Goal: Task Accomplishment & Management: Manage account settings

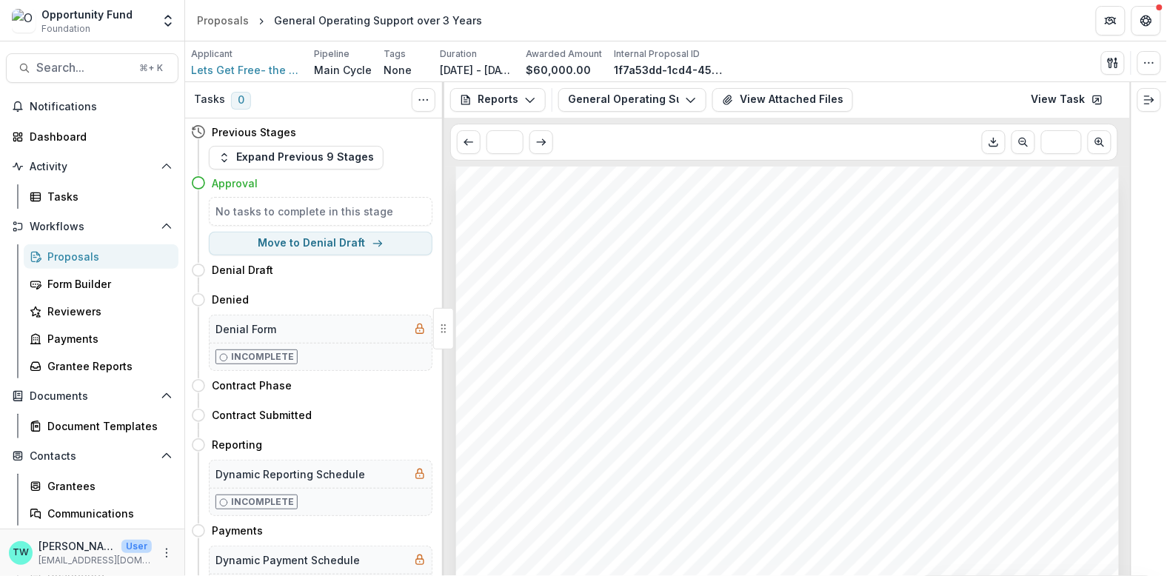
click at [70, 7] on div "Opportunity Fund" at bounding box center [86, 15] width 91 height 16
click at [73, 25] on span "Foundation" at bounding box center [65, 28] width 49 height 13
click at [157, 19] on div "Opportunity Fund Foundation Team Settings Admin Settings" at bounding box center [92, 21] width 173 height 30
click at [169, 19] on icon "Open entity switcher" at bounding box center [168, 20] width 15 height 15
click at [136, 64] on link "Admin Settings" at bounding box center [92, 57] width 178 height 24
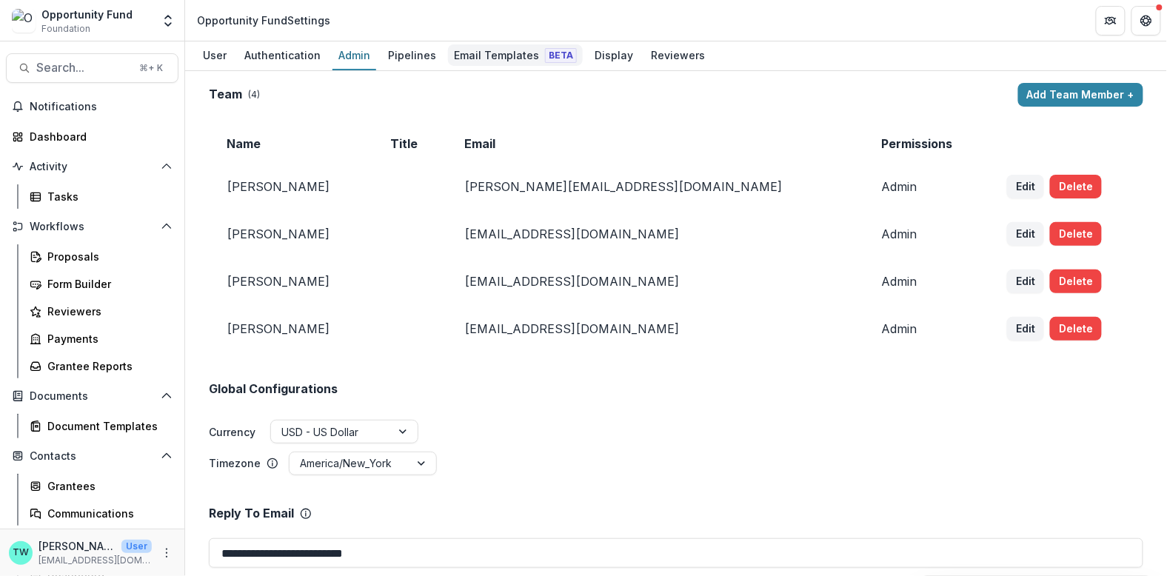
click at [492, 59] on div "Email Templates Beta" at bounding box center [515, 54] width 135 height 21
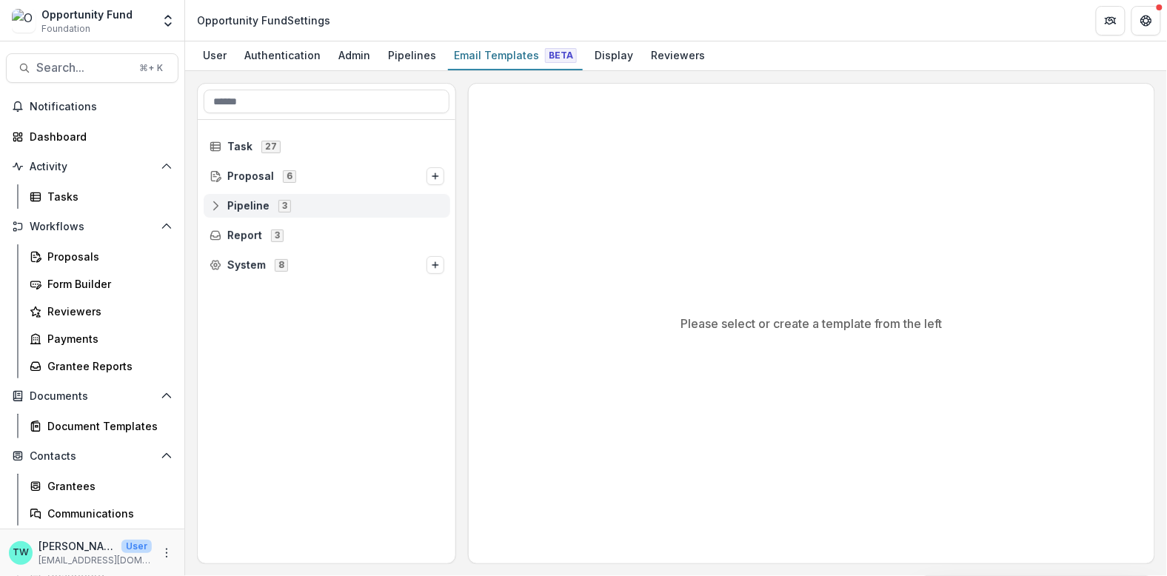
click at [256, 203] on span "Pipeline" at bounding box center [248, 206] width 42 height 13
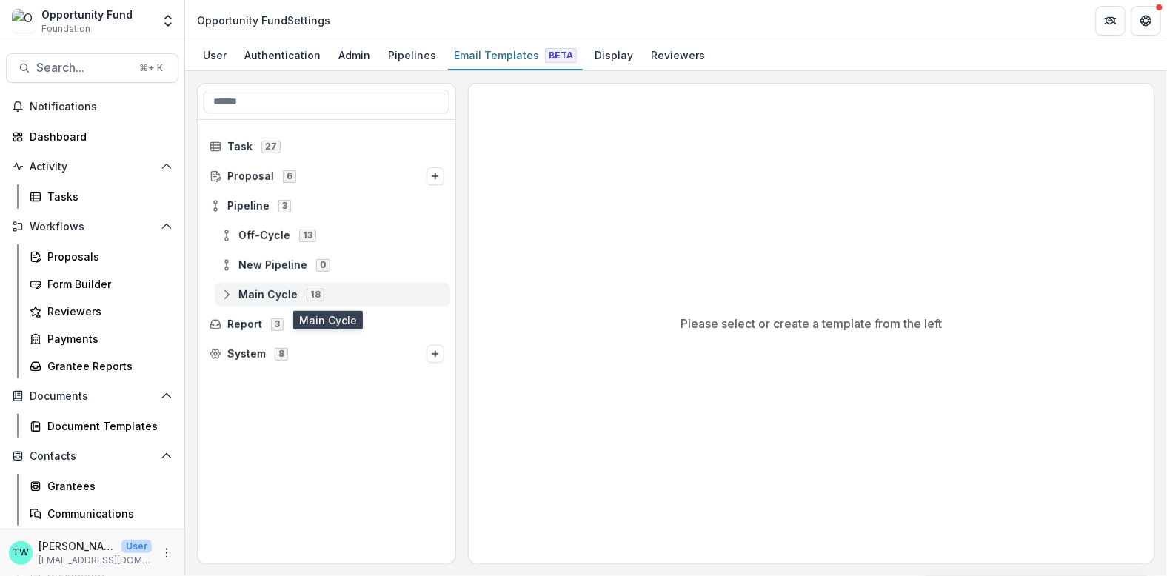
click at [280, 295] on span "Main Cycle" at bounding box center [267, 295] width 59 height 13
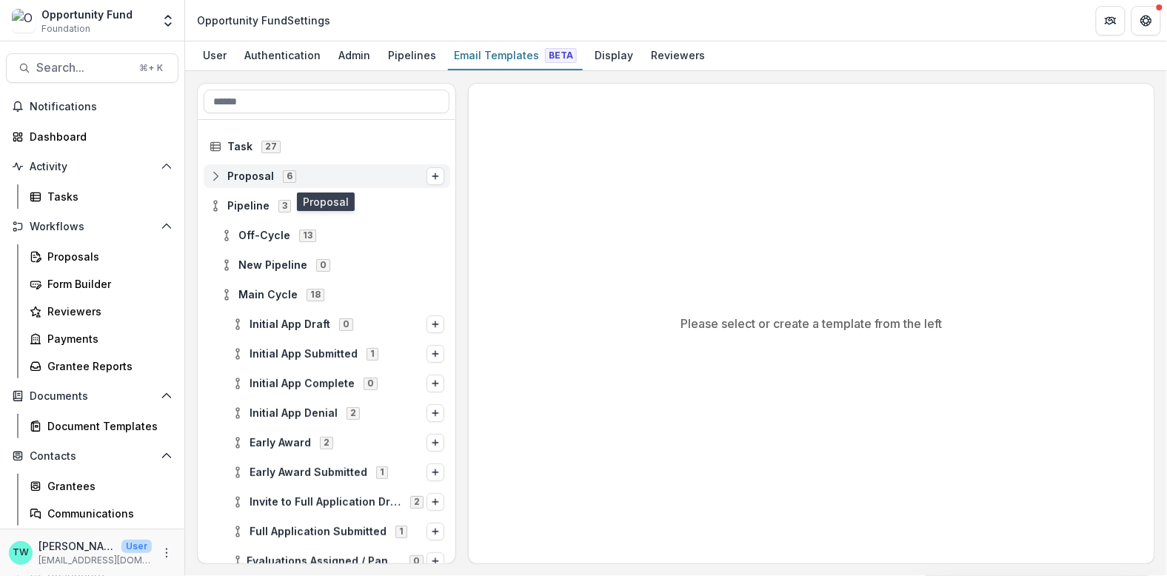
click at [248, 173] on span "Proposal" at bounding box center [250, 176] width 47 height 13
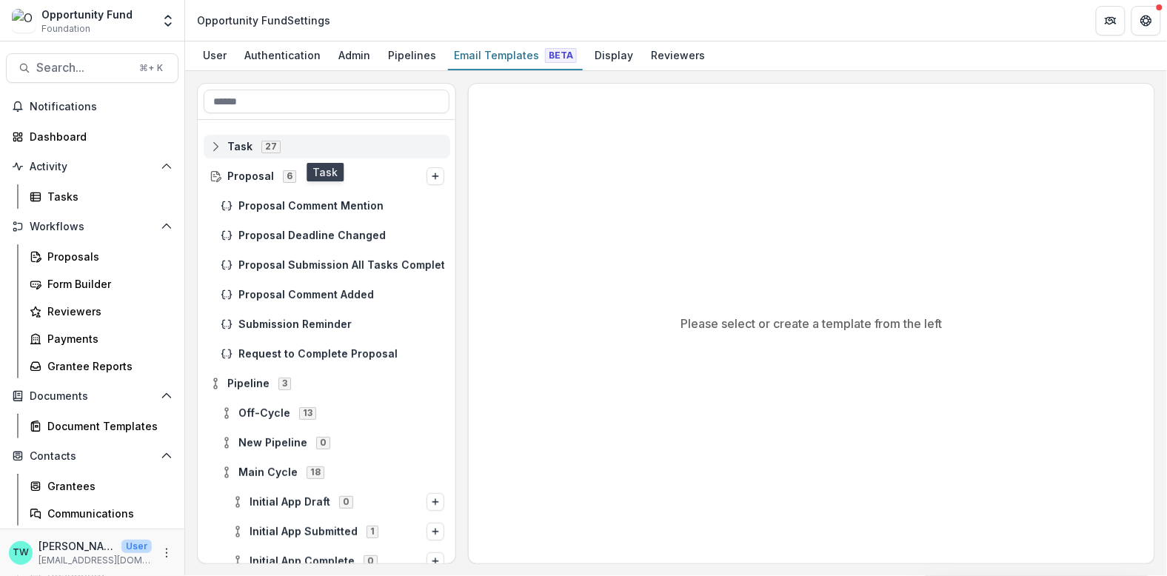
click at [239, 147] on span "Task" at bounding box center [239, 147] width 25 height 13
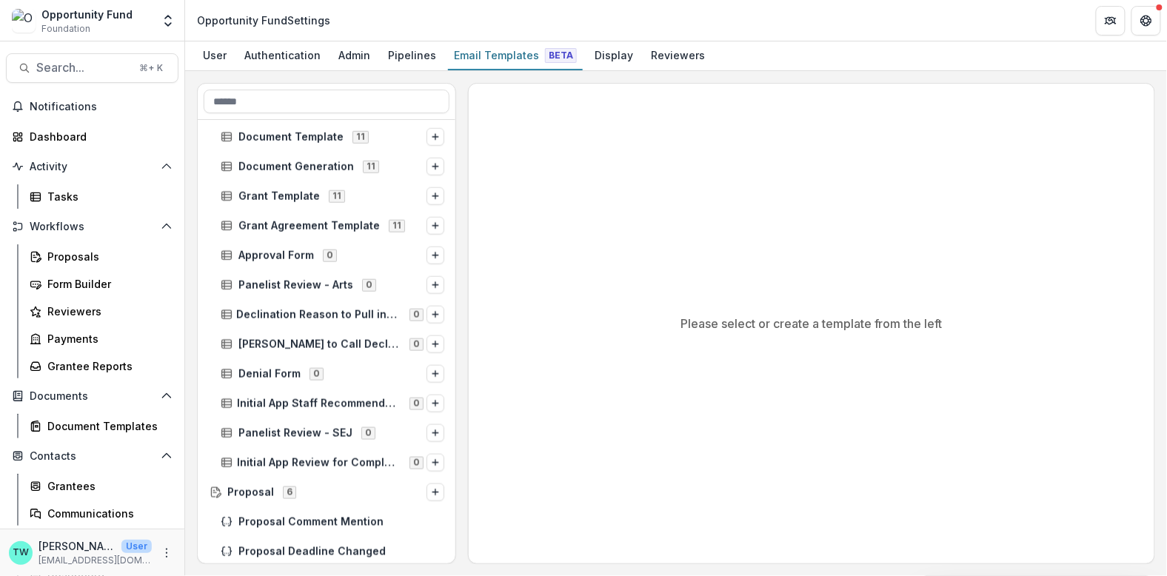
scroll to position [484, 0]
click at [359, 225] on span "Grant Agreement Template" at bounding box center [308, 225] width 141 height 13
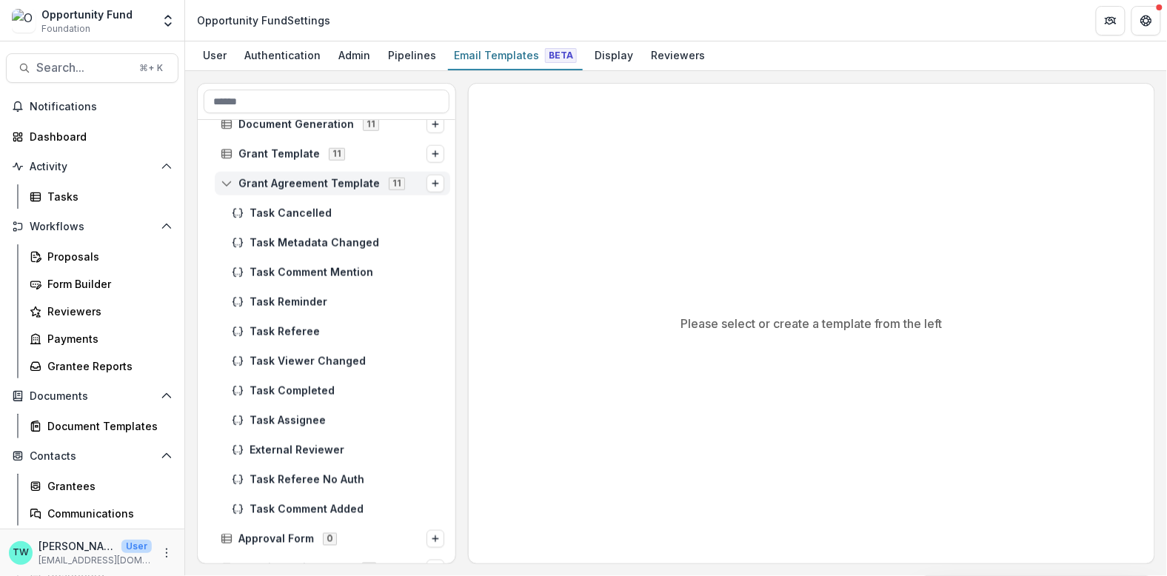
scroll to position [528, 0]
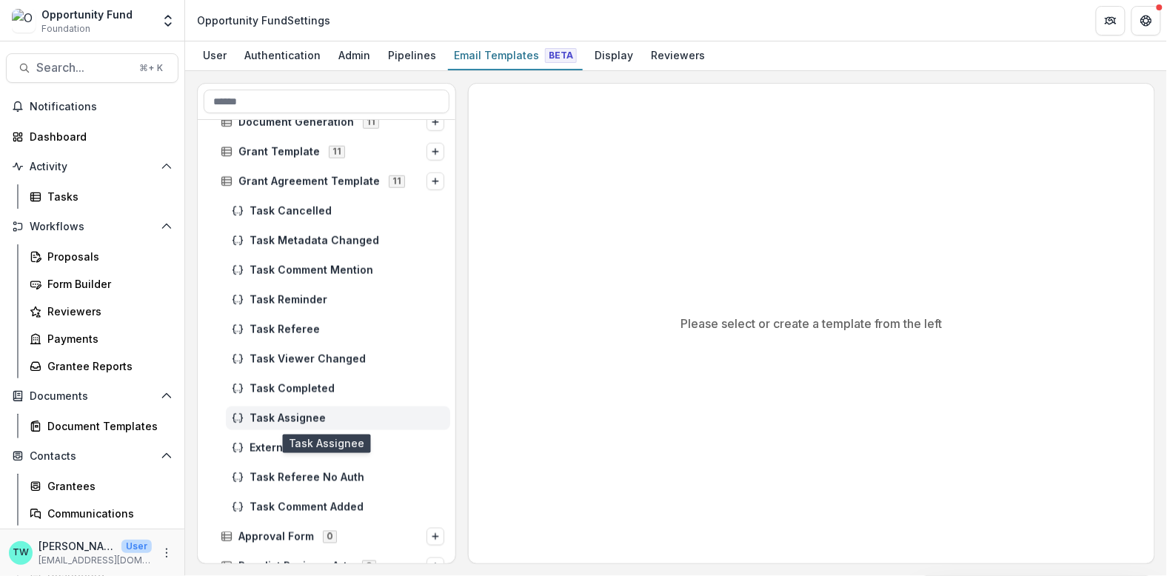
click at [297, 412] on span "Task Assignee" at bounding box center [347, 418] width 195 height 13
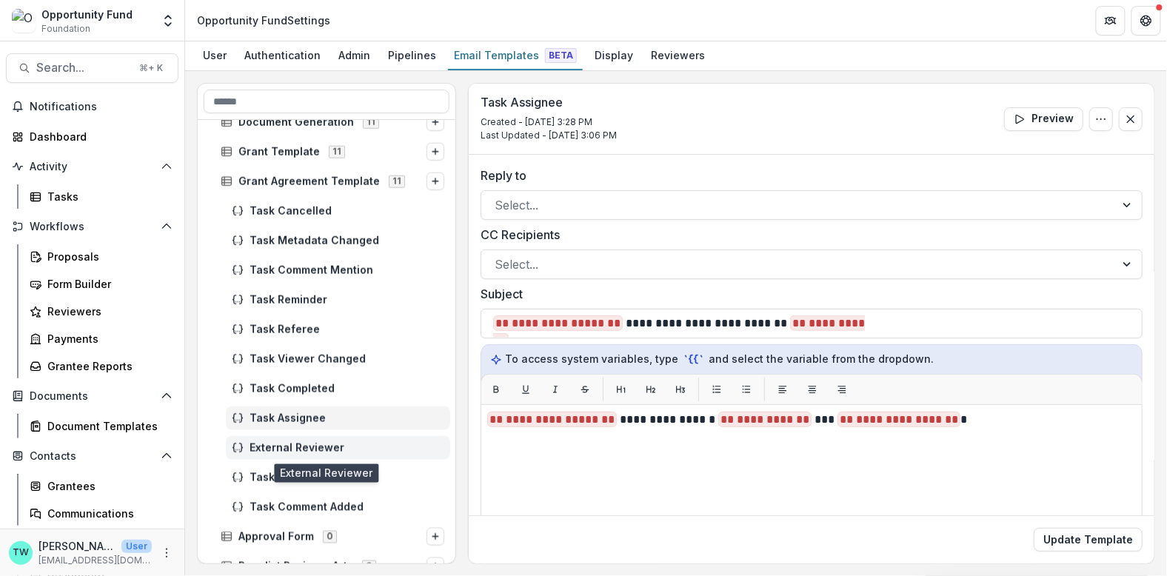
click at [298, 447] on span "External Reviewer" at bounding box center [347, 448] width 195 height 13
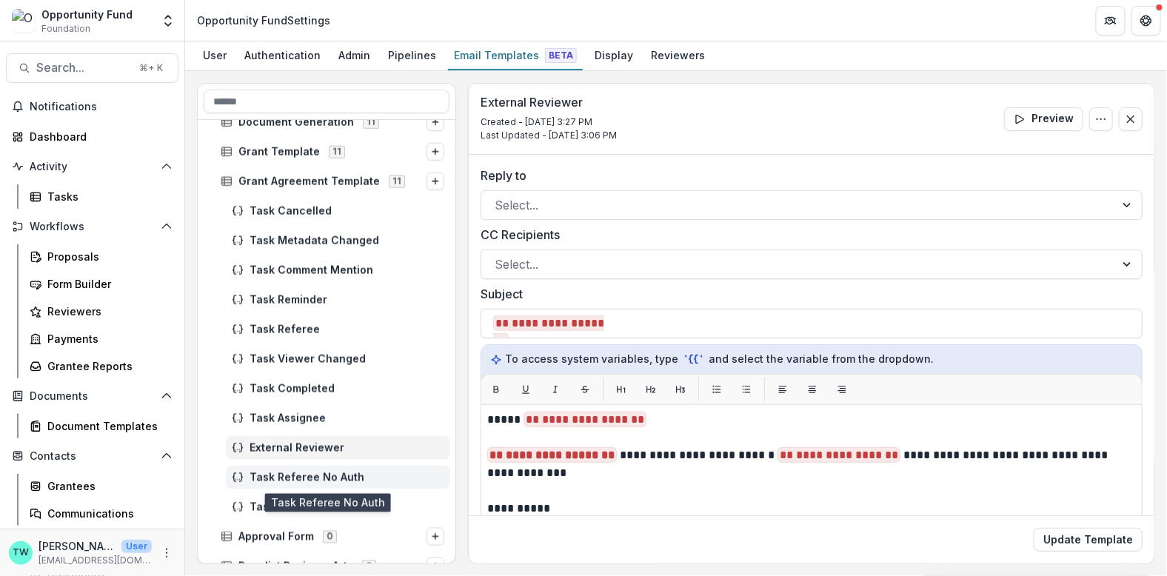
click at [298, 478] on span "Task Referee No Auth" at bounding box center [347, 478] width 195 height 13
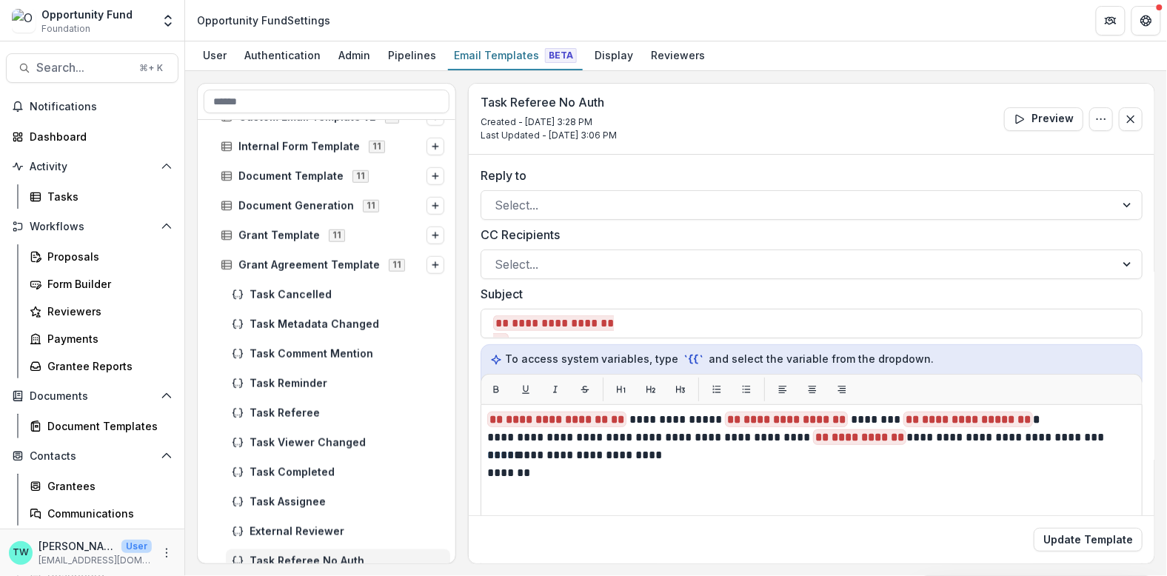
scroll to position [431, 0]
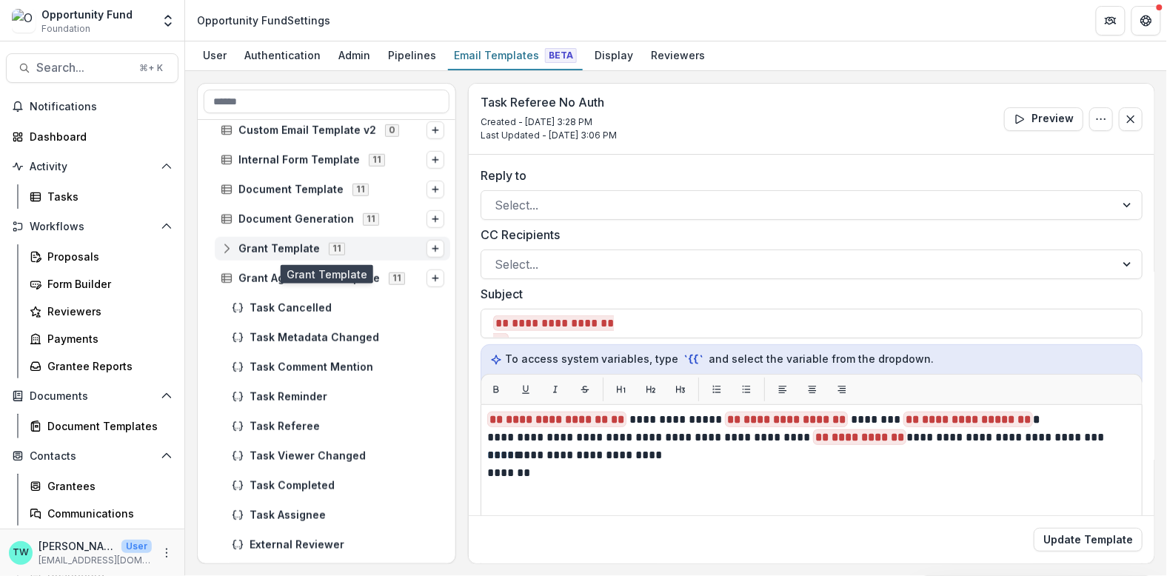
click at [289, 253] on span "Grant Template" at bounding box center [278, 249] width 81 height 13
click at [227, 244] on icon at bounding box center [227, 249] width 12 height 12
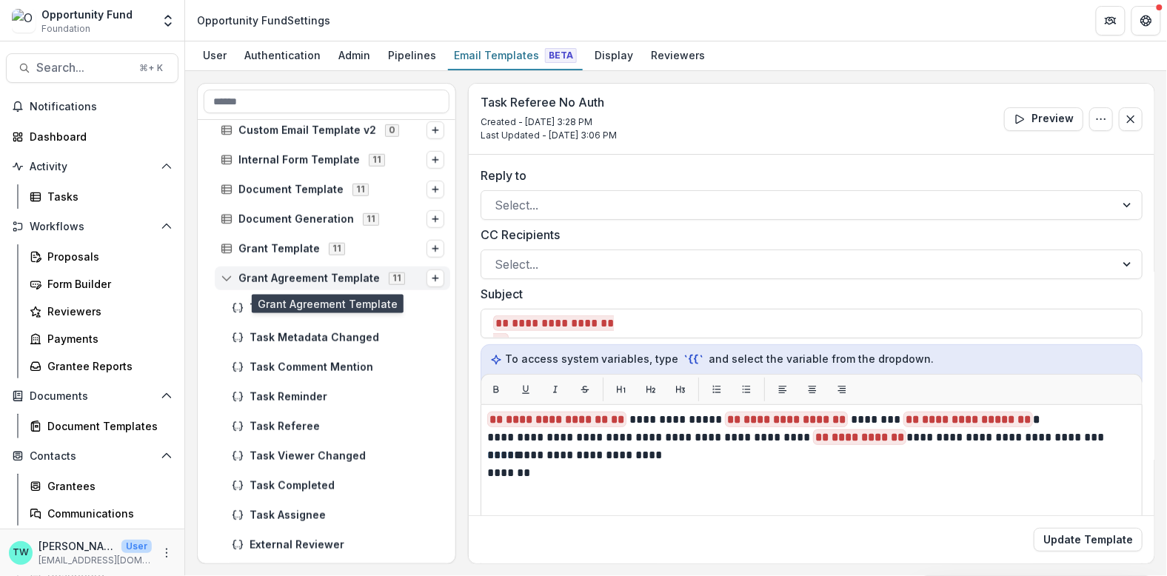
click at [225, 280] on line at bounding box center [227, 280] width 10 height 0
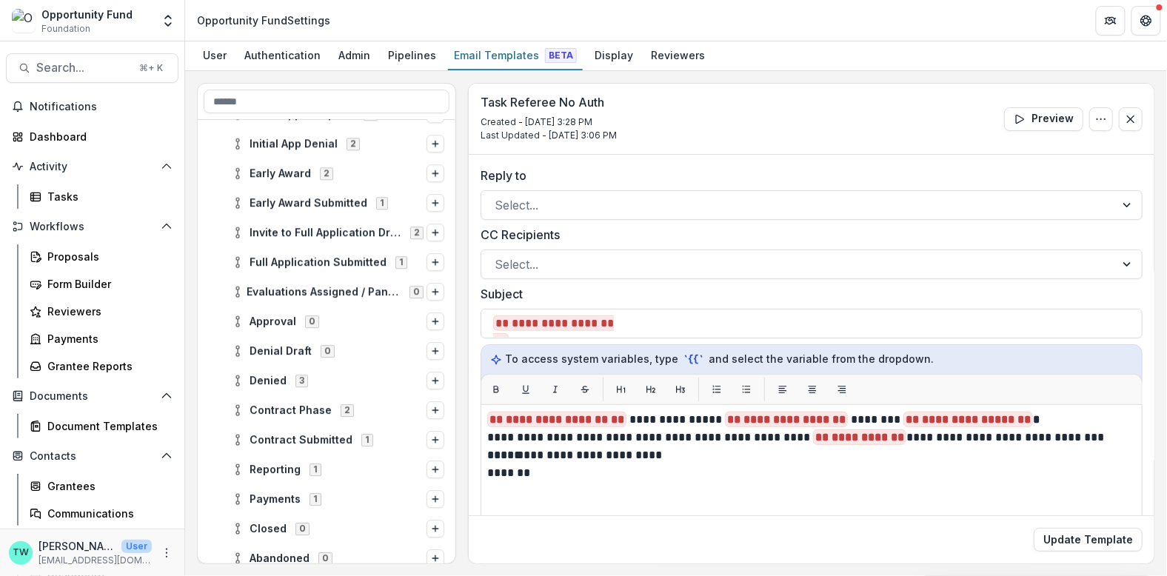
scroll to position [1314, 0]
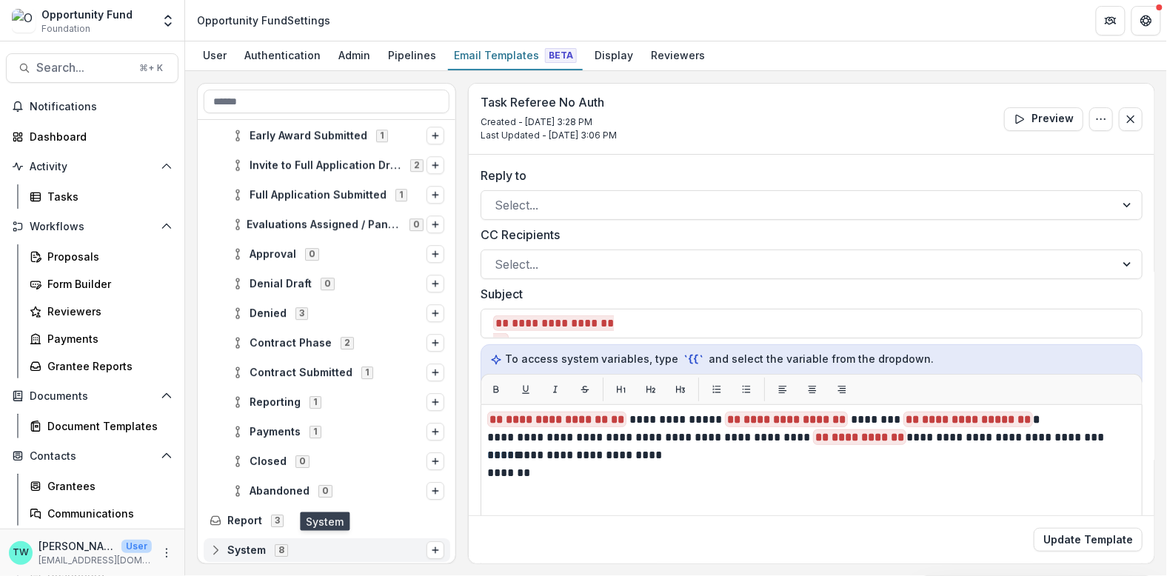
click at [245, 552] on span "System" at bounding box center [246, 550] width 39 height 13
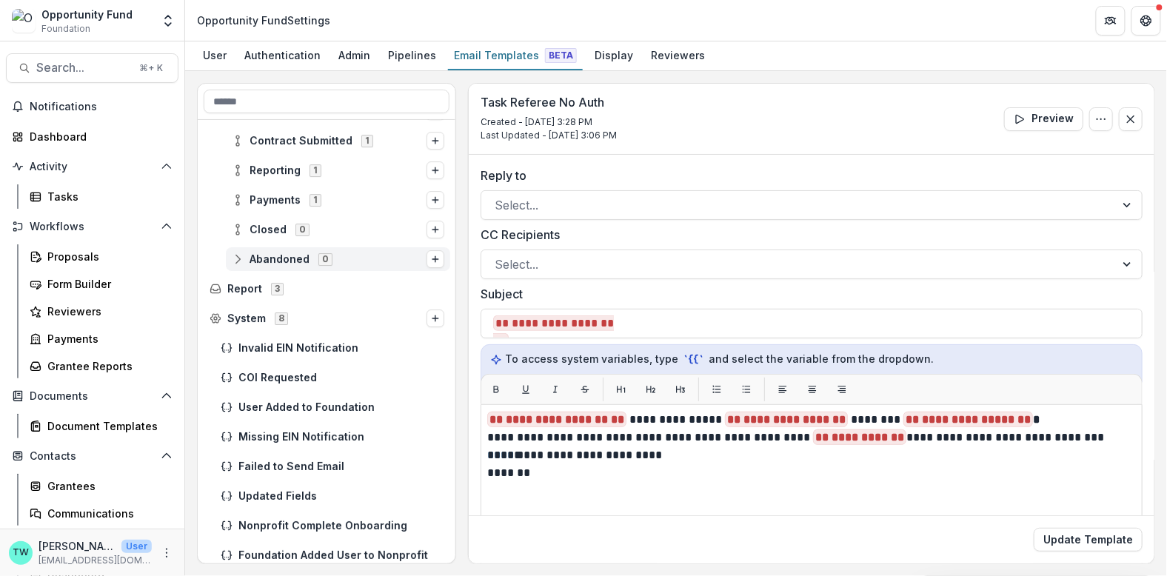
scroll to position [1551, 0]
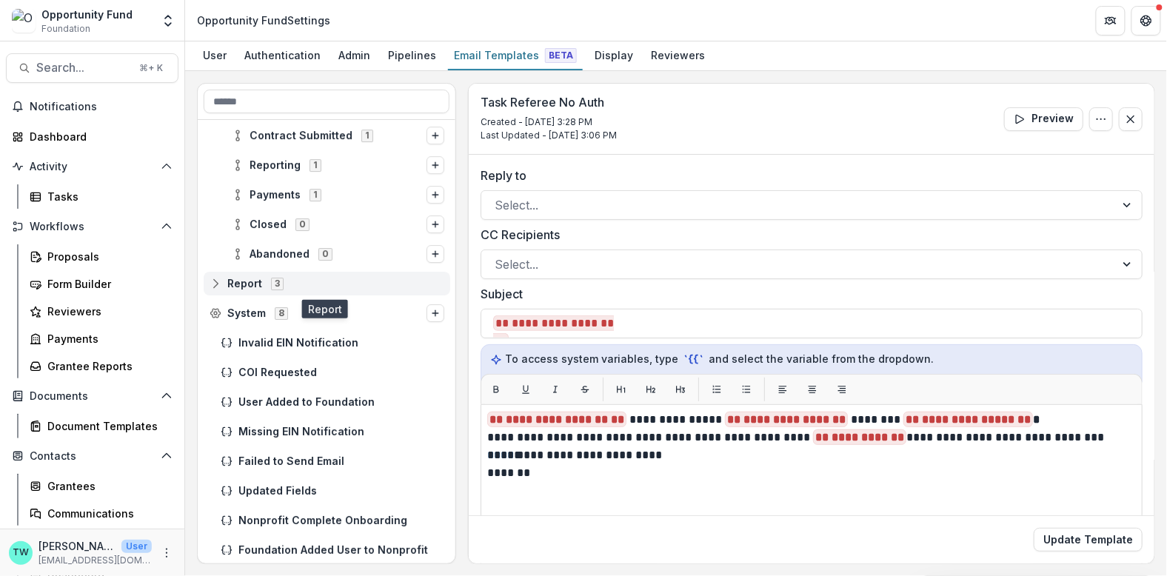
click at [248, 284] on span "Report" at bounding box center [244, 284] width 35 height 13
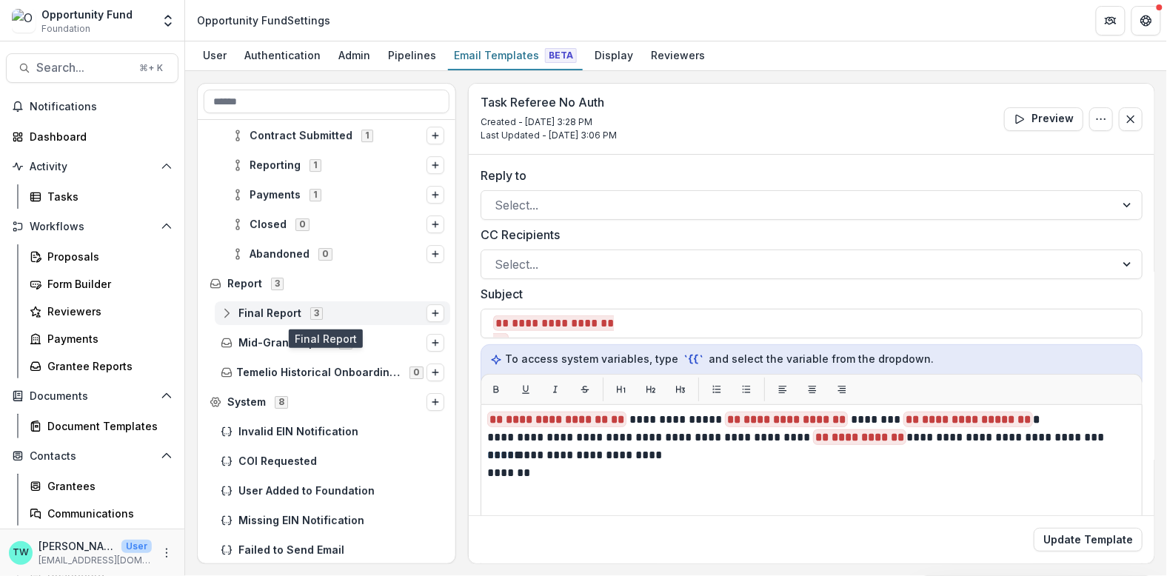
click at [287, 312] on span "Final Report" at bounding box center [269, 313] width 63 height 13
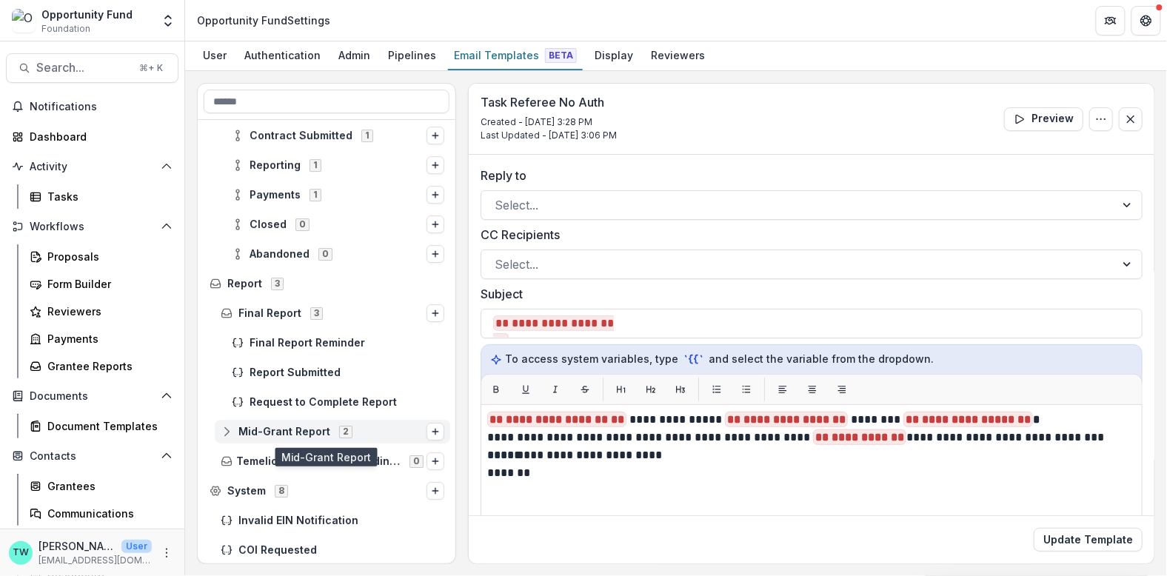
click at [279, 428] on span "Mid-Grant Report" at bounding box center [284, 432] width 92 height 13
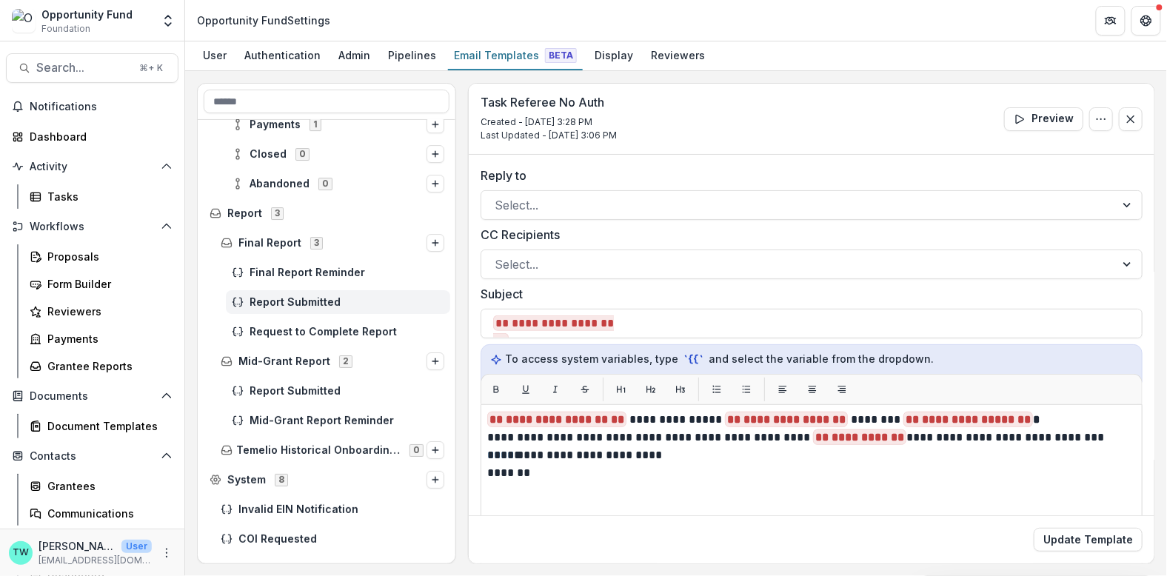
scroll to position [1626, 0]
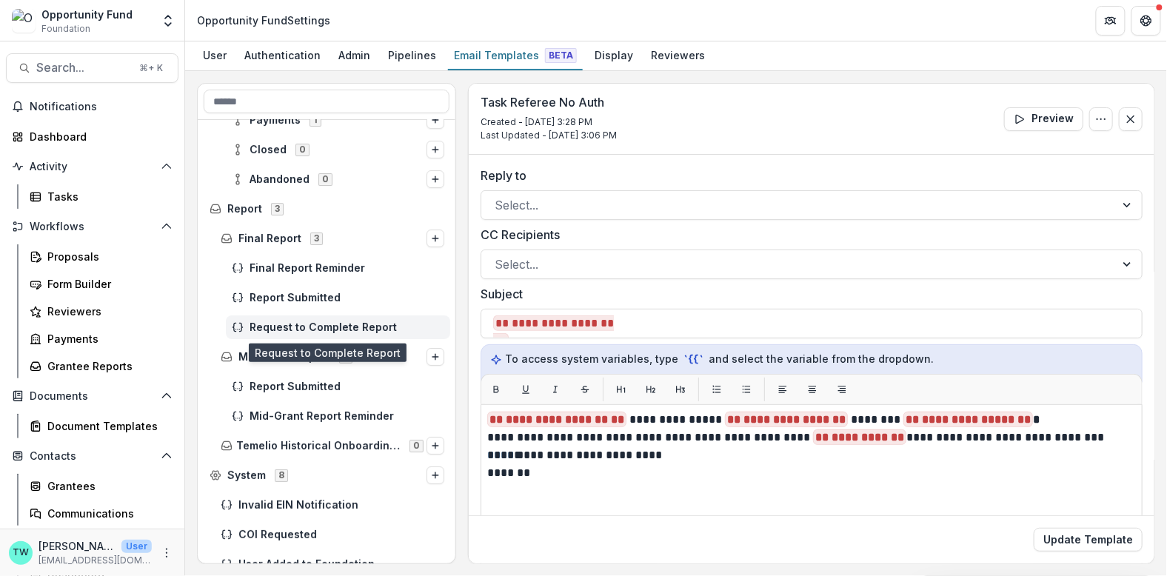
click at [310, 322] on span "Request to Complete Report" at bounding box center [347, 327] width 195 height 13
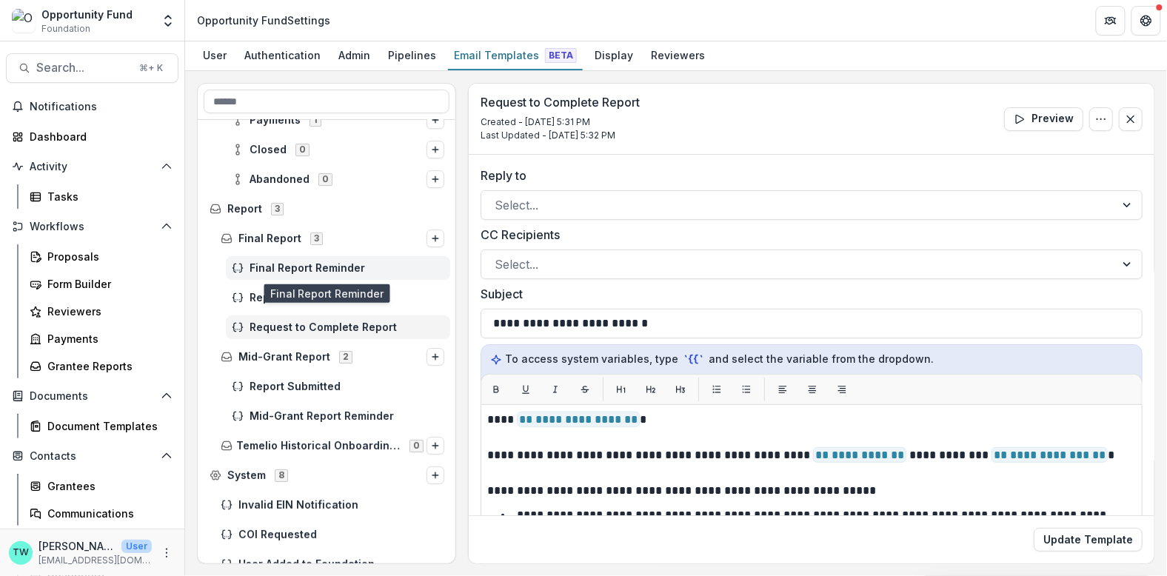
click at [324, 267] on span "Final Report Reminder" at bounding box center [347, 268] width 195 height 13
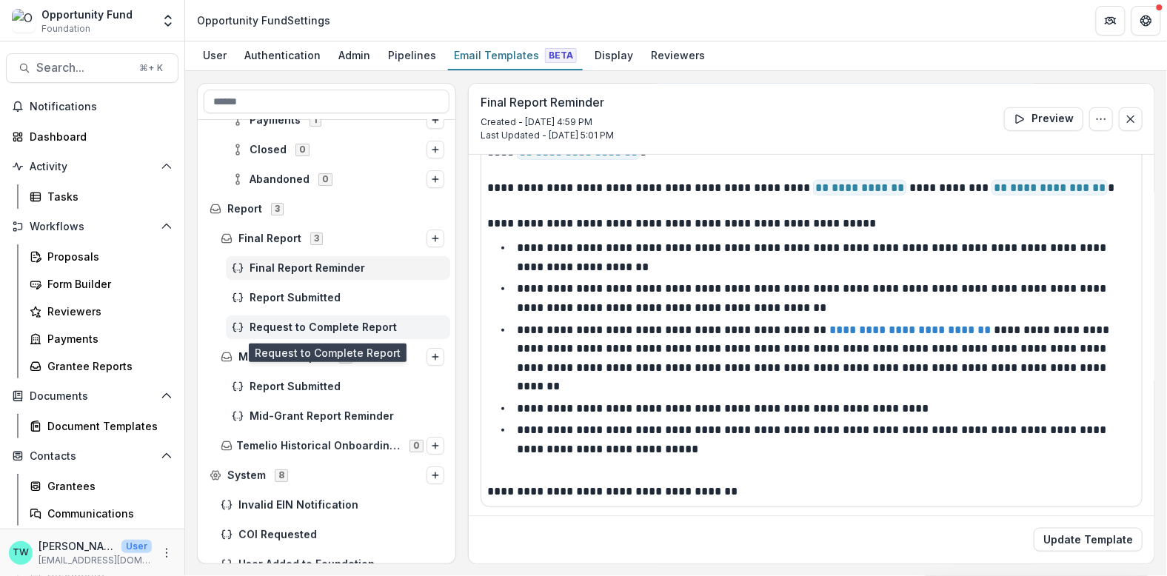
click at [333, 324] on span "Request to Complete Report" at bounding box center [347, 327] width 195 height 13
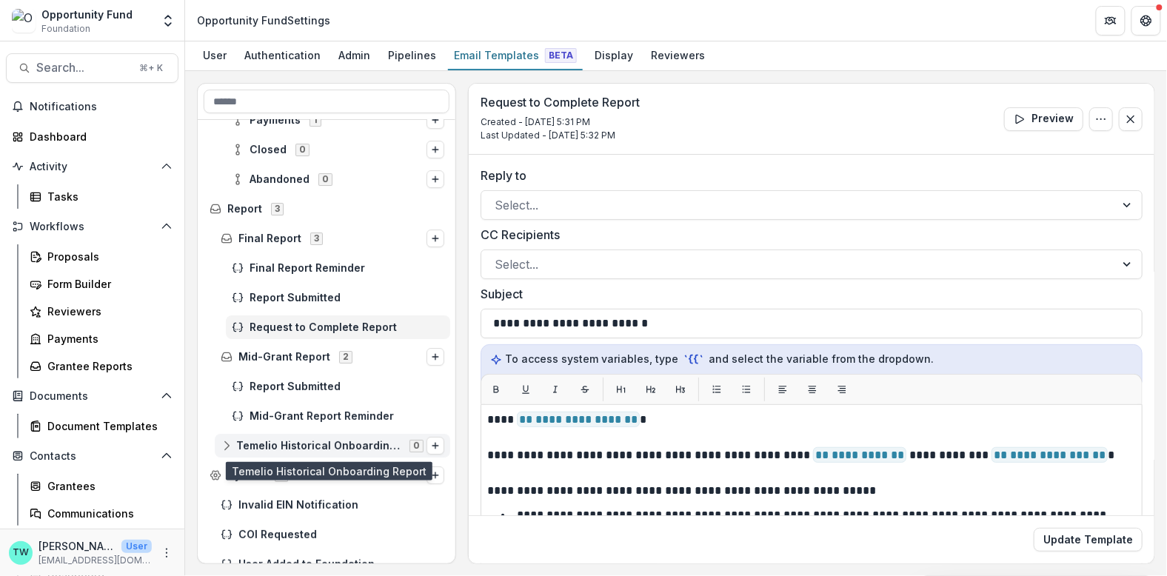
click at [298, 440] on span "Temelio Historical Onboarding Report" at bounding box center [318, 446] width 164 height 13
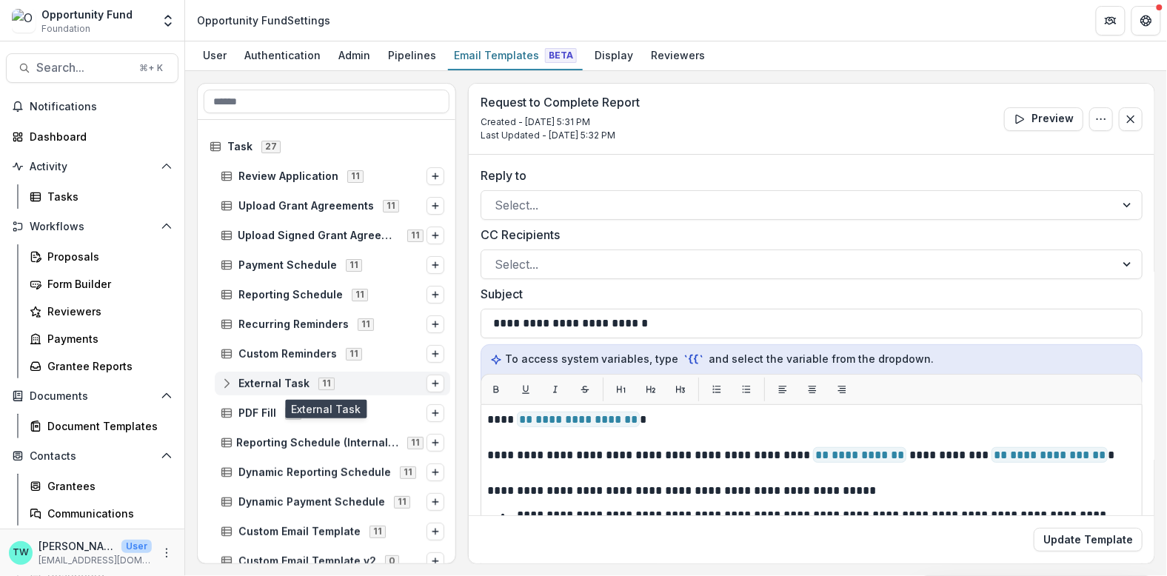
click at [270, 383] on span "External Task" at bounding box center [273, 384] width 71 height 13
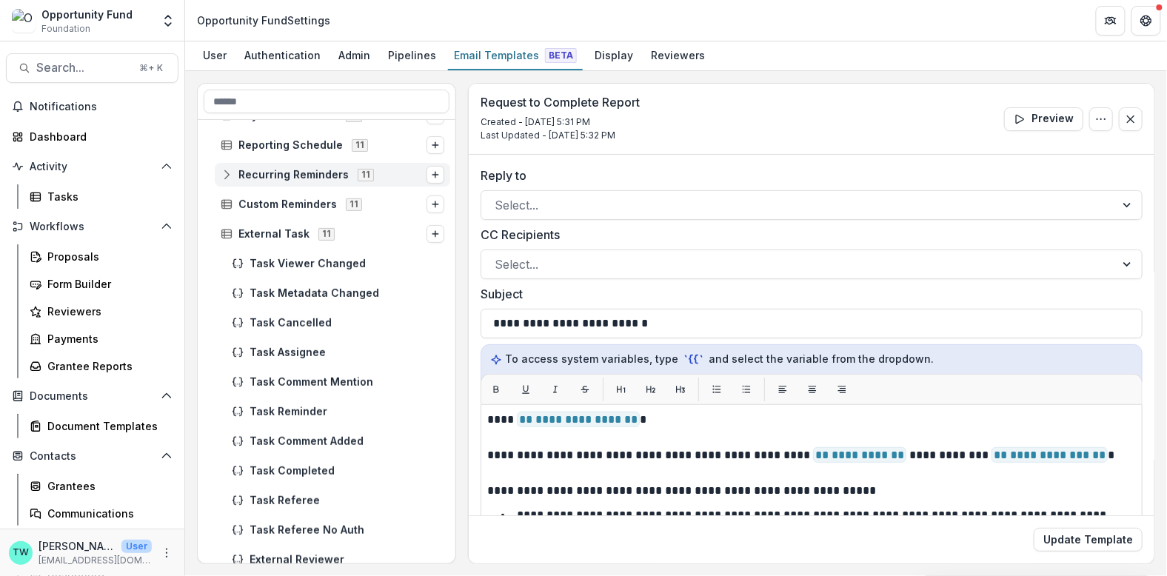
scroll to position [156, 0]
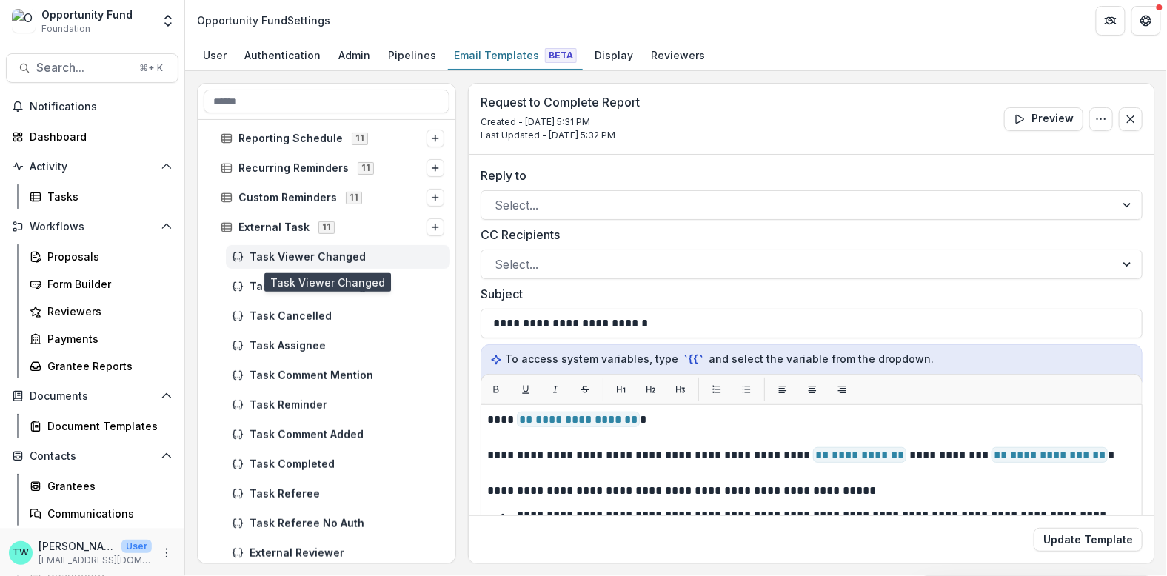
click at [299, 265] on div "Task Viewer Changed" at bounding box center [338, 257] width 224 height 24
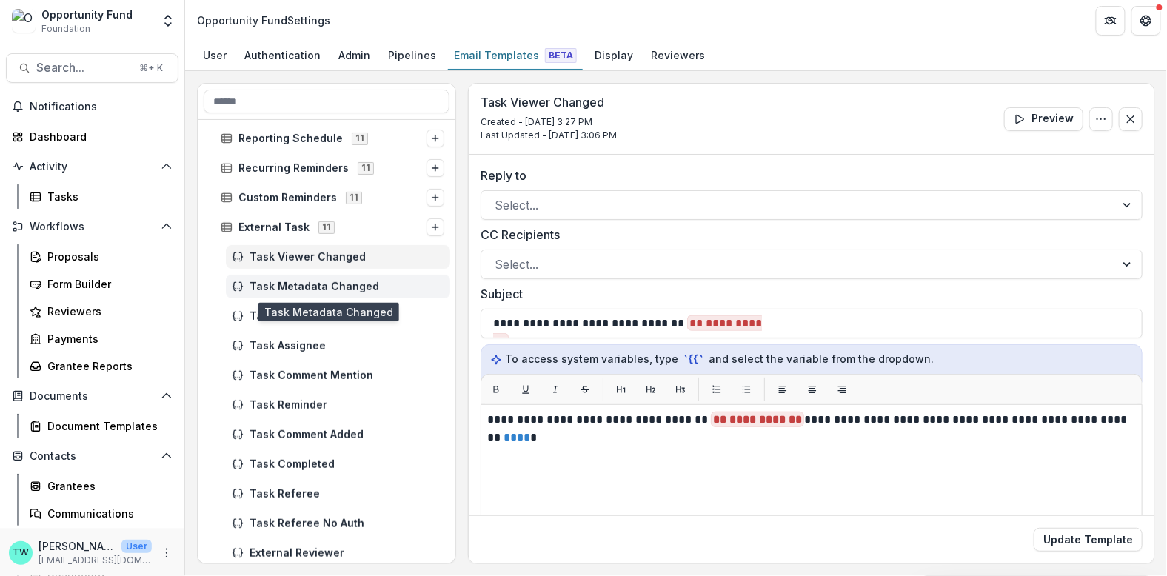
click at [295, 291] on div "Task Metadata Changed" at bounding box center [338, 287] width 224 height 24
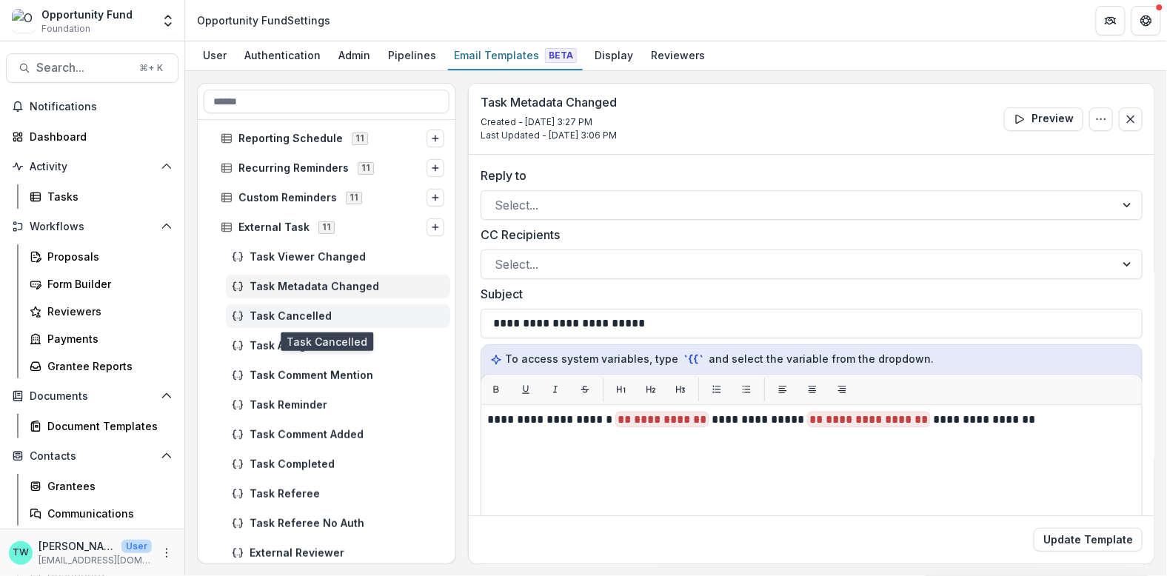
click at [287, 315] on span "Task Cancelled" at bounding box center [347, 316] width 195 height 13
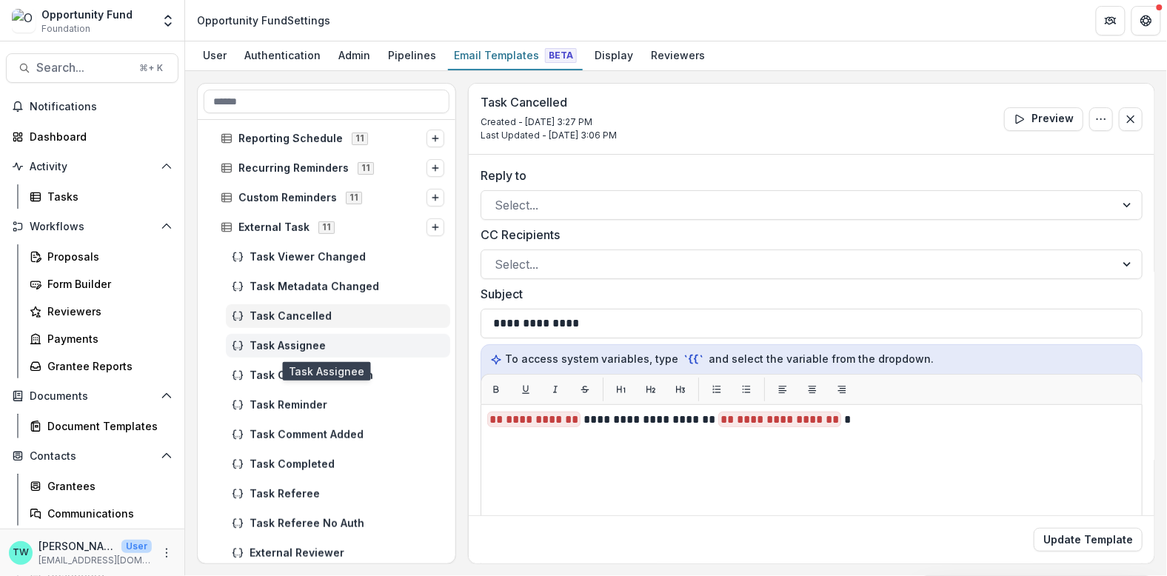
click at [276, 346] on span "Task Assignee" at bounding box center [347, 346] width 195 height 13
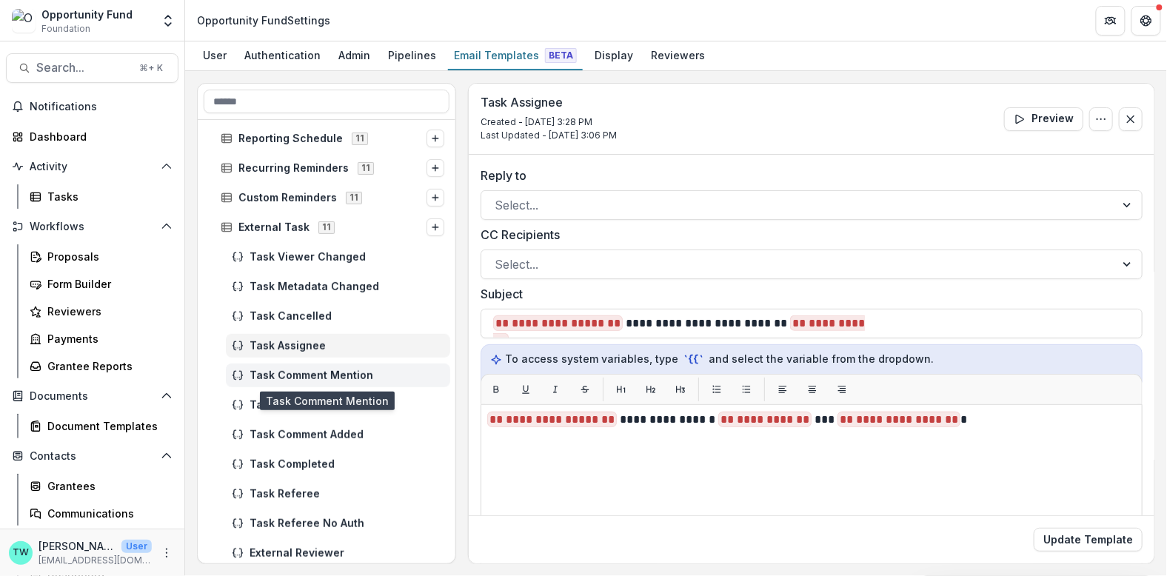
click at [284, 373] on span "Task Comment Mention" at bounding box center [347, 376] width 195 height 13
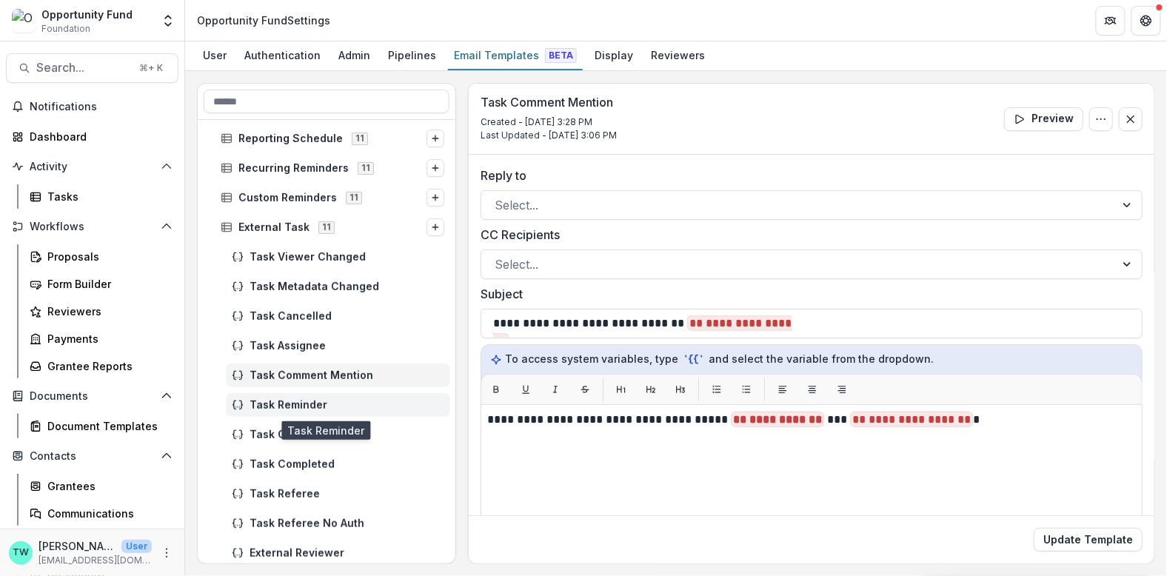
click at [279, 406] on span "Task Reminder" at bounding box center [347, 405] width 195 height 13
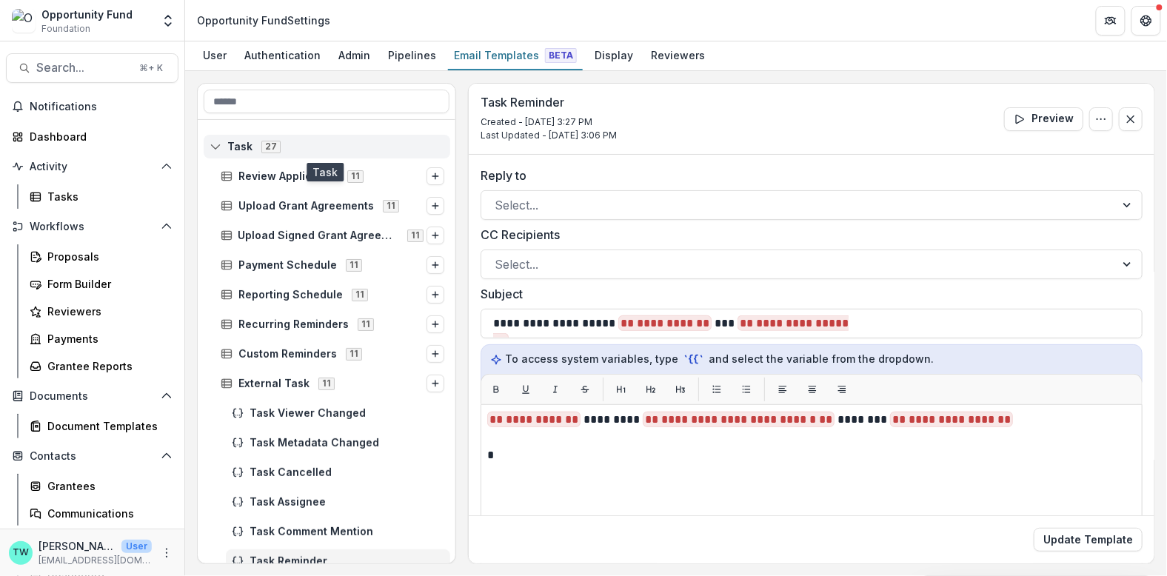
click at [213, 145] on line at bounding box center [216, 145] width 10 height 0
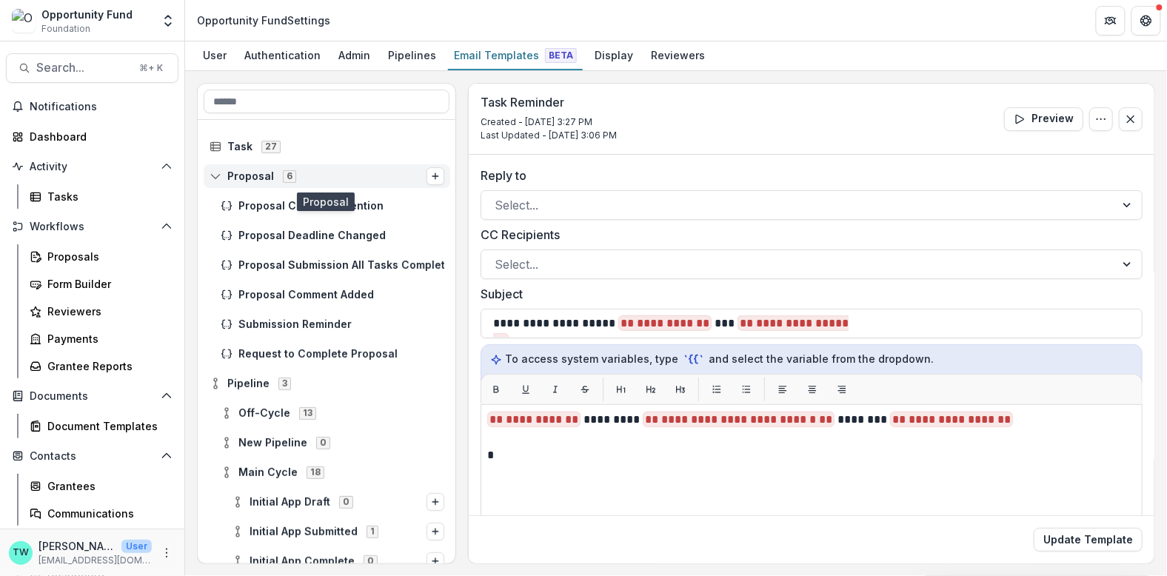
click at [217, 174] on icon at bounding box center [216, 176] width 12 height 12
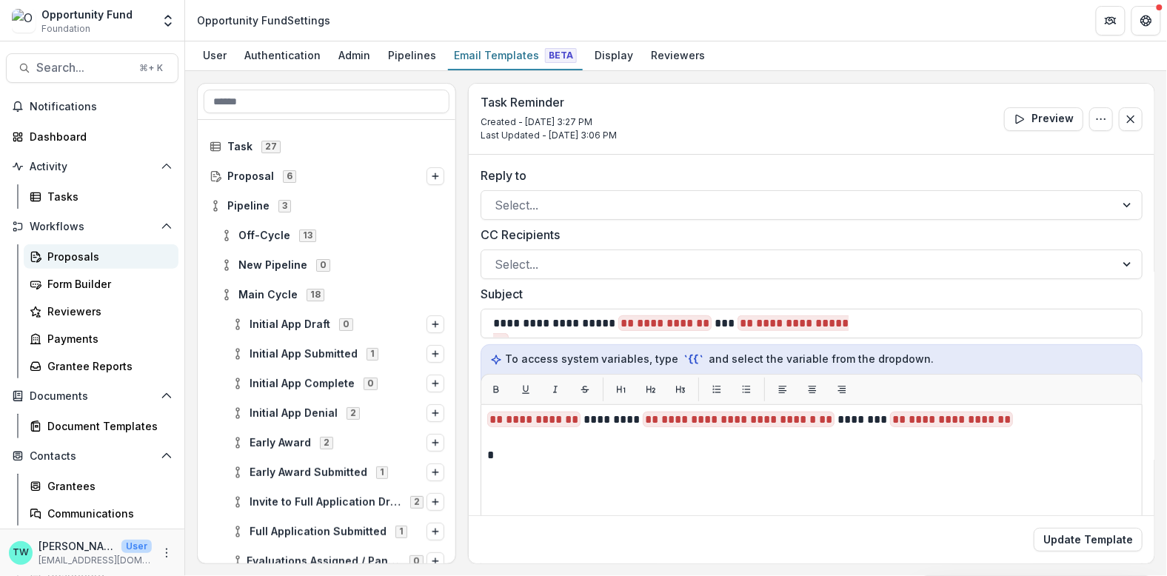
click at [85, 260] on div "Proposals" at bounding box center [106, 257] width 119 height 16
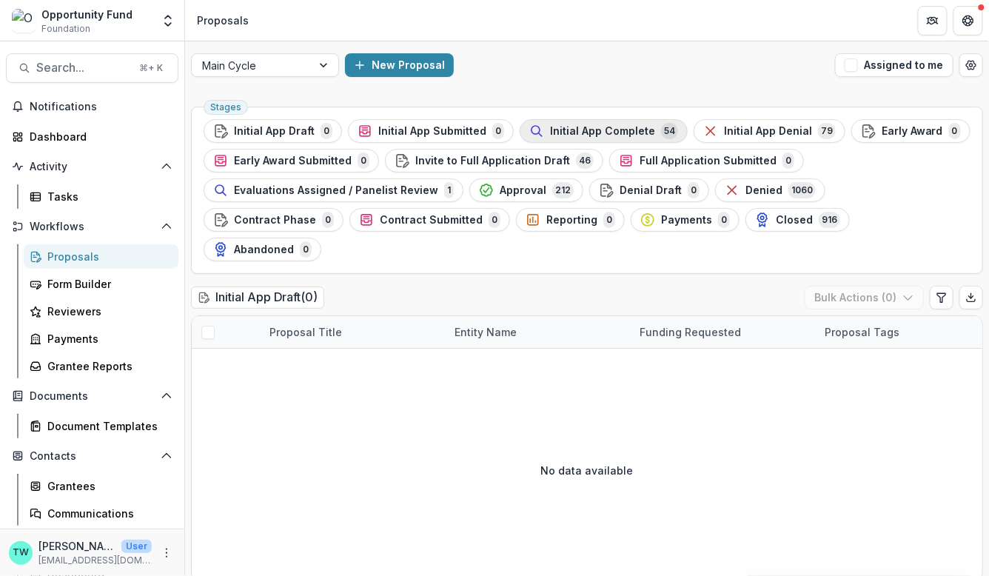
click at [550, 133] on span "Initial App Complete" at bounding box center [602, 131] width 105 height 13
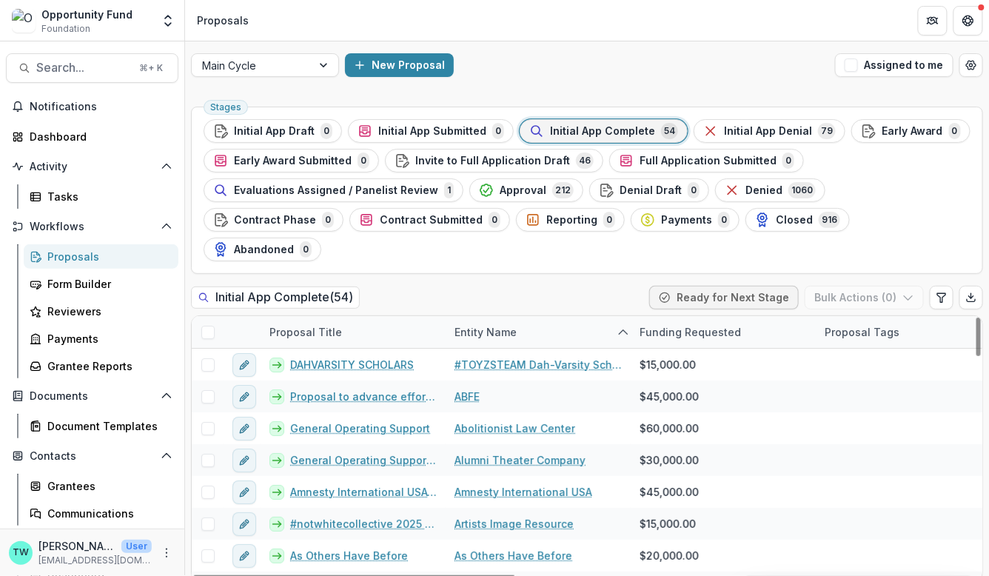
click at [531, 316] on div "Entity Name" at bounding box center [538, 332] width 185 height 32
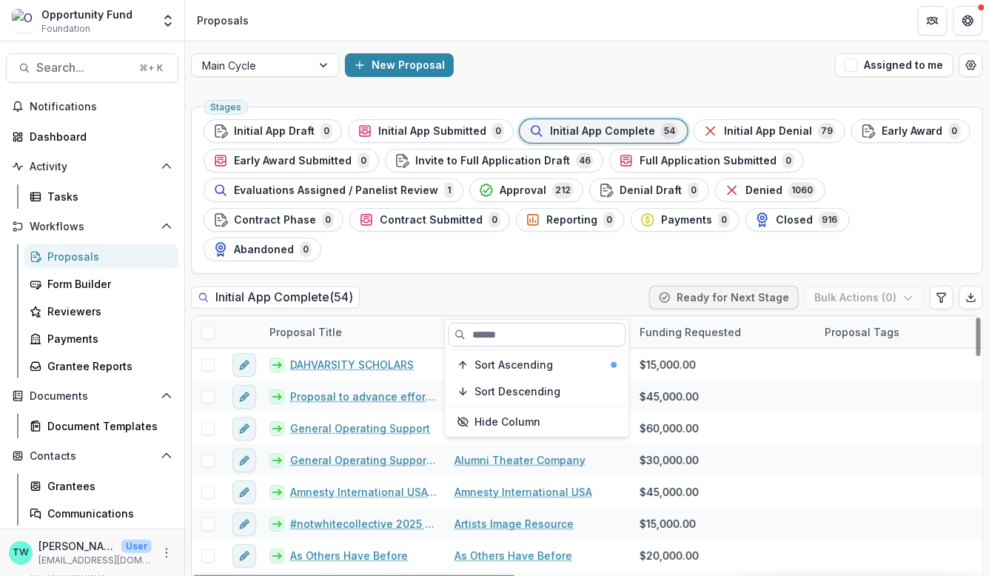
click at [523, 337] on input at bounding box center [538, 335] width 178 height 24
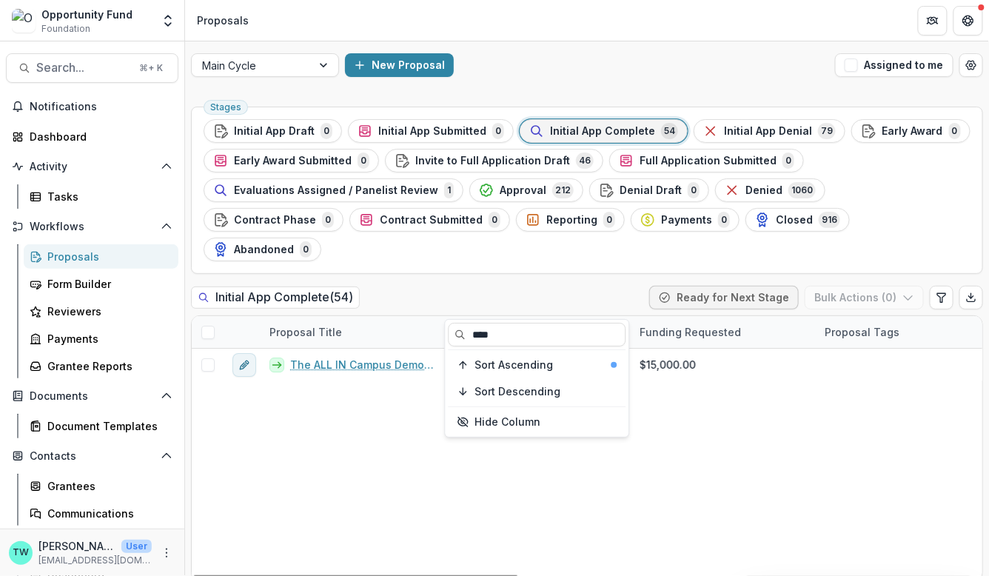
type input "****"
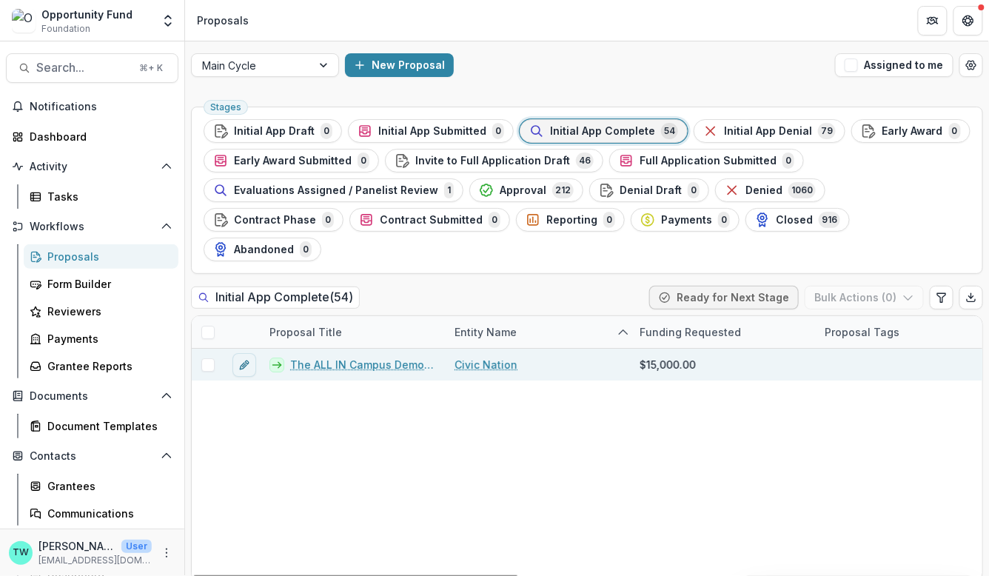
click at [358, 357] on link "The ALL IN Campus Democracy Challenge: Increasing Civic Engagement across [GEOG…" at bounding box center [363, 365] width 147 height 16
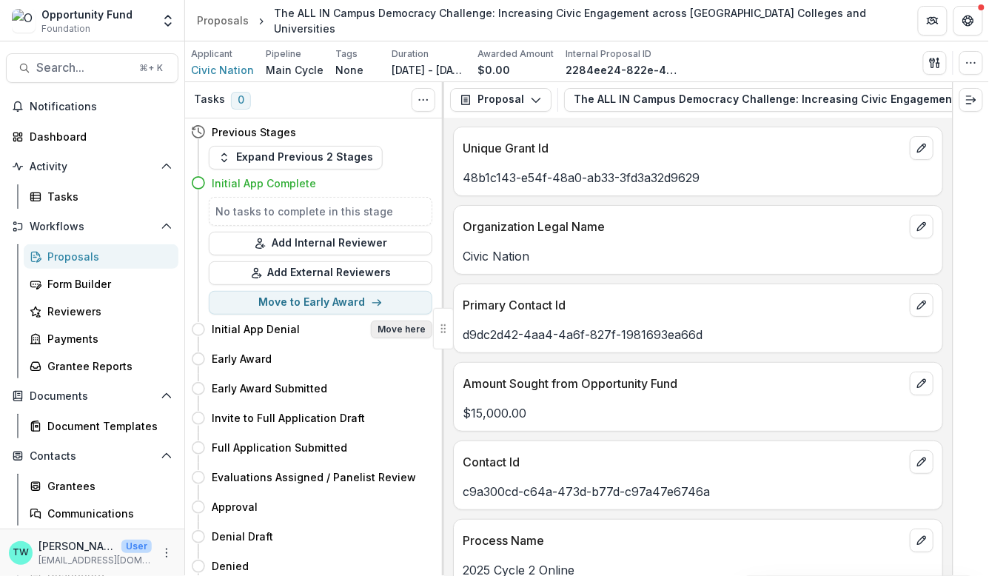
click at [404, 327] on button "Move here" at bounding box center [401, 330] width 61 height 18
select select "**********"
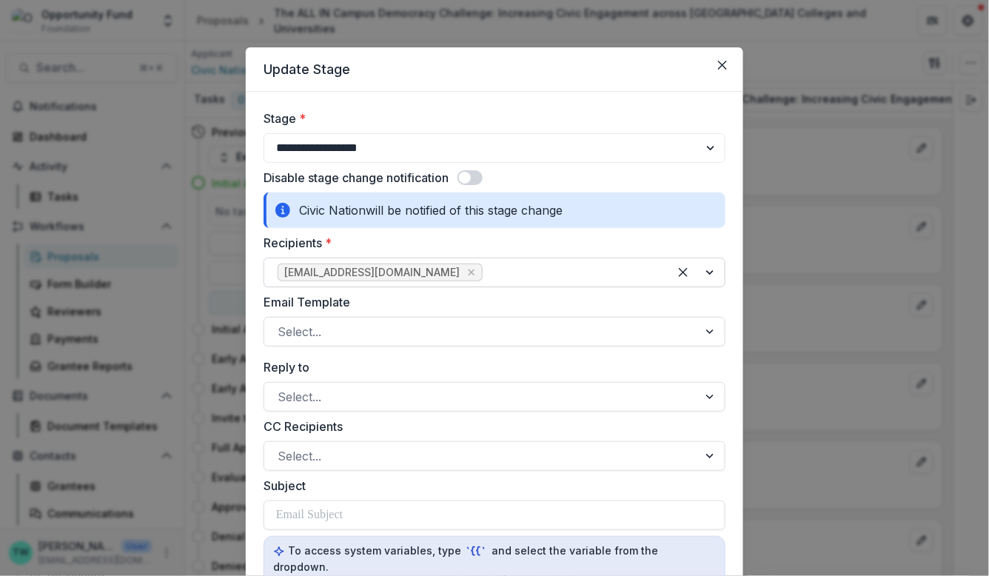
click at [486, 281] on div at bounding box center [571, 272] width 170 height 21
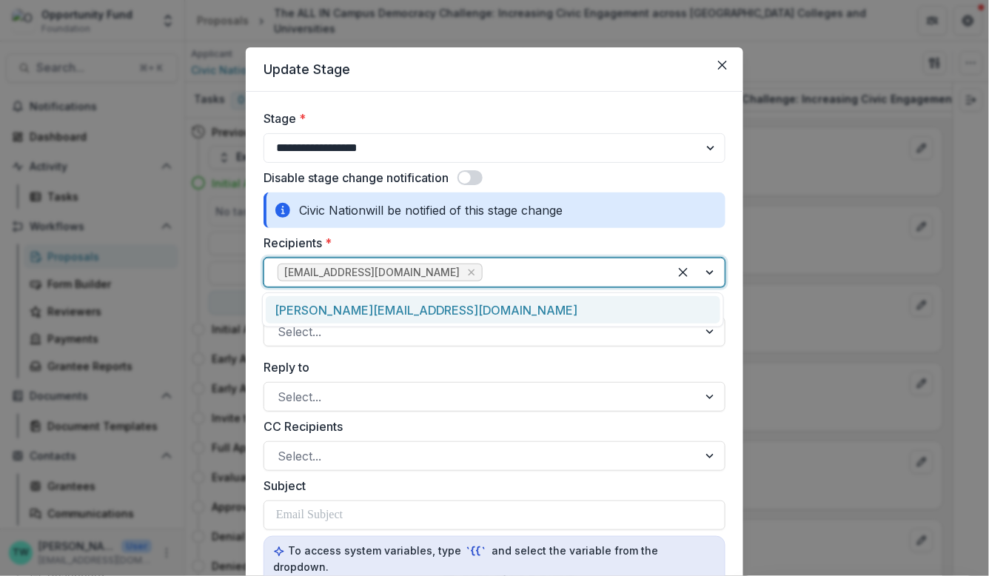
click at [436, 309] on div "britt@civicnation.org" at bounding box center [493, 309] width 455 height 27
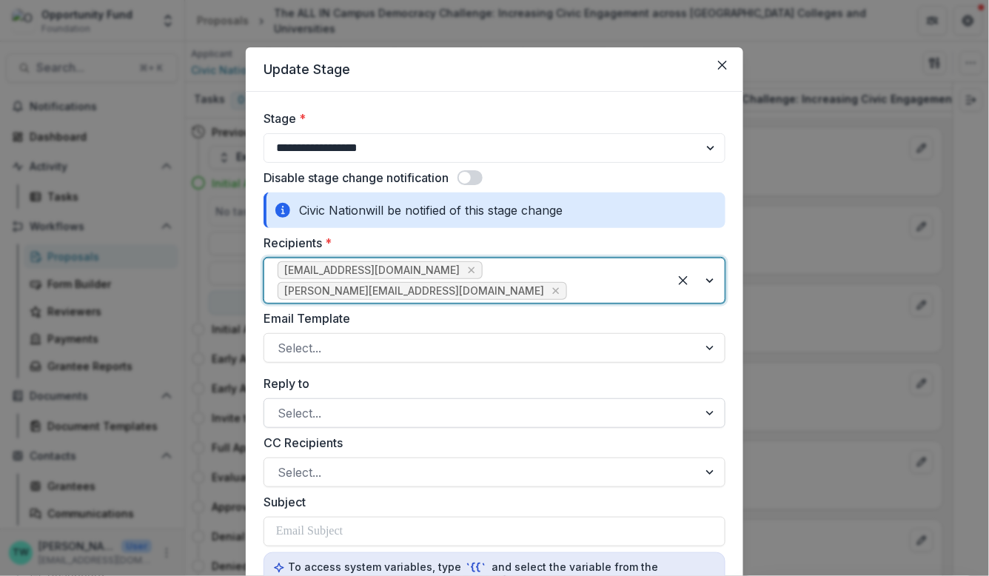
scroll to position [34, 0]
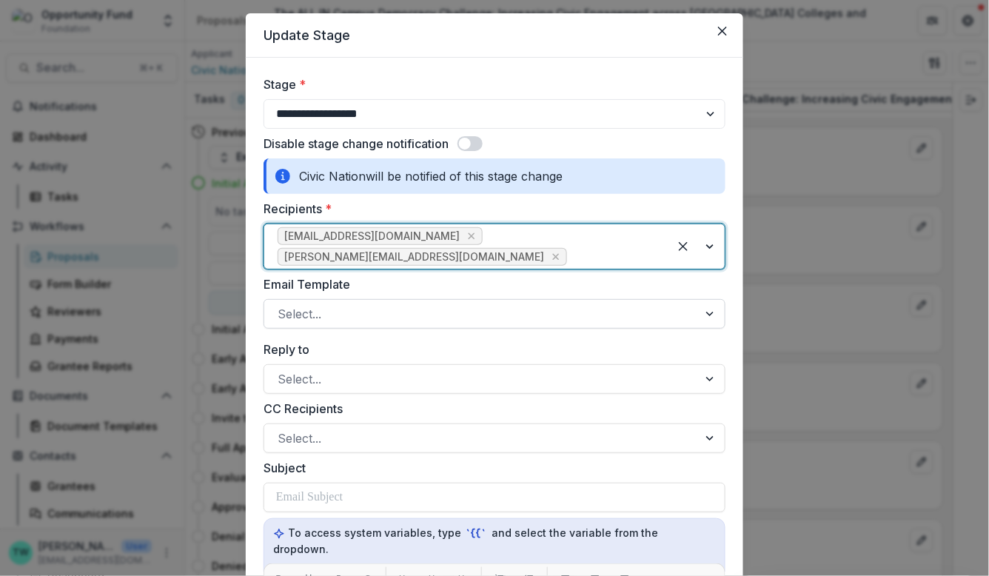
click at [447, 304] on div at bounding box center [481, 314] width 407 height 21
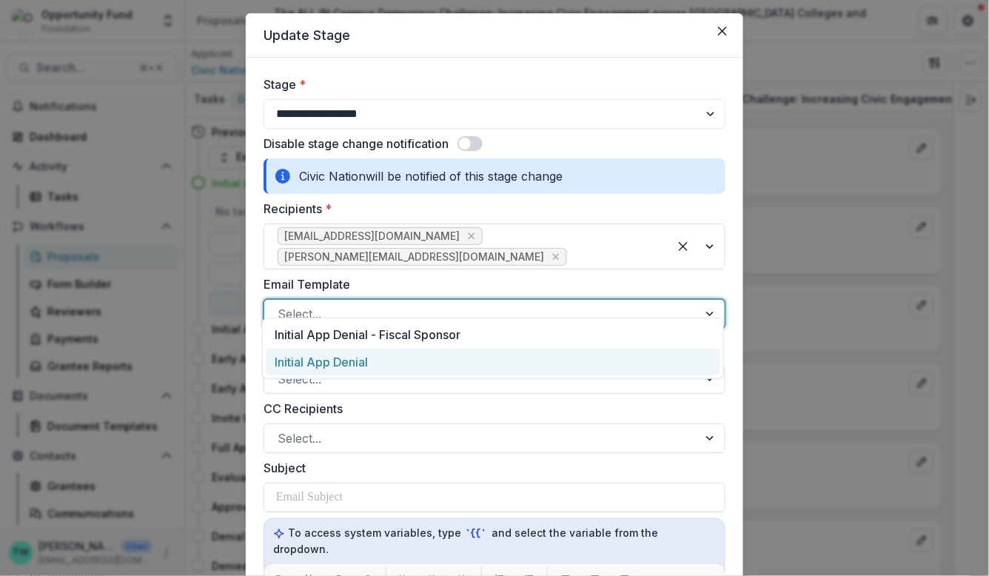
click at [427, 373] on div "Initial App Denial" at bounding box center [493, 362] width 455 height 27
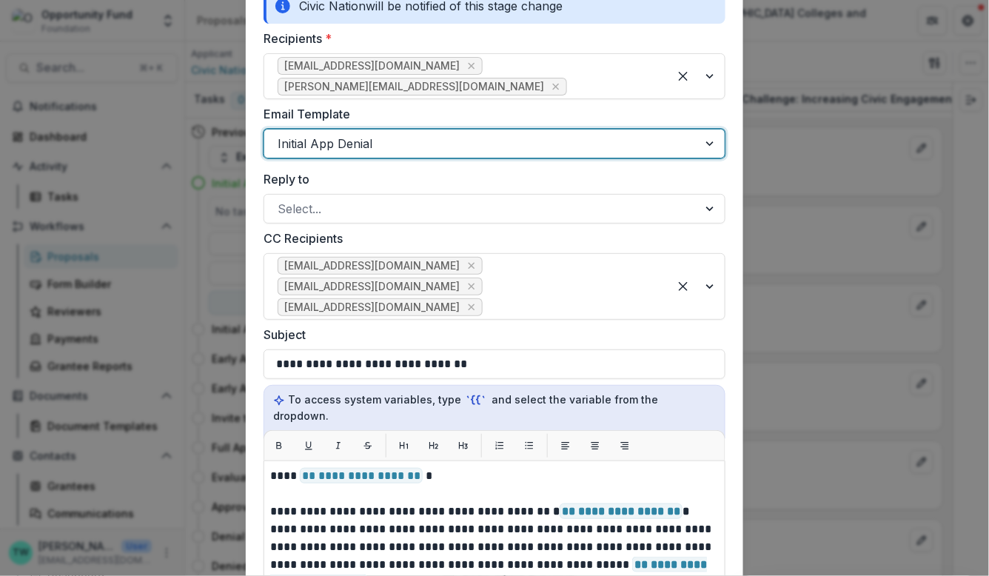
scroll to position [304, 0]
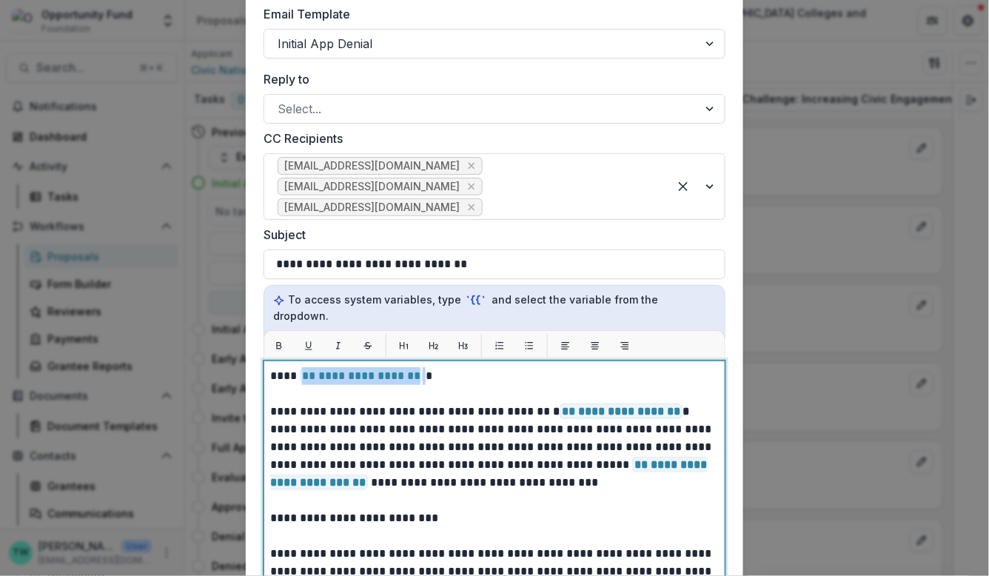
drag, startPoint x: 421, startPoint y: 345, endPoint x: 299, endPoint y: 343, distance: 122.2
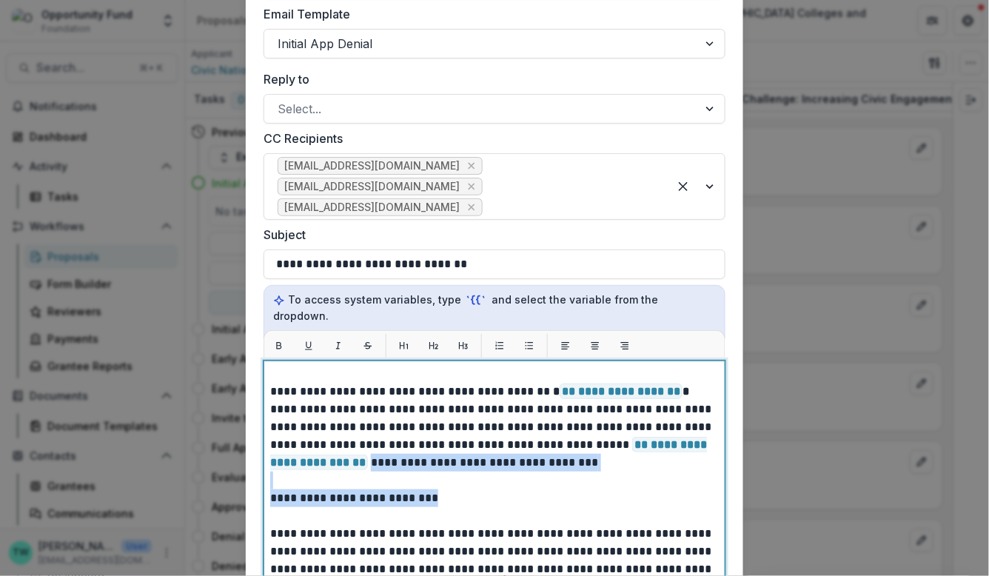
drag, startPoint x: 638, startPoint y: 429, endPoint x: 640, endPoint y: 455, distance: 26.0
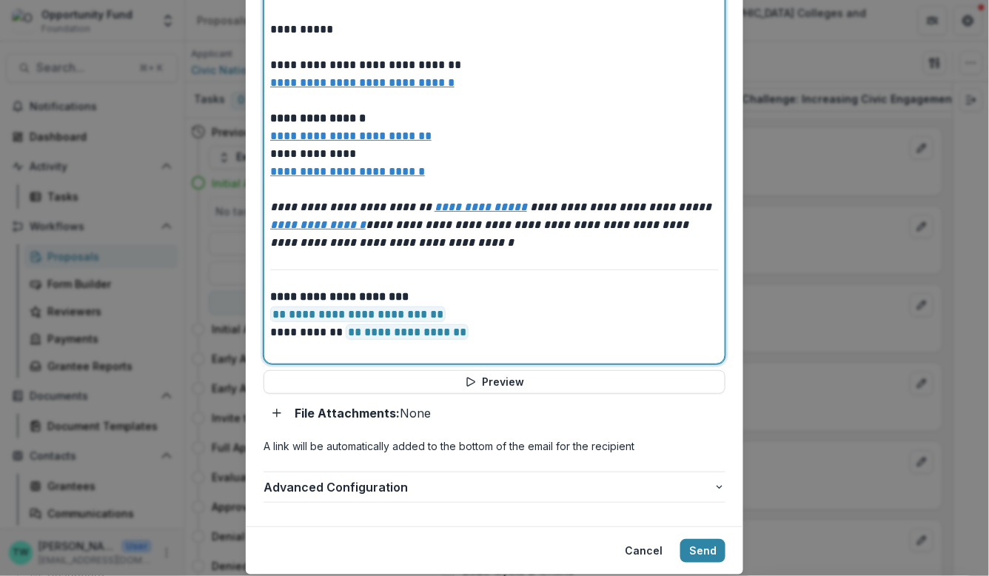
scroll to position [672, 0]
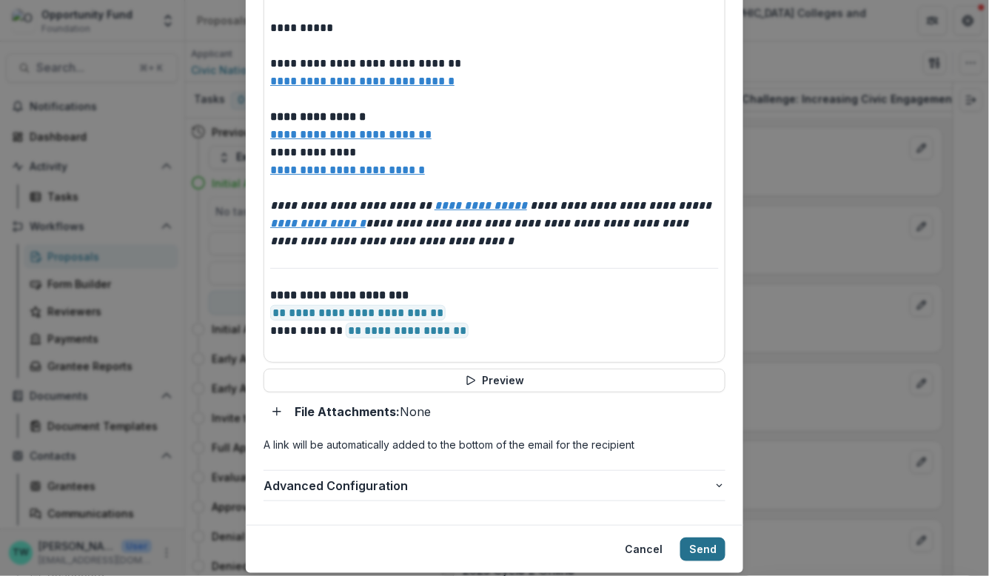
click at [700, 538] on button "Send" at bounding box center [703, 550] width 45 height 24
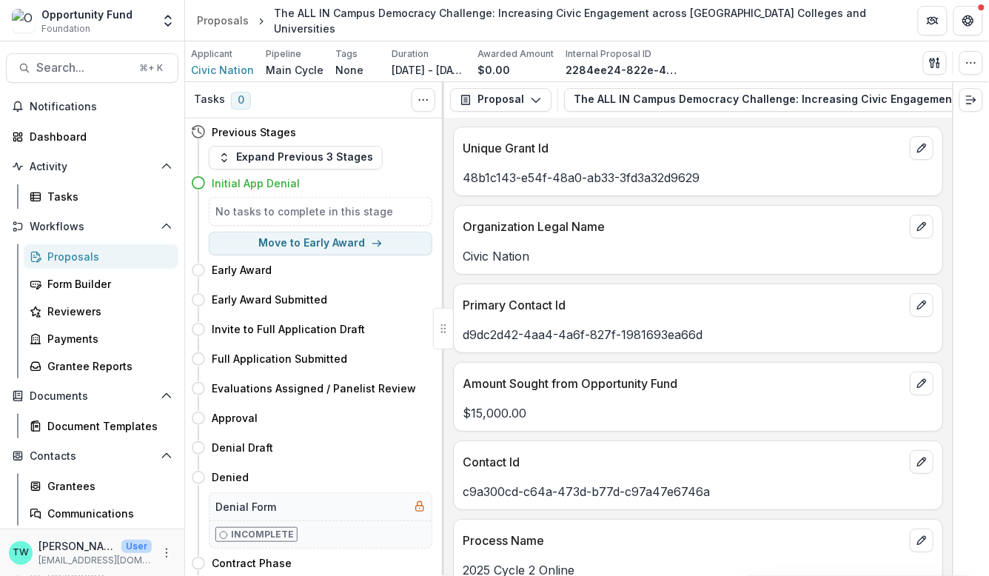
click at [85, 253] on div "Proposals" at bounding box center [106, 257] width 119 height 16
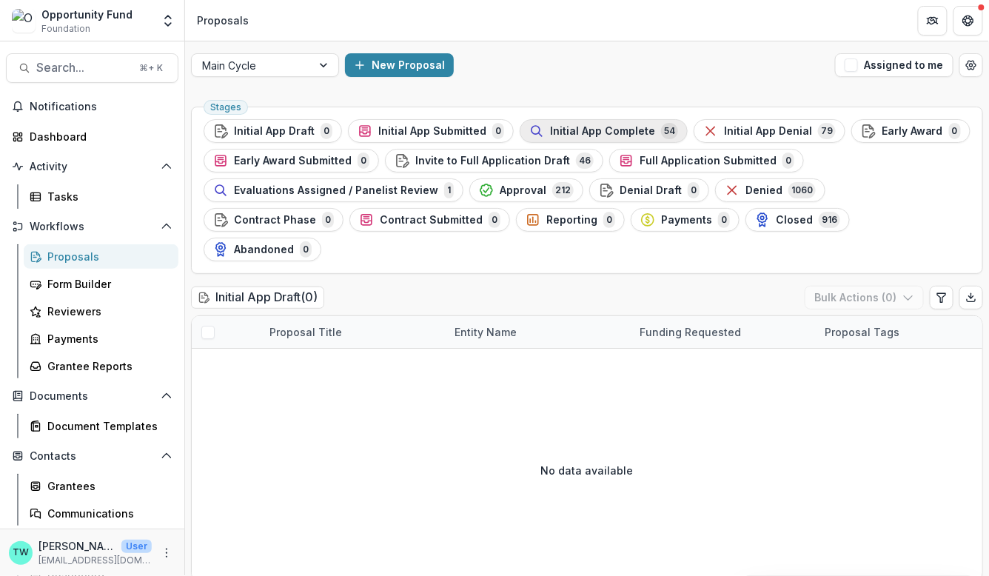
click at [592, 129] on span "Initial App Complete" at bounding box center [602, 131] width 105 height 13
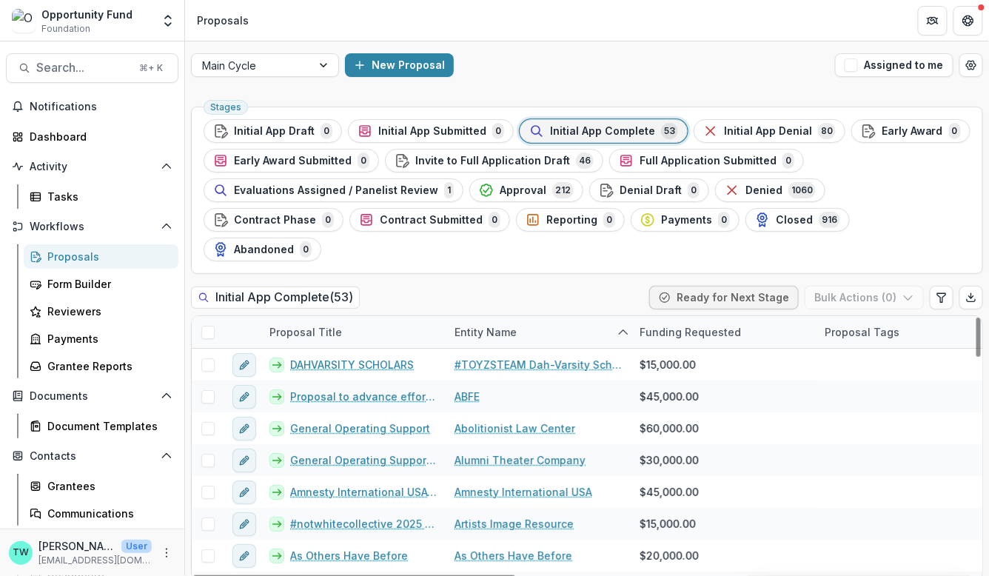
click at [555, 316] on div "Entity Name" at bounding box center [538, 332] width 185 height 32
click at [494, 286] on div "Initial App Complete ( 53 ) Ready for Next Stage Bulk Actions ( 0 )" at bounding box center [587, 301] width 792 height 30
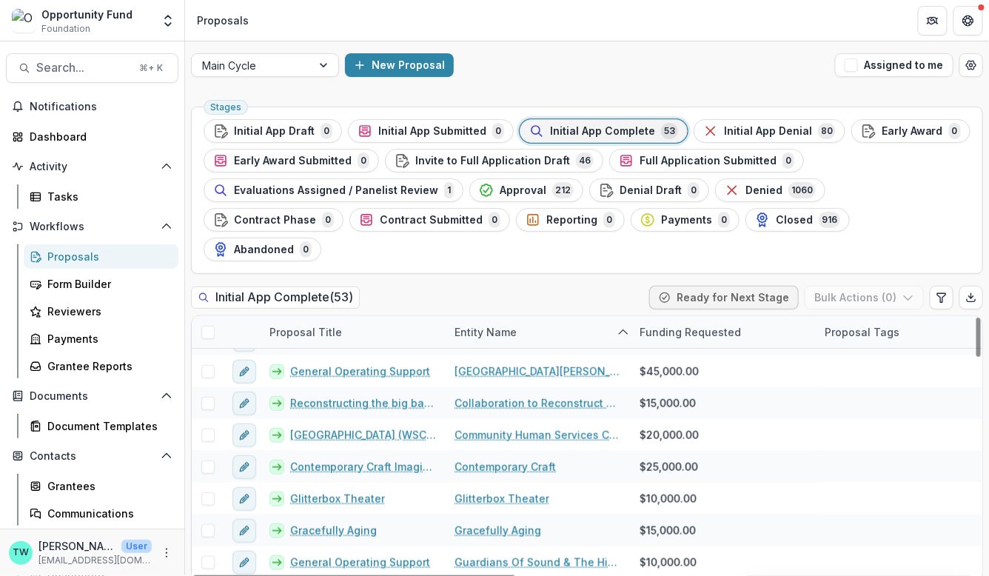
scroll to position [372, 0]
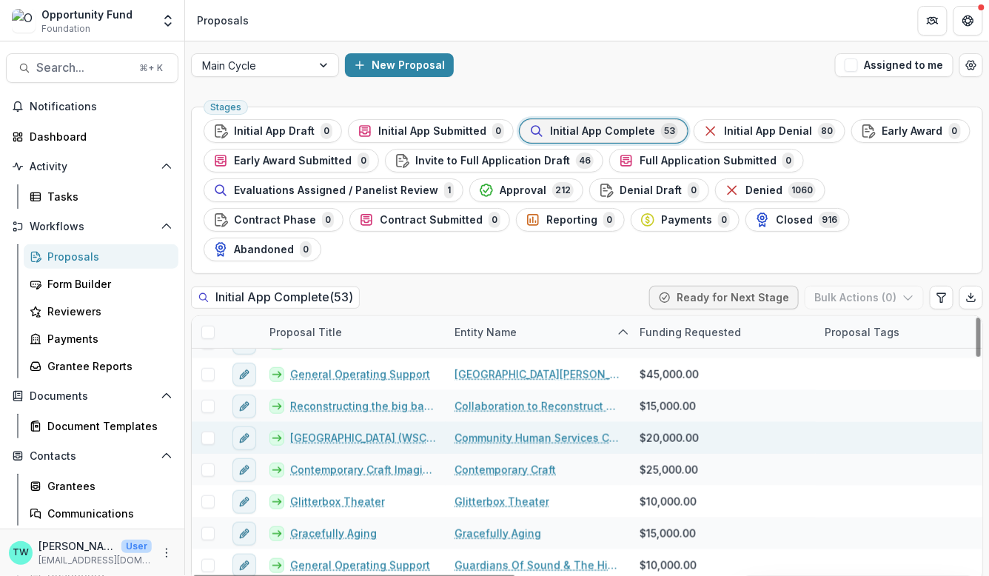
click at [338, 430] on link "Wood Street Commons (WSC) Community & Social Center" at bounding box center [363, 438] width 147 height 16
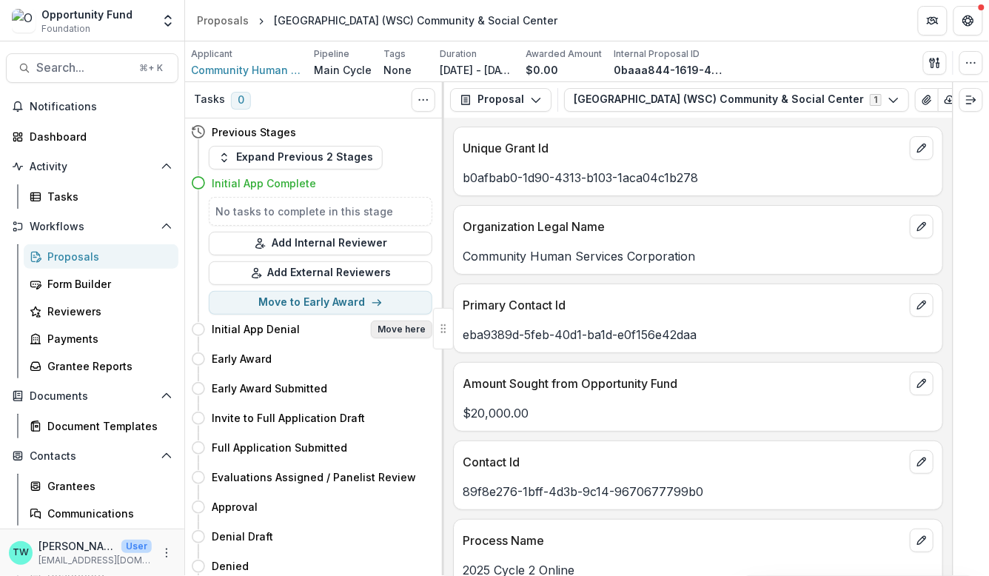
click at [407, 330] on button "Move here" at bounding box center [401, 330] width 61 height 18
select select "**********"
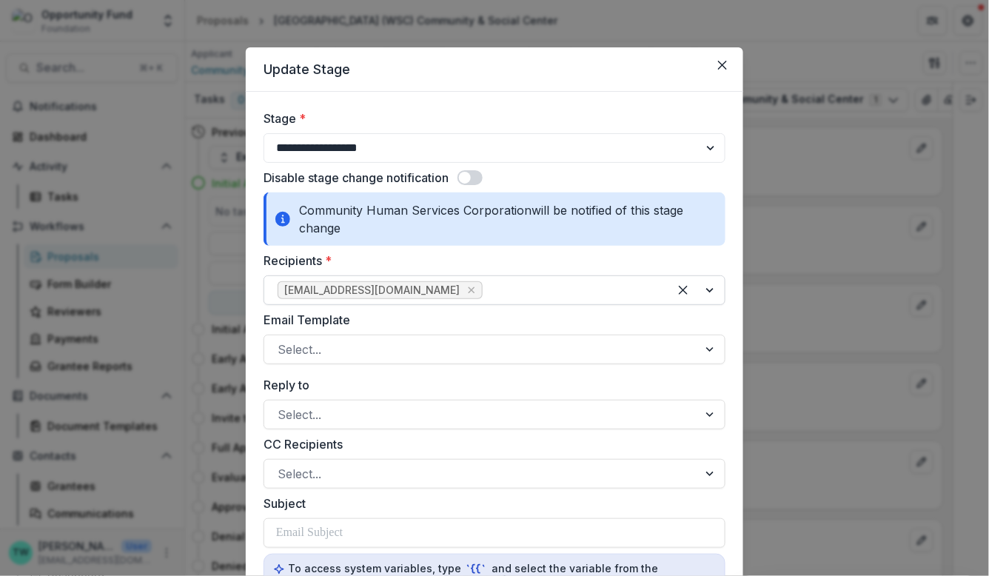
click at [486, 298] on div at bounding box center [571, 290] width 170 height 21
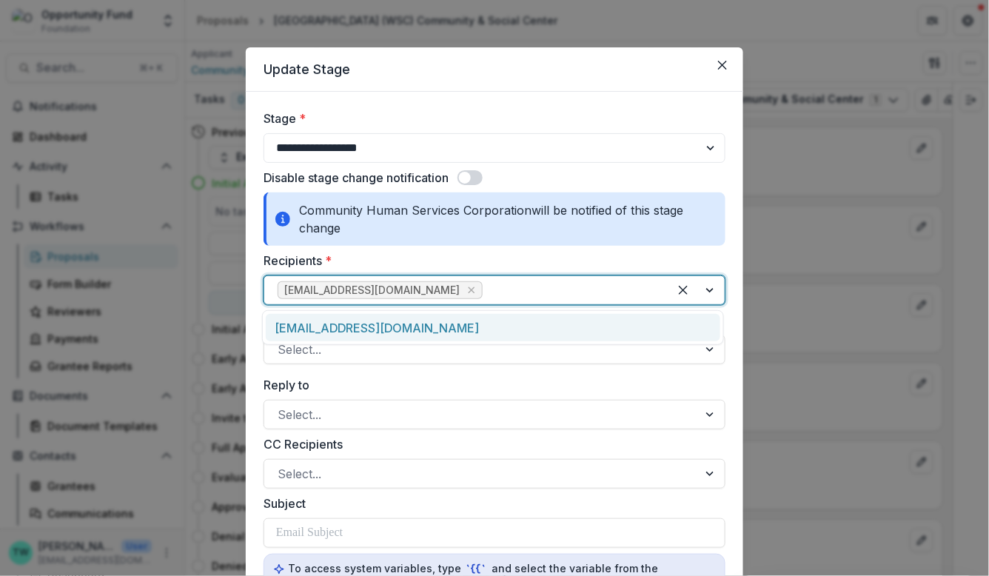
click at [465, 322] on div "lholmes@chscorp.org" at bounding box center [493, 327] width 455 height 27
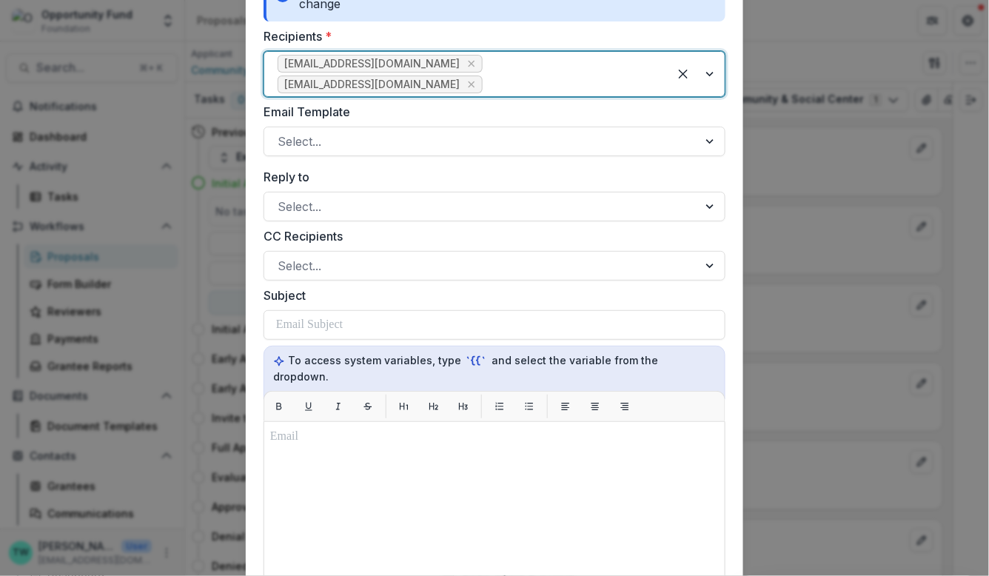
scroll to position [231, 0]
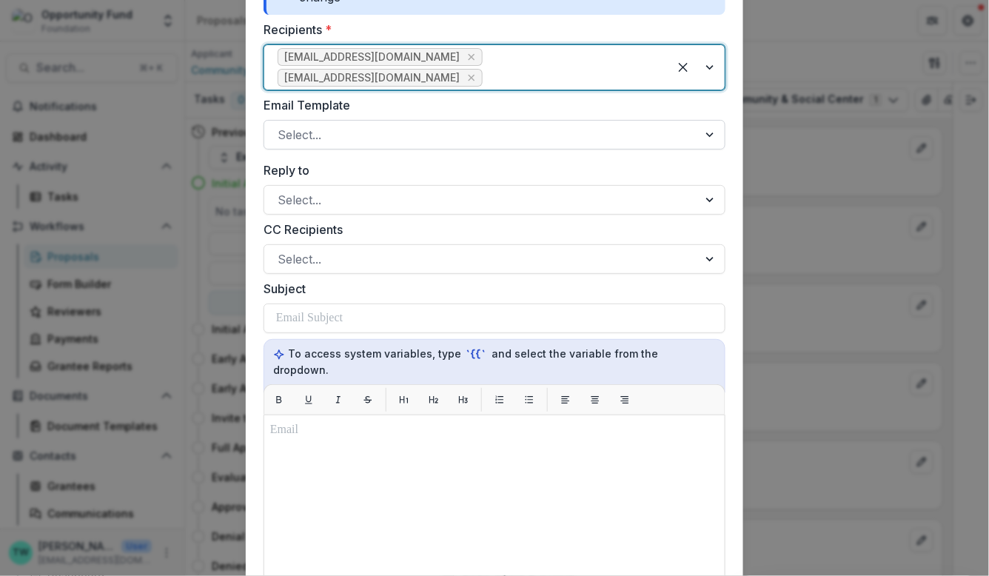
click at [409, 124] on div at bounding box center [481, 134] width 407 height 21
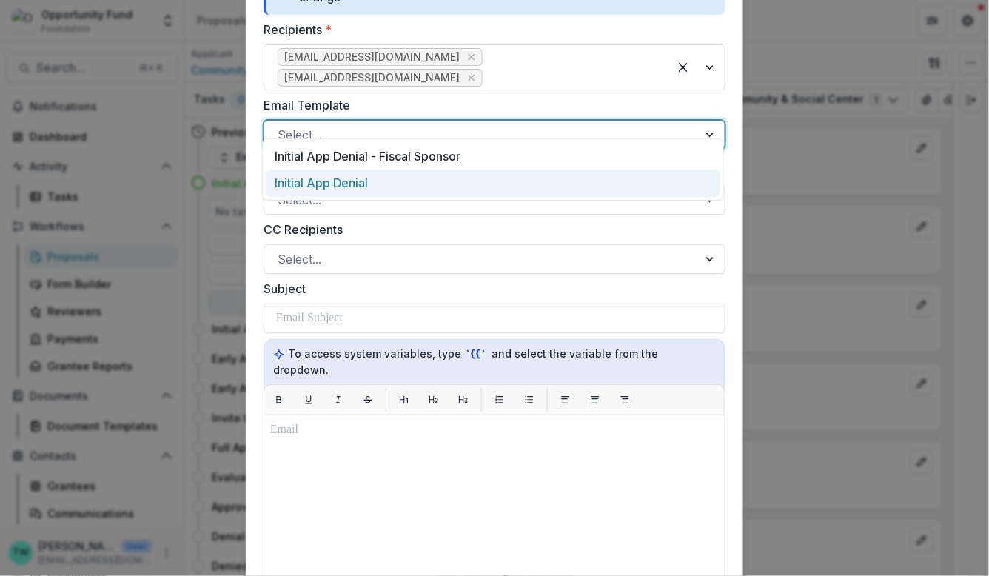
click at [392, 184] on div "Initial App Denial" at bounding box center [493, 183] width 455 height 27
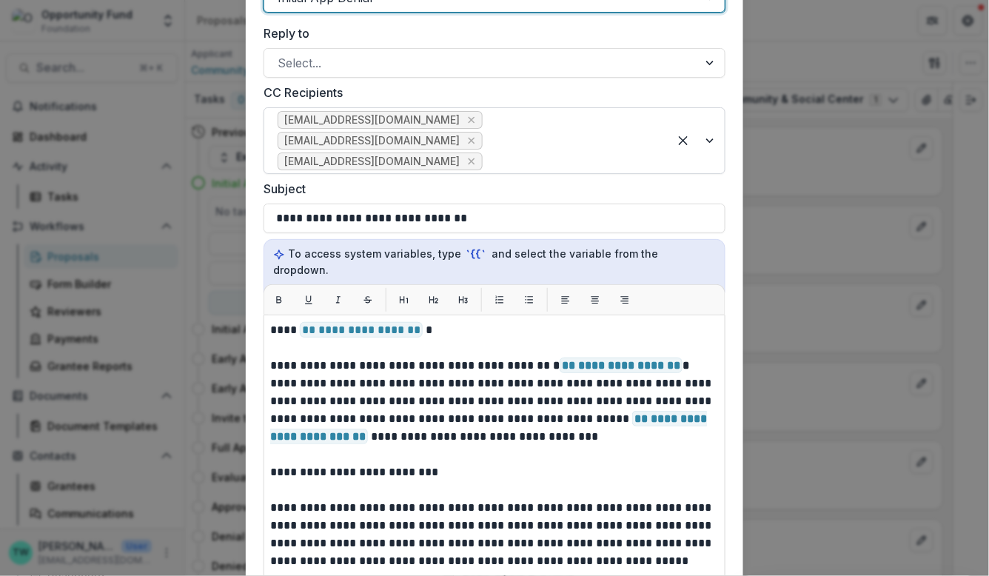
scroll to position [404, 0]
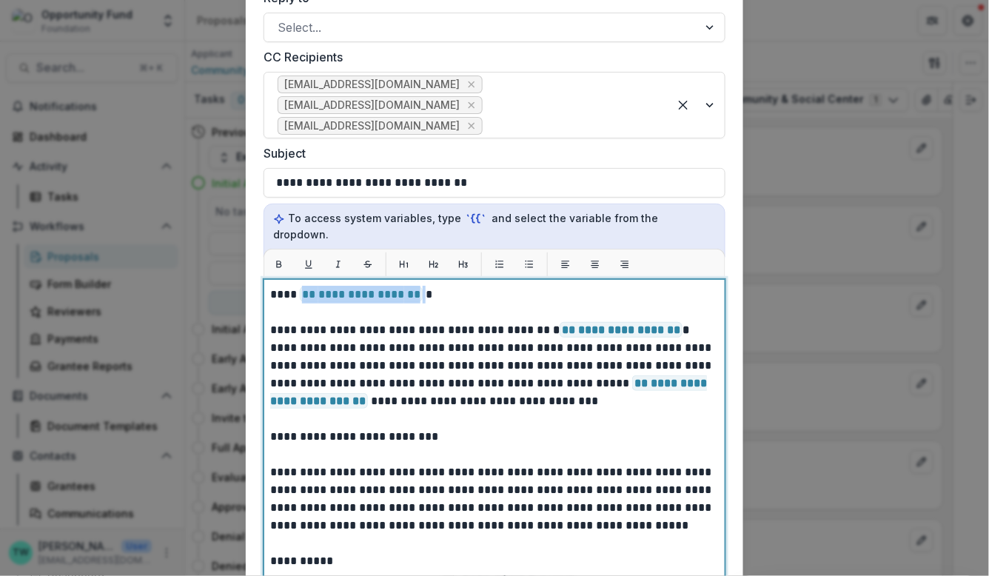
drag, startPoint x: 422, startPoint y: 262, endPoint x: 297, endPoint y: 265, distance: 125.2
click at [297, 286] on p "**********" at bounding box center [492, 535] width 445 height 498
drag, startPoint x: 586, startPoint y: 263, endPoint x: 327, endPoint y: 256, distance: 259.3
click at [327, 286] on p "**********" at bounding box center [492, 535] width 445 height 498
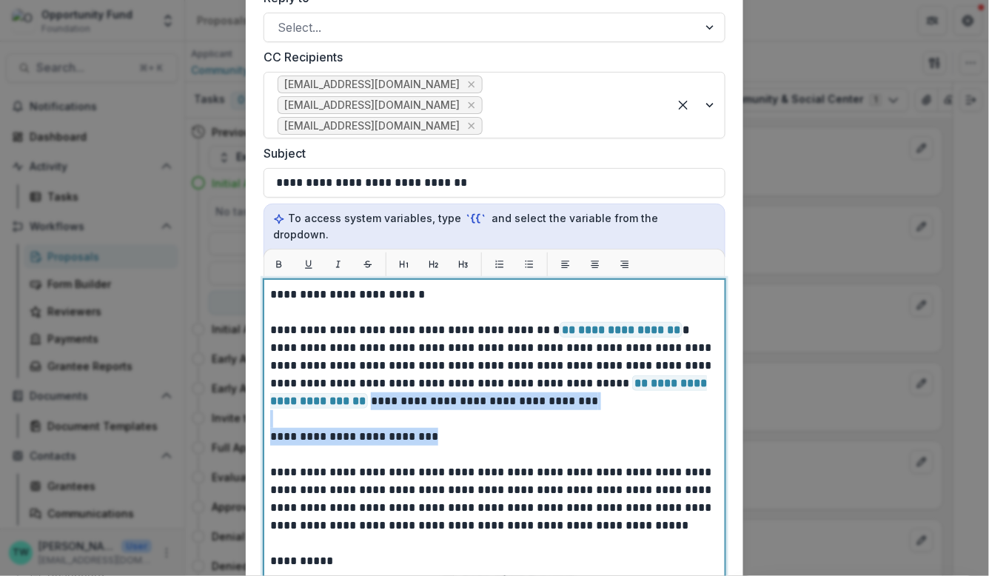
drag, startPoint x: 649, startPoint y: 366, endPoint x: 650, endPoint y: 400, distance: 34.1
click at [650, 400] on p "**********" at bounding box center [492, 535] width 445 height 498
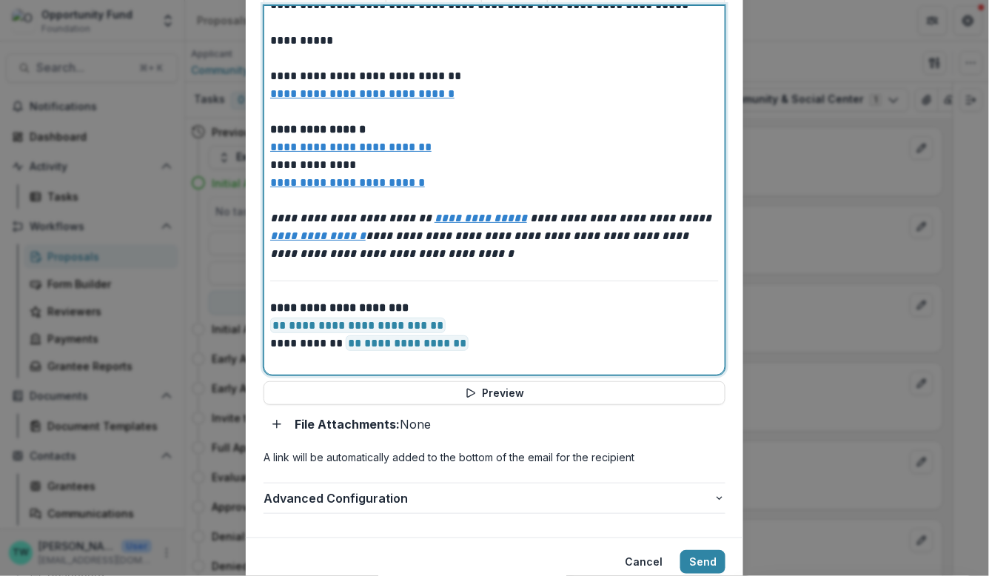
scroll to position [698, 0]
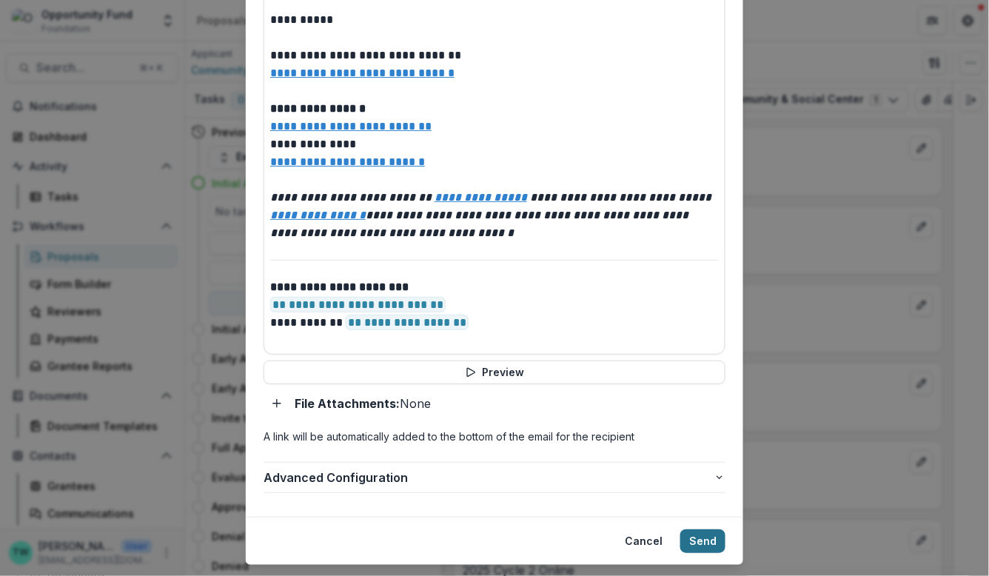
click at [703, 529] on button "Send" at bounding box center [703, 541] width 45 height 24
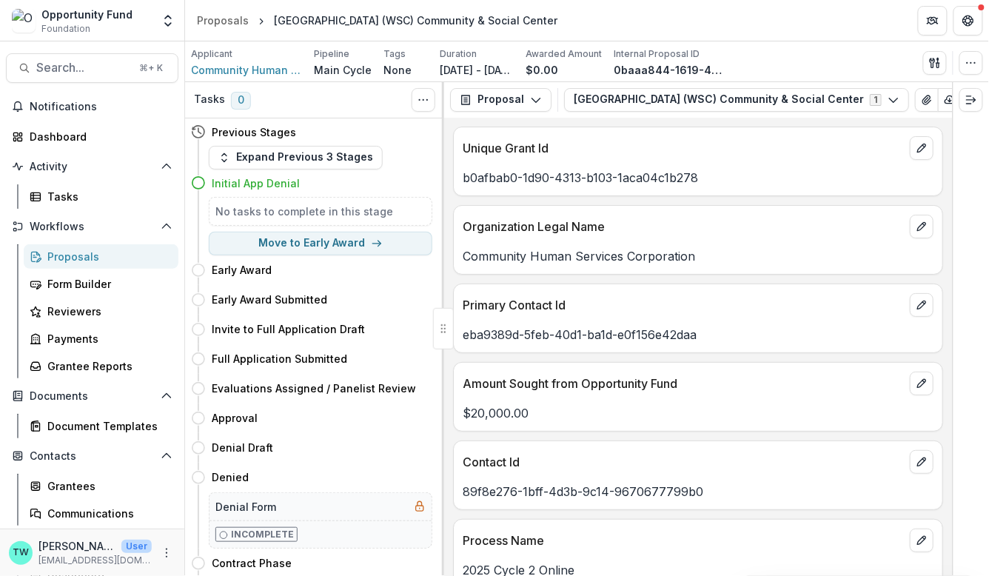
click at [67, 251] on div "Proposals" at bounding box center [106, 257] width 119 height 16
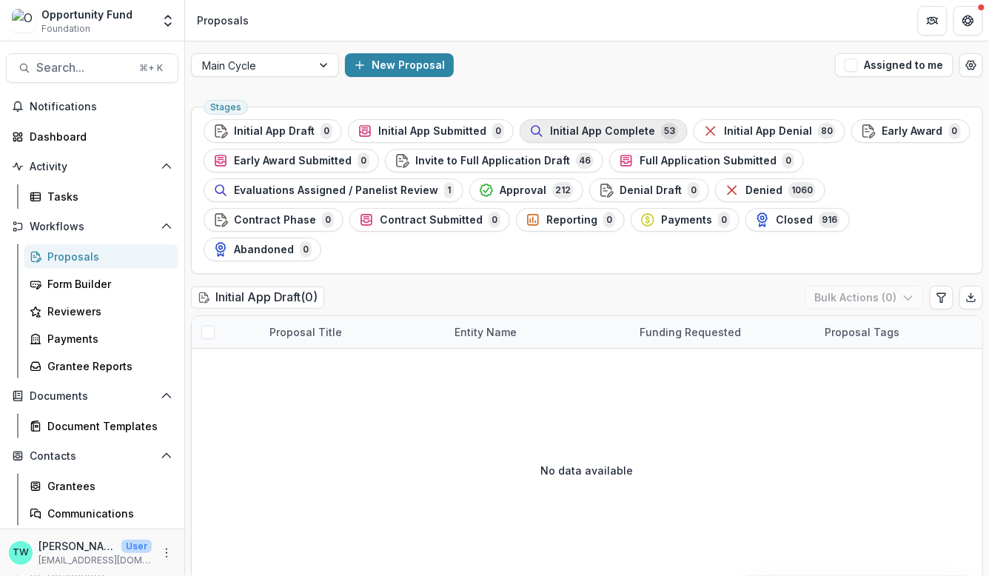
click at [572, 134] on span "Initial App Complete" at bounding box center [602, 131] width 105 height 13
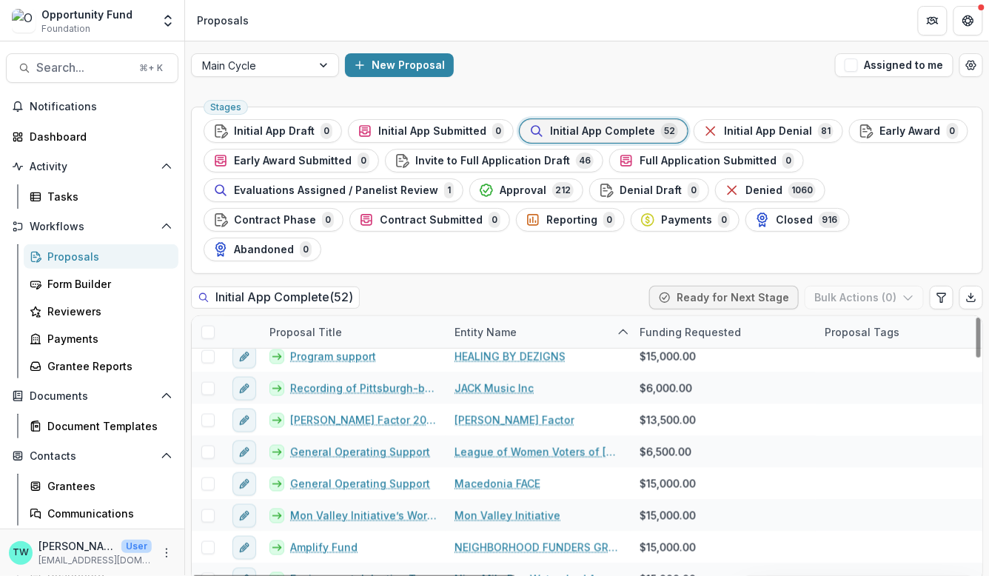
scroll to position [573, 0]
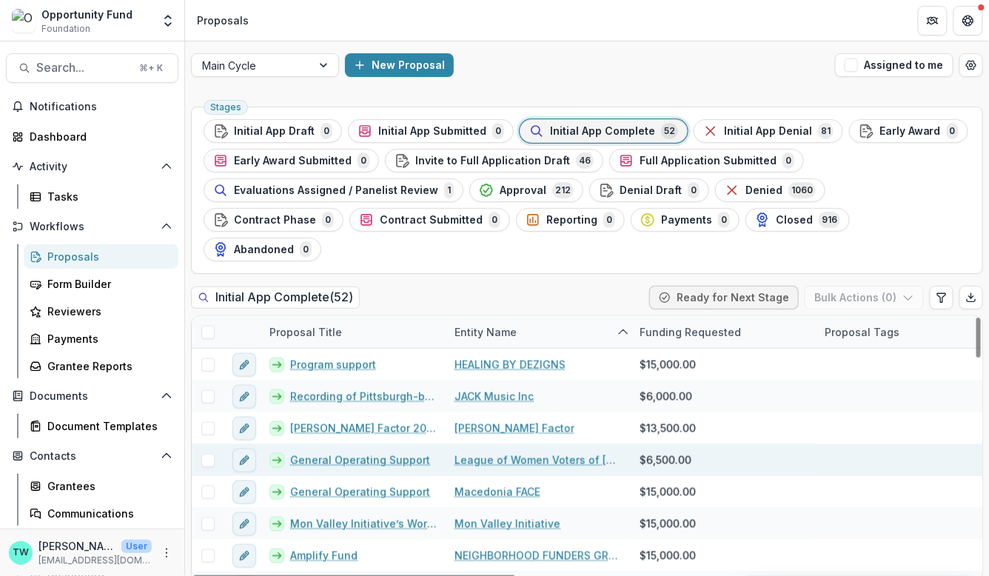
click at [367, 452] on link "General Operating Support" at bounding box center [360, 460] width 140 height 16
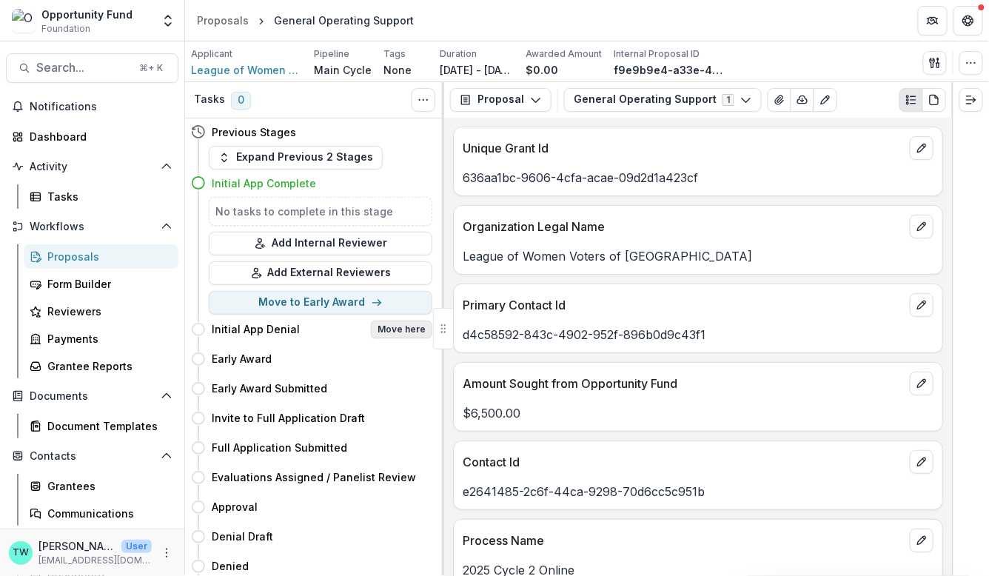
click at [399, 332] on button "Move here" at bounding box center [401, 330] width 61 height 18
select select "**********"
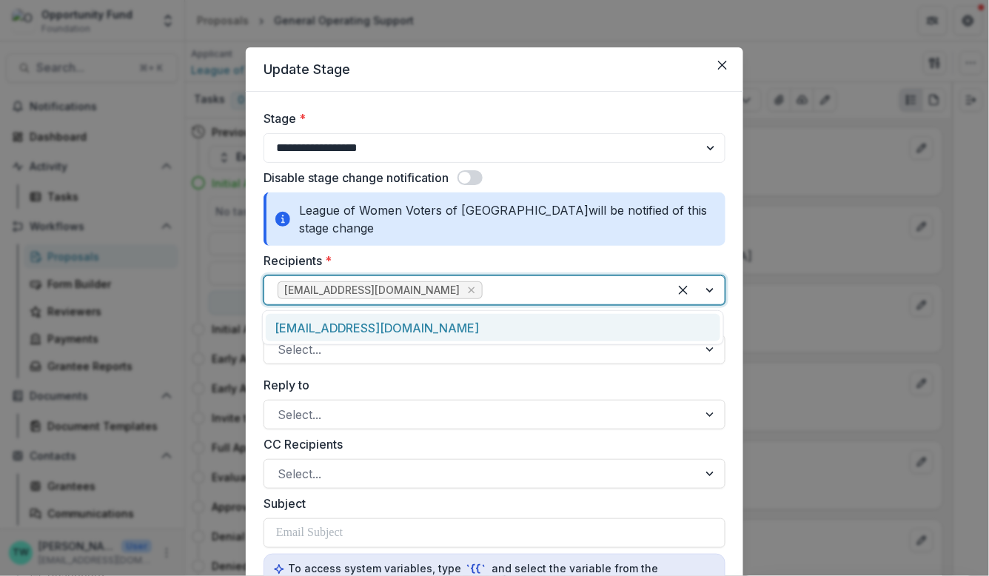
click at [486, 294] on div at bounding box center [571, 290] width 170 height 21
click at [464, 328] on div "development@lwvpgh.org" at bounding box center [493, 327] width 455 height 27
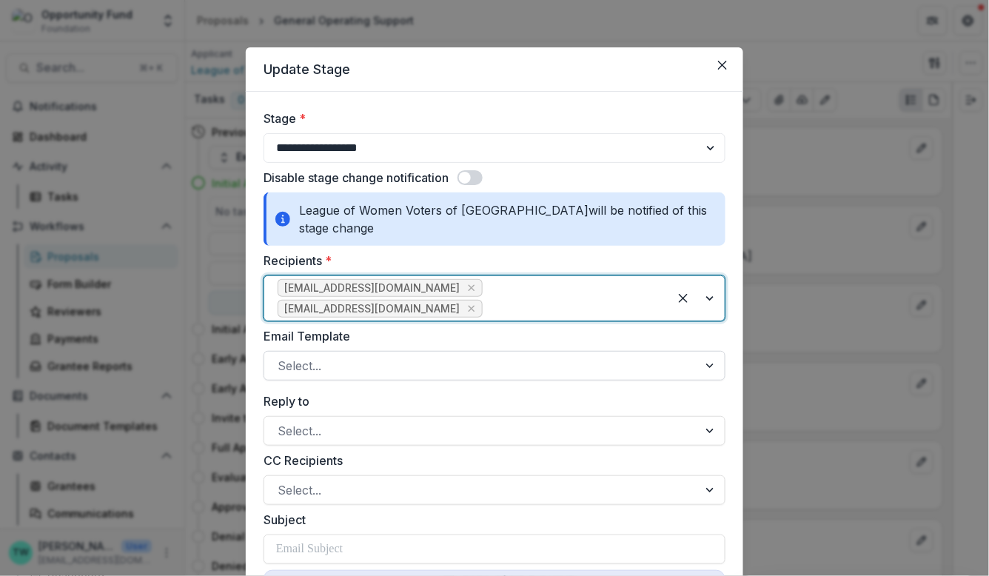
click at [390, 355] on div at bounding box center [481, 365] width 407 height 21
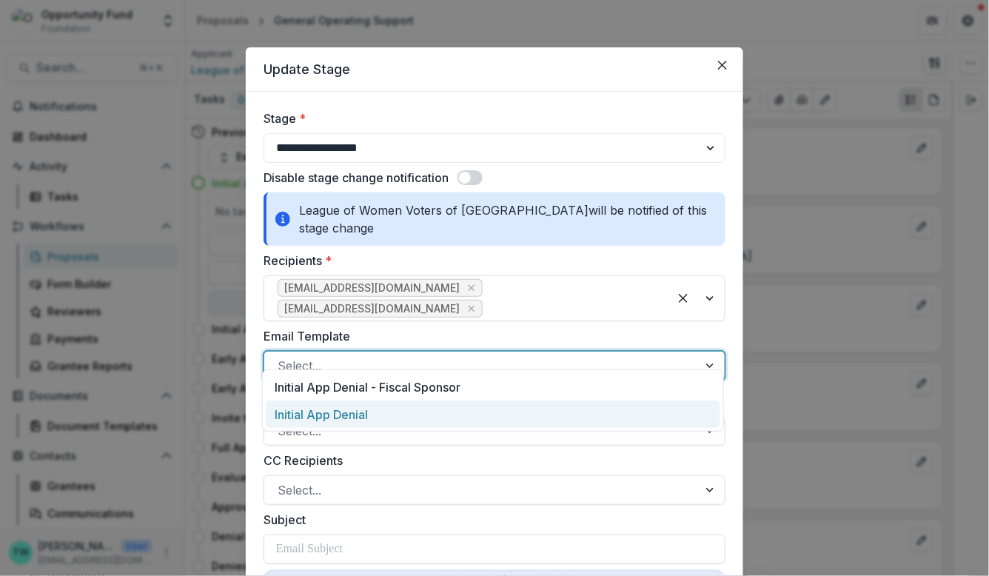
click at [392, 408] on div "Initial App Denial" at bounding box center [493, 414] width 455 height 27
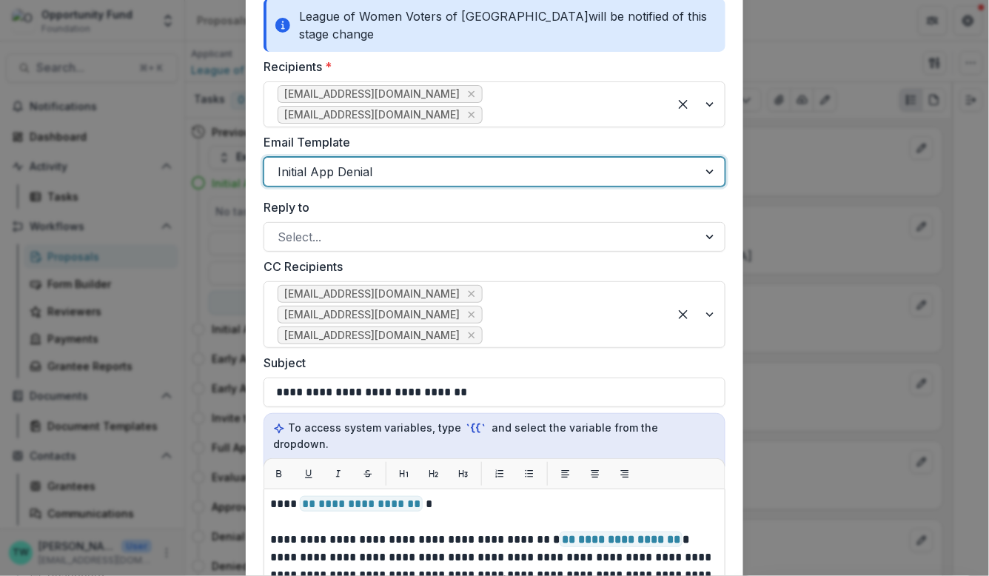
scroll to position [202, 0]
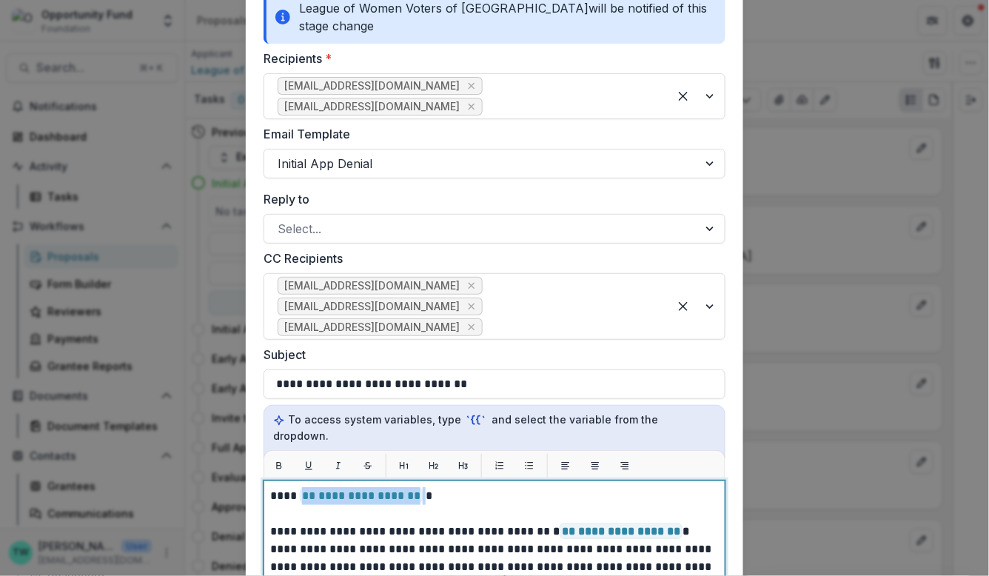
drag, startPoint x: 421, startPoint y: 464, endPoint x: 298, endPoint y: 467, distance: 123.0
drag, startPoint x: 325, startPoint y: 463, endPoint x: 550, endPoint y: 465, distance: 225.1
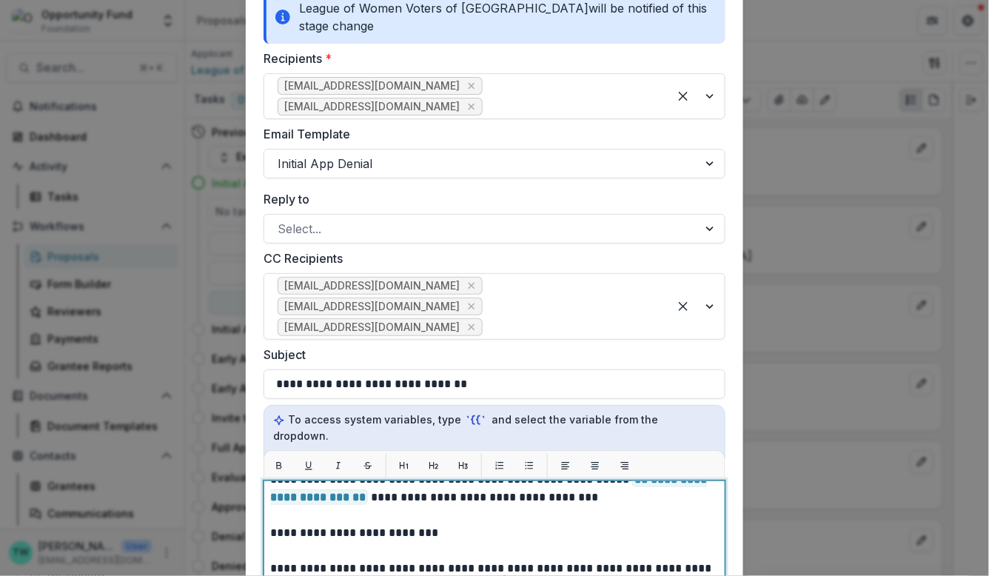
scroll to position [112, 0]
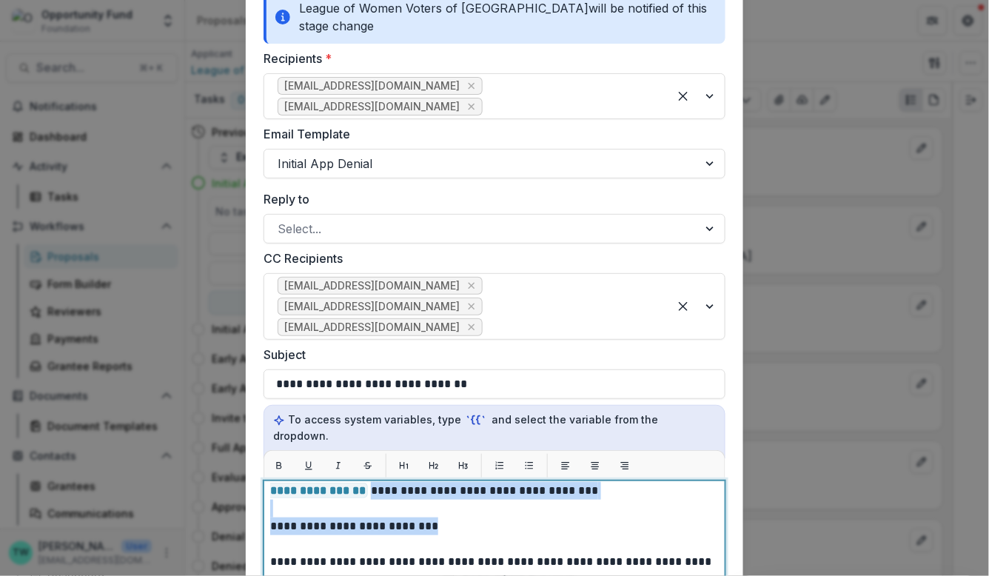
drag, startPoint x: 652, startPoint y: 459, endPoint x: 652, endPoint y: 485, distance: 25.9
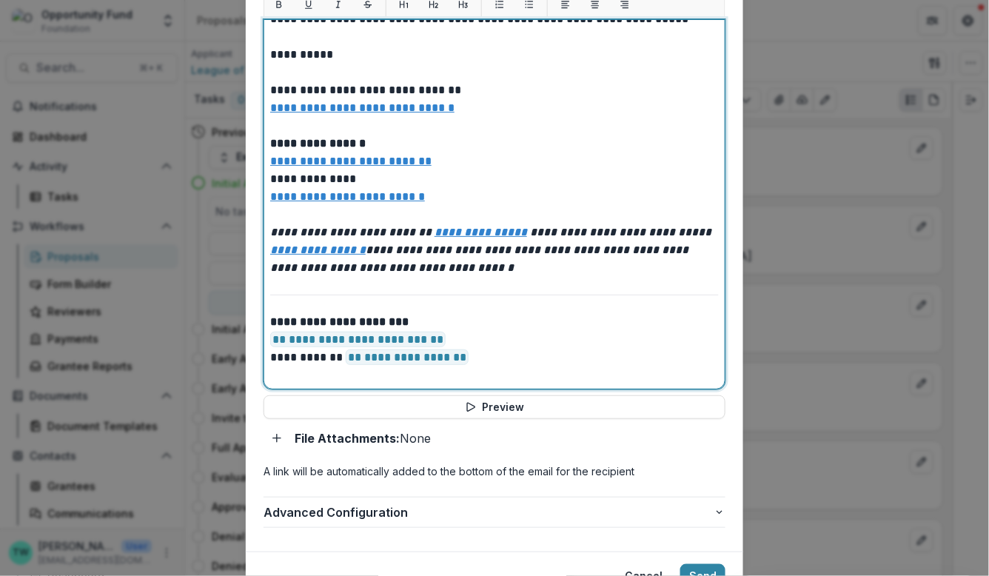
scroll to position [698, 0]
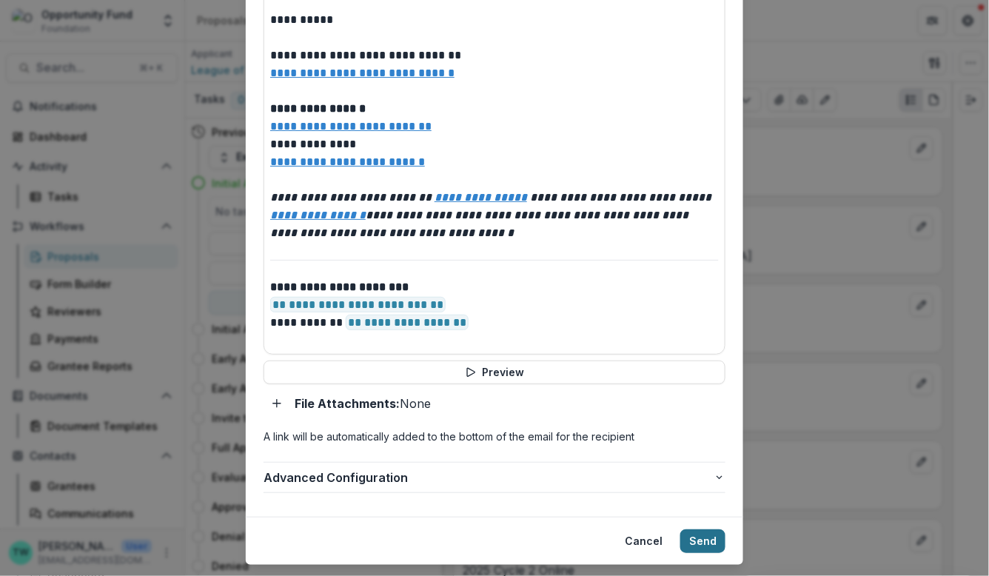
click at [695, 529] on button "Send" at bounding box center [703, 541] width 45 height 24
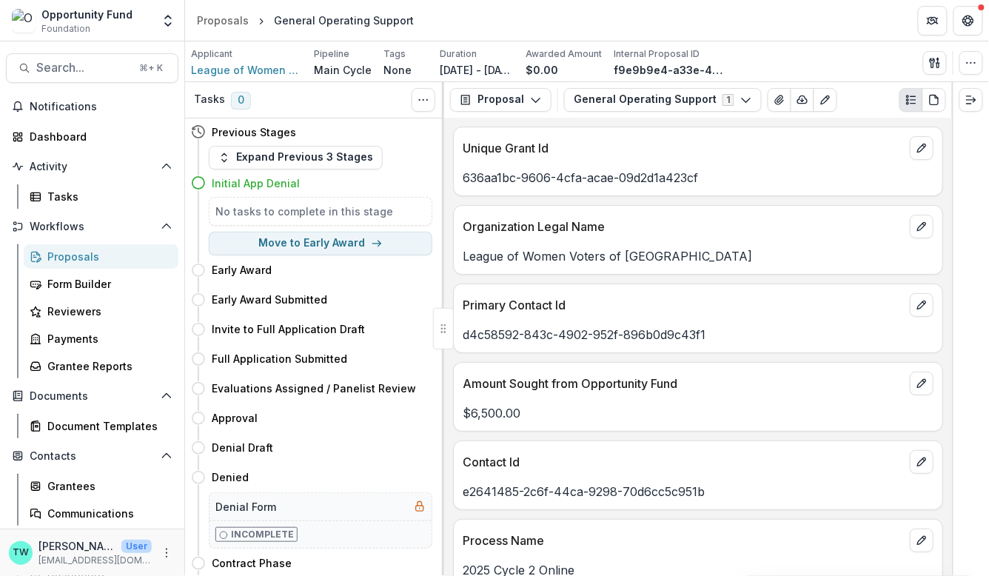
click at [80, 254] on div "Proposals" at bounding box center [106, 257] width 119 height 16
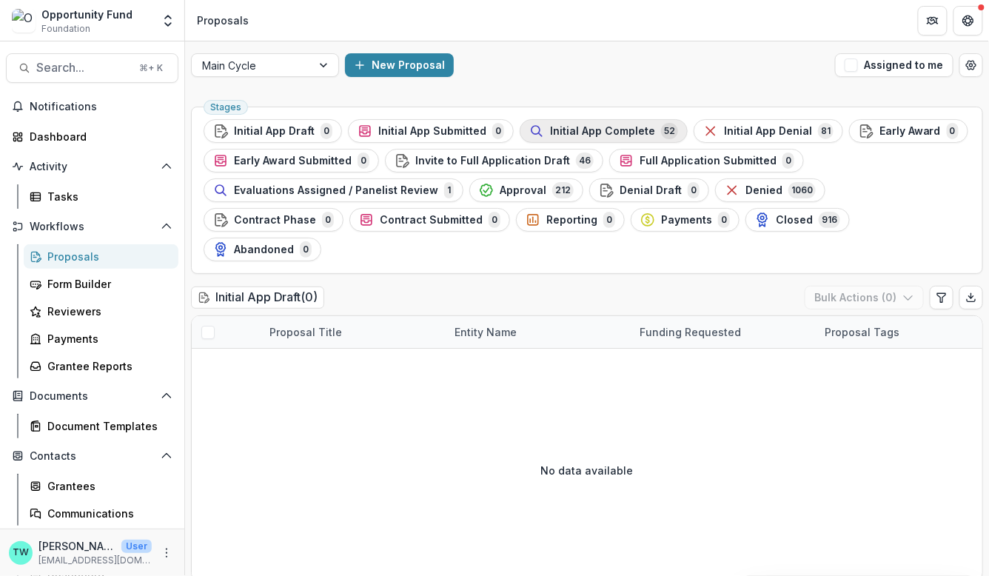
click at [621, 135] on span "Initial App Complete" at bounding box center [602, 131] width 105 height 13
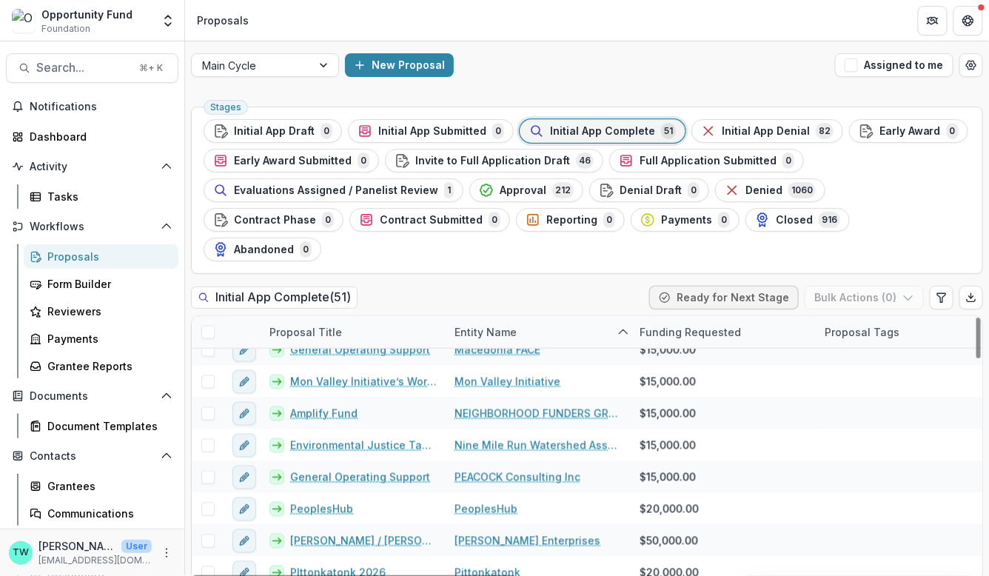
scroll to position [687, 0]
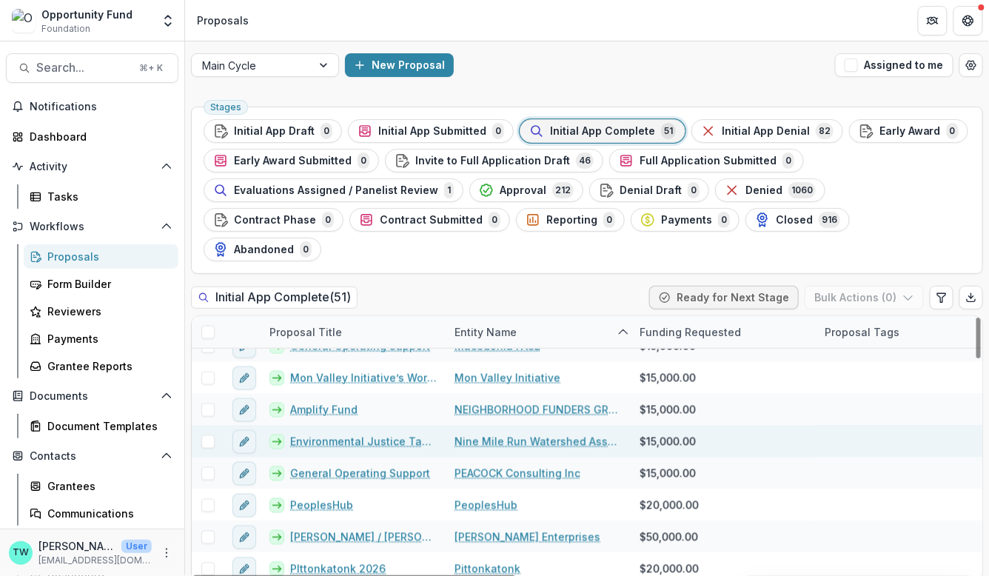
click at [357, 434] on link "Environmental Justice Table" at bounding box center [363, 442] width 147 height 16
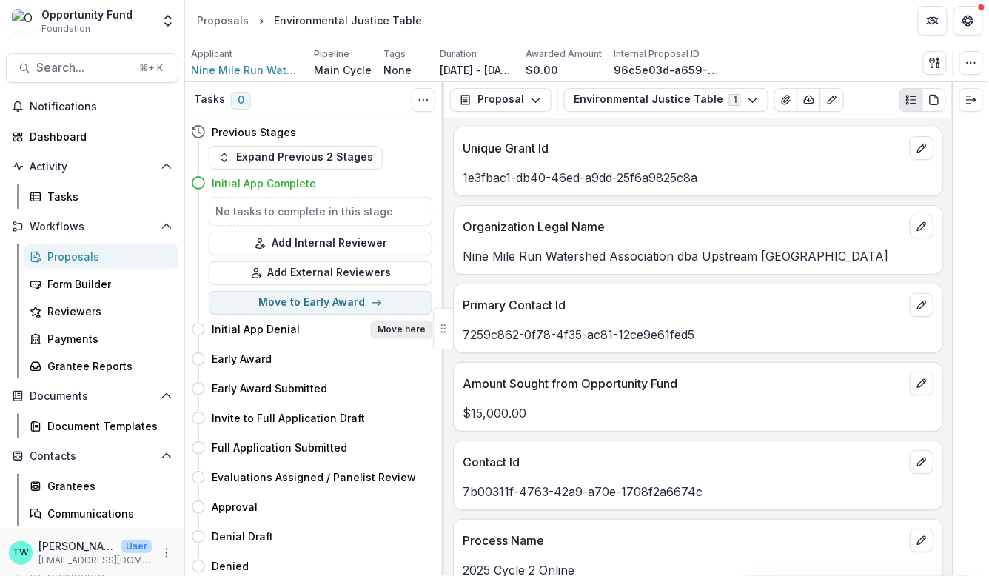
click at [410, 328] on button "Move here" at bounding box center [401, 330] width 61 height 18
select select "**********"
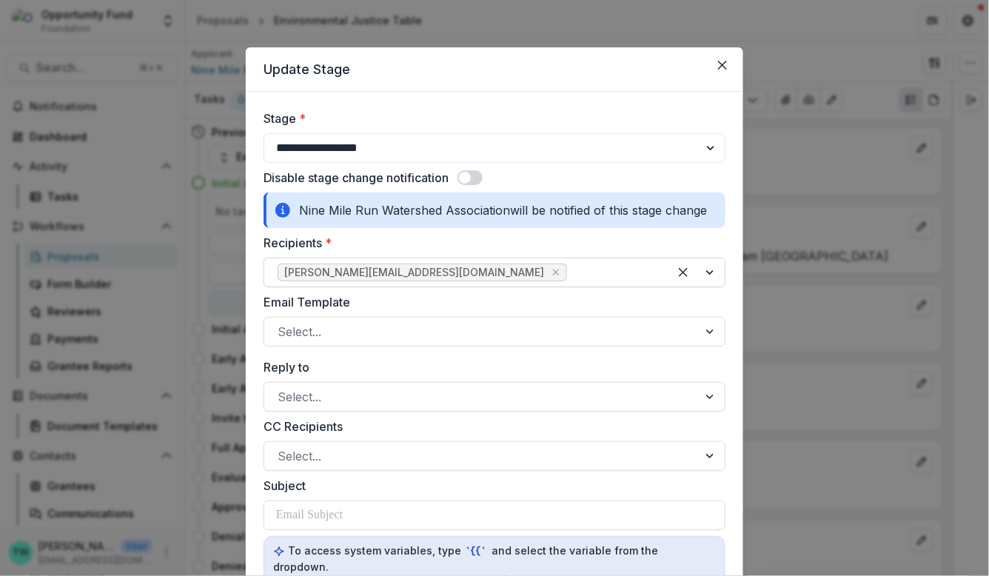
click at [479, 284] on div "[PERSON_NAME][EMAIL_ADDRESS][DOMAIN_NAME]" at bounding box center [466, 273] width 404 height 24
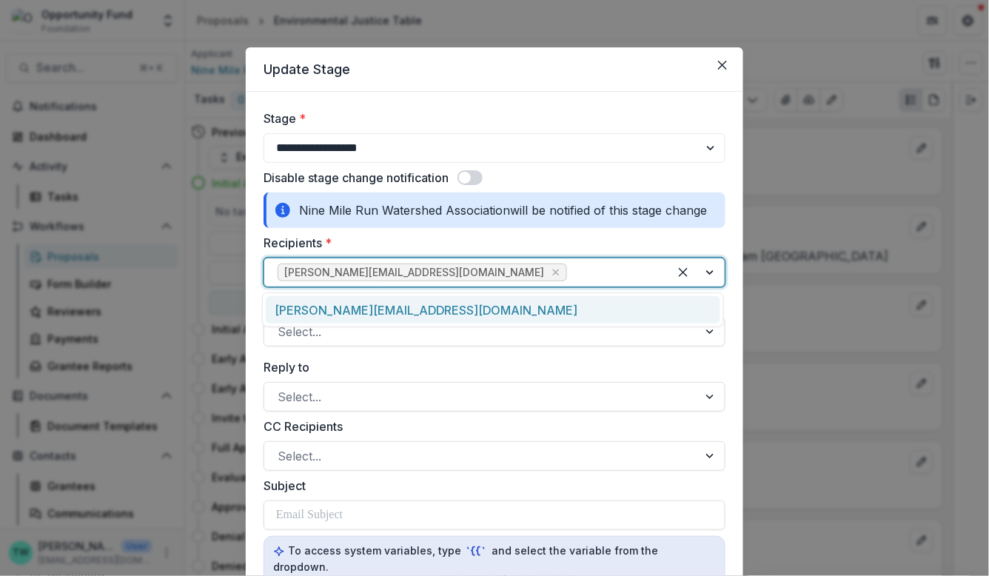
click at [469, 303] on div "[PERSON_NAME][EMAIL_ADDRESS][DOMAIN_NAME]" at bounding box center [493, 309] width 455 height 27
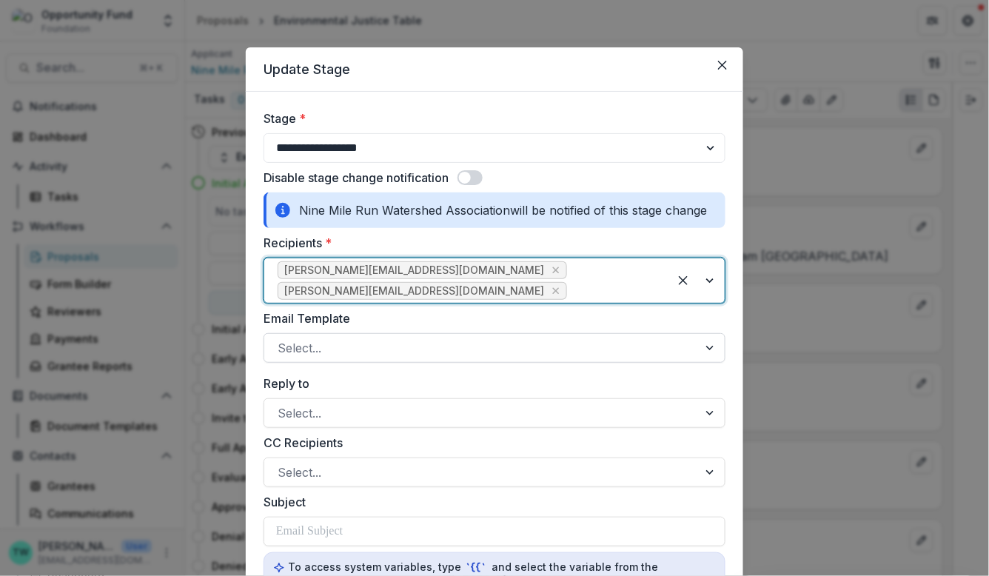
click at [428, 338] on div at bounding box center [481, 348] width 407 height 21
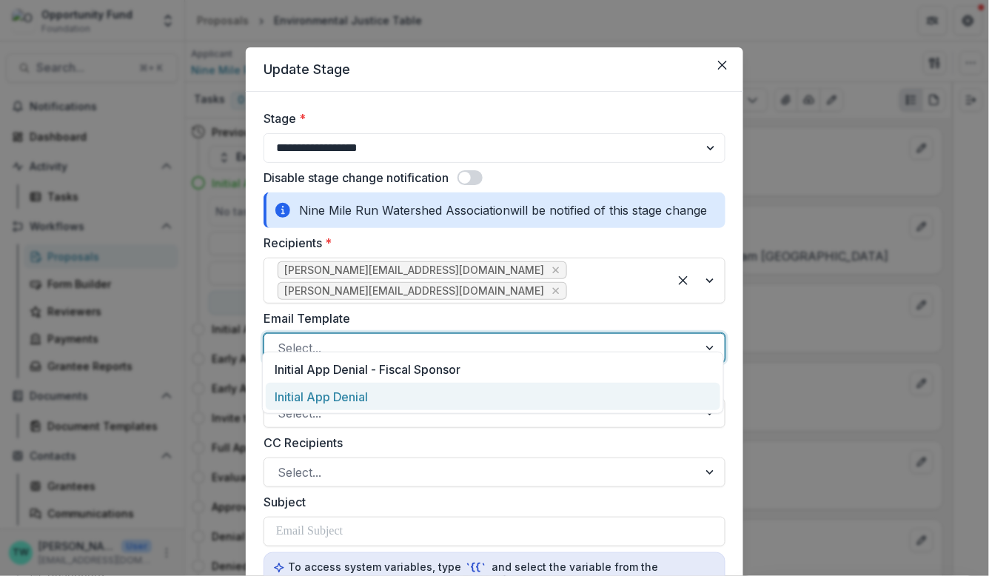
click at [420, 388] on div "Initial App Denial" at bounding box center [493, 396] width 455 height 27
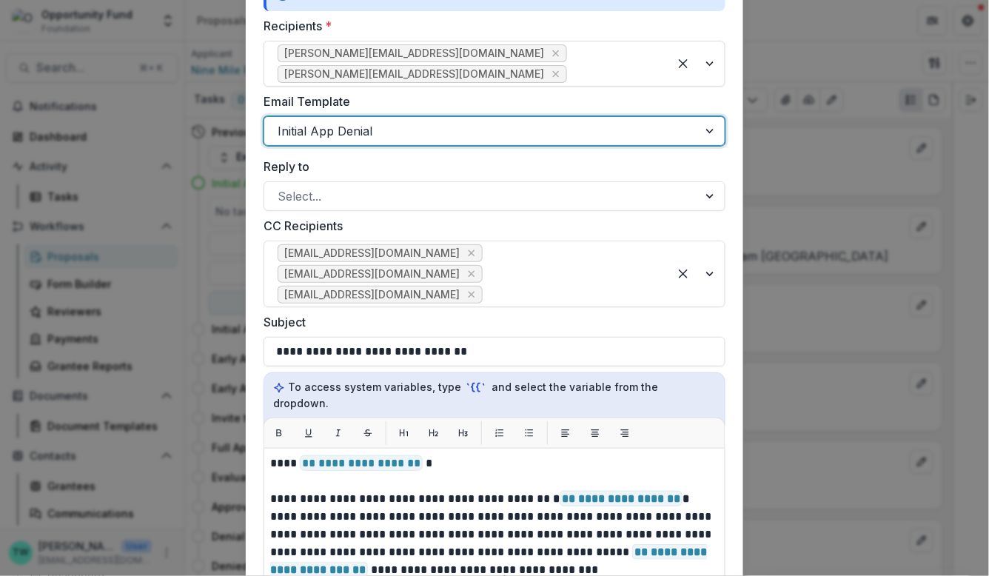
scroll to position [241, 0]
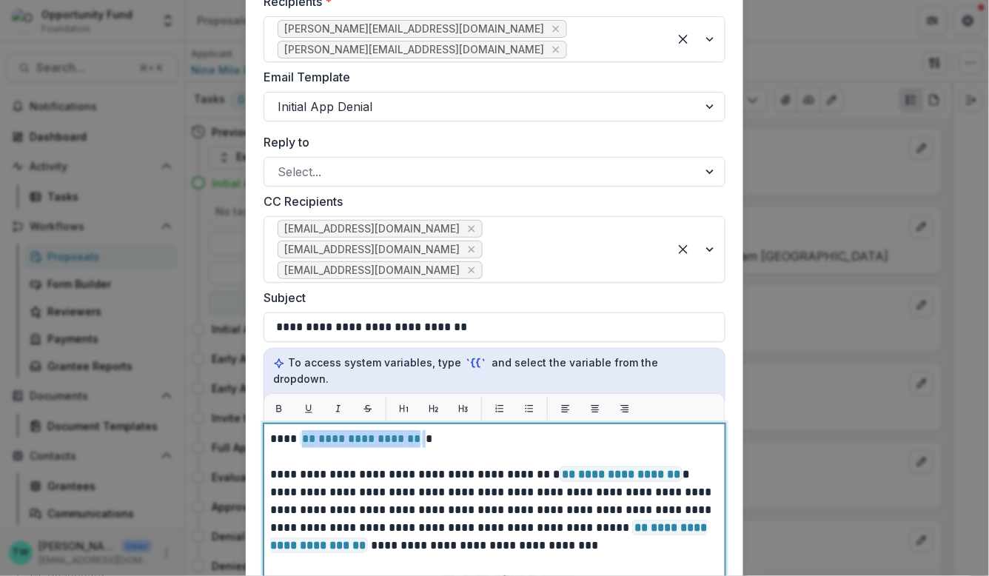
drag, startPoint x: 423, startPoint y: 404, endPoint x: 299, endPoint y: 407, distance: 123.7
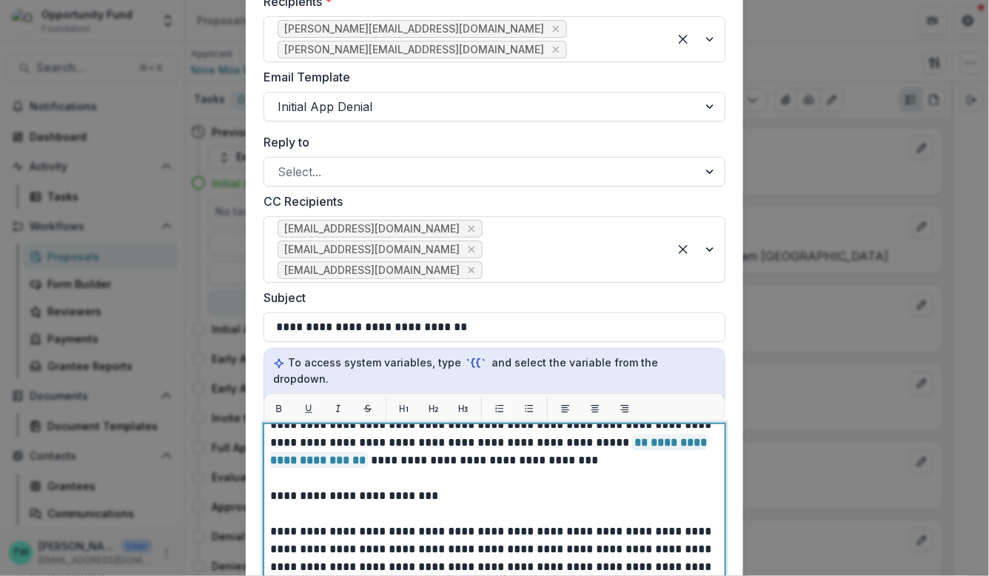
scroll to position [90, 0]
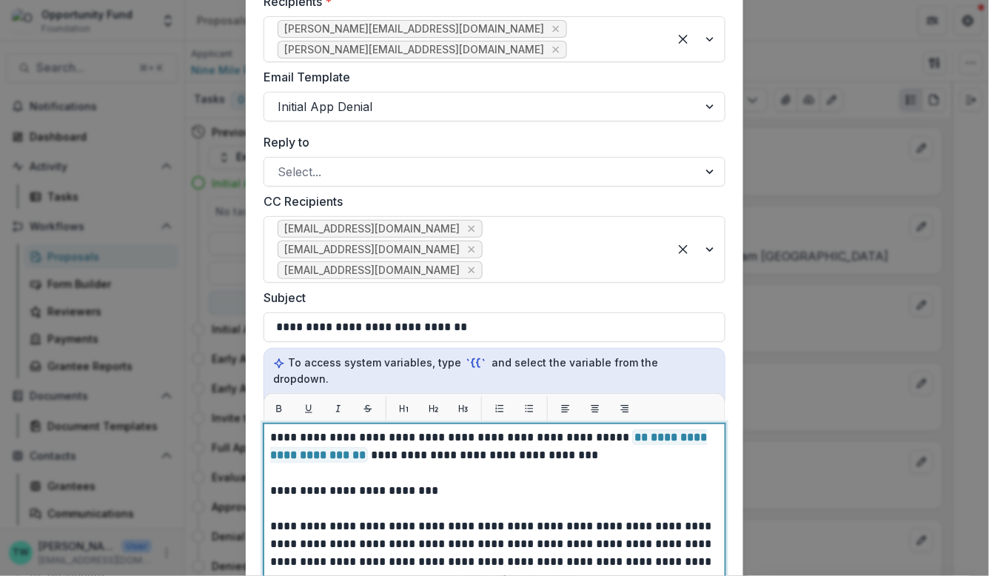
drag, startPoint x: 456, startPoint y: 456, endPoint x: 241, endPoint y: 458, distance: 215.5
click at [241, 458] on div "**********" at bounding box center [494, 288] width 989 height 576
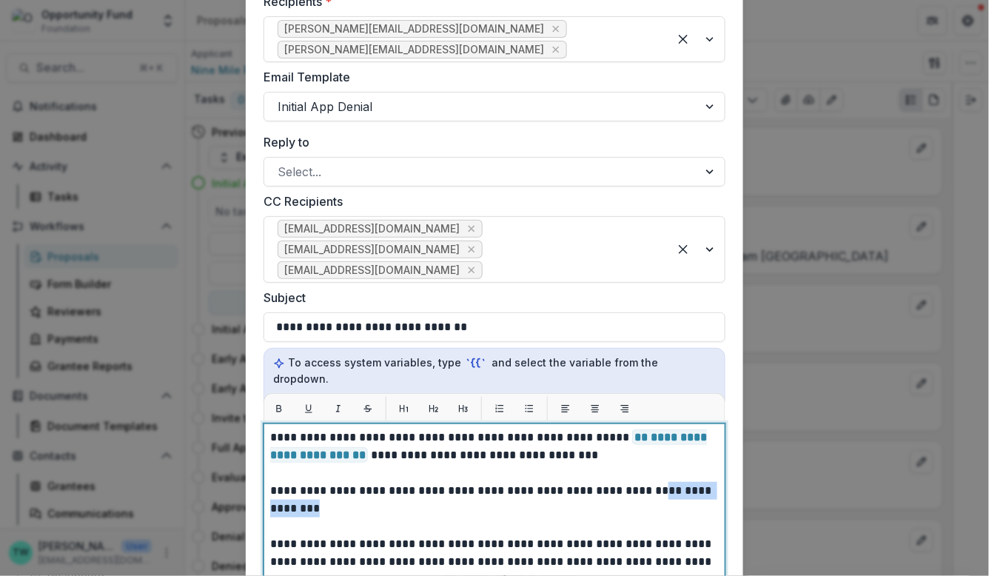
drag, startPoint x: 630, startPoint y: 455, endPoint x: 710, endPoint y: 454, distance: 80.0
drag, startPoint x: 589, startPoint y: 457, endPoint x: 576, endPoint y: 457, distance: 12.6
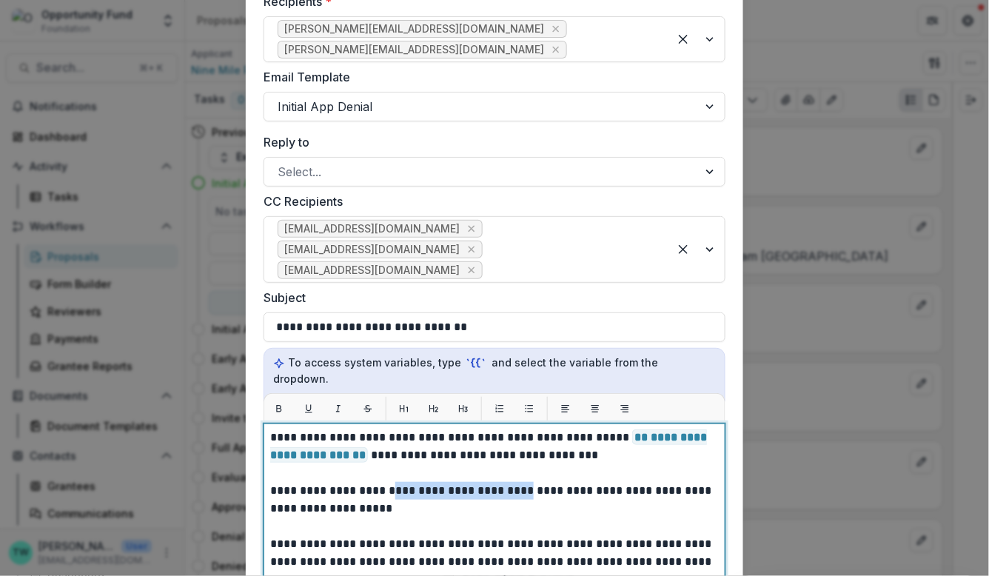
drag, startPoint x: 507, startPoint y: 460, endPoint x: 380, endPoint y: 459, distance: 127.4
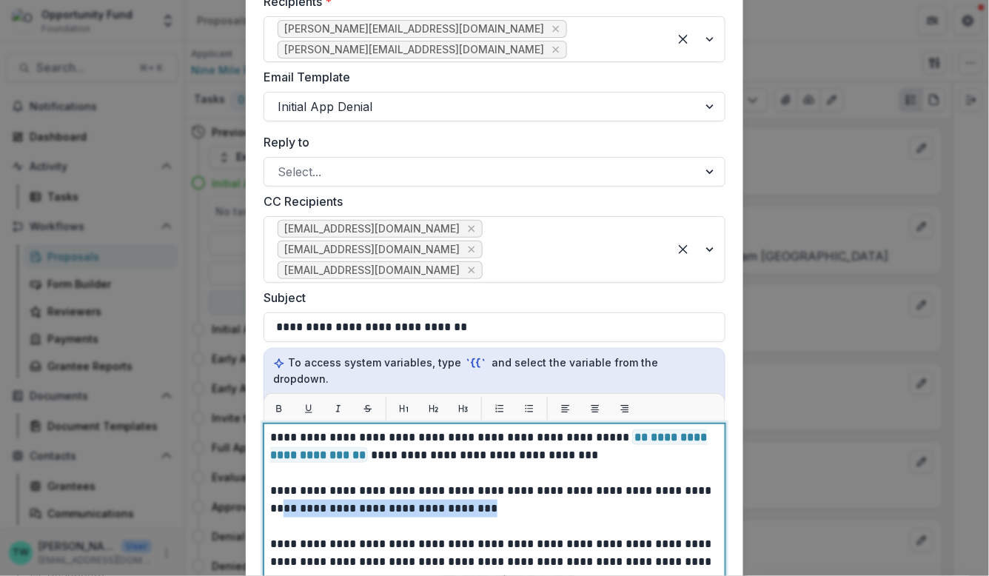
drag, startPoint x: 268, startPoint y: 472, endPoint x: 458, endPoint y: 478, distance: 189.6
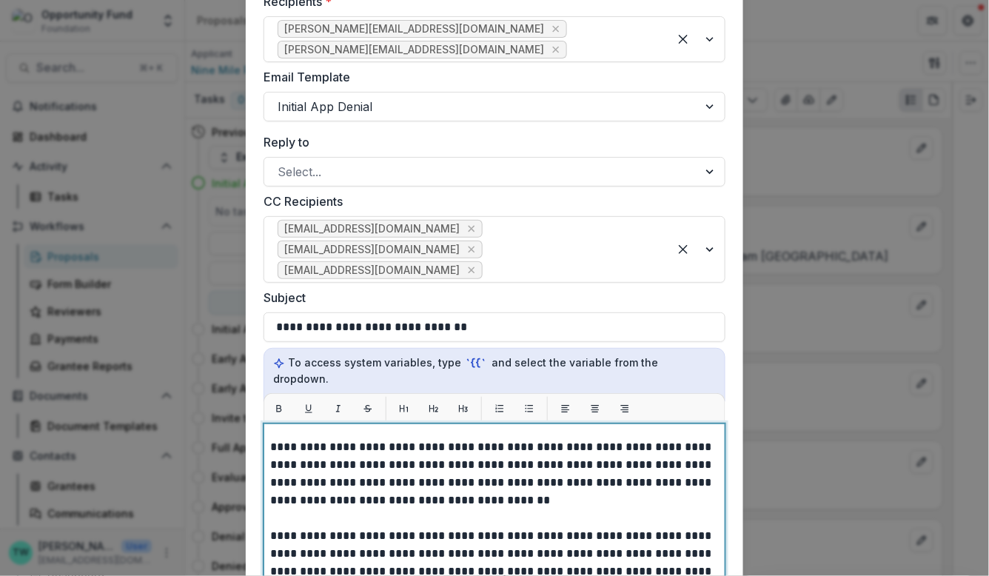
scroll to position [138, 0]
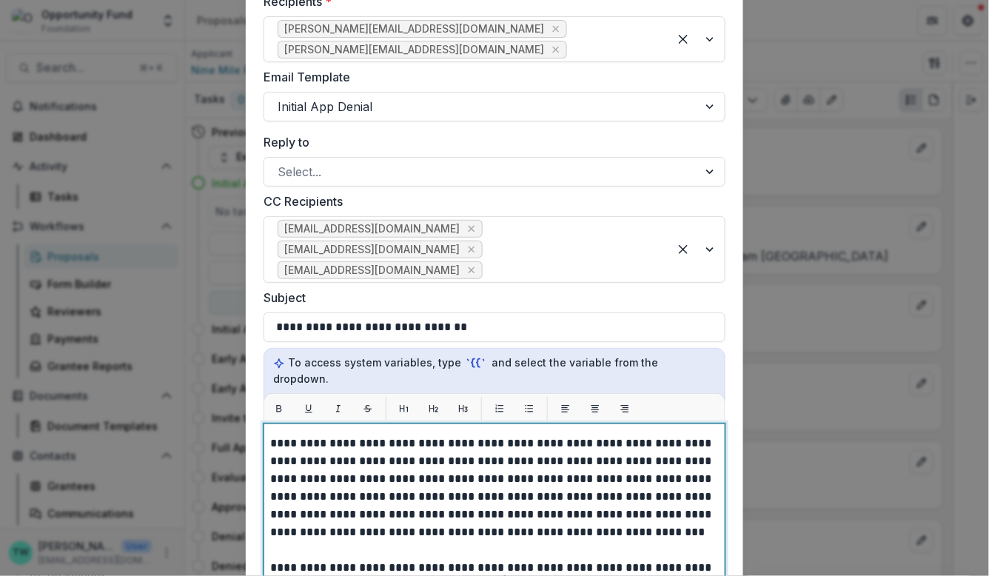
click at [467, 497] on p "**********" at bounding box center [492, 586] width 445 height 586
click at [669, 495] on p "**********" at bounding box center [492, 586] width 445 height 586
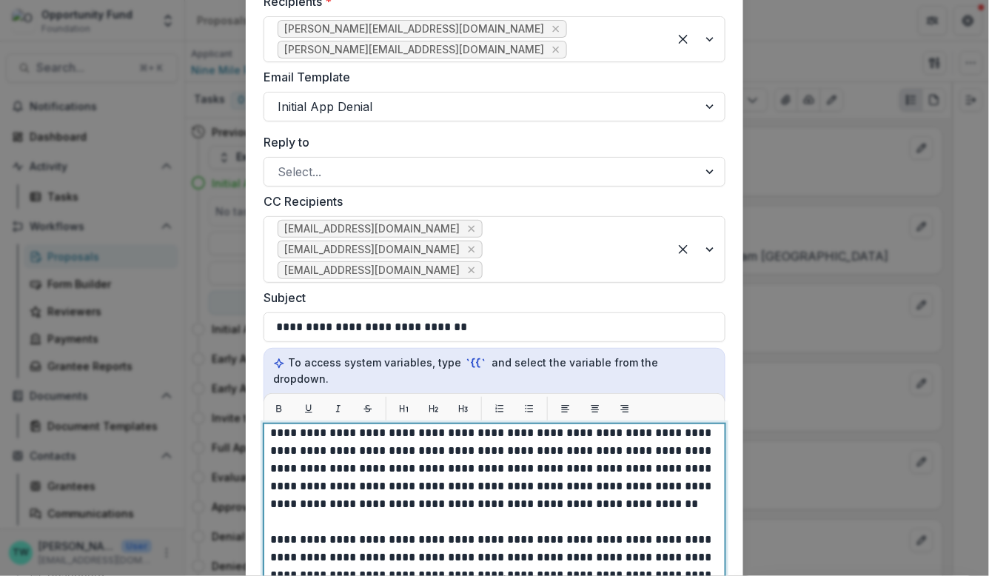
scroll to position [144, 0]
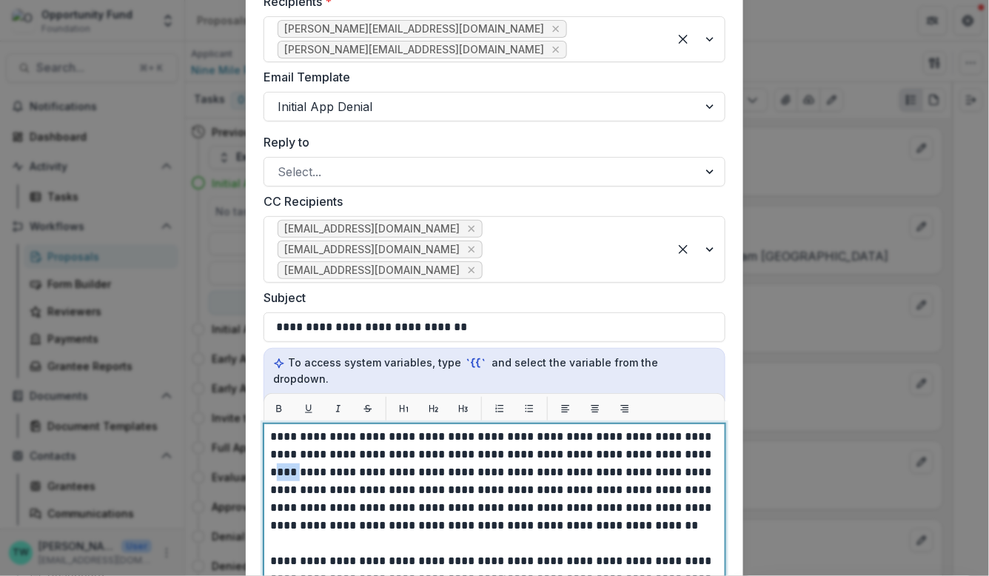
drag, startPoint x: 683, startPoint y: 420, endPoint x: 712, endPoint y: 426, distance: 30.2
click at [712, 426] on p "**********" at bounding box center [492, 579] width 445 height 586
drag, startPoint x: 678, startPoint y: 423, endPoint x: 330, endPoint y: 443, distance: 347.9
click at [330, 443] on p "**********" at bounding box center [492, 579] width 445 height 586
click at [320, 438] on p "**********" at bounding box center [492, 579] width 445 height 586
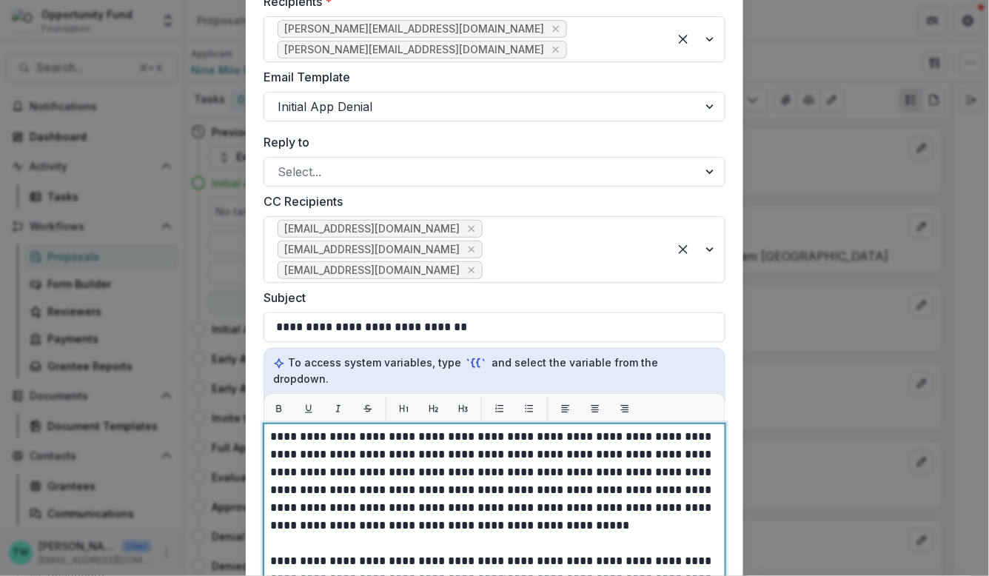
click at [512, 435] on p "**********" at bounding box center [492, 579] width 445 height 586
click at [570, 438] on p "**********" at bounding box center [492, 579] width 445 height 586
click at [658, 437] on p "**********" at bounding box center [492, 579] width 445 height 586
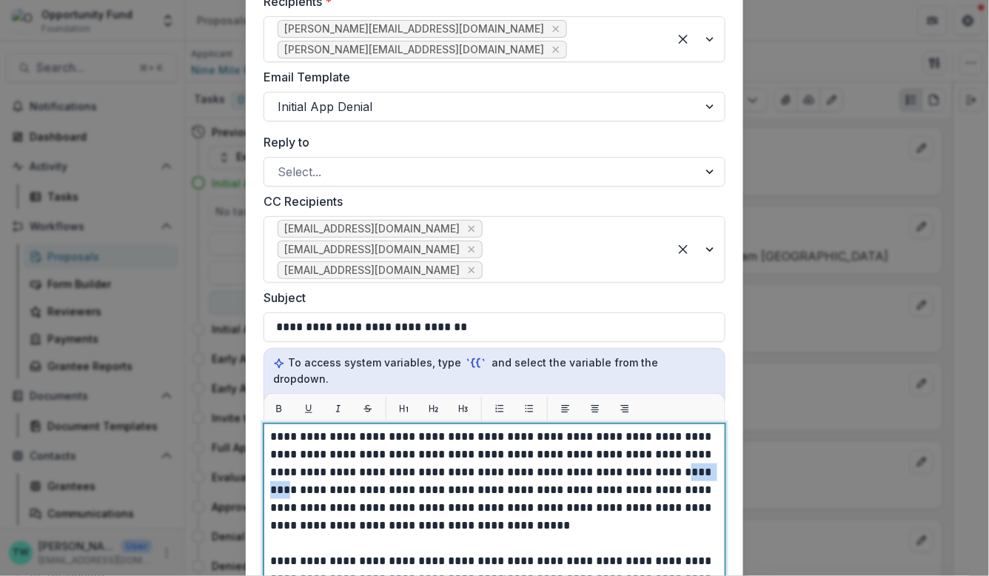
click at [658, 437] on p "**********" at bounding box center [492, 579] width 445 height 586
click at [376, 472] on p "**********" at bounding box center [492, 579] width 445 height 586
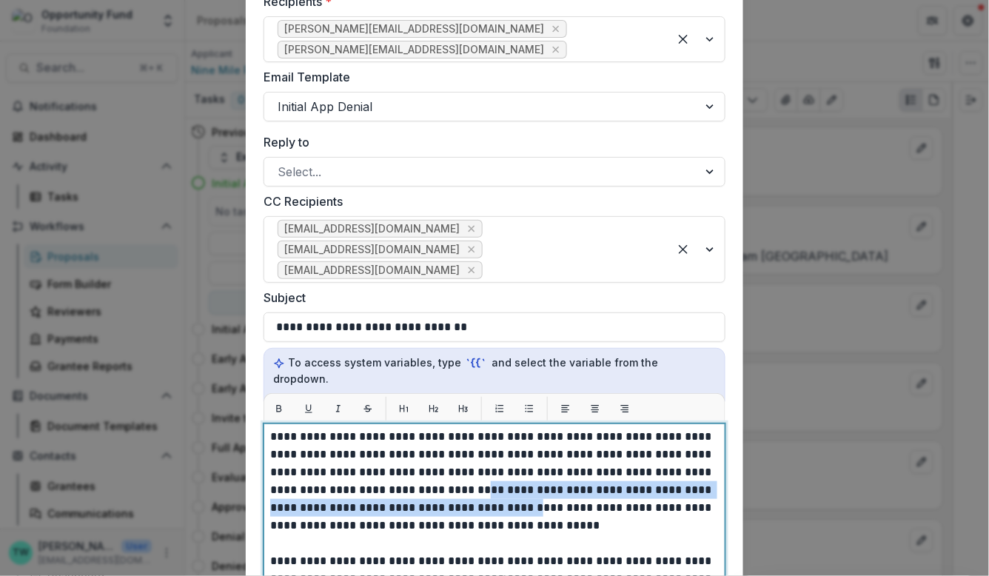
drag, startPoint x: 469, startPoint y: 473, endPoint x: 427, endPoint y: 459, distance: 43.8
click at [427, 459] on p "**********" at bounding box center [492, 579] width 445 height 586
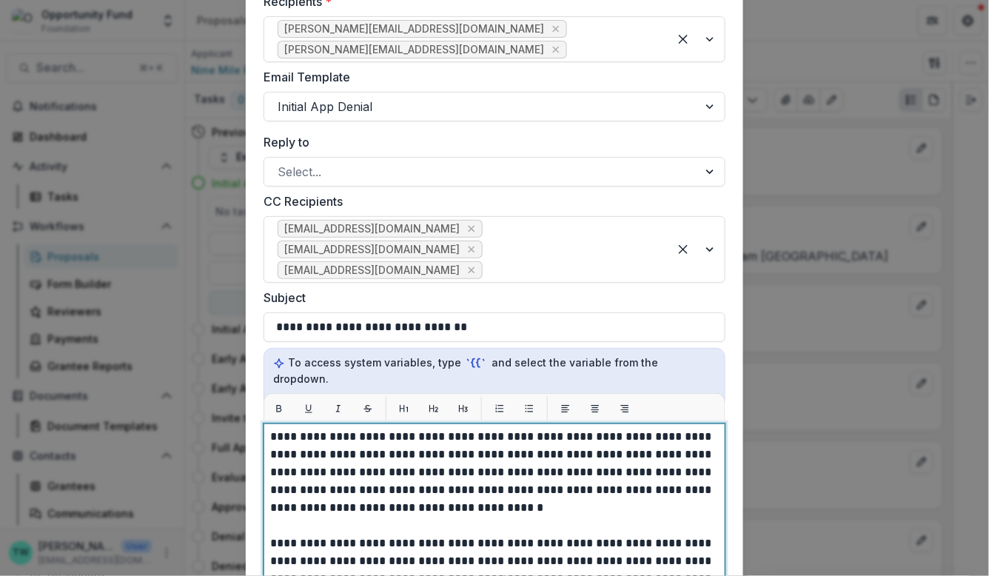
click at [452, 474] on p "**********" at bounding box center [492, 570] width 445 height 569
drag, startPoint x: 367, startPoint y: 475, endPoint x: 402, endPoint y: 478, distance: 35.7
click at [402, 478] on p "**********" at bounding box center [492, 570] width 445 height 569
click at [413, 472] on p "**********" at bounding box center [492, 570] width 445 height 569
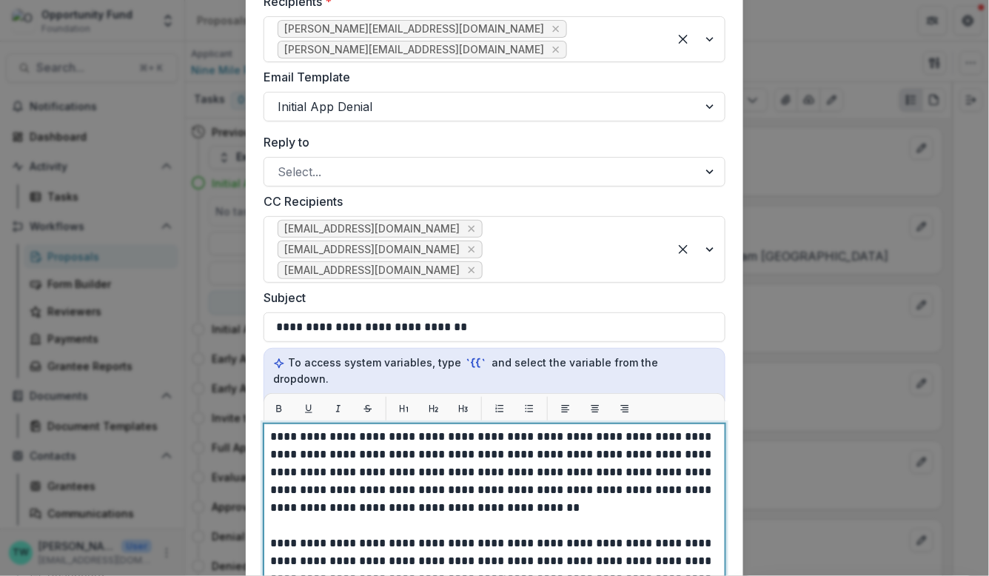
click at [499, 473] on p "**********" at bounding box center [492, 570] width 445 height 569
click at [575, 473] on p "**********" at bounding box center [492, 570] width 445 height 569
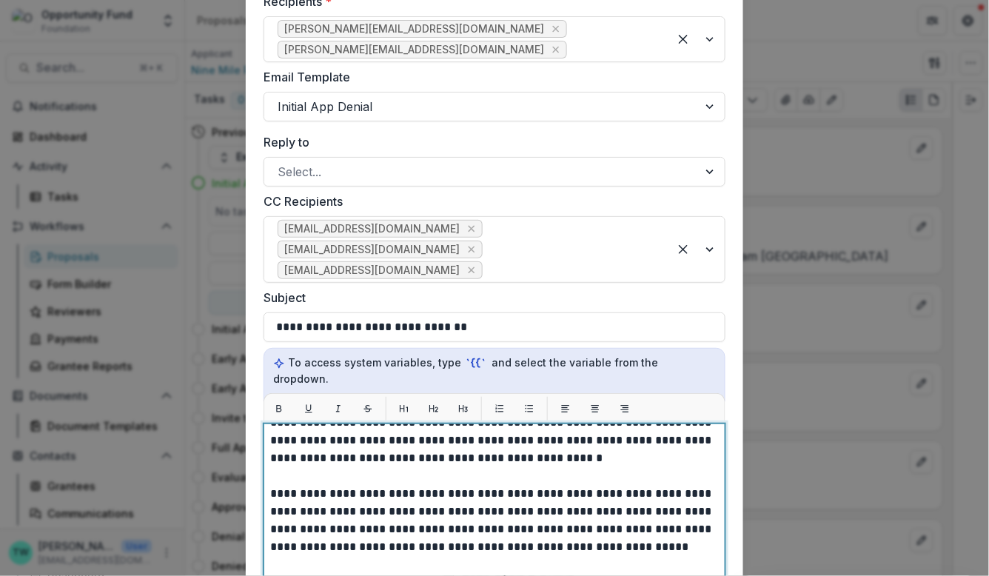
scroll to position [209, 0]
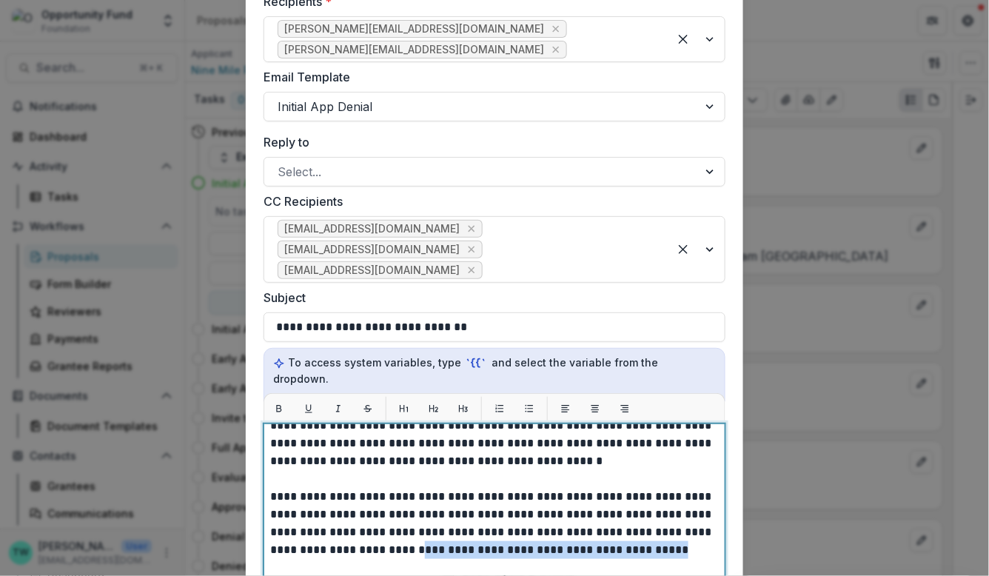
drag, startPoint x: 643, startPoint y: 513, endPoint x: 380, endPoint y: 515, distance: 262.9
click at [380, 515] on p "**********" at bounding box center [492, 514] width 445 height 586
click at [378, 516] on p "**********" at bounding box center [492, 514] width 445 height 586
drag, startPoint x: 378, startPoint y: 515, endPoint x: 659, endPoint y: 510, distance: 281.4
click at [659, 510] on p "**********" at bounding box center [492, 514] width 445 height 586
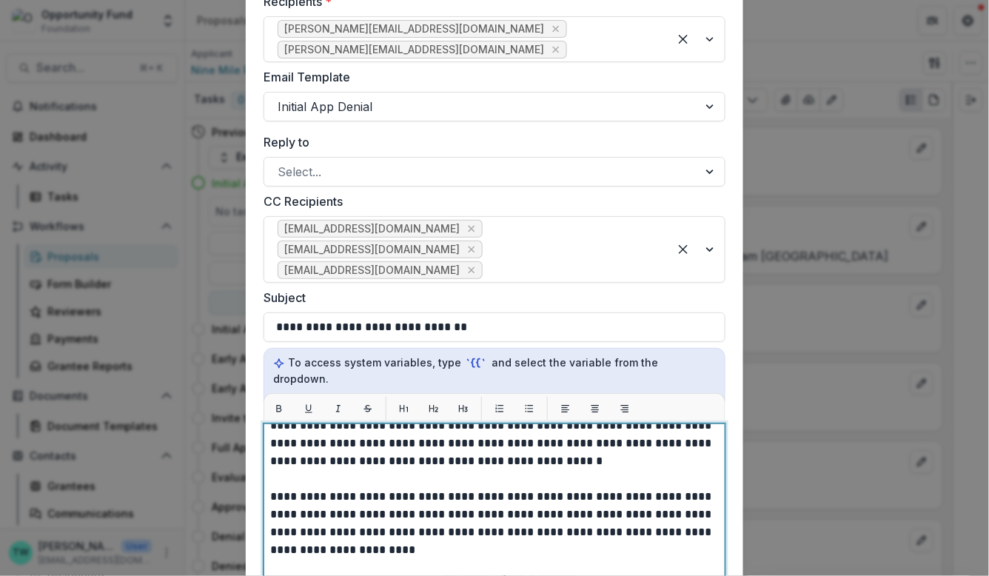
click at [598, 426] on p "**********" at bounding box center [492, 514] width 445 height 586
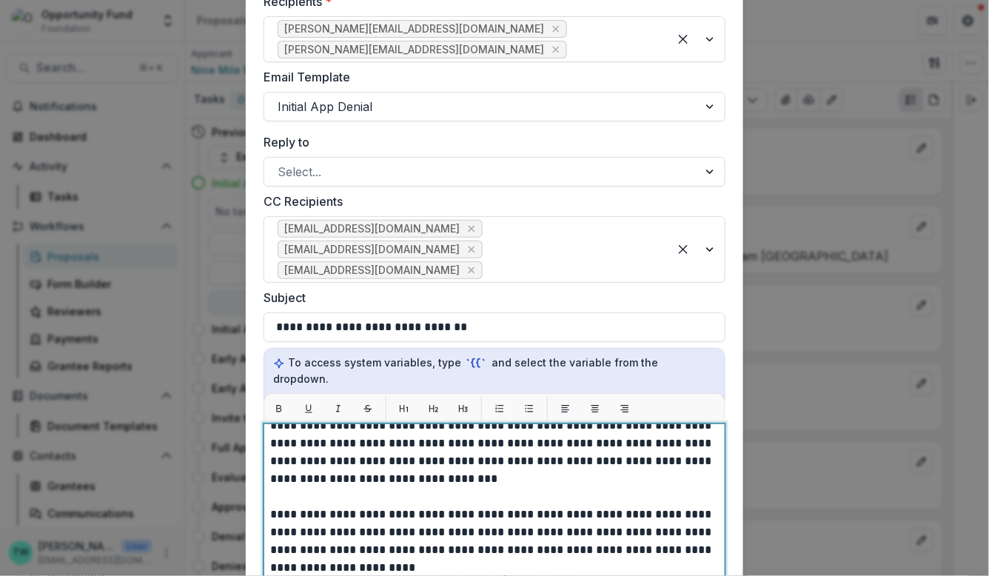
click at [638, 427] on p "**********" at bounding box center [492, 523] width 445 height 604
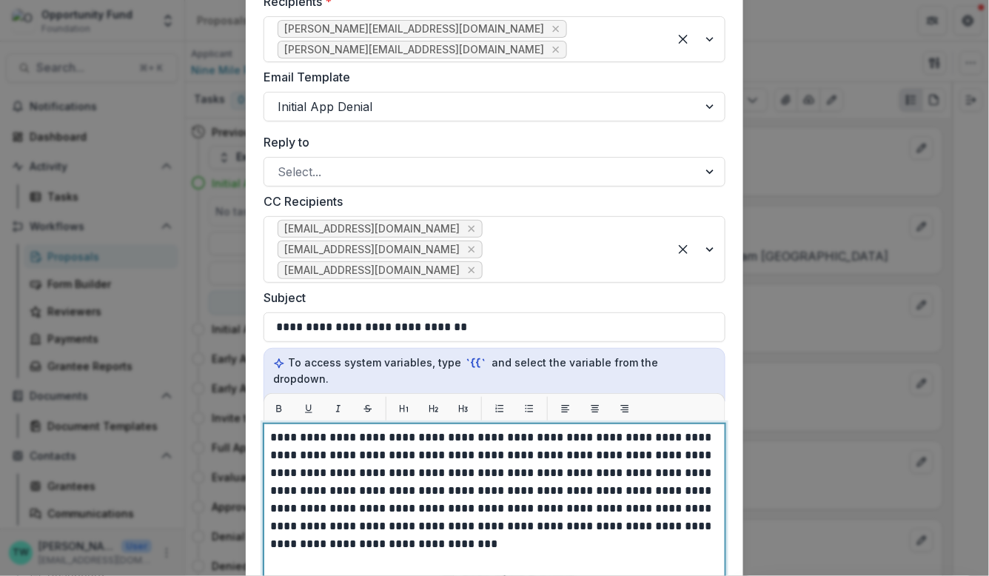
scroll to position [136, 0]
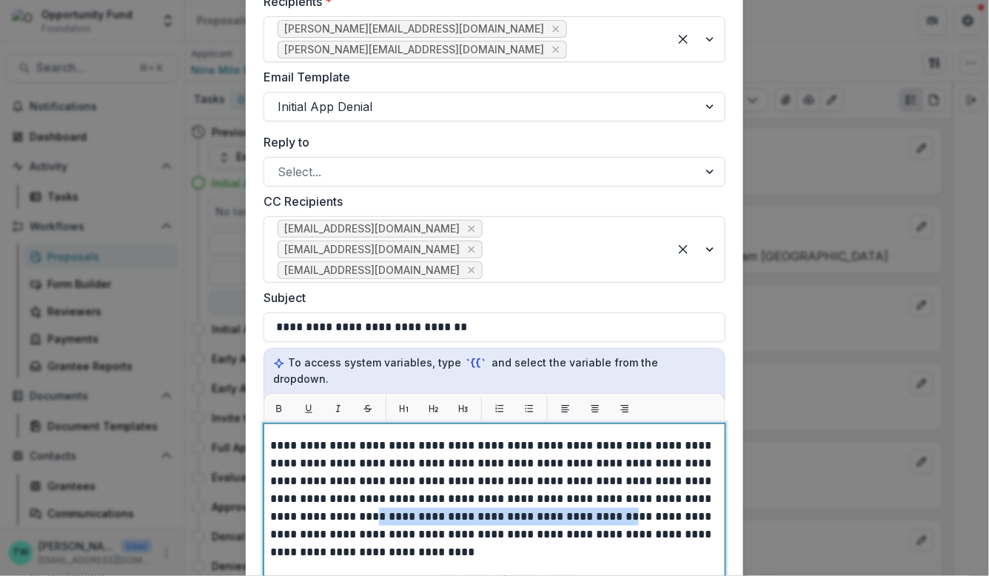
drag, startPoint x: 310, startPoint y: 481, endPoint x: 553, endPoint y: 478, distance: 242.9
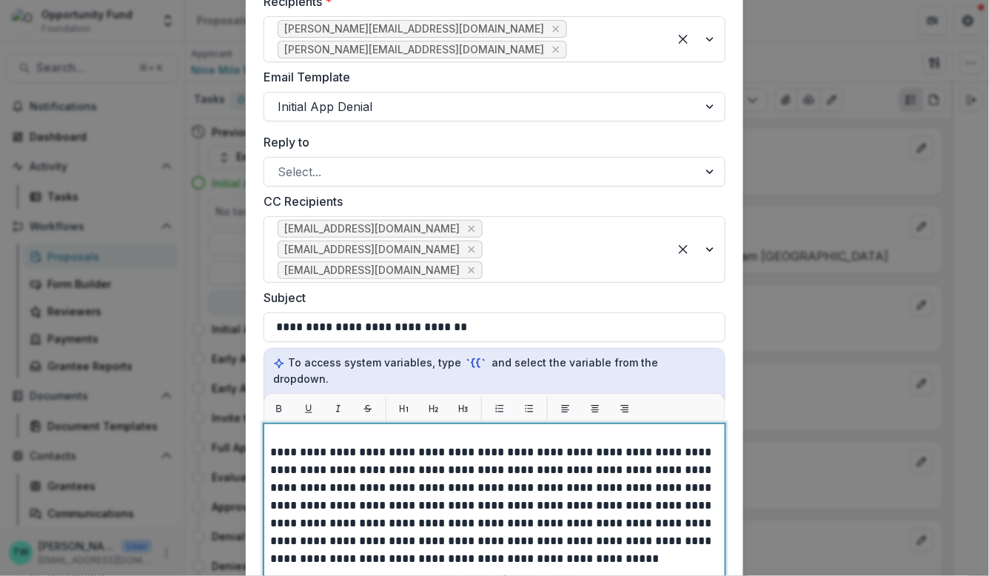
scroll to position [128, 0]
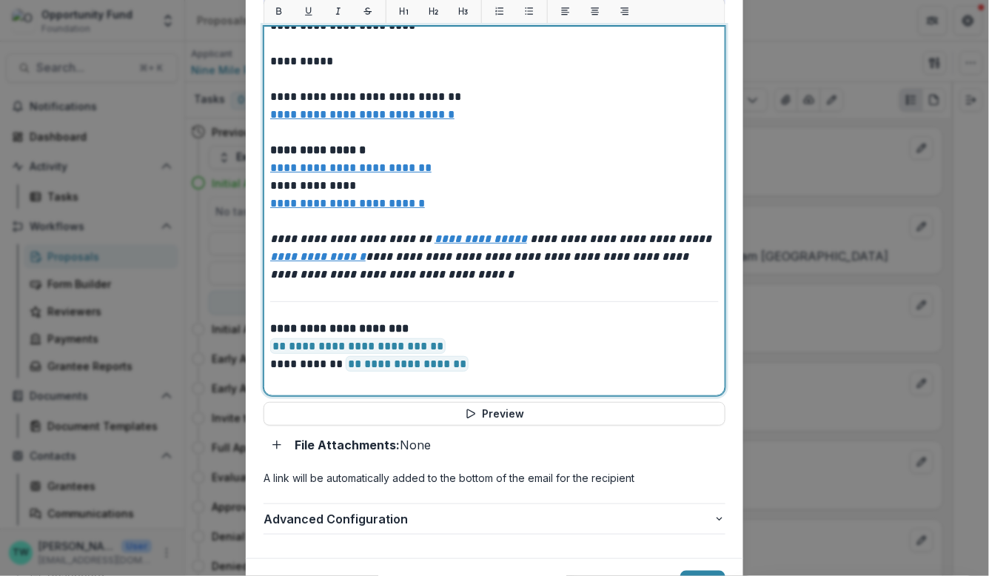
scroll to position [681, 0]
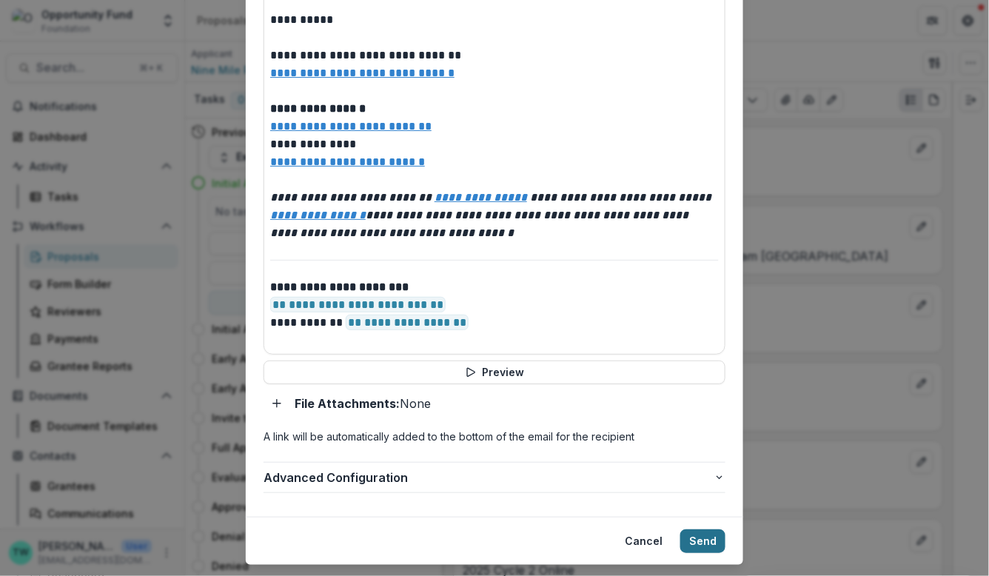
click at [705, 529] on button "Send" at bounding box center [703, 541] width 45 height 24
click at [641, 529] on button "Cancel" at bounding box center [644, 541] width 56 height 24
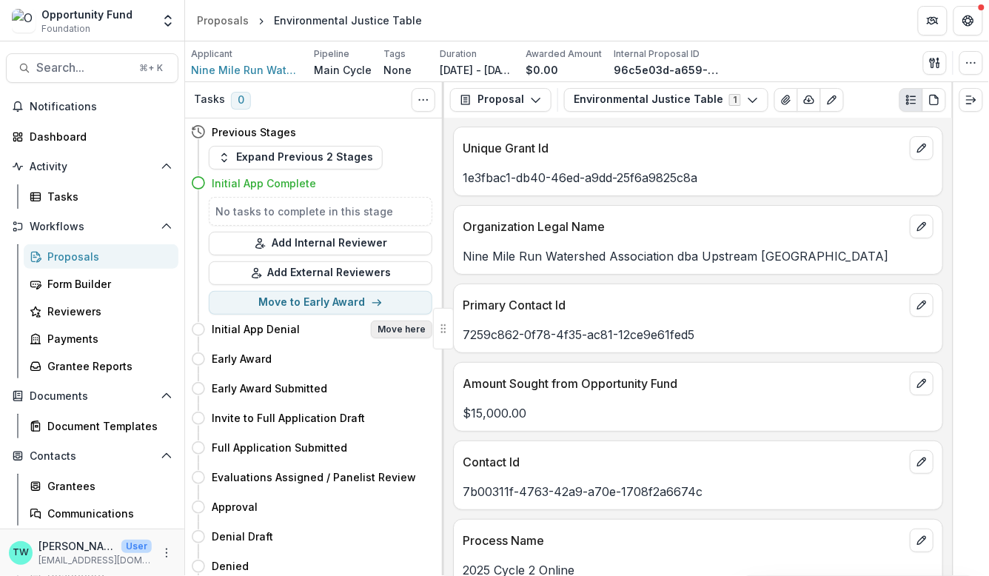
click at [405, 331] on button "Move here" at bounding box center [401, 330] width 61 height 18
select select "**********"
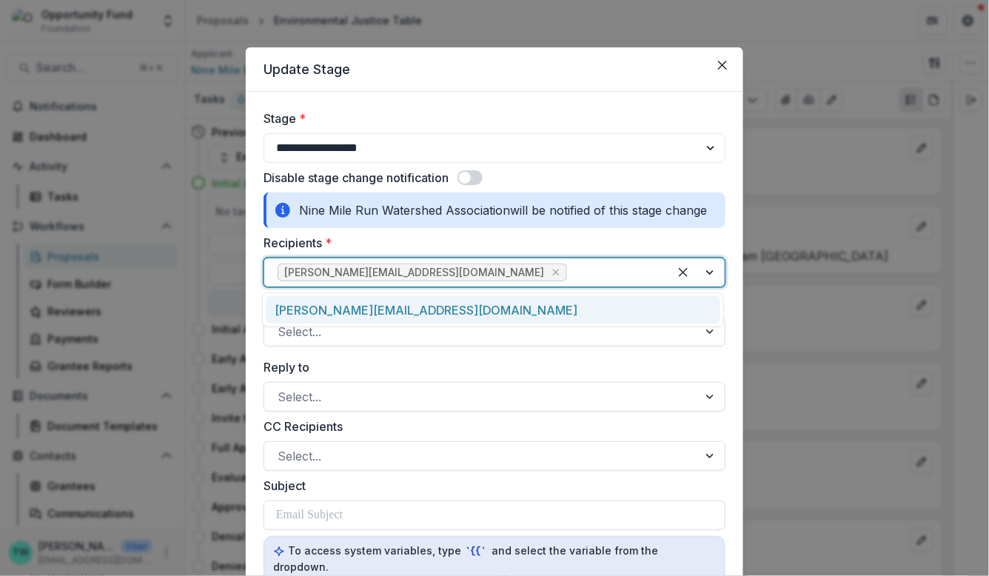
click at [570, 273] on div at bounding box center [612, 272] width 85 height 21
click at [484, 307] on div "[PERSON_NAME][EMAIL_ADDRESS][DOMAIN_NAME]" at bounding box center [493, 309] width 455 height 27
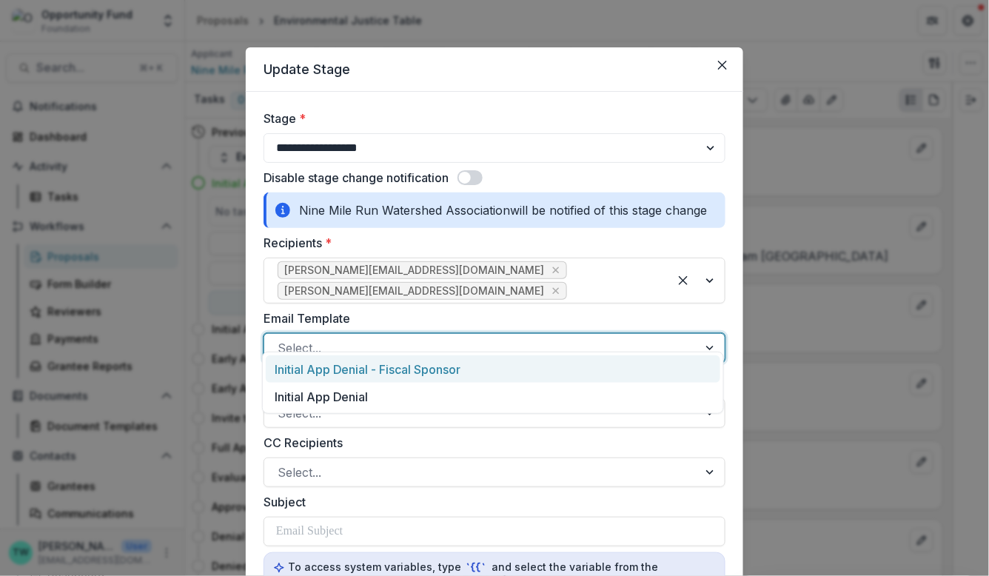
click at [432, 338] on div at bounding box center [481, 348] width 407 height 21
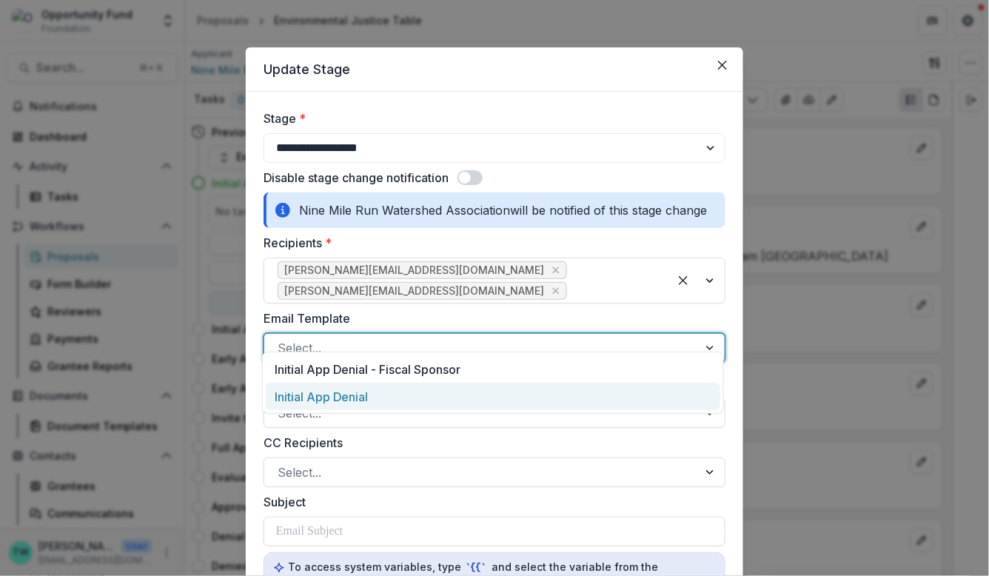
click at [423, 398] on div "Initial App Denial" at bounding box center [493, 396] width 455 height 27
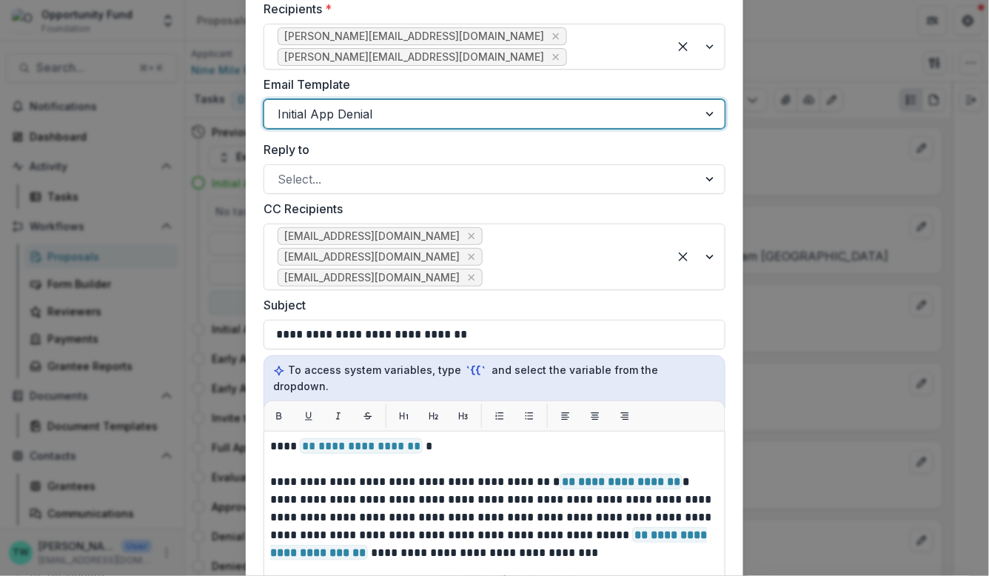
scroll to position [310, 0]
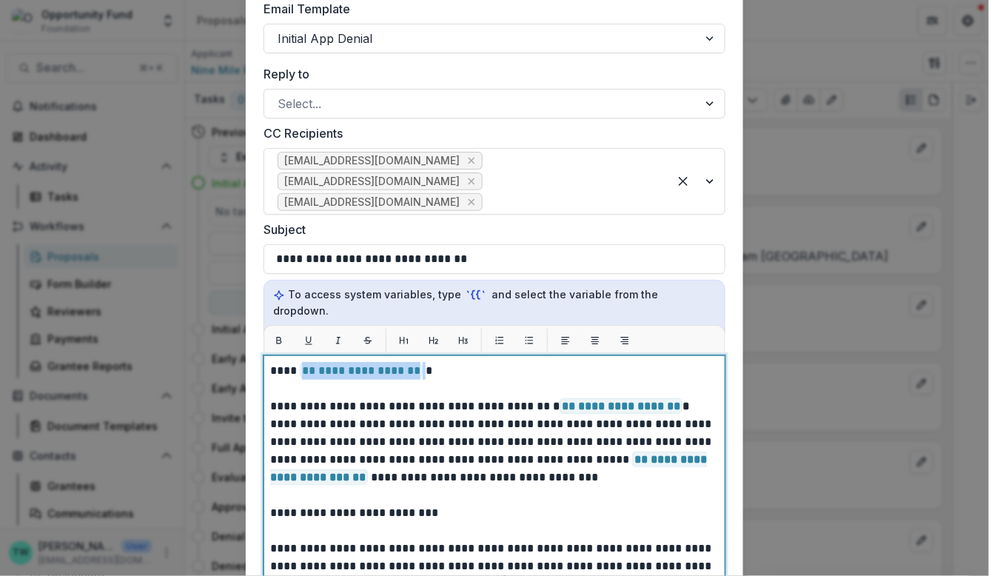
drag, startPoint x: 422, startPoint y: 336, endPoint x: 300, endPoint y: 338, distance: 122.2
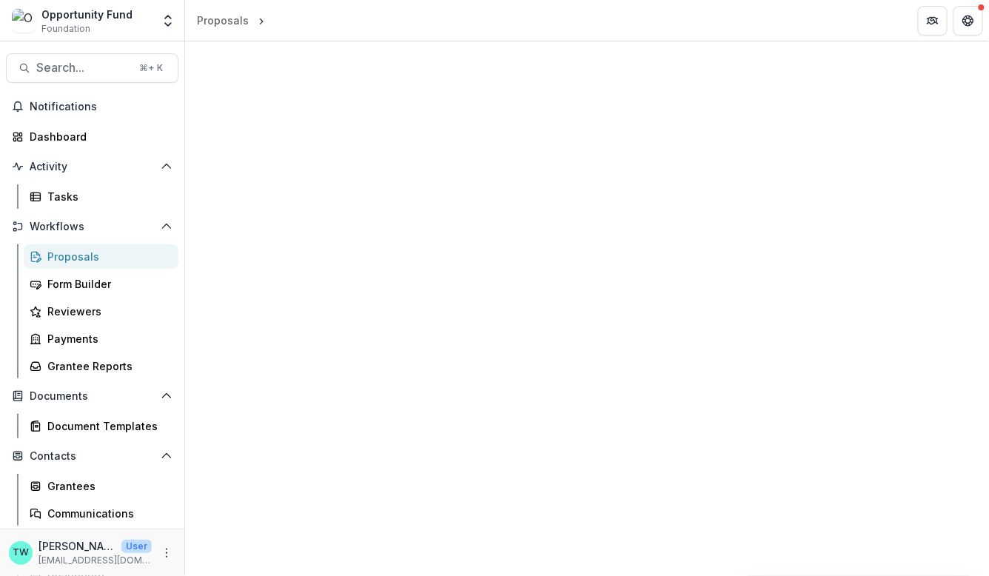
click at [73, 258] on div "Proposals" at bounding box center [106, 257] width 119 height 16
click at [72, 255] on div "Proposals" at bounding box center [106, 257] width 119 height 16
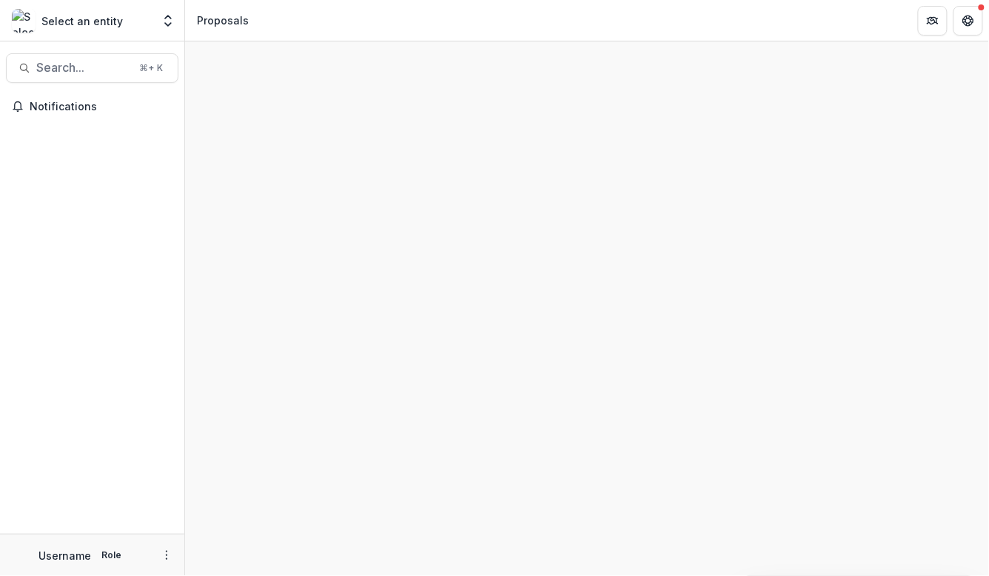
click at [156, 18] on div "Select an entity Team Settings" at bounding box center [92, 21] width 173 height 30
click at [167, 20] on icon "Open entity switcher" at bounding box center [168, 20] width 15 height 15
click at [161, 20] on icon "Open entity switcher" at bounding box center [168, 20] width 15 height 15
click at [121, 561] on div "Username Role" at bounding box center [82, 556] width 87 height 16
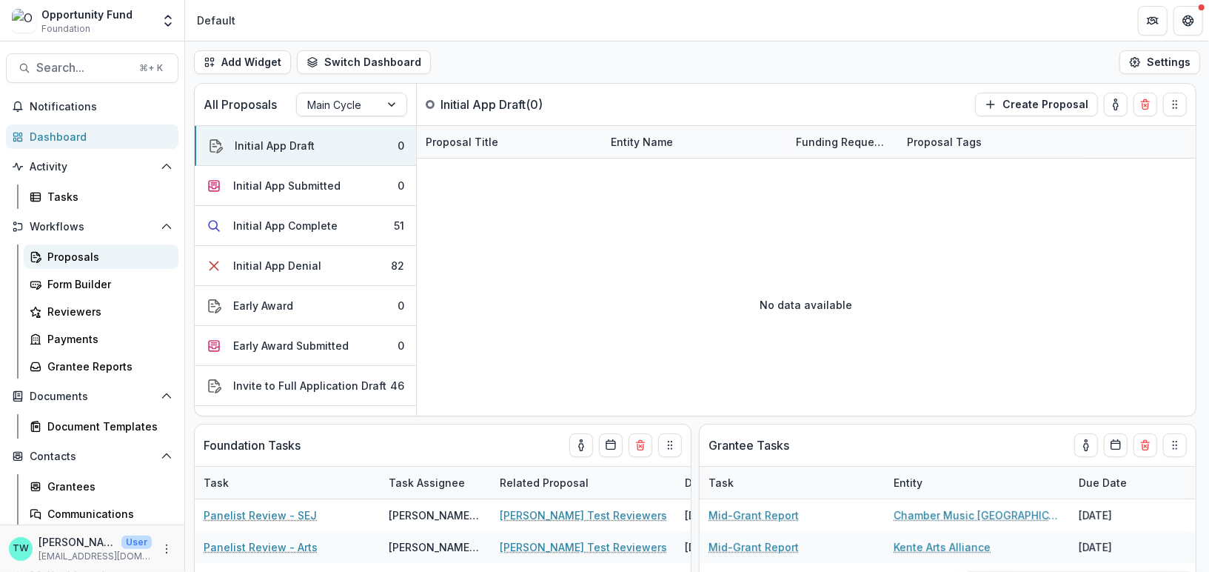
click at [73, 258] on div "Proposals" at bounding box center [106, 257] width 119 height 16
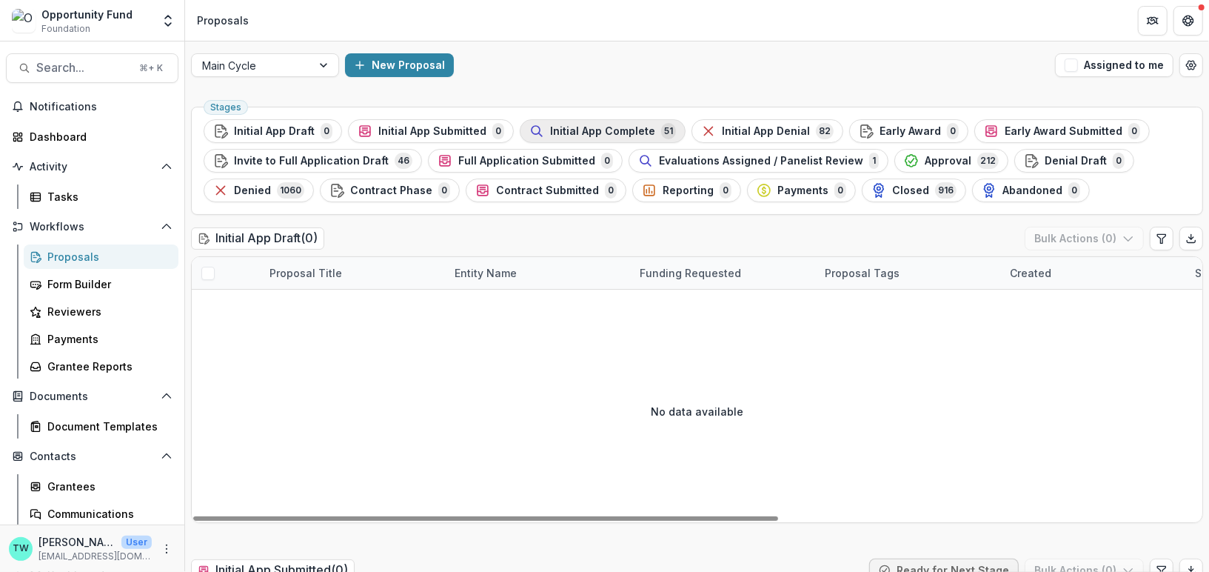
click at [604, 130] on span "Initial App Complete" at bounding box center [602, 131] width 105 height 13
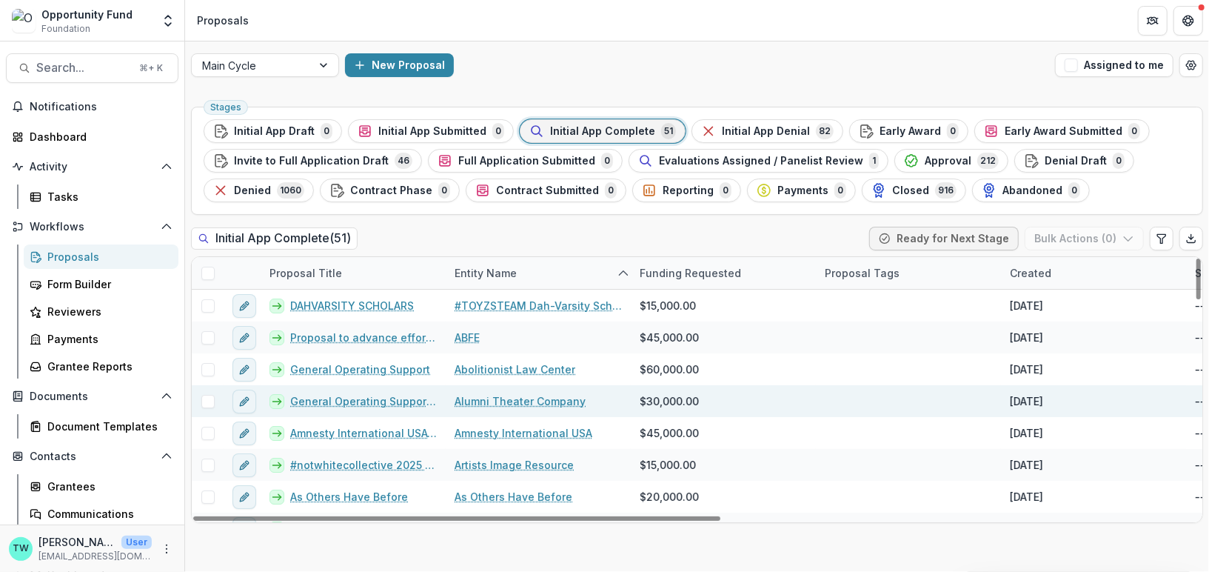
click at [428, 398] on link "General Operating Support Season 17 & 18" at bounding box center [363, 401] width 147 height 16
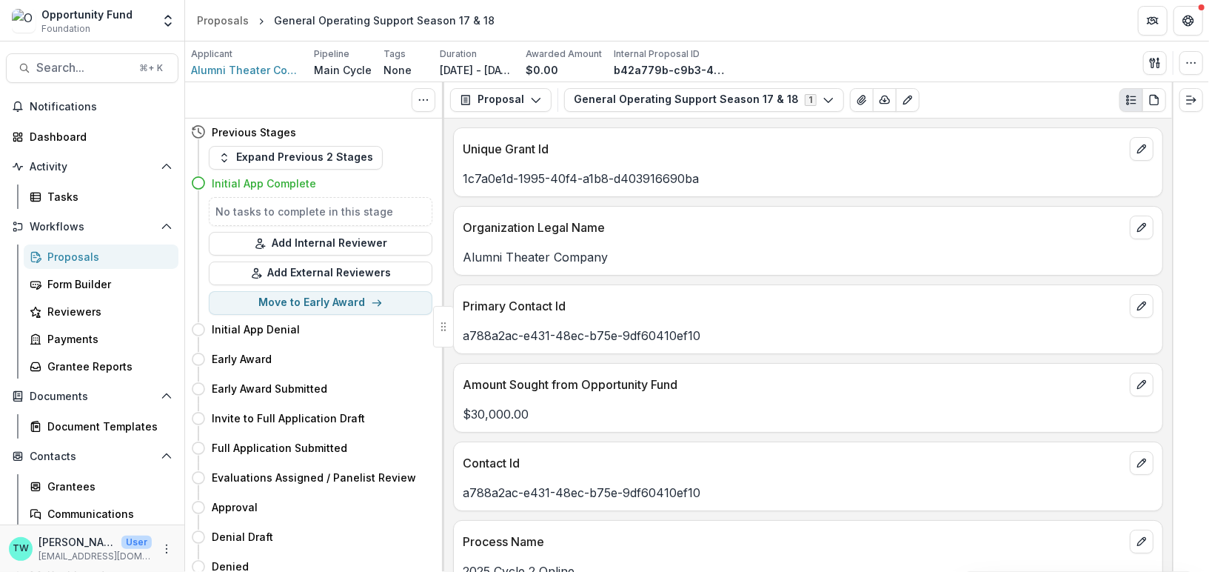
scroll to position [8, 0]
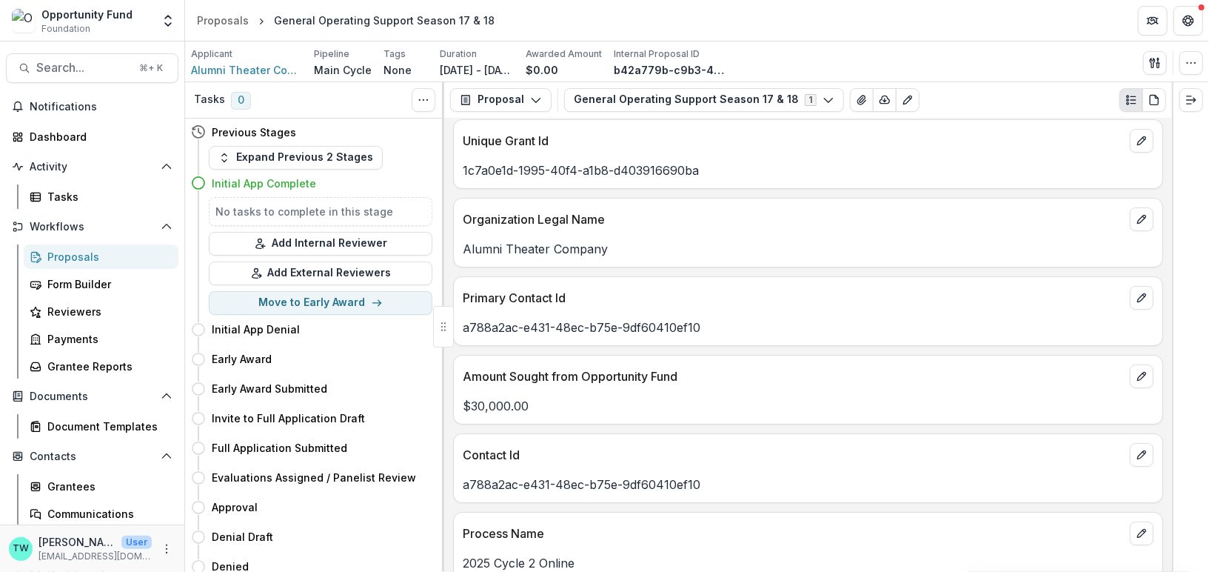
click at [55, 249] on div "Proposals" at bounding box center [106, 257] width 119 height 16
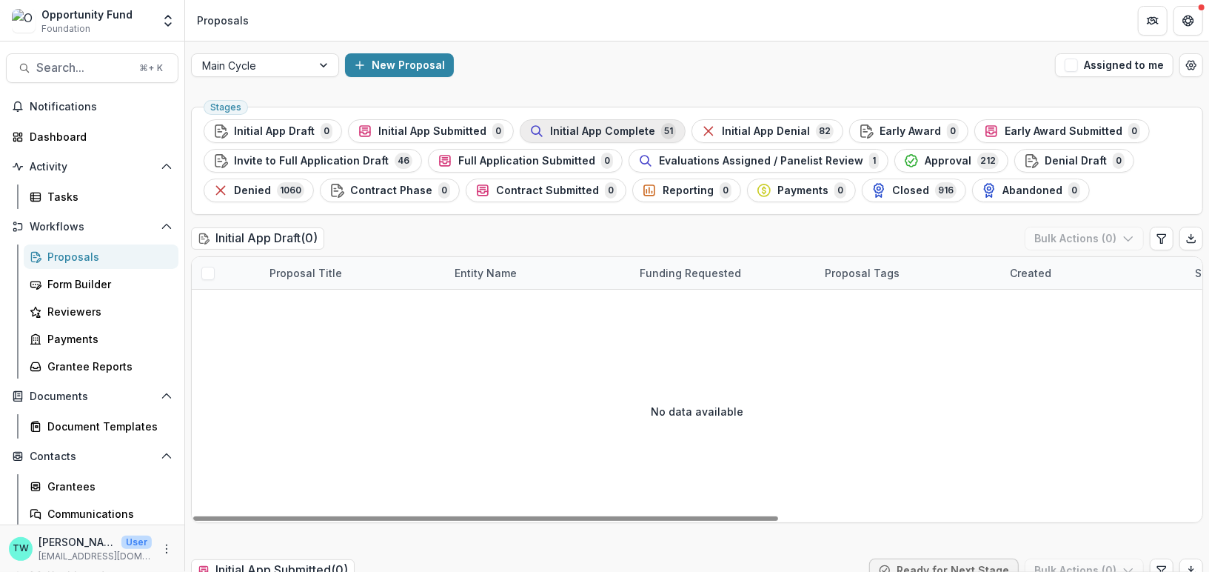
click at [591, 132] on span "Initial App Complete" at bounding box center [602, 131] width 105 height 13
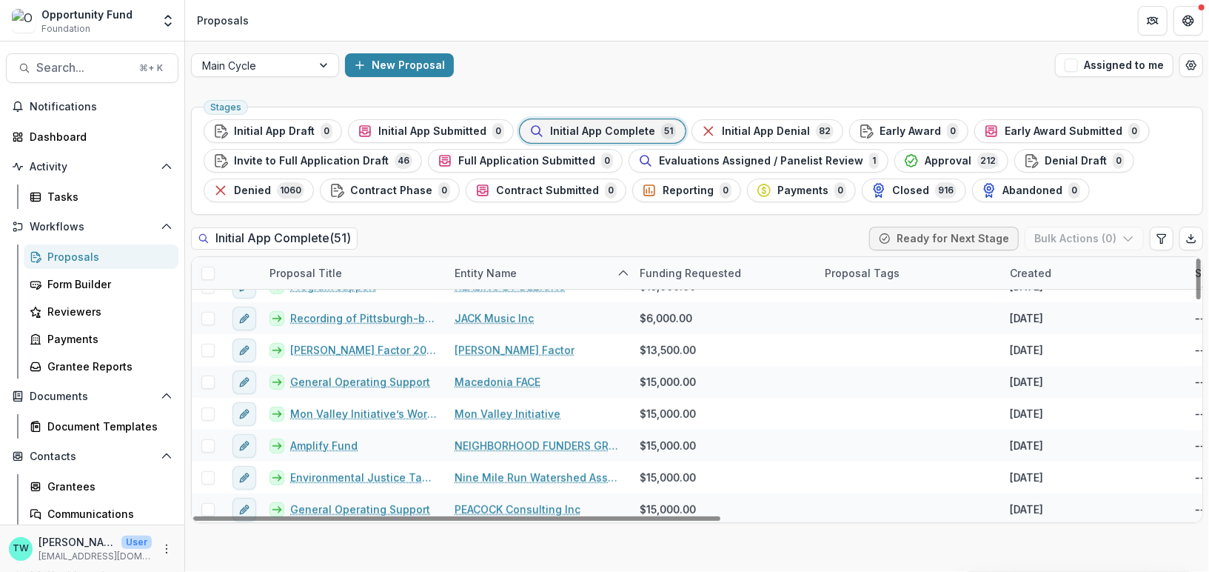
scroll to position [623, 0]
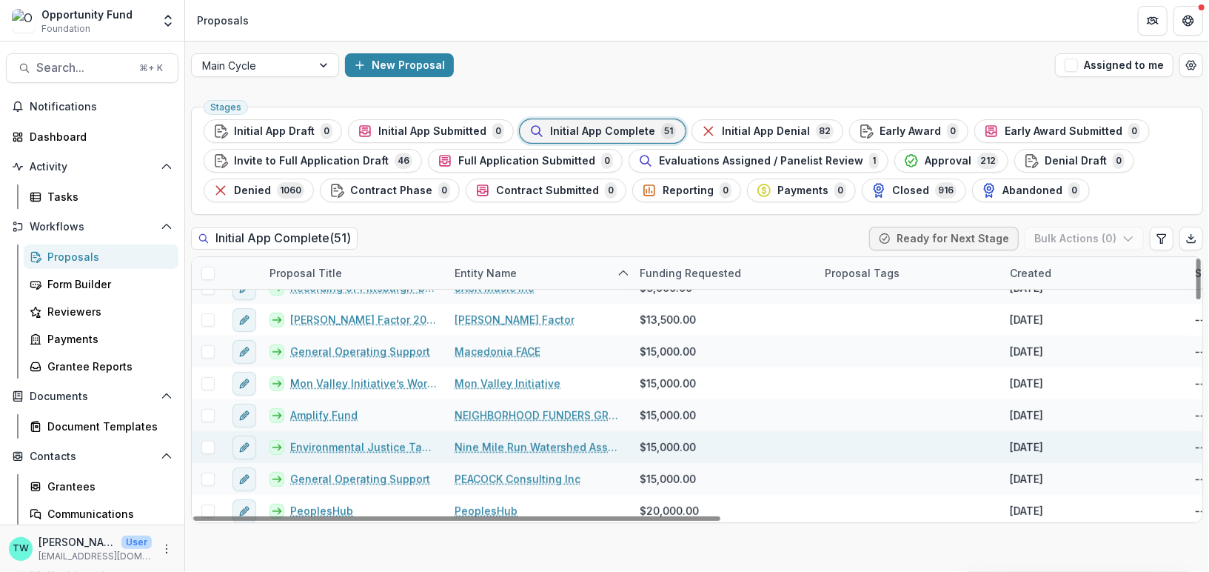
click at [360, 444] on link "Environmental Justice Table" at bounding box center [363, 447] width 147 height 16
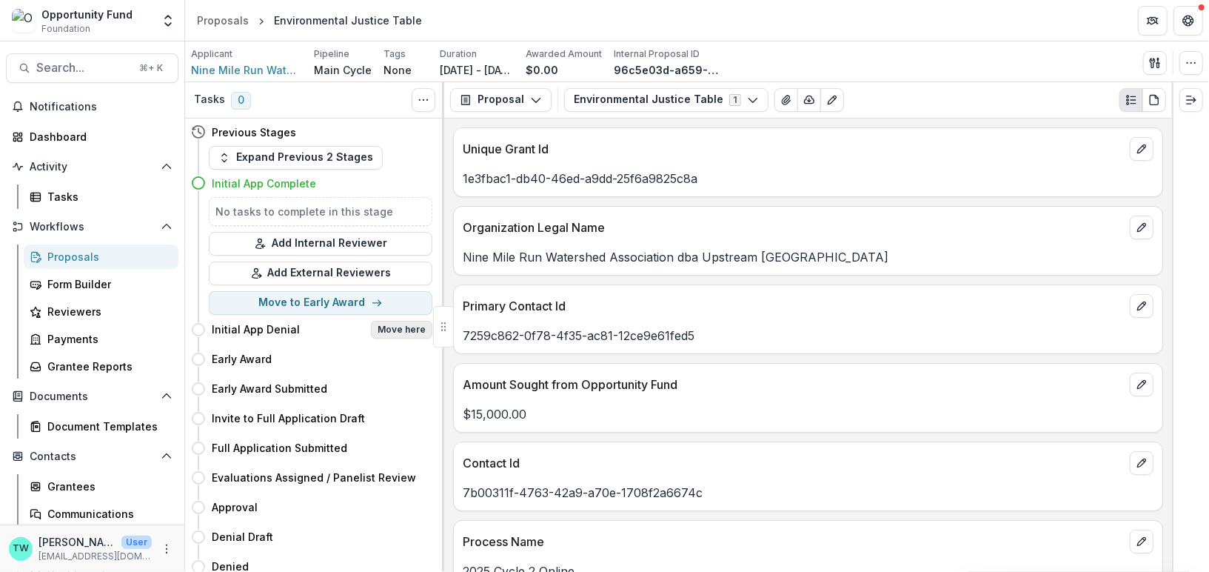
click at [412, 326] on button "Move here" at bounding box center [401, 330] width 61 height 18
select select "**********"
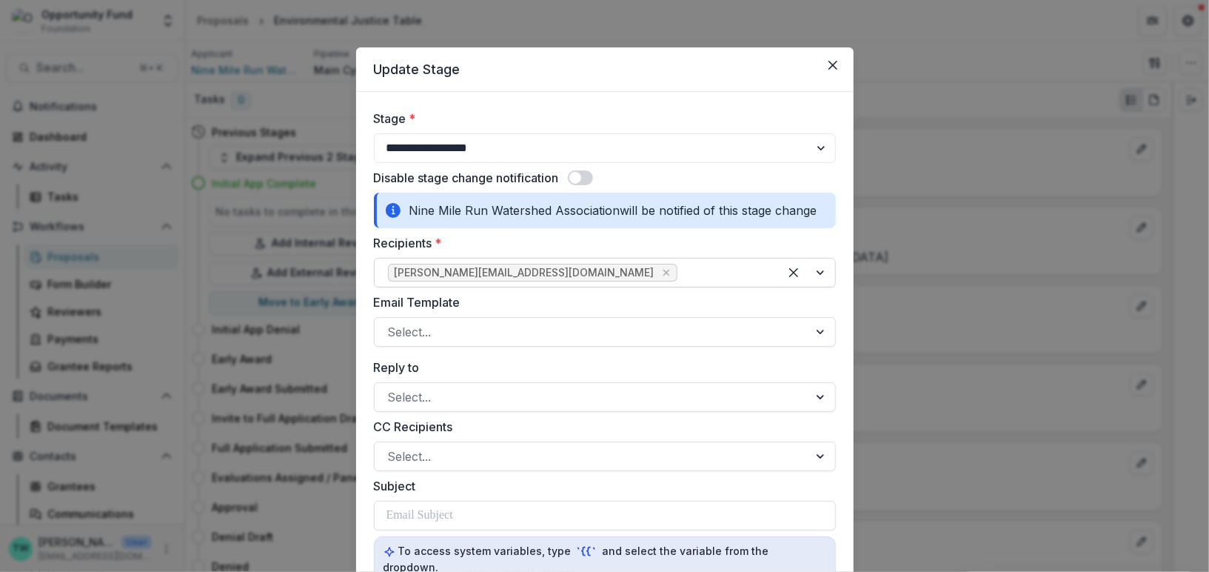
click at [681, 270] on div at bounding box center [723, 272] width 85 height 21
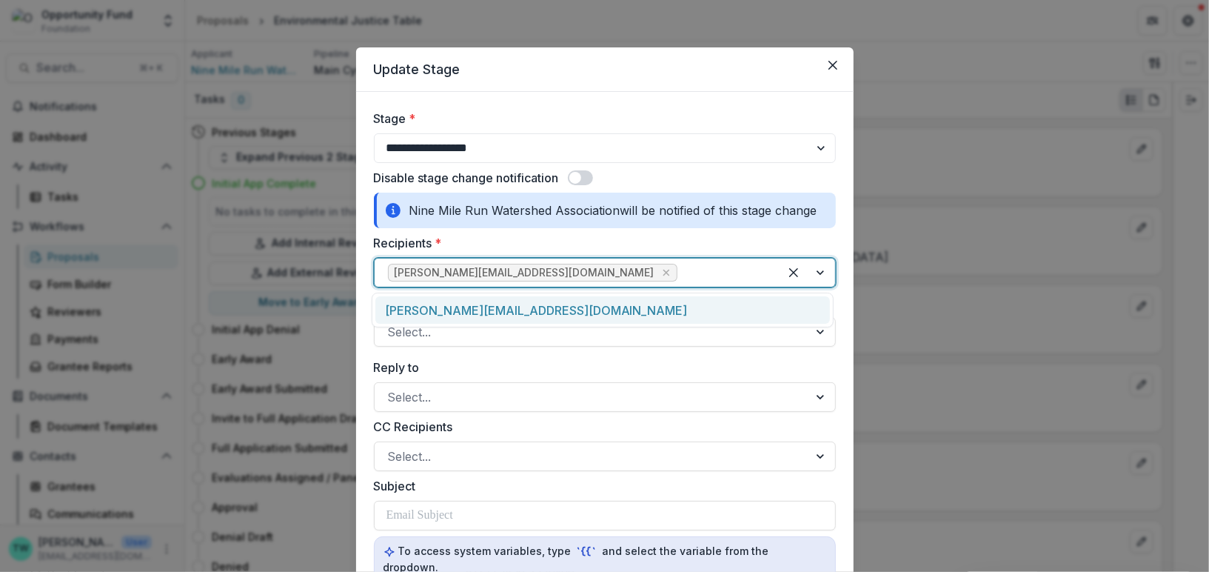
click at [552, 306] on div "[PERSON_NAME][EMAIL_ADDRESS][DOMAIN_NAME]" at bounding box center [602, 309] width 455 height 27
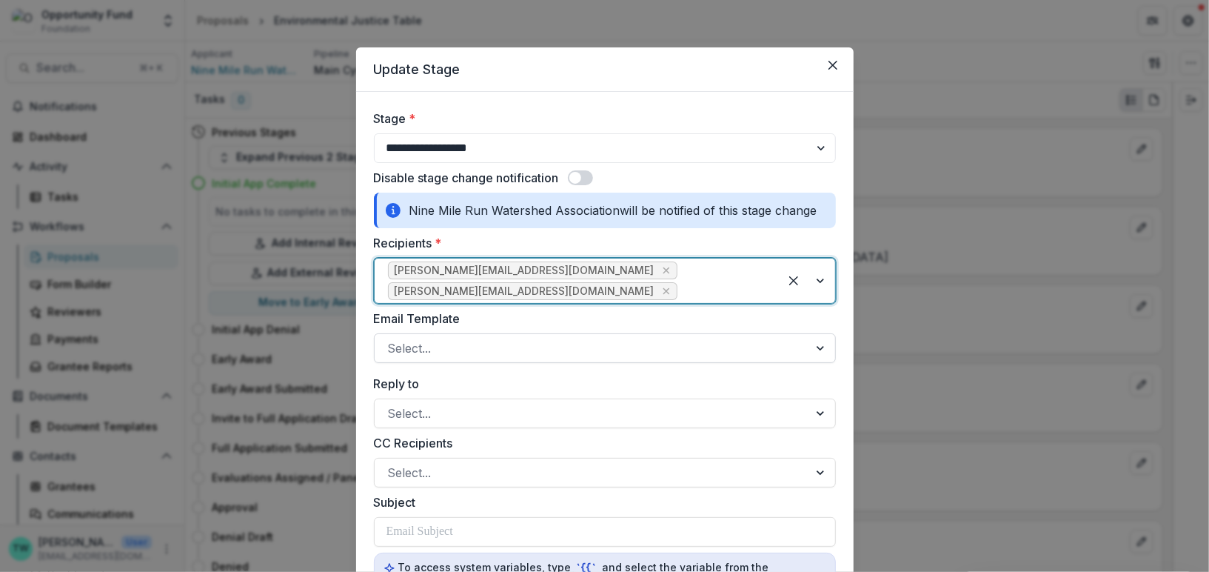
click at [522, 338] on div at bounding box center [591, 348] width 407 height 21
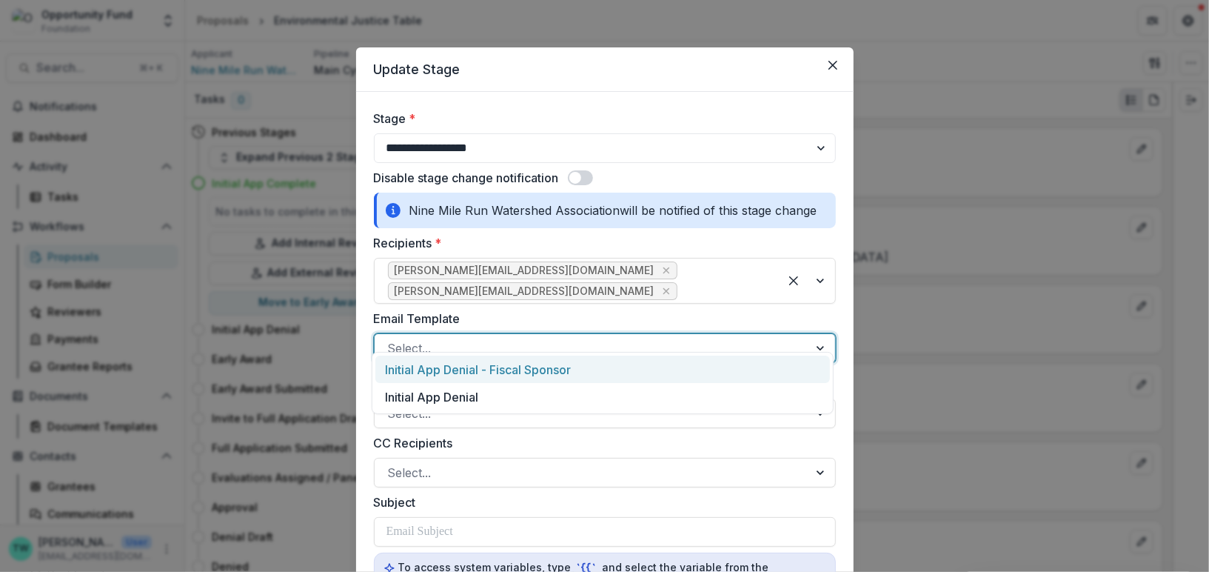
click at [513, 375] on div "Initial App Denial - Fiscal Sponsor" at bounding box center [602, 368] width 455 height 27
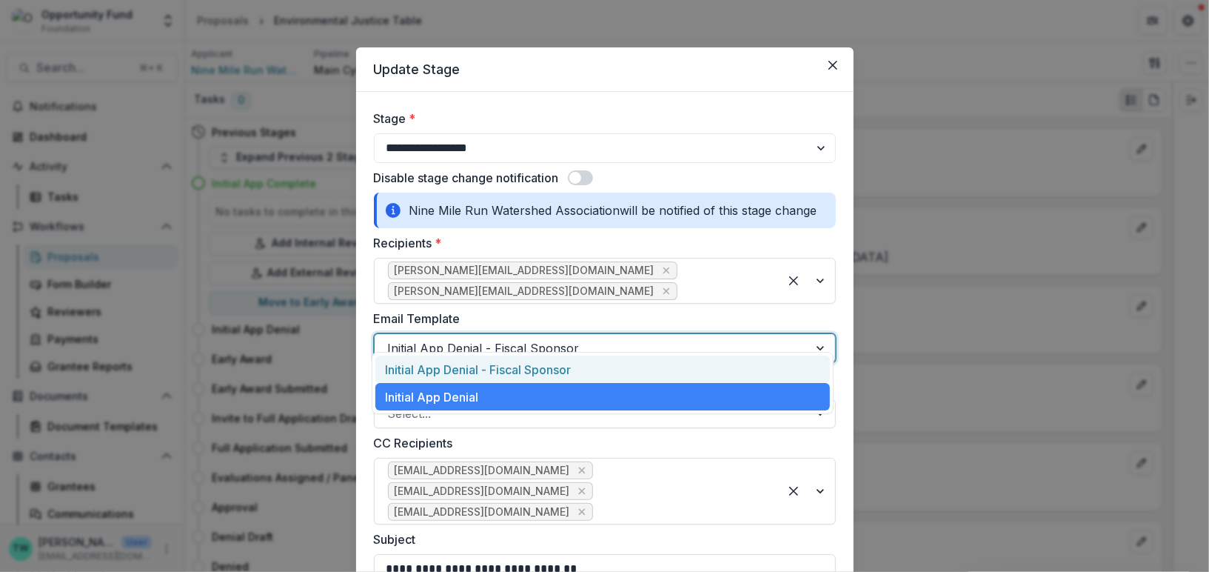
click at [546, 338] on div at bounding box center [591, 348] width 407 height 21
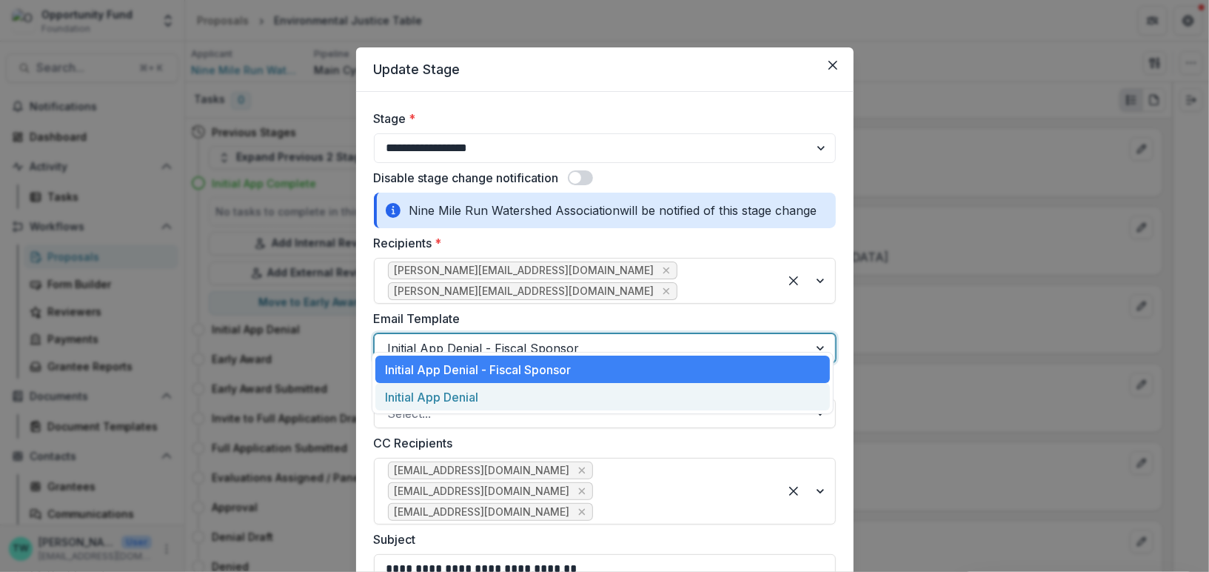
click at [532, 393] on div "Initial App Denial" at bounding box center [602, 396] width 455 height 27
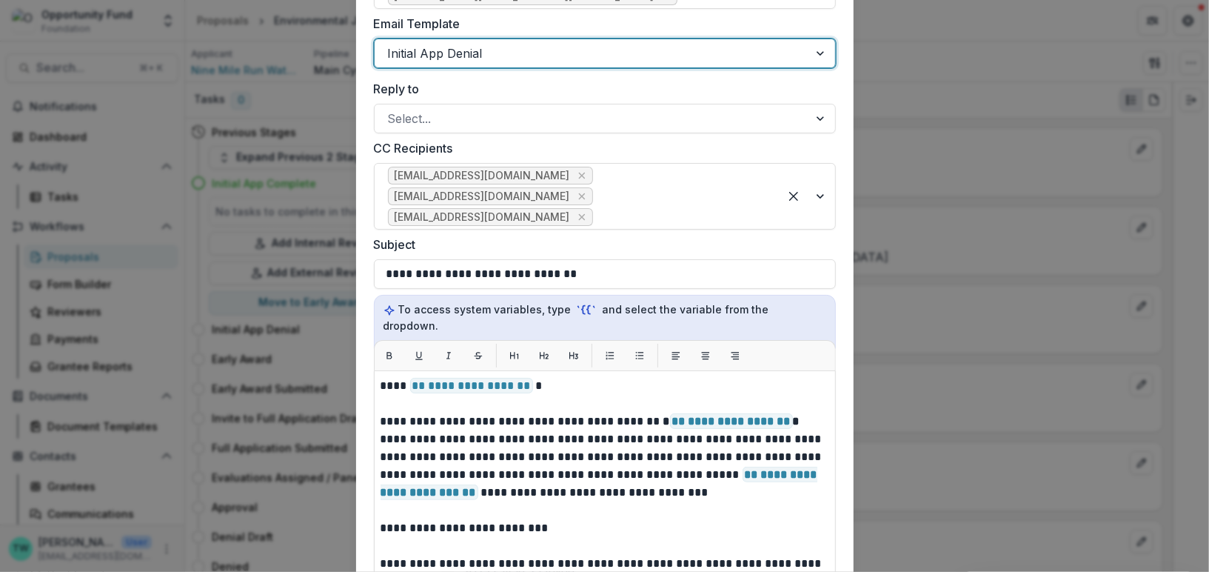
scroll to position [305, 0]
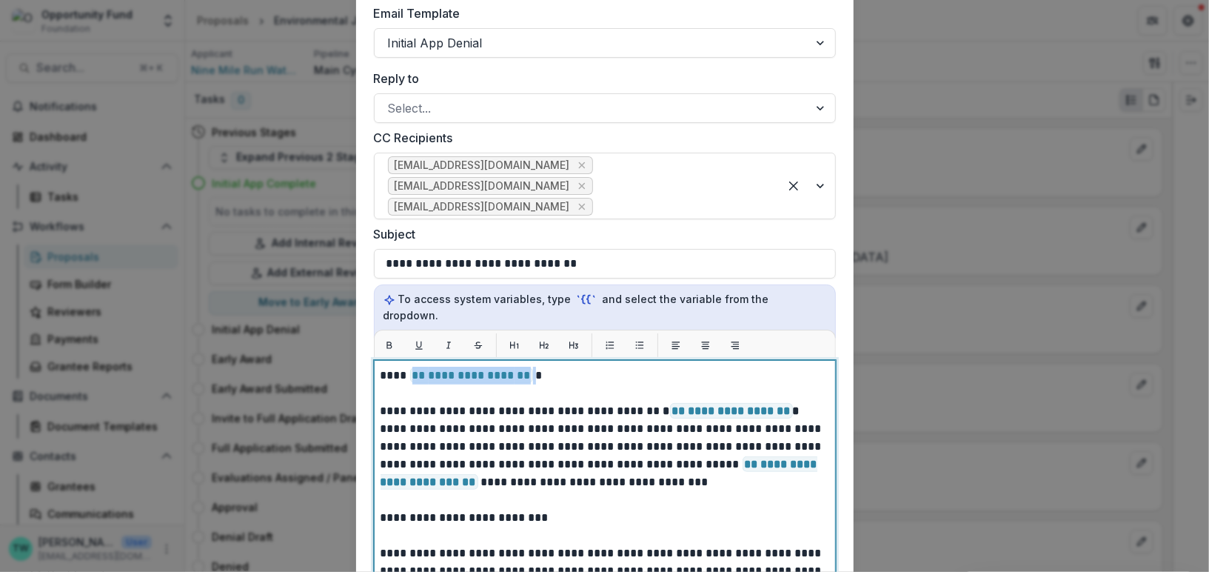
drag, startPoint x: 529, startPoint y: 344, endPoint x: 409, endPoint y: 344, distance: 120.7
drag, startPoint x: 561, startPoint y: 478, endPoint x: 362, endPoint y: 482, distance: 198.5
click at [362, 482] on form "**********" at bounding box center [605, 340] width 498 height 1106
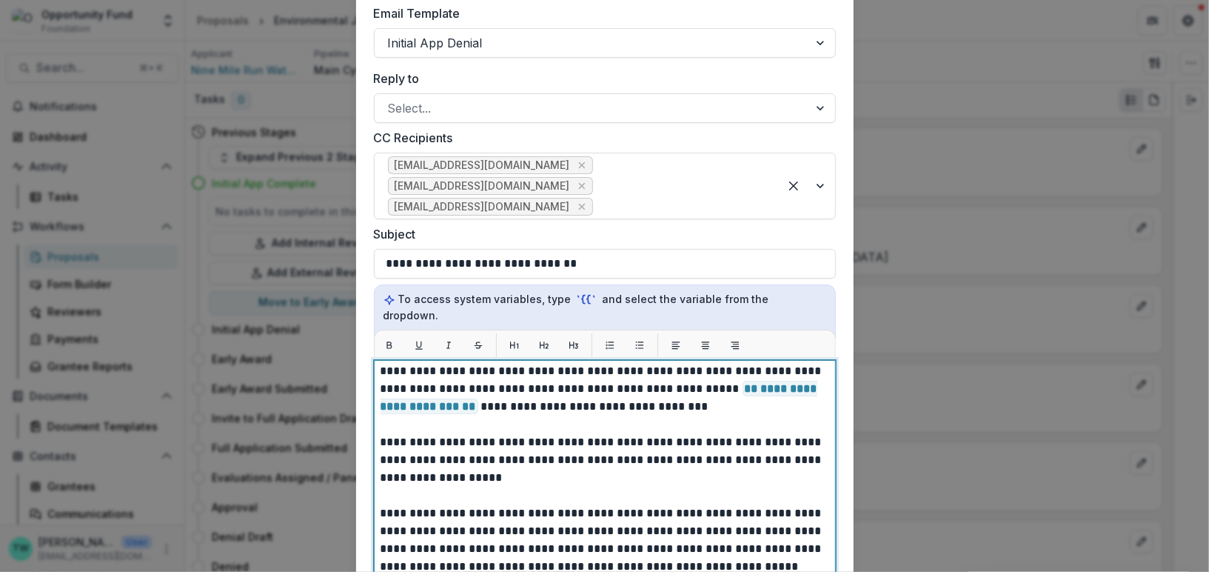
scroll to position [95, 0]
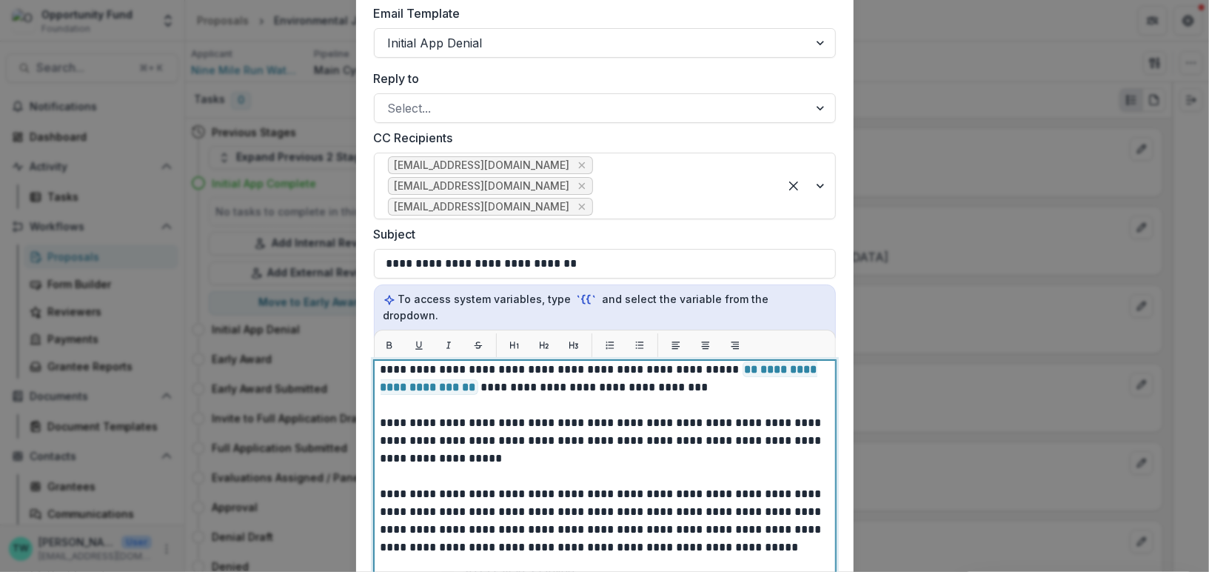
click at [795, 408] on p "**********" at bounding box center [603, 538] width 445 height 533
click at [566, 425] on p "**********" at bounding box center [603, 538] width 445 height 533
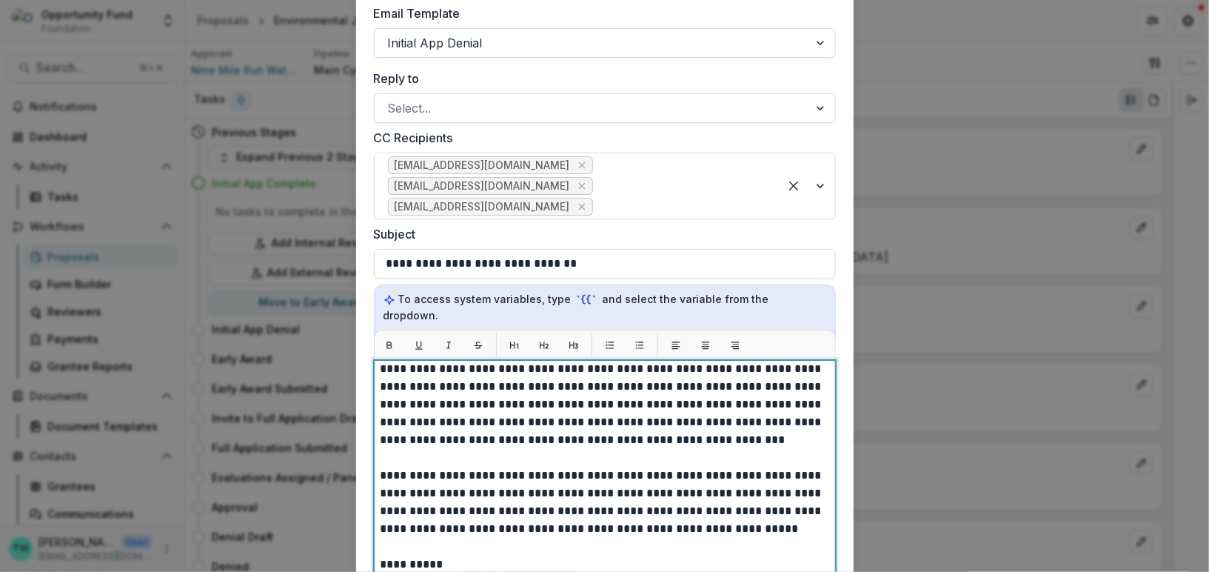
scroll to position [167, 0]
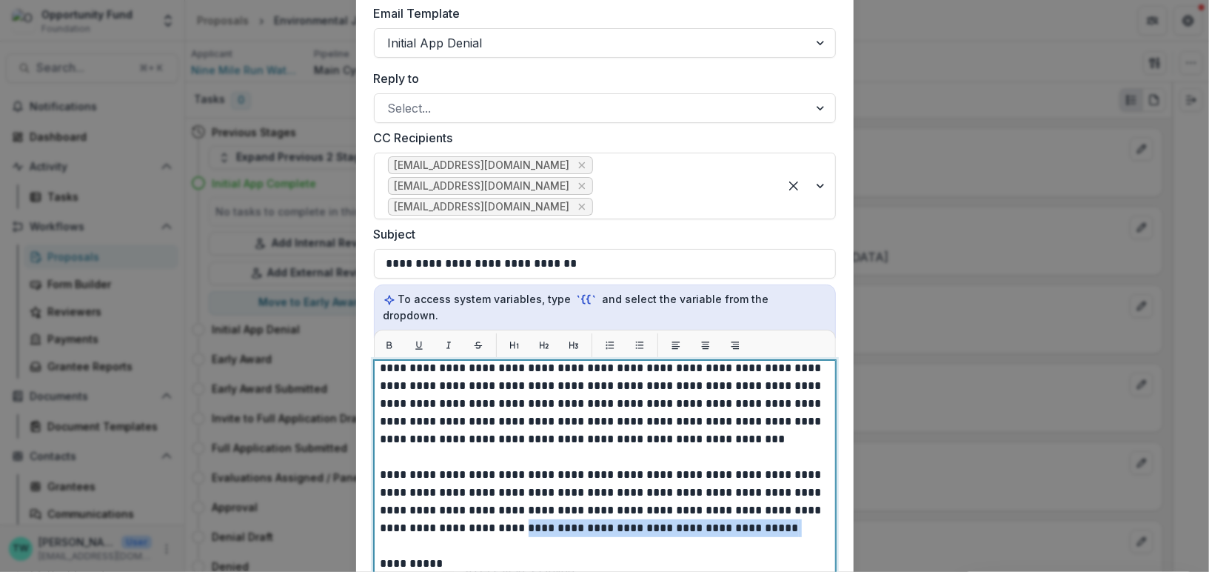
drag, startPoint x: 489, startPoint y: 495, endPoint x: 738, endPoint y: 509, distance: 249.2
click at [738, 509] on p "**********" at bounding box center [603, 492] width 445 height 586
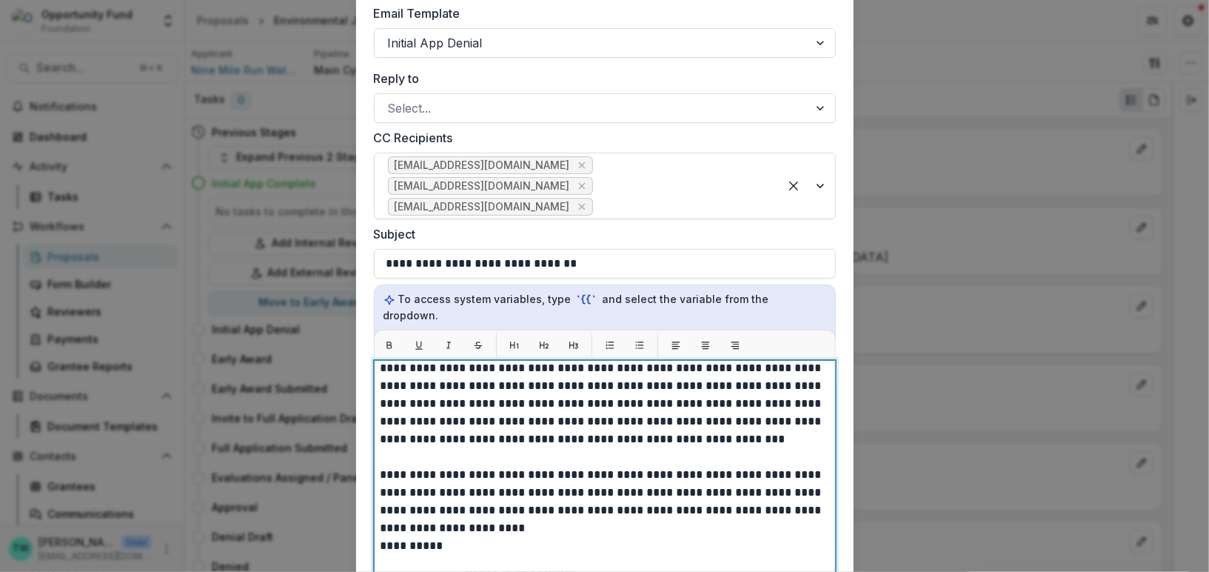
click at [746, 407] on p "**********" at bounding box center [603, 483] width 445 height 569
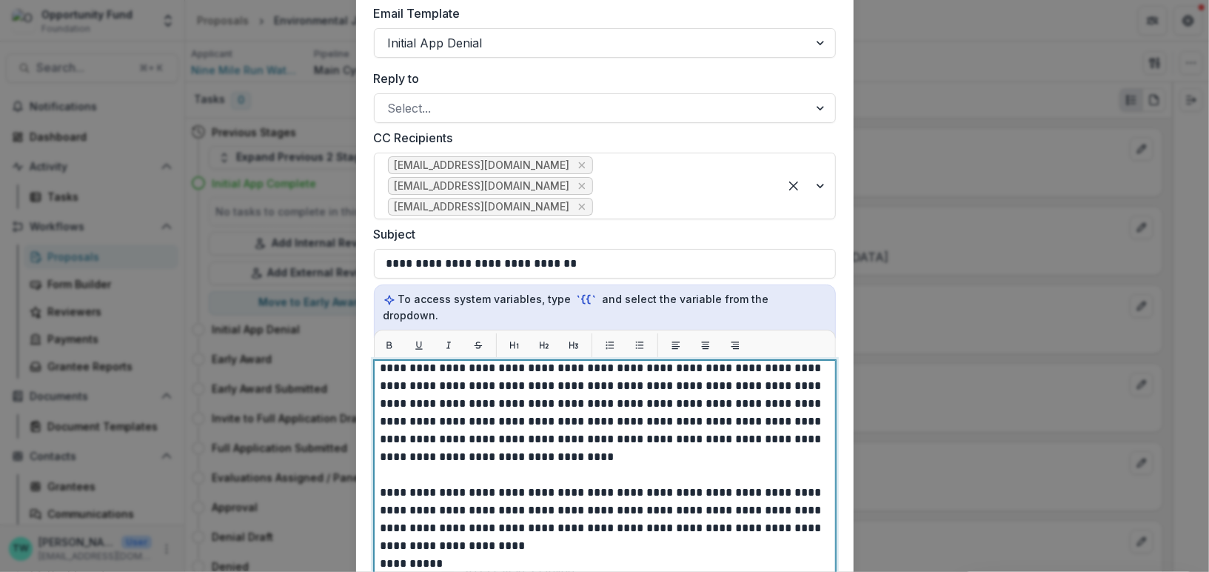
click at [712, 406] on p "**********" at bounding box center [603, 492] width 445 height 586
click at [513, 424] on p "**********" at bounding box center [603, 492] width 445 height 586
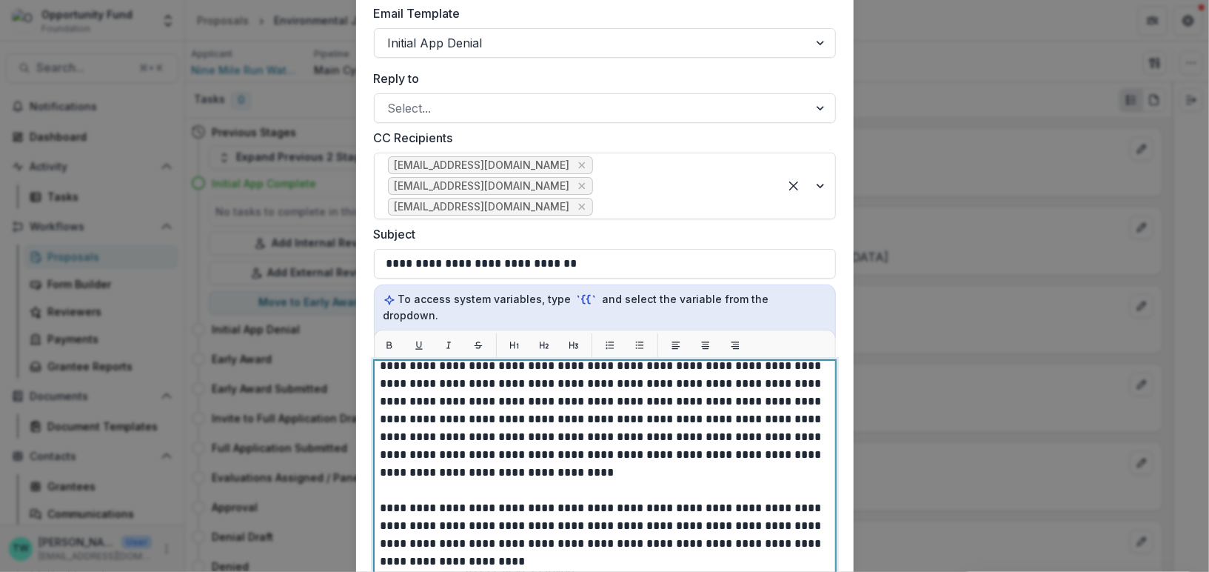
scroll to position [143, 0]
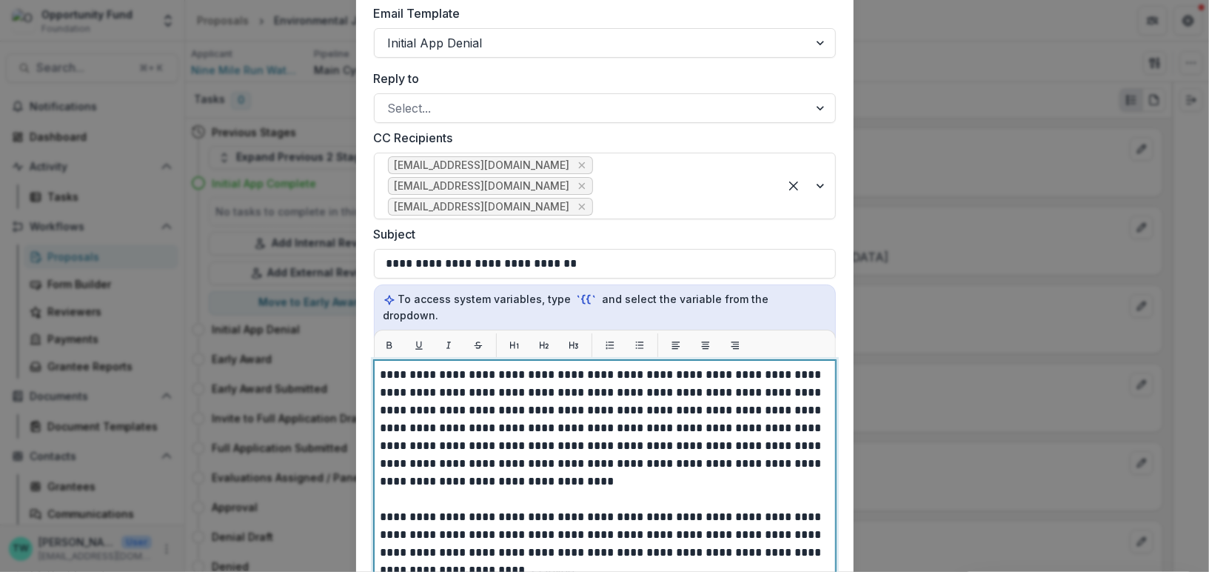
click at [721, 392] on p "**********" at bounding box center [603, 517] width 445 height 586
click at [412, 410] on p "**********" at bounding box center [603, 517] width 445 height 586
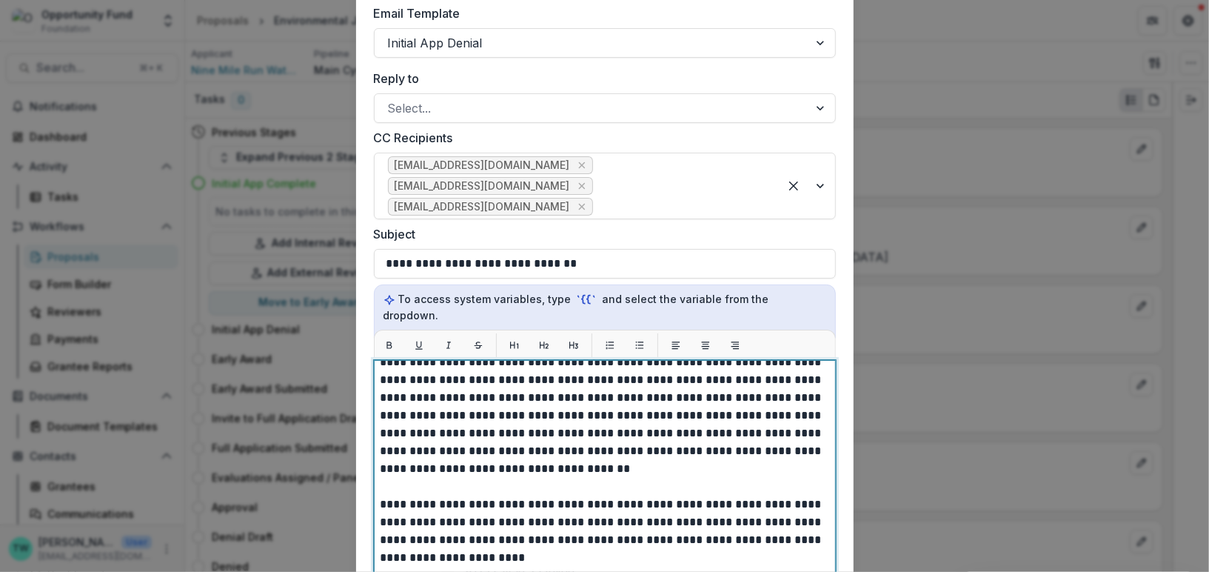
click at [581, 435] on p "**********" at bounding box center [603, 504] width 445 height 586
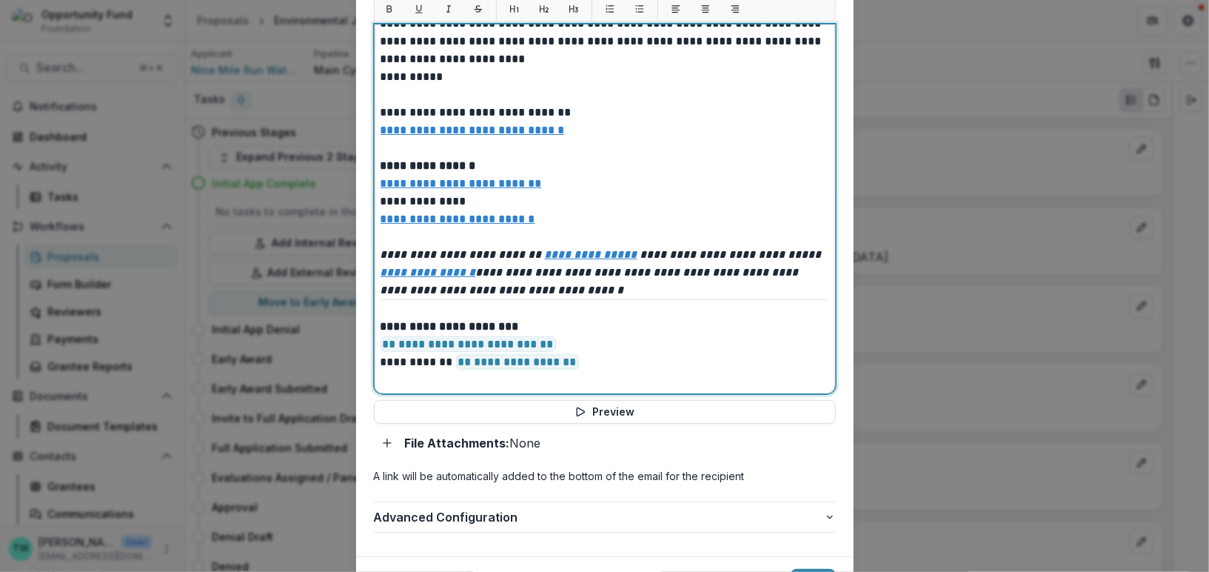
scroll to position [685, 0]
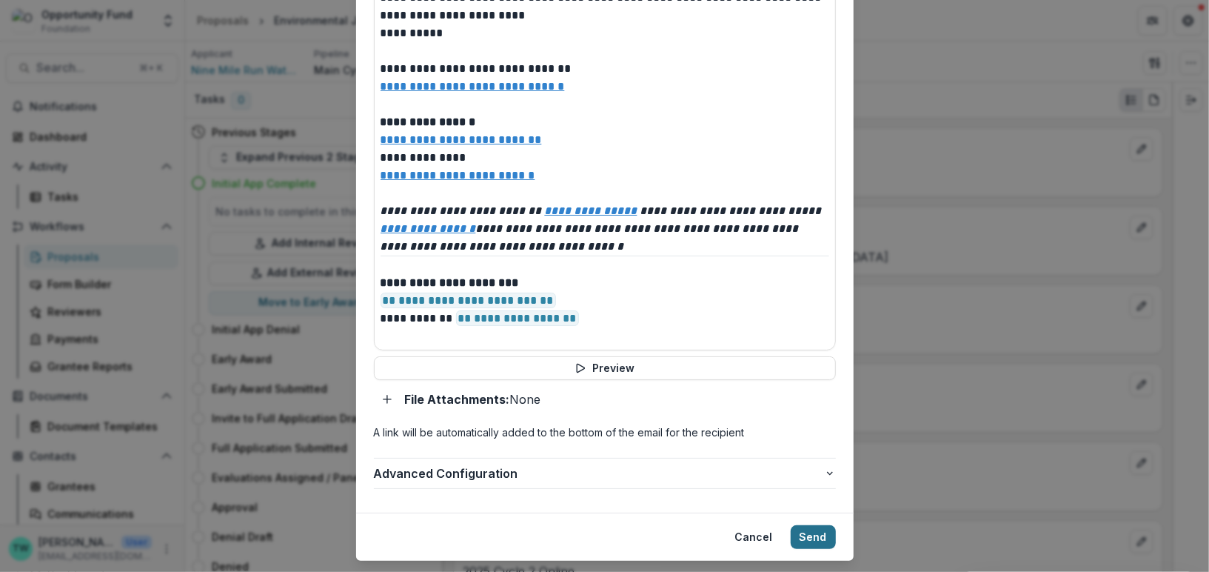
click at [806, 525] on button "Send" at bounding box center [813, 537] width 45 height 24
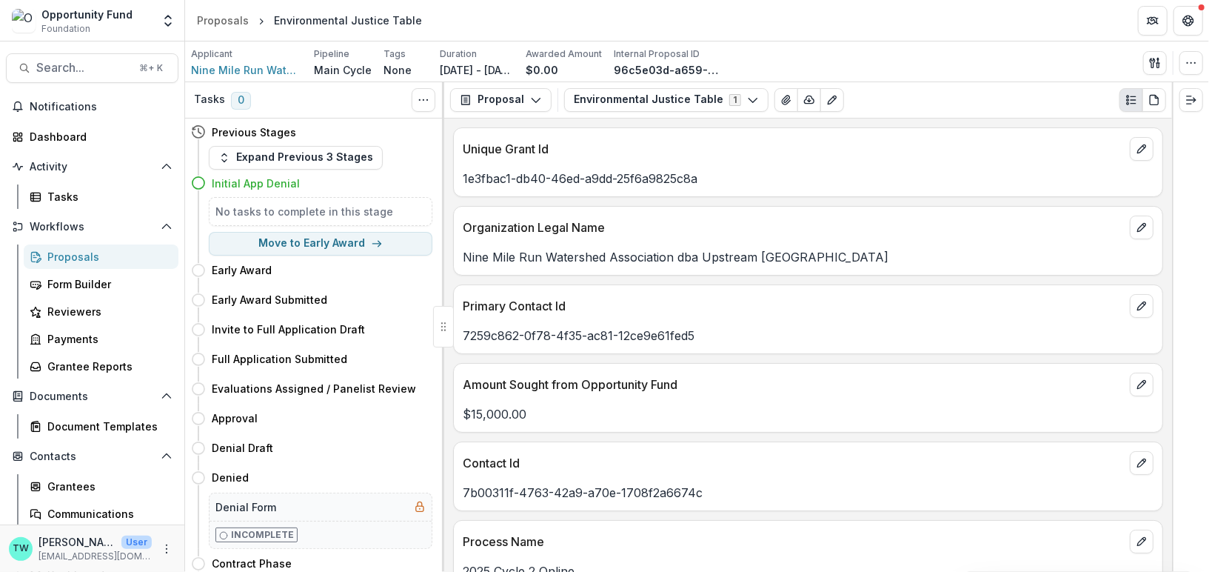
click at [65, 261] on div "Proposals" at bounding box center [106, 257] width 119 height 16
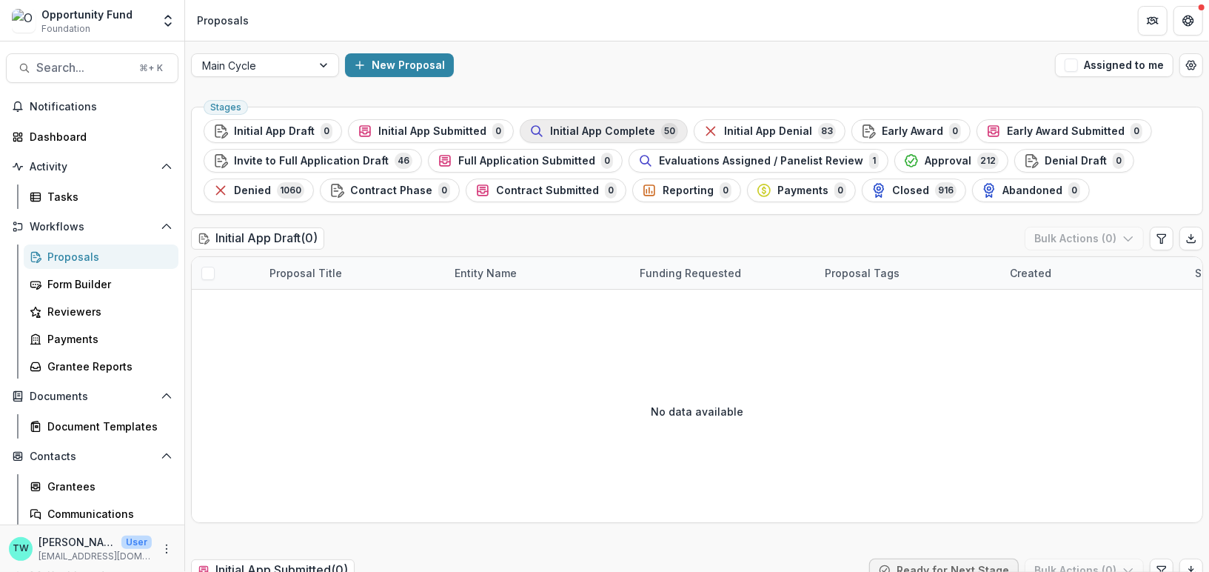
click at [586, 135] on span "Initial App Complete" at bounding box center [602, 131] width 105 height 13
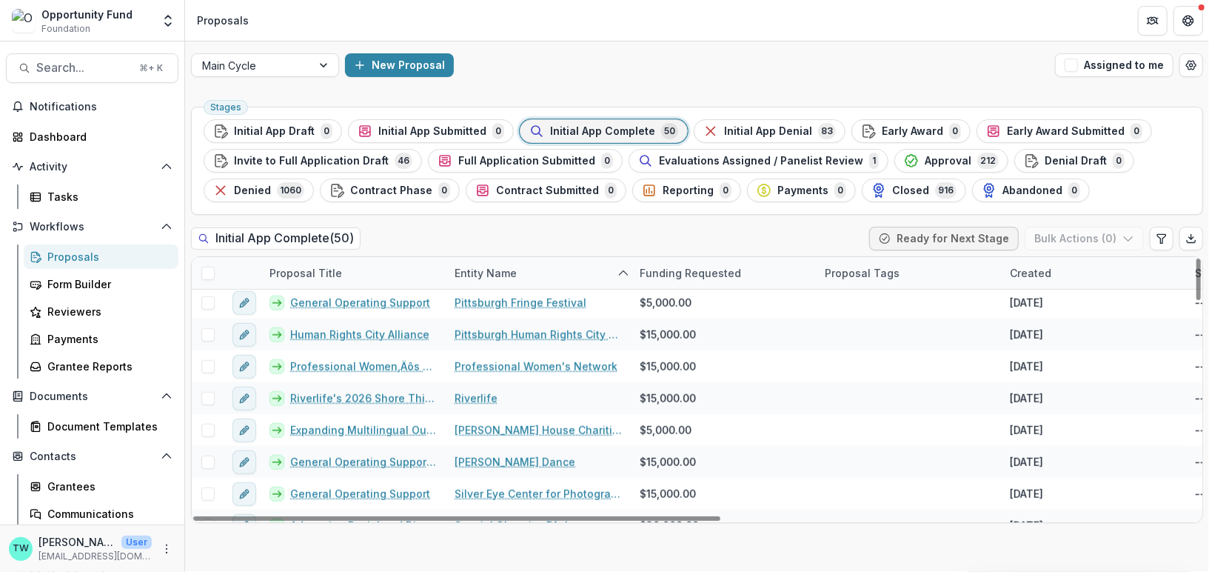
scroll to position [886, 0]
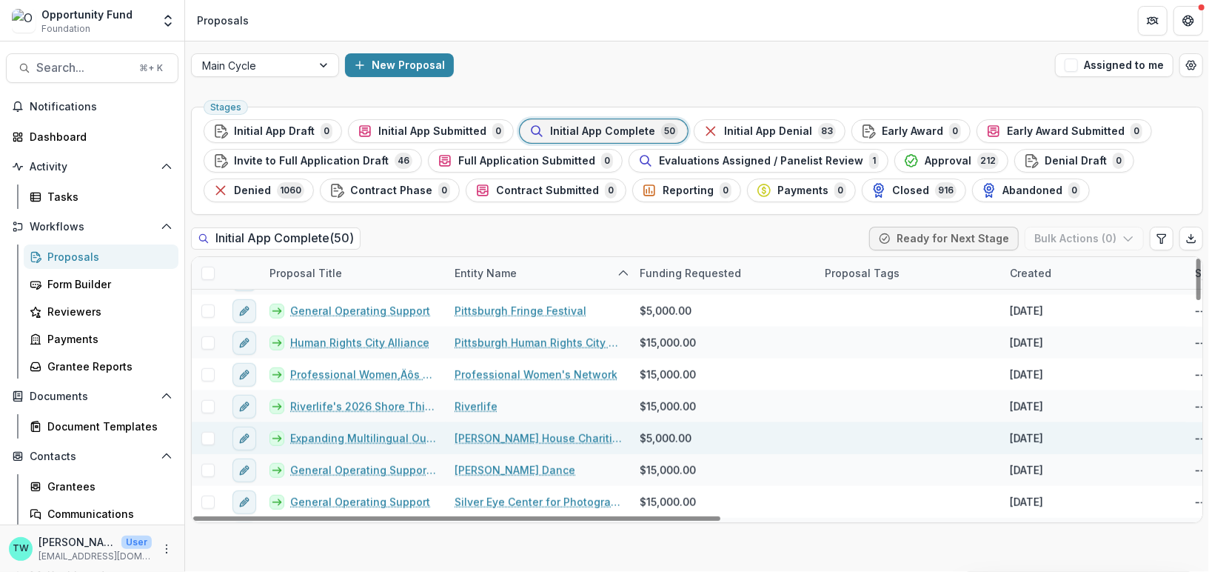
click at [336, 433] on link "Expanding Multilingual Outreach for [PERSON_NAME] Care Mobile" at bounding box center [363, 438] width 147 height 16
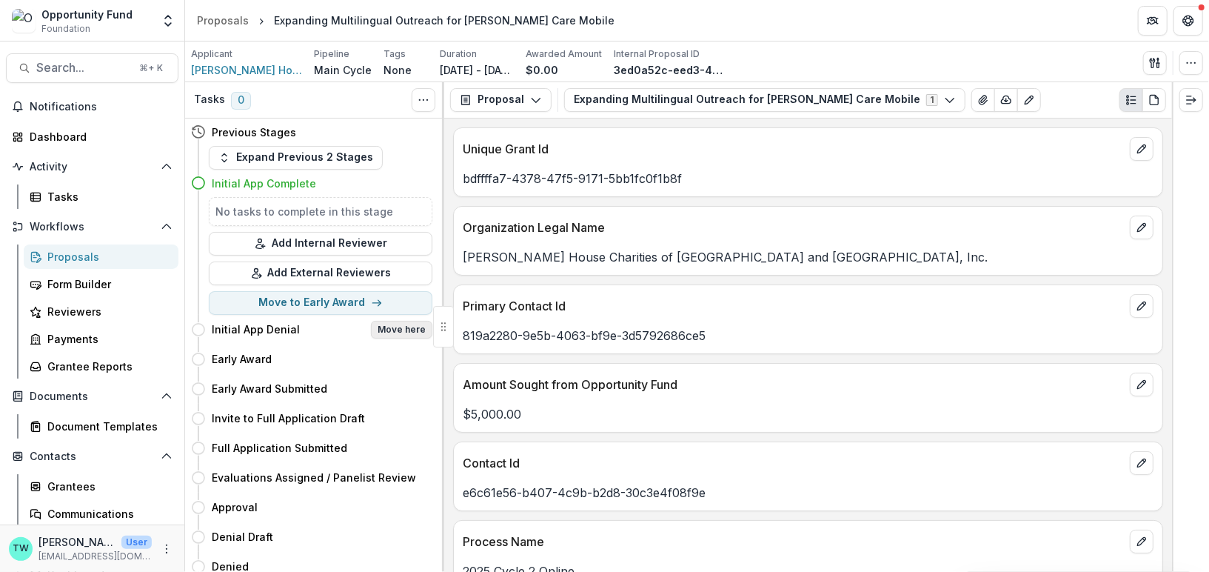
click at [401, 327] on button "Move here" at bounding box center [401, 330] width 61 height 18
select select "**********"
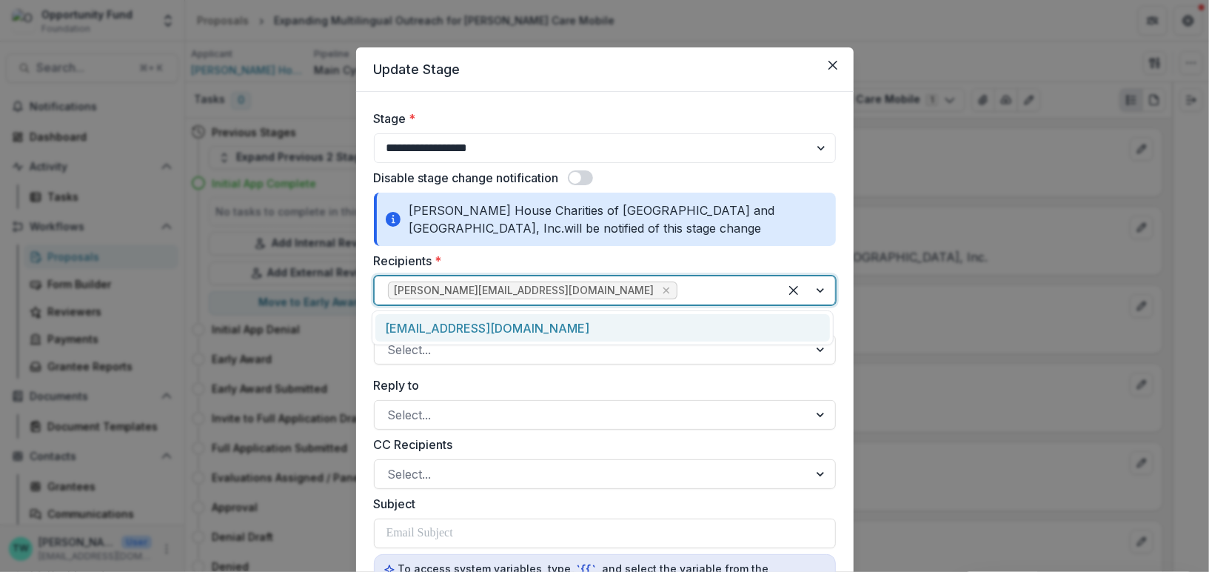
click at [681, 287] on div at bounding box center [723, 290] width 85 height 21
click at [586, 322] on div "[EMAIL_ADDRESS][DOMAIN_NAME]" at bounding box center [602, 327] width 455 height 27
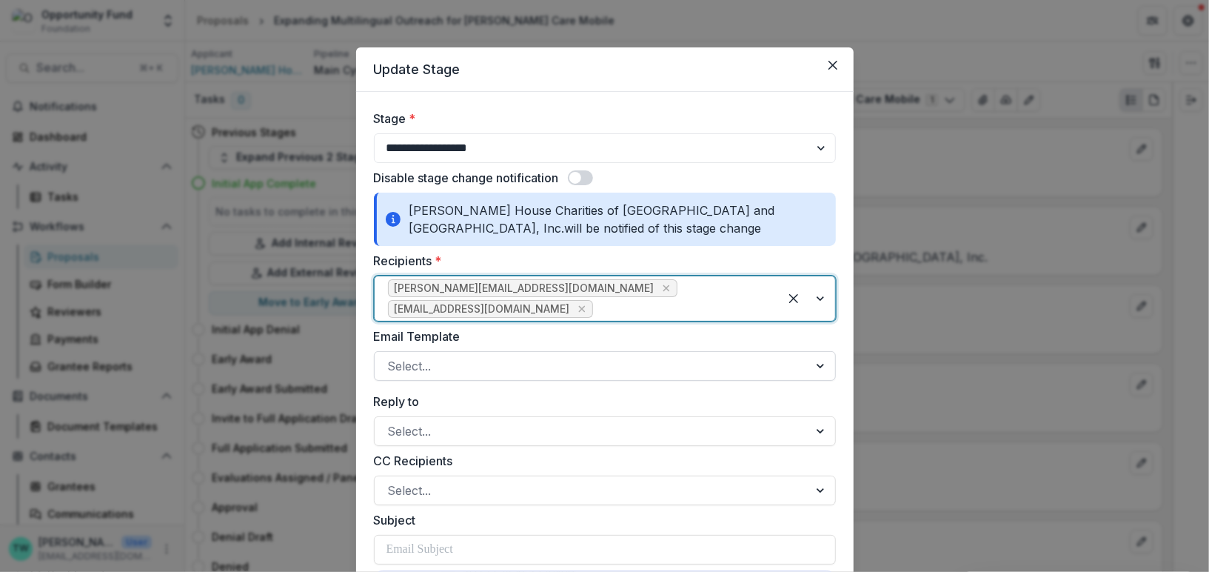
click at [556, 355] on div at bounding box center [591, 365] width 407 height 21
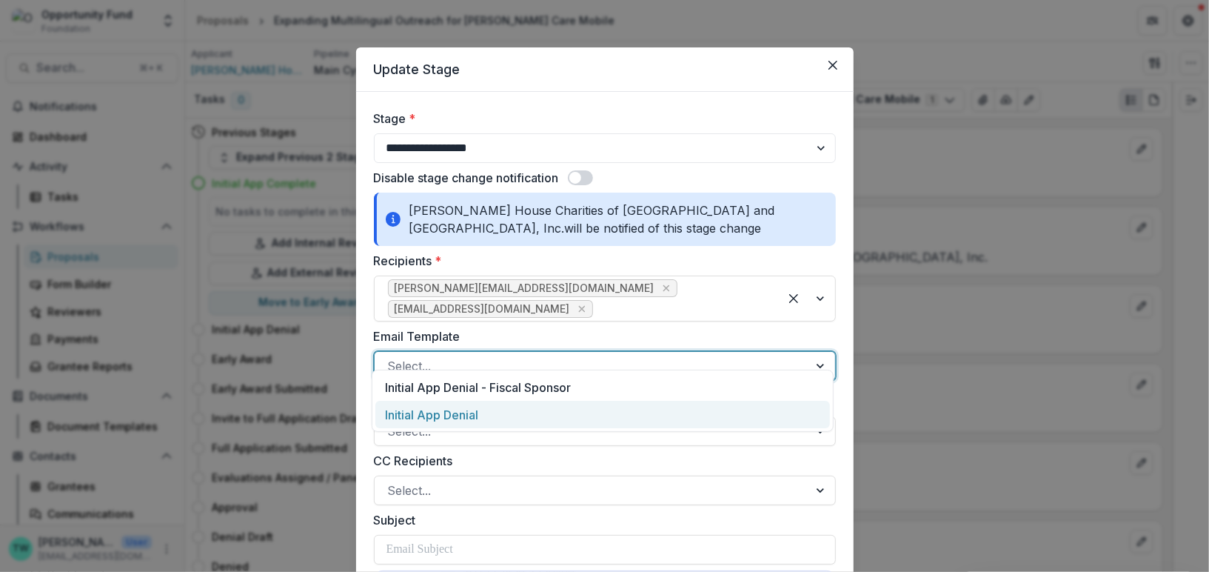
click at [541, 421] on div "Initial App Denial" at bounding box center [602, 414] width 455 height 27
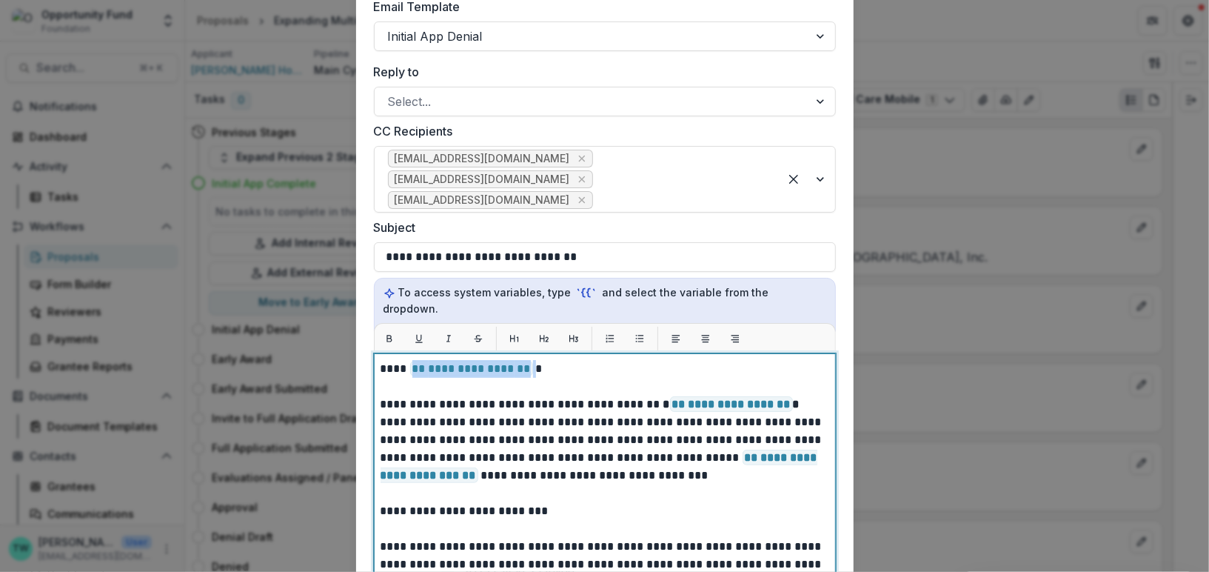
drag, startPoint x: 529, startPoint y: 338, endPoint x: 408, endPoint y: 336, distance: 121.5
drag, startPoint x: 453, startPoint y: 335, endPoint x: 778, endPoint y: 333, distance: 325.1
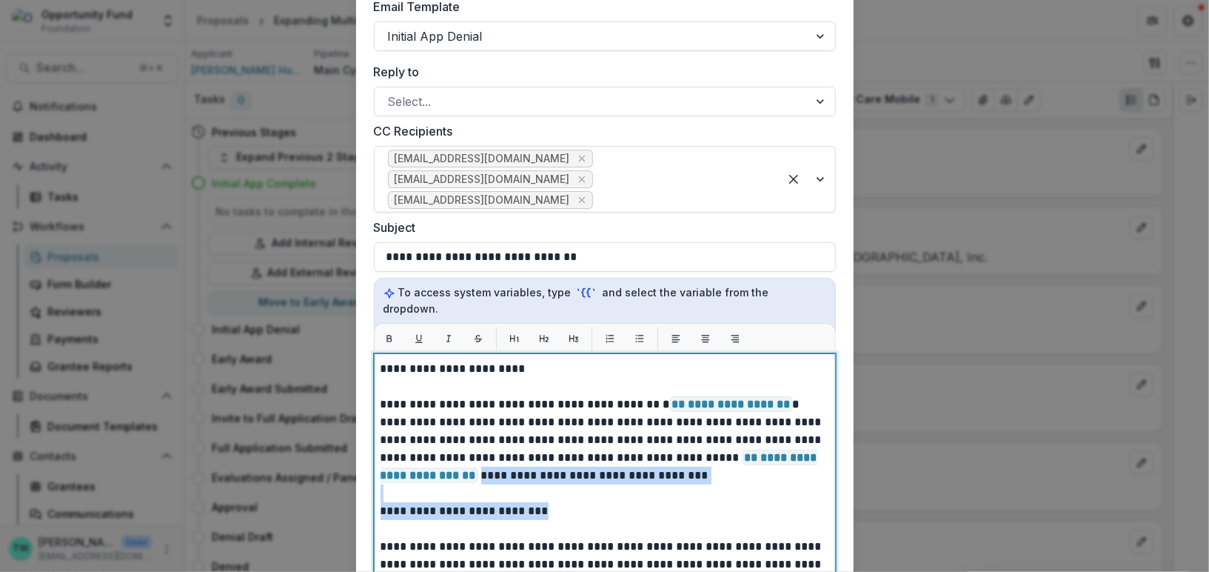
drag, startPoint x: 761, startPoint y: 443, endPoint x: 766, endPoint y: 478, distance: 35.9
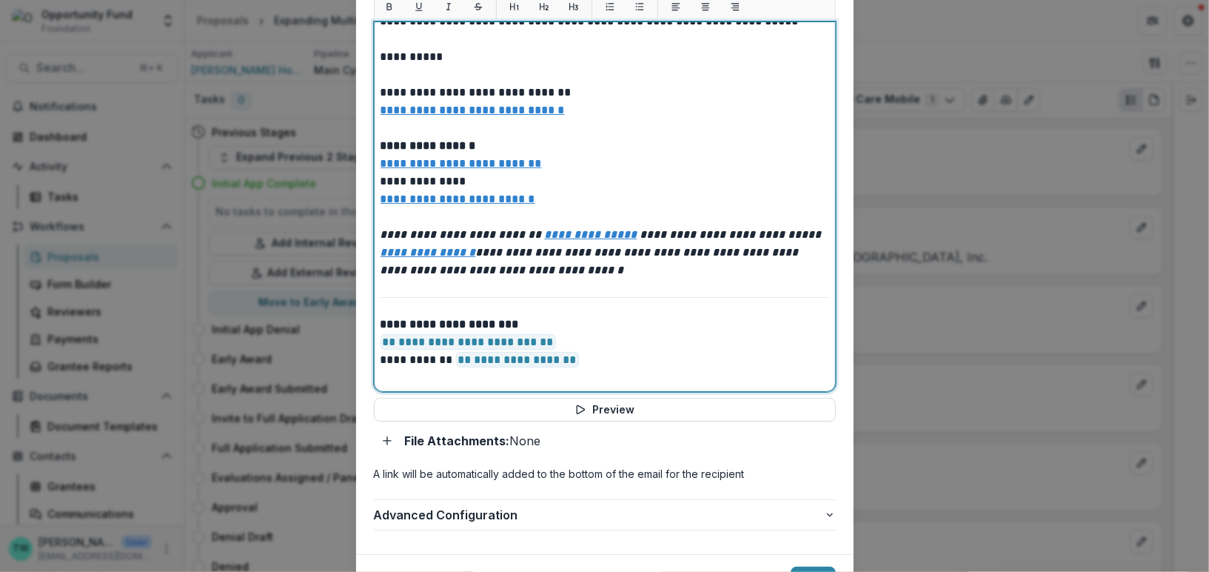
scroll to position [702, 0]
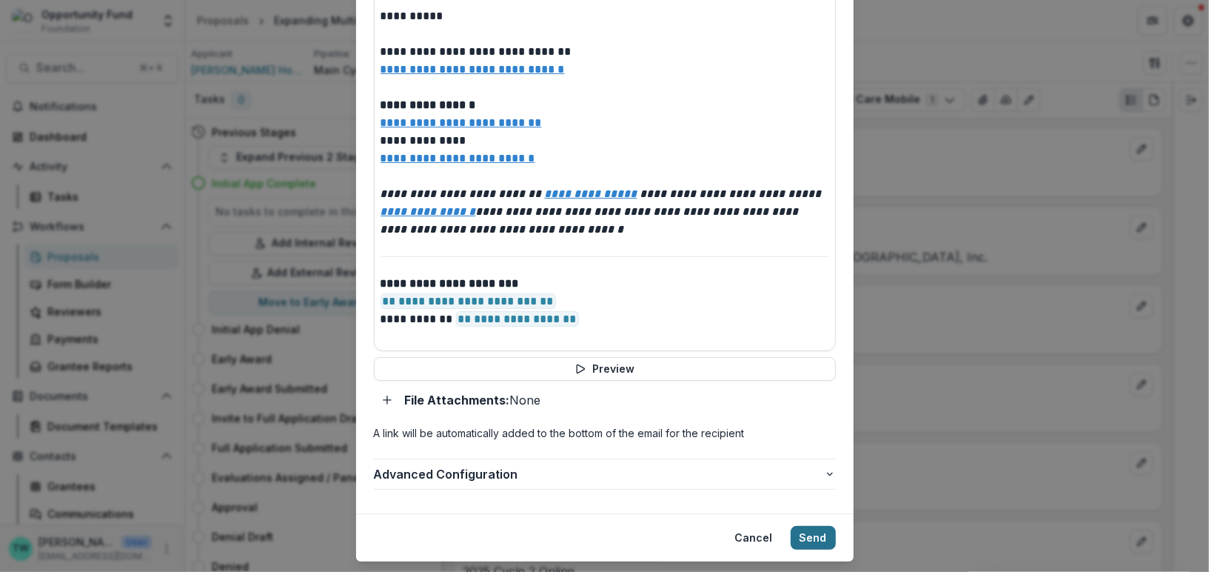
click at [808, 526] on button "Send" at bounding box center [813, 538] width 45 height 24
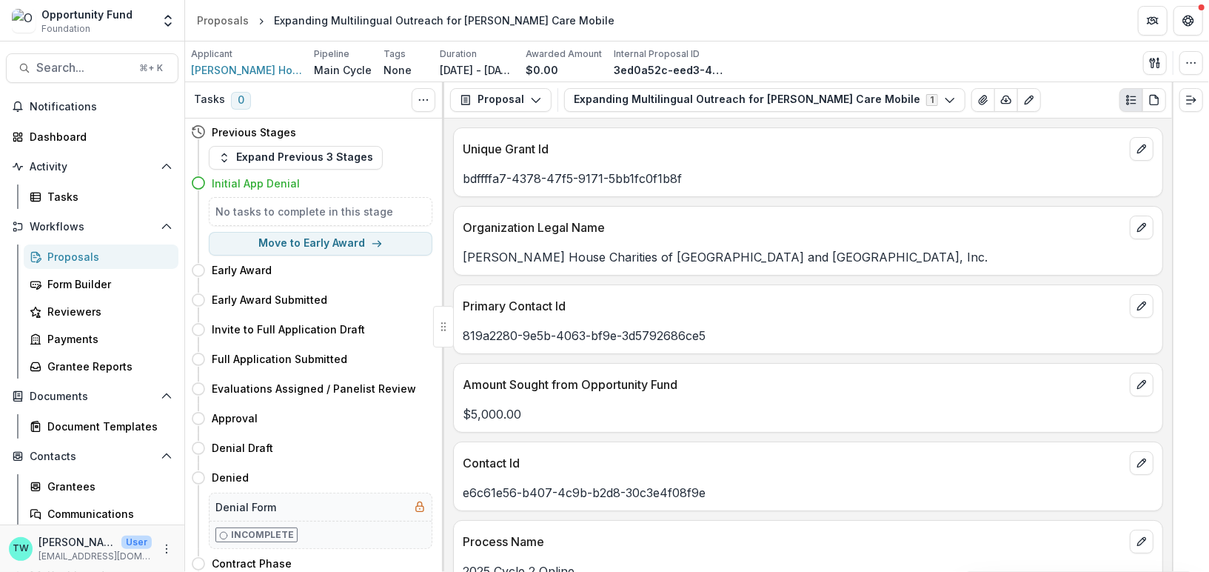
click at [91, 255] on div "Proposals" at bounding box center [106, 257] width 119 height 16
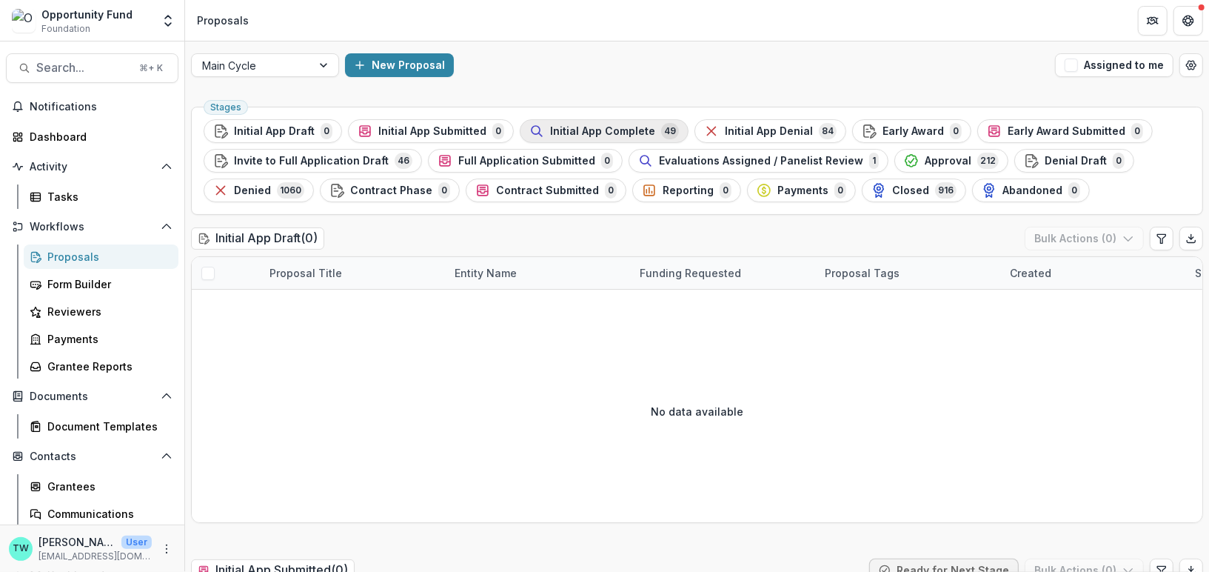
click at [626, 131] on span "Initial App Complete" at bounding box center [602, 131] width 105 height 13
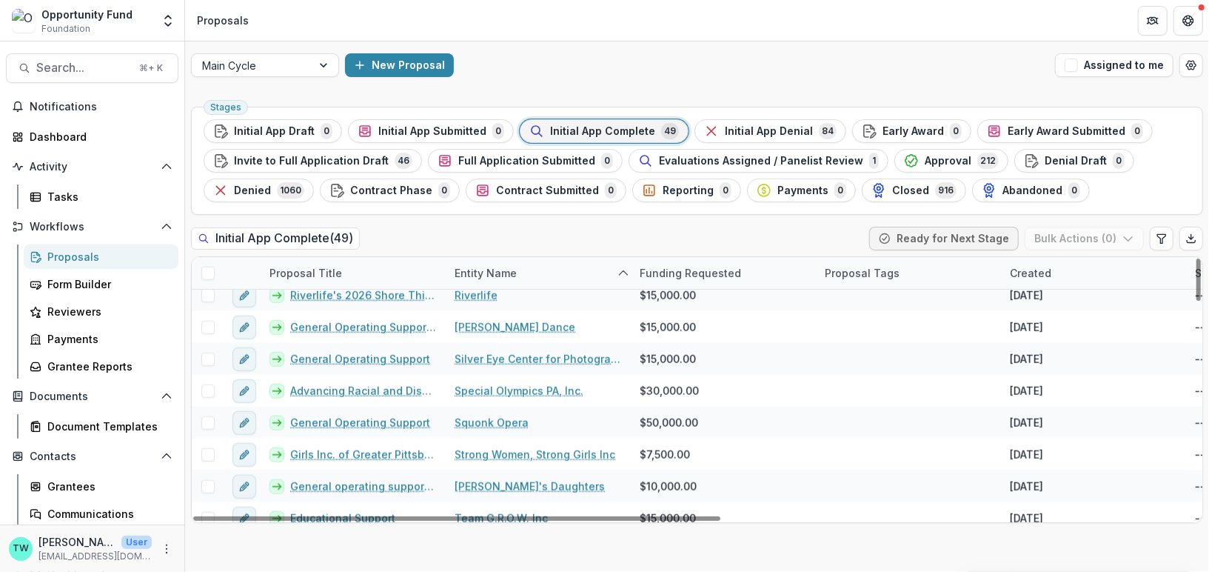
scroll to position [997, 0]
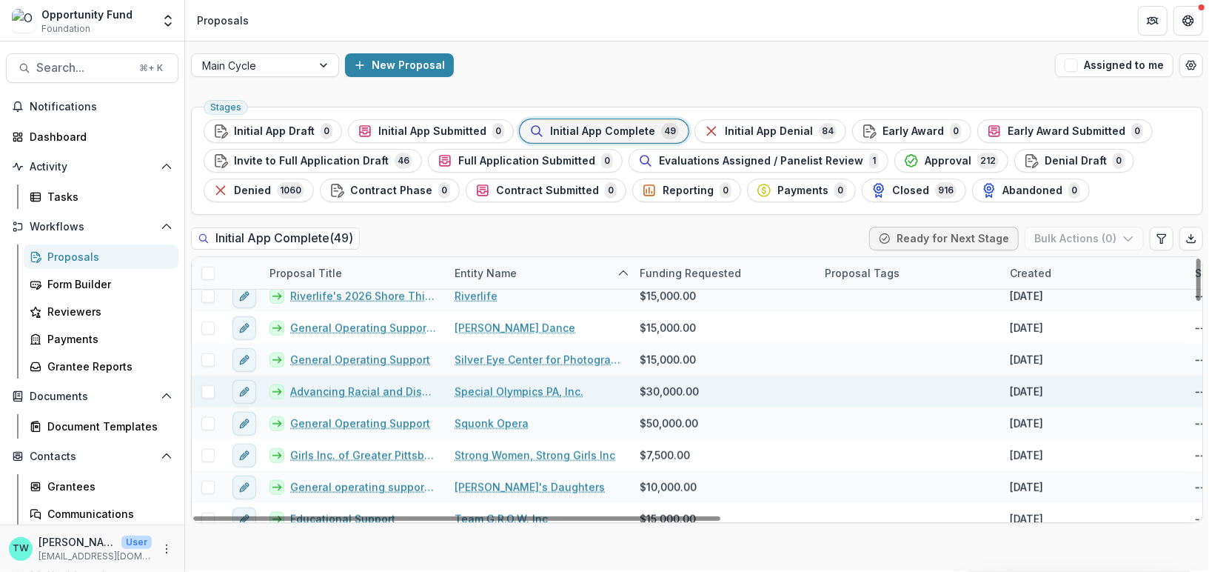
click at [327, 389] on link "Advancing Racial and Disability Justice Through Unified Programs" at bounding box center [363, 392] width 147 height 16
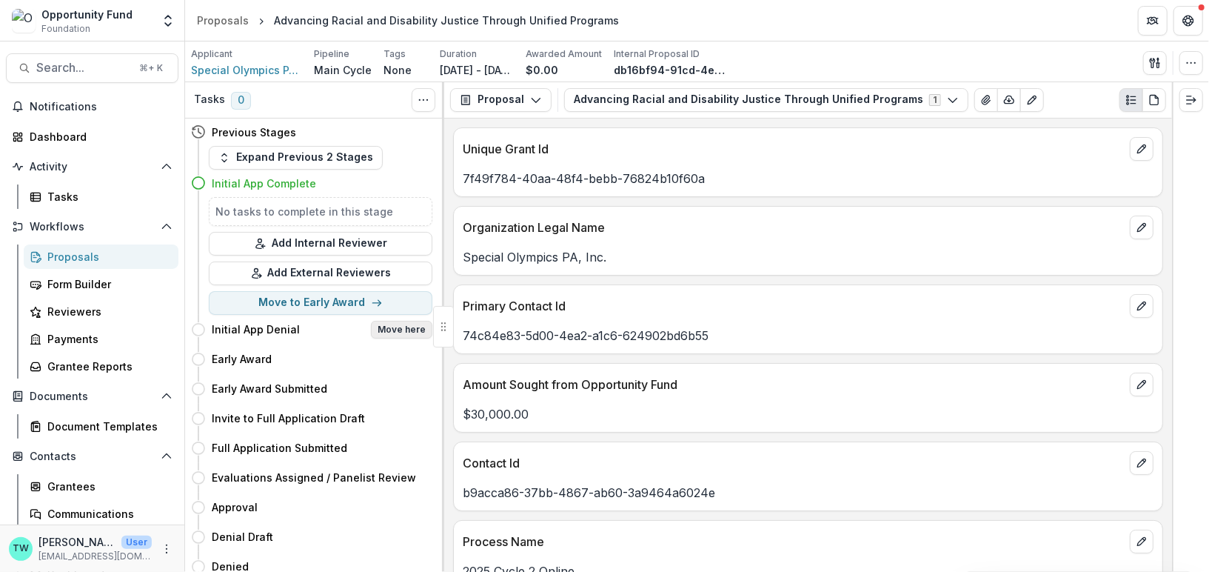
click at [406, 324] on button "Move here" at bounding box center [401, 330] width 61 height 18
select select "**********"
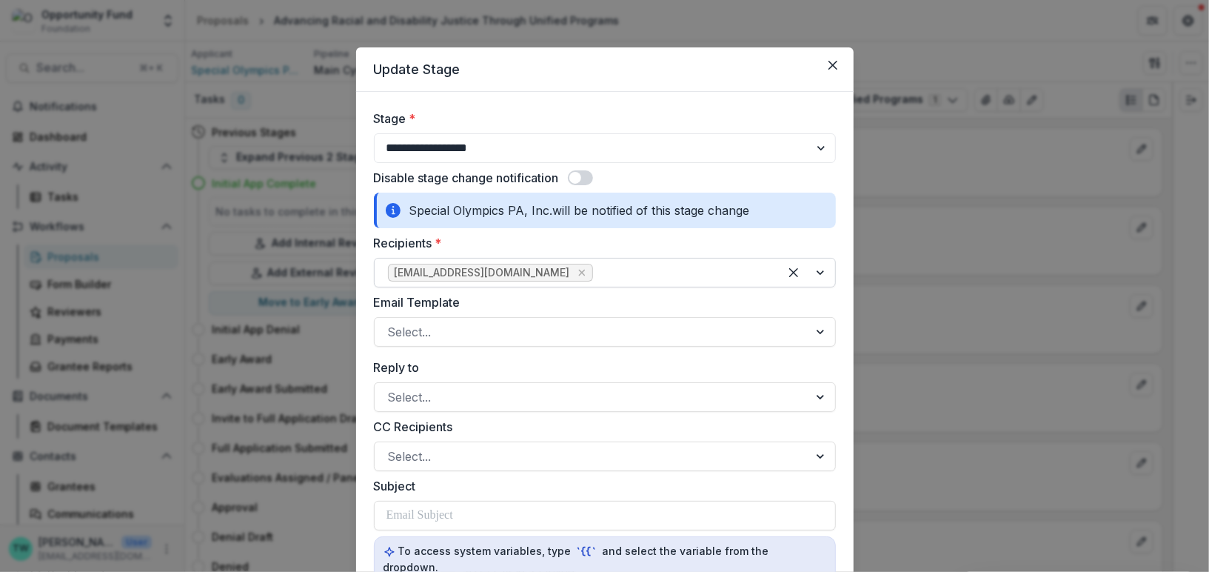
click at [596, 271] on div at bounding box center [681, 272] width 170 height 21
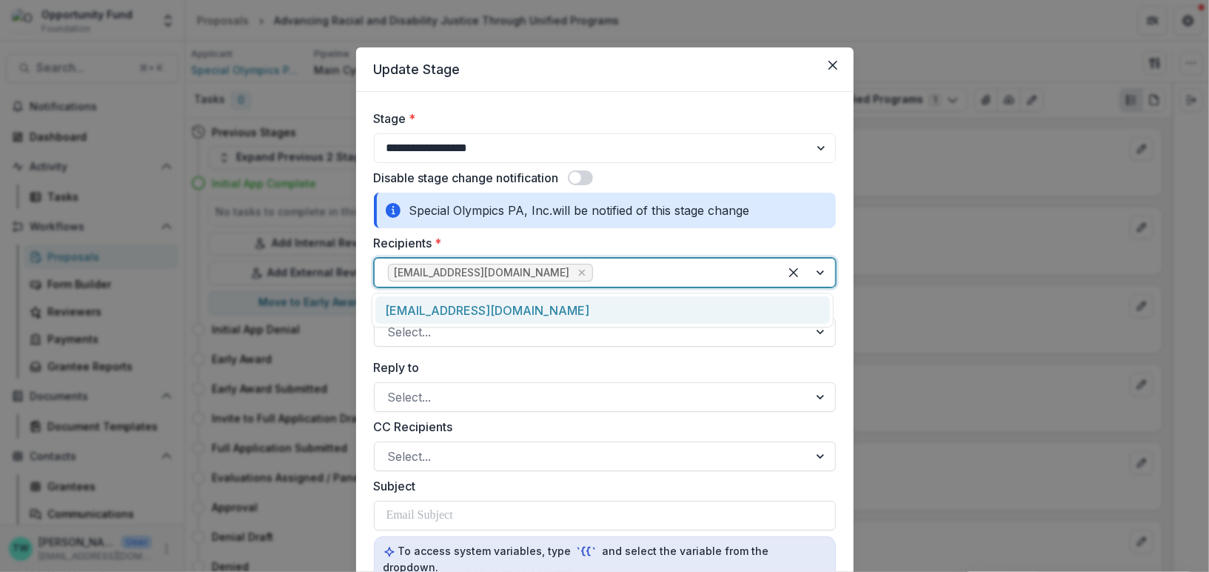
click at [592, 314] on div "[EMAIL_ADDRESS][DOMAIN_NAME]" at bounding box center [602, 309] width 455 height 27
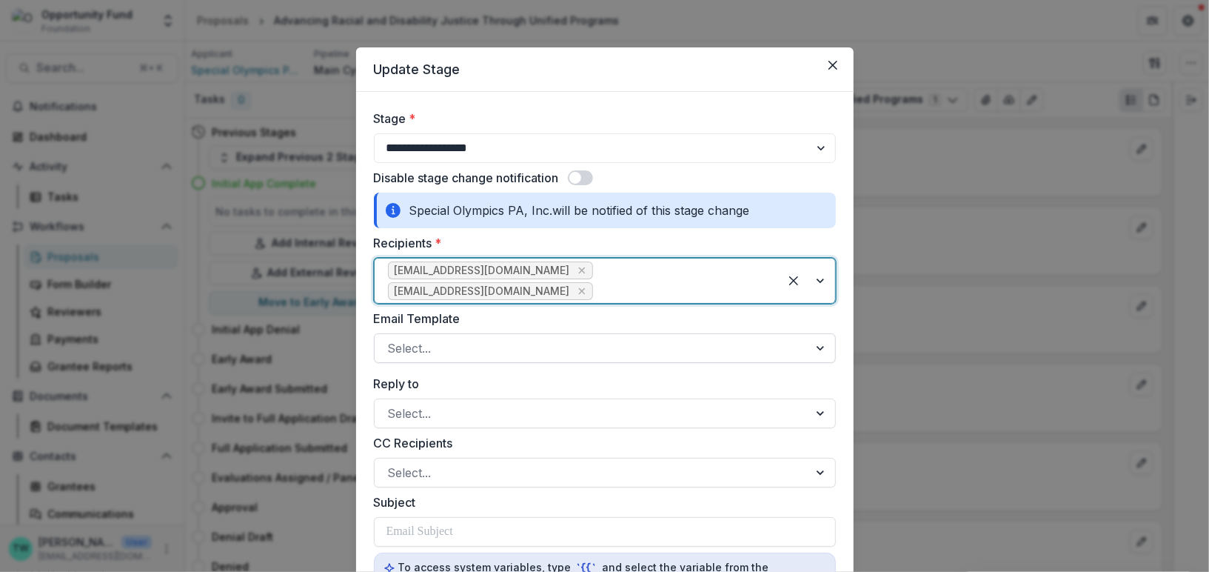
click at [549, 338] on div at bounding box center [591, 348] width 407 height 21
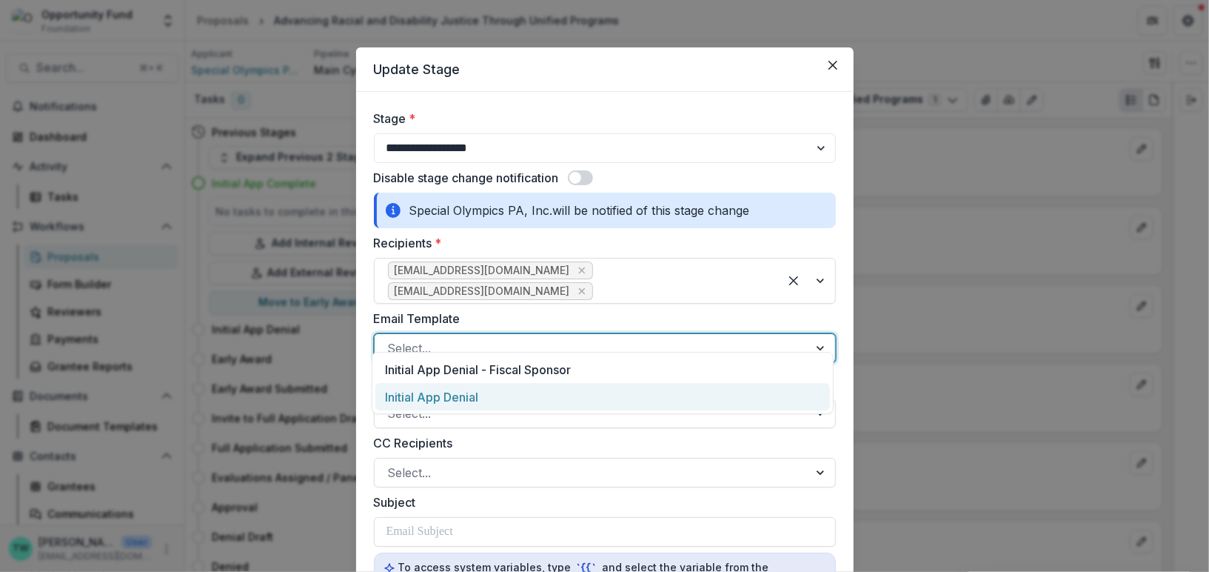
click at [550, 393] on div "Initial App Denial" at bounding box center [602, 396] width 455 height 27
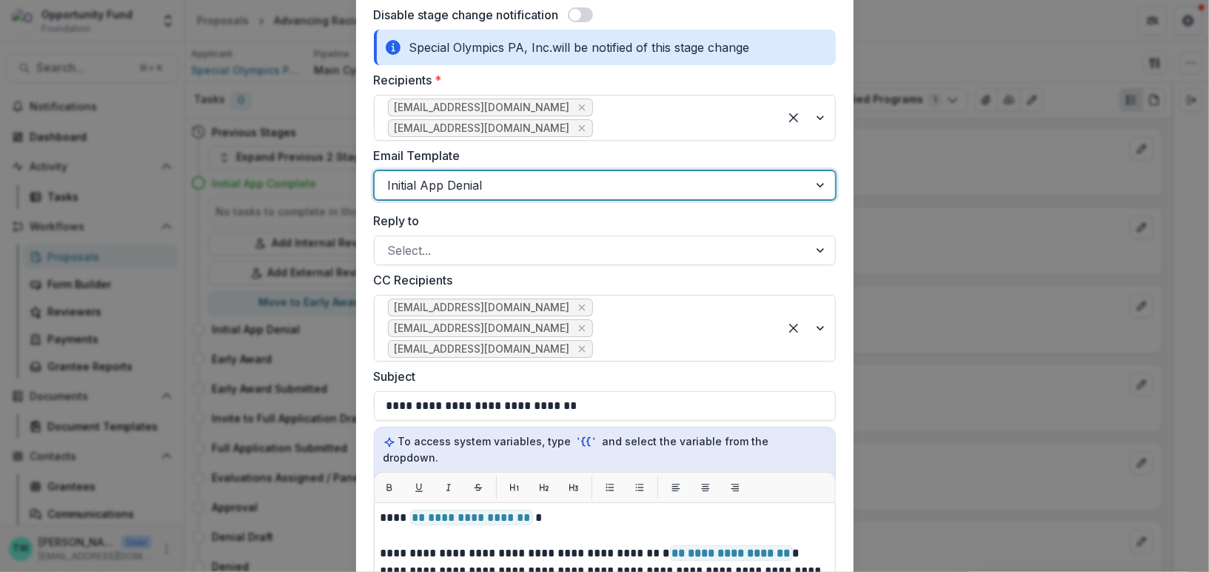
scroll to position [205, 0]
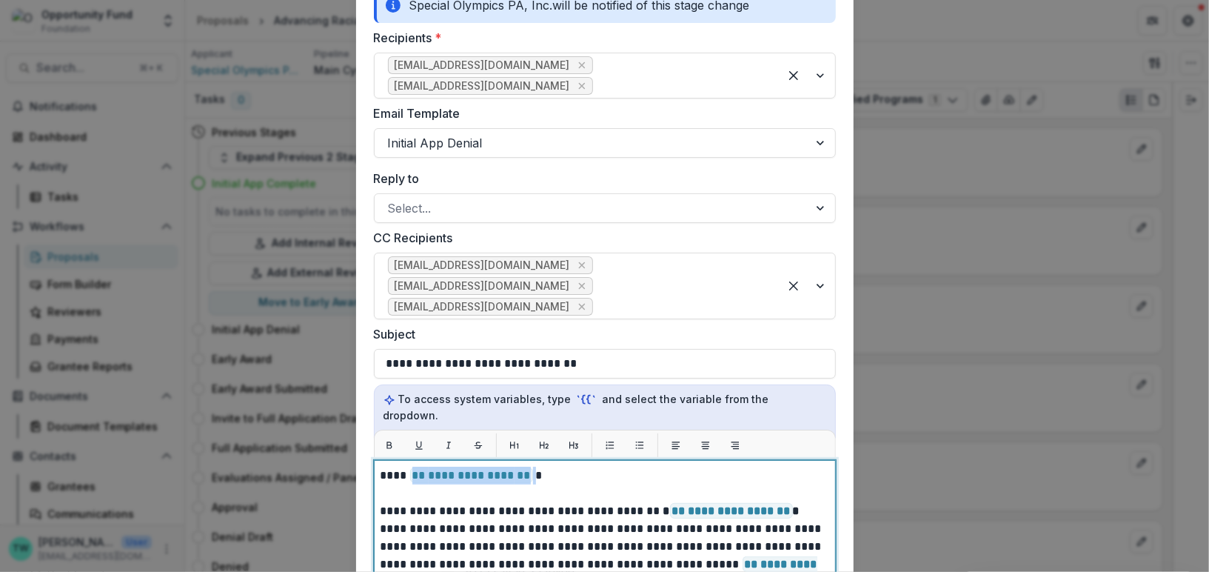
drag, startPoint x: 532, startPoint y: 446, endPoint x: 410, endPoint y: 444, distance: 122.2
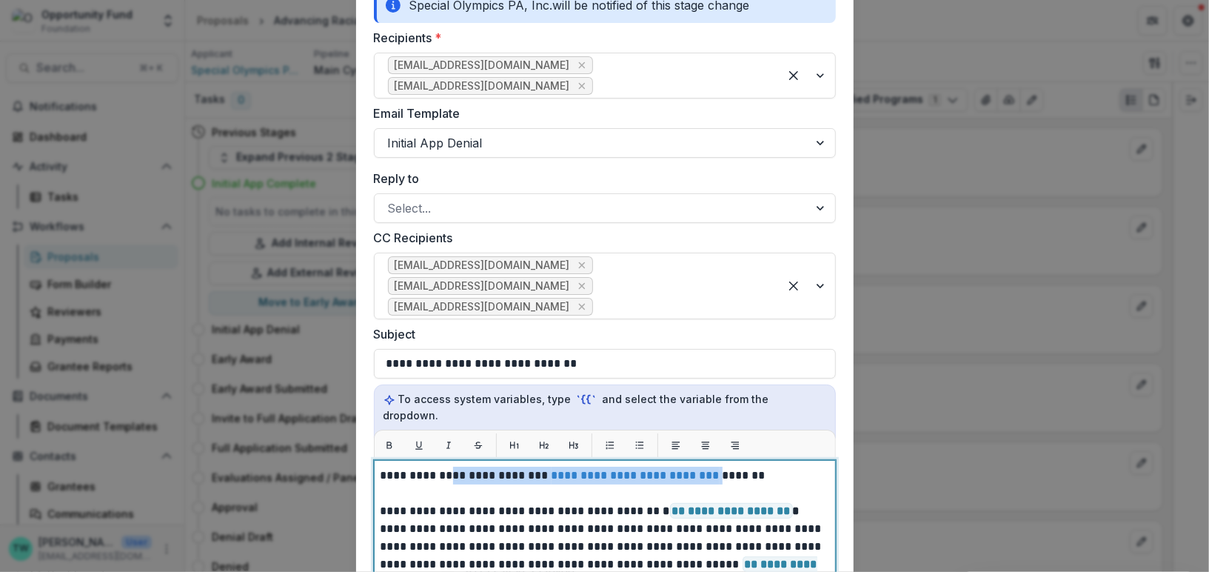
drag, startPoint x: 464, startPoint y: 441, endPoint x: 782, endPoint y: 441, distance: 317.7
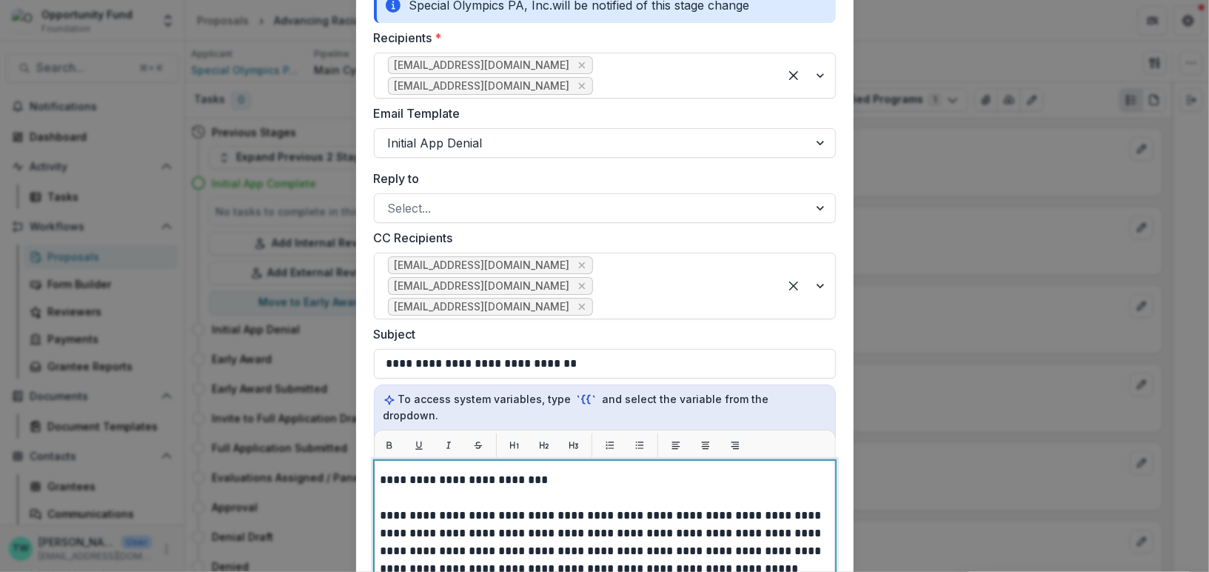
scroll to position [106, 0]
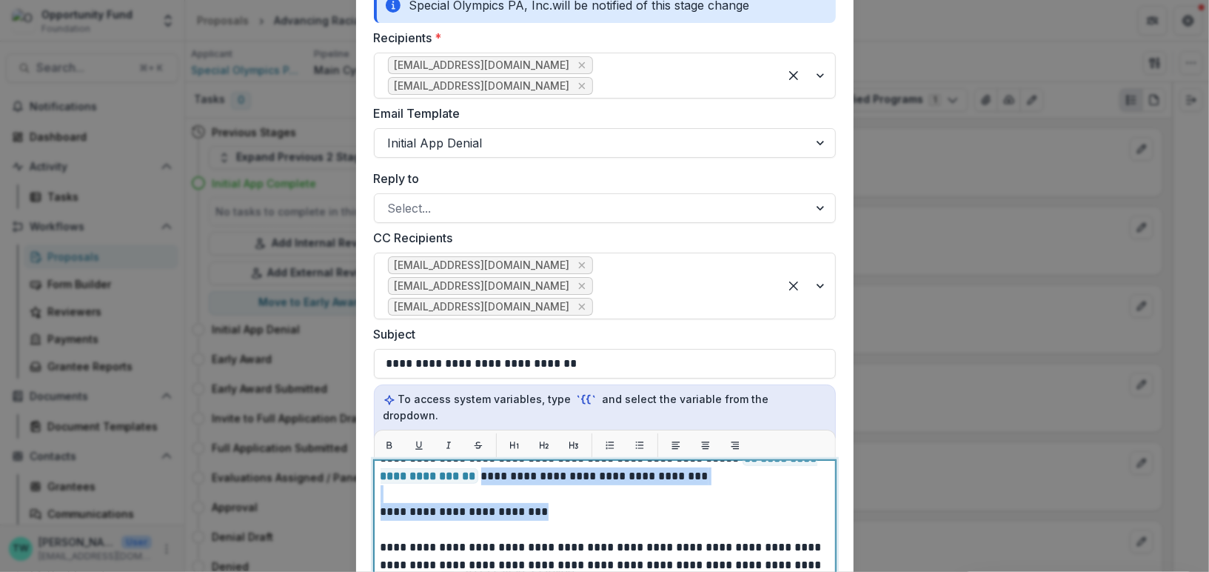
drag, startPoint x: 752, startPoint y: 441, endPoint x: 759, endPoint y: 469, distance: 28.9
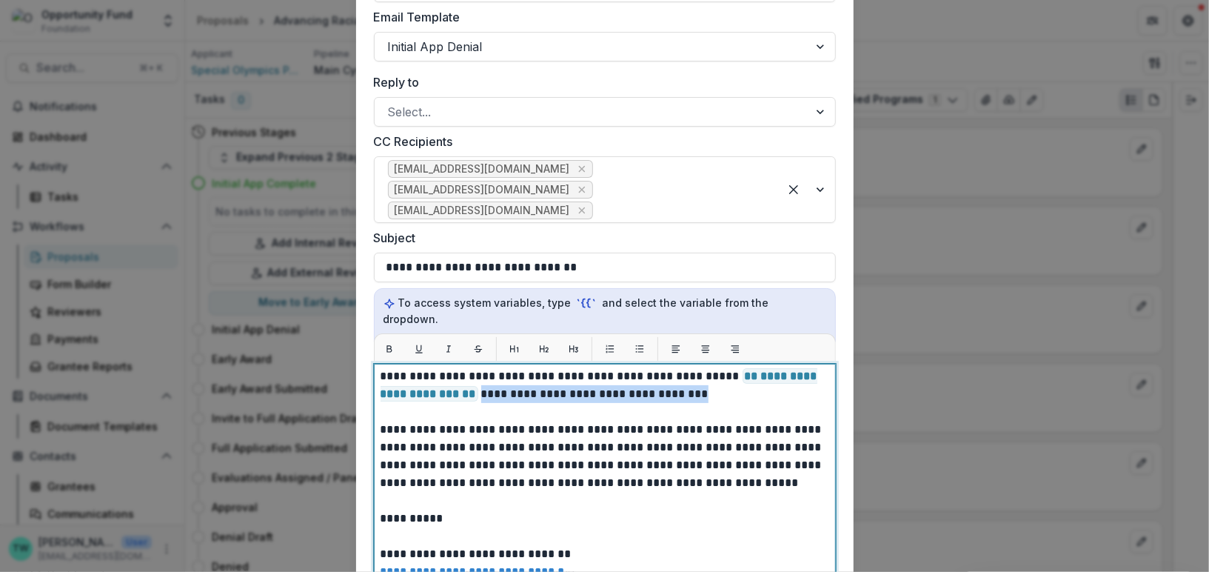
scroll to position [86, 0]
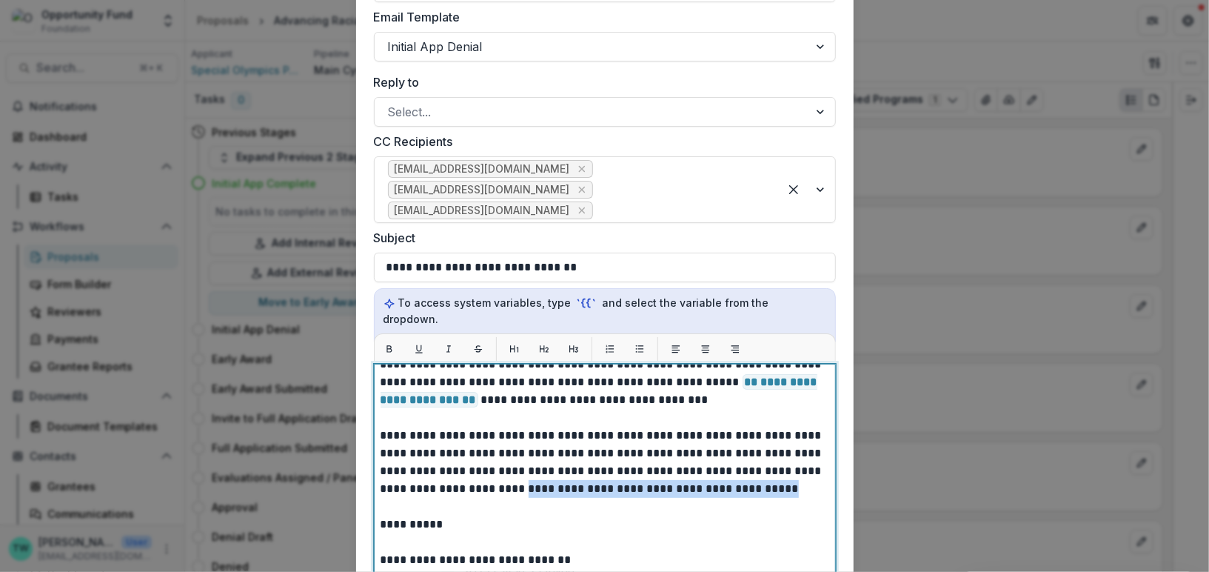
drag, startPoint x: 755, startPoint y: 449, endPoint x: 486, endPoint y: 452, distance: 269.6
click at [486, 452] on p "**********" at bounding box center [603, 515] width 445 height 462
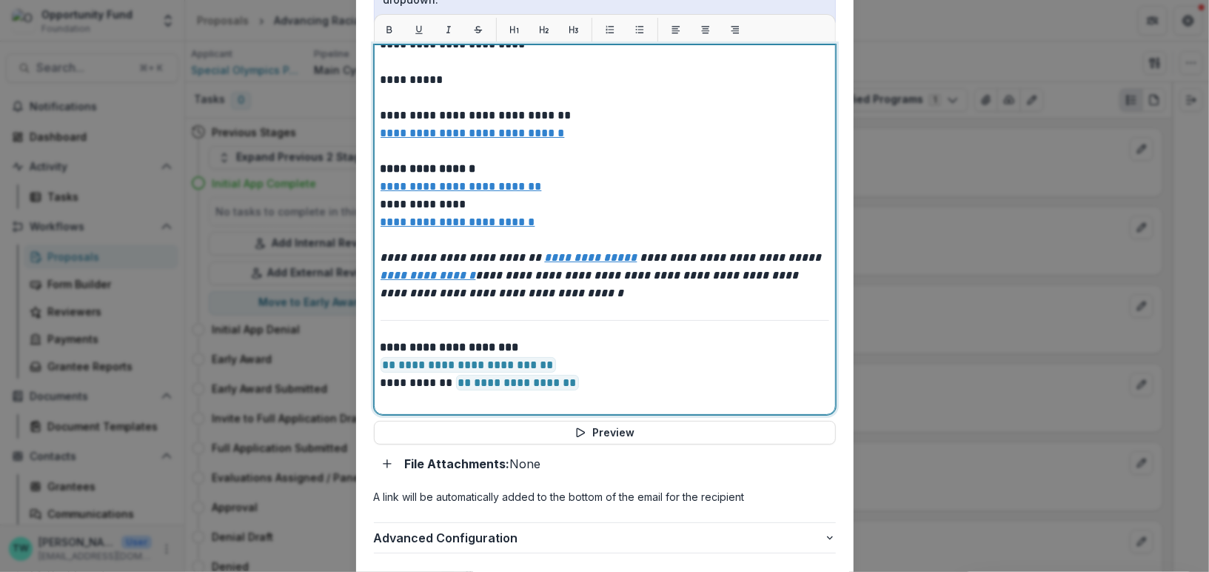
scroll to position [685, 0]
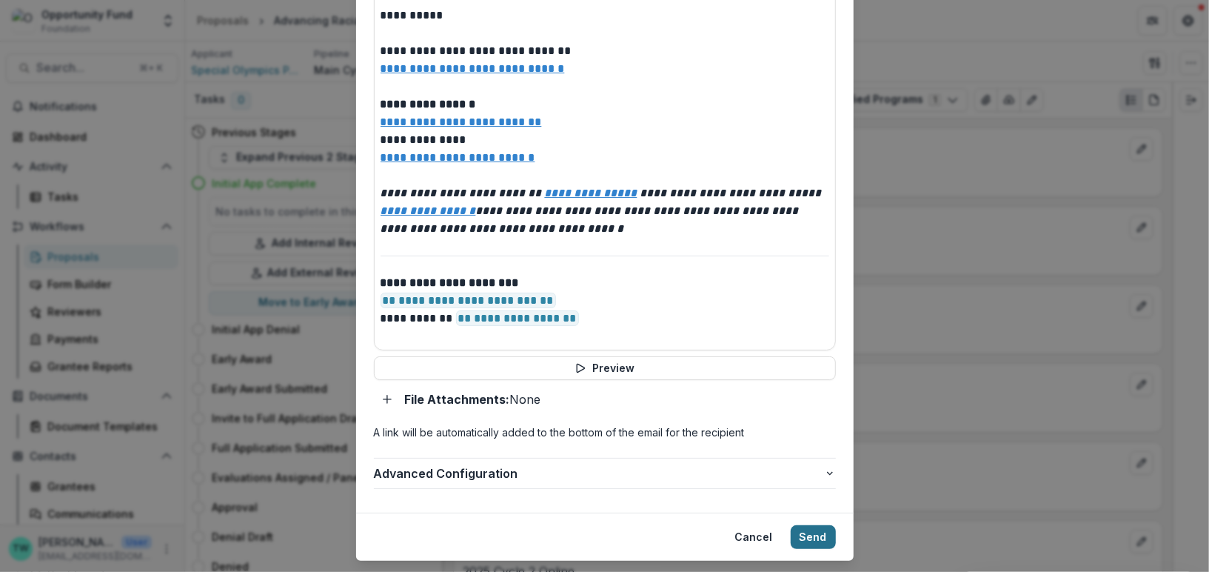
click at [814, 525] on button "Send" at bounding box center [813, 537] width 45 height 24
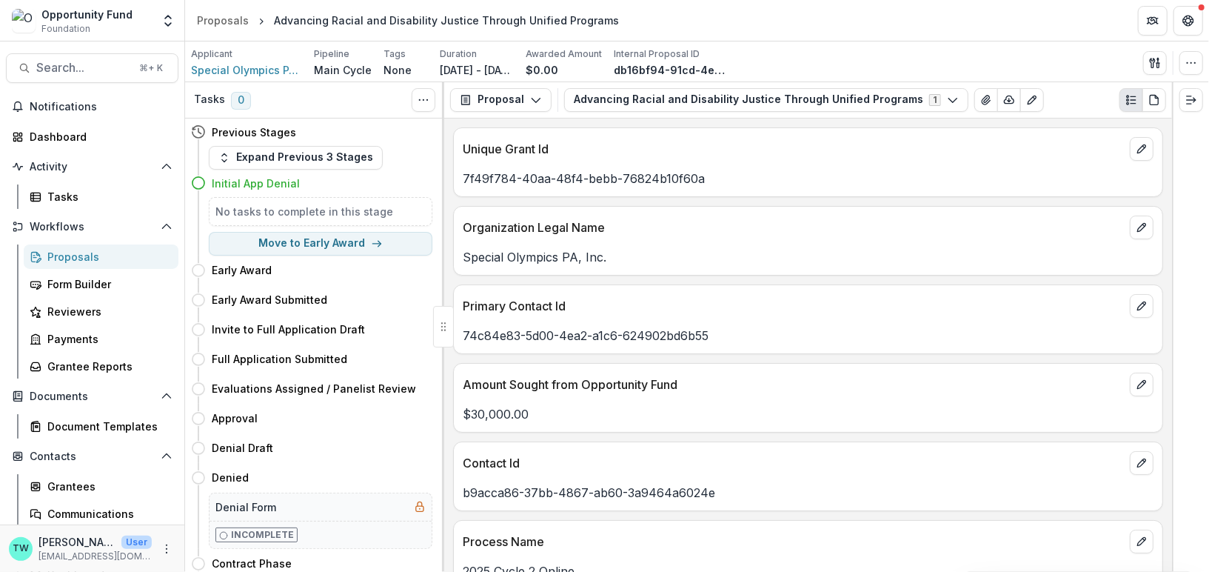
click at [87, 260] on div "Proposals" at bounding box center [106, 257] width 119 height 16
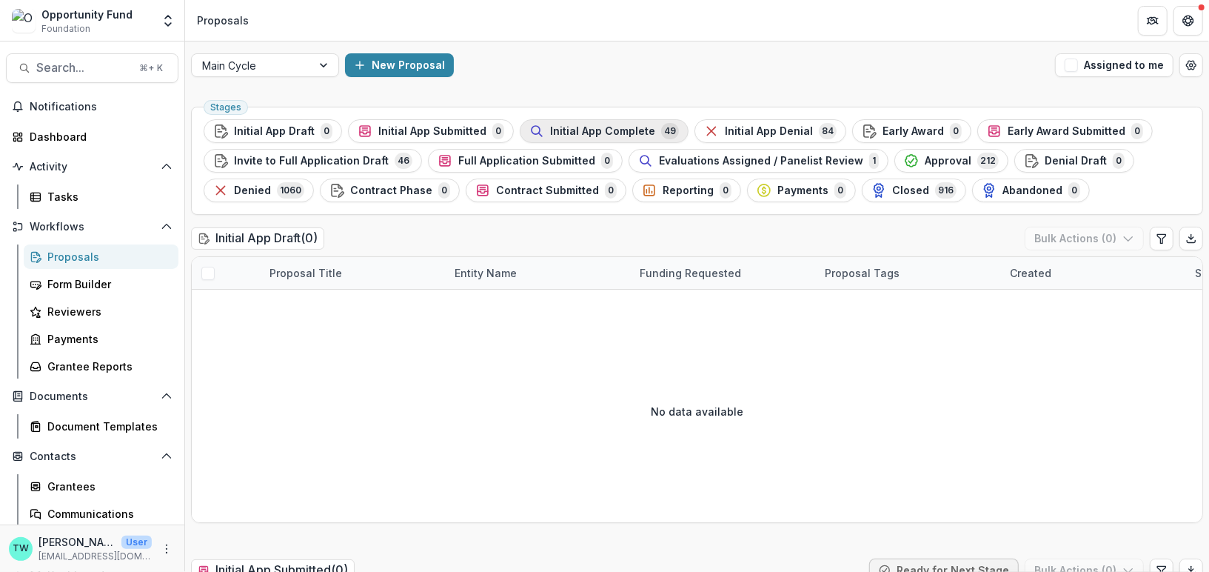
click at [611, 134] on span "Initial App Complete" at bounding box center [602, 131] width 105 height 13
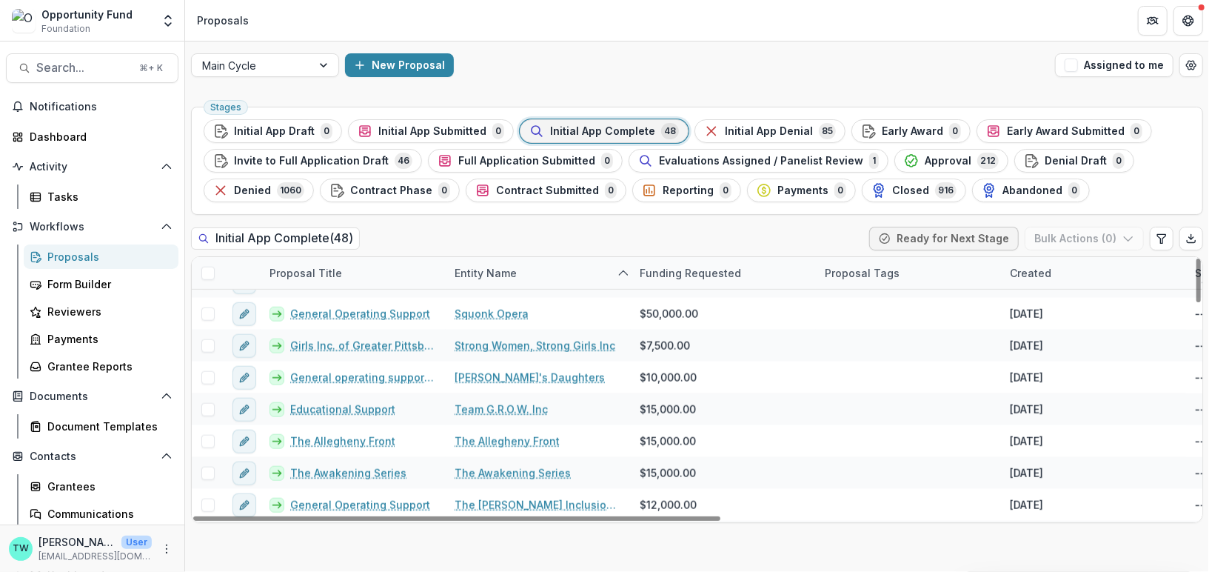
scroll to position [1055, 0]
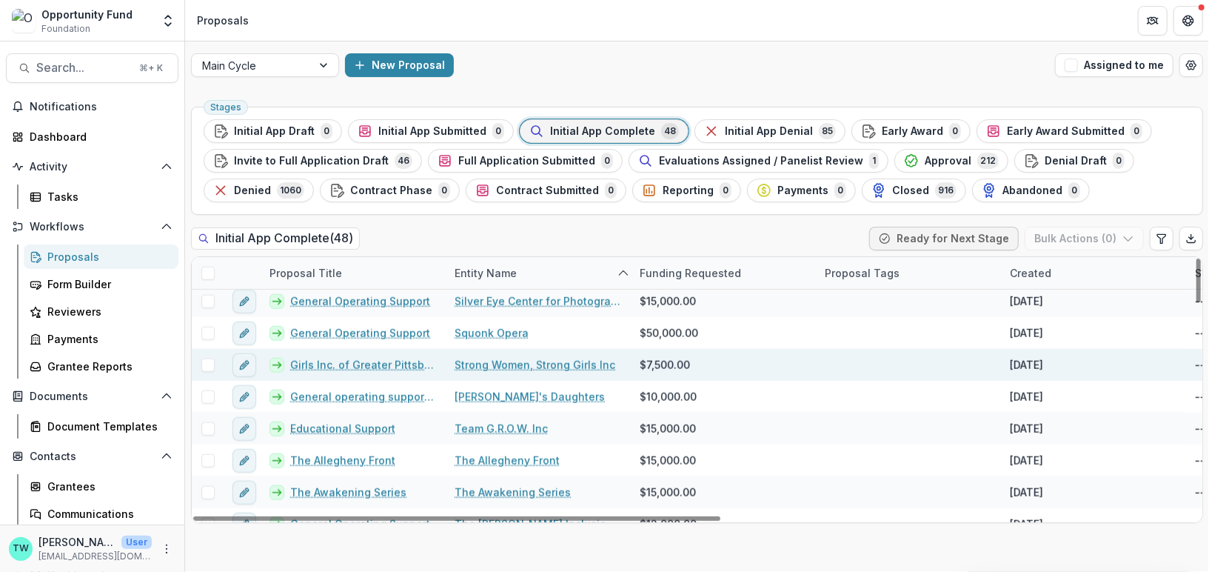
click at [386, 358] on link "Girls Inc. of Greater Pittsburgh Middle School Program" at bounding box center [363, 365] width 147 height 16
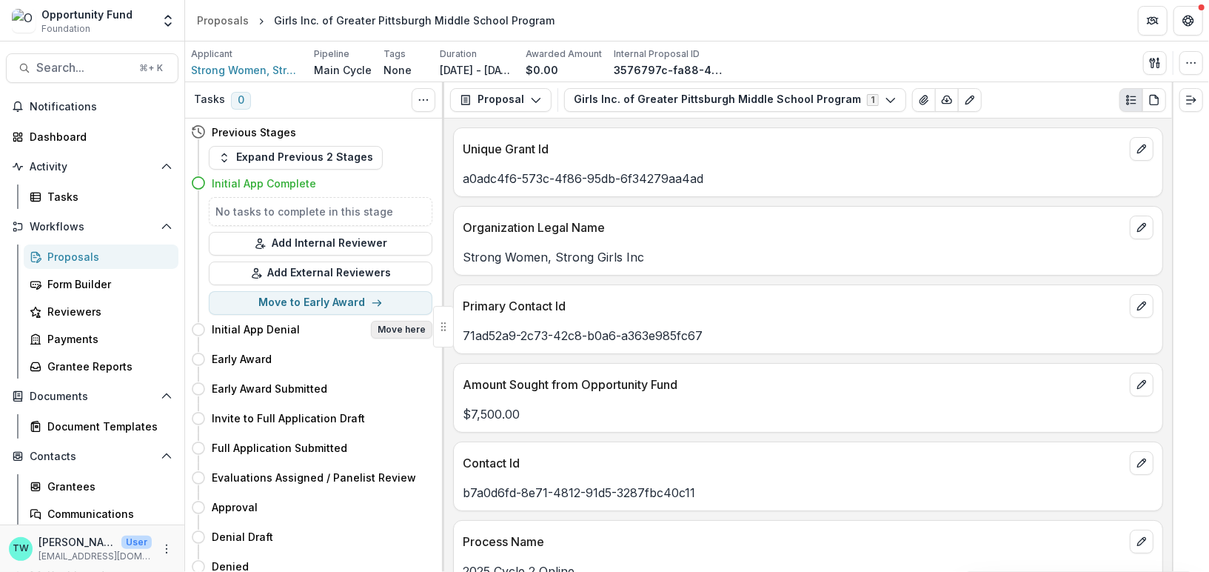
click at [408, 321] on button "Move here" at bounding box center [401, 330] width 61 height 18
select select "**********"
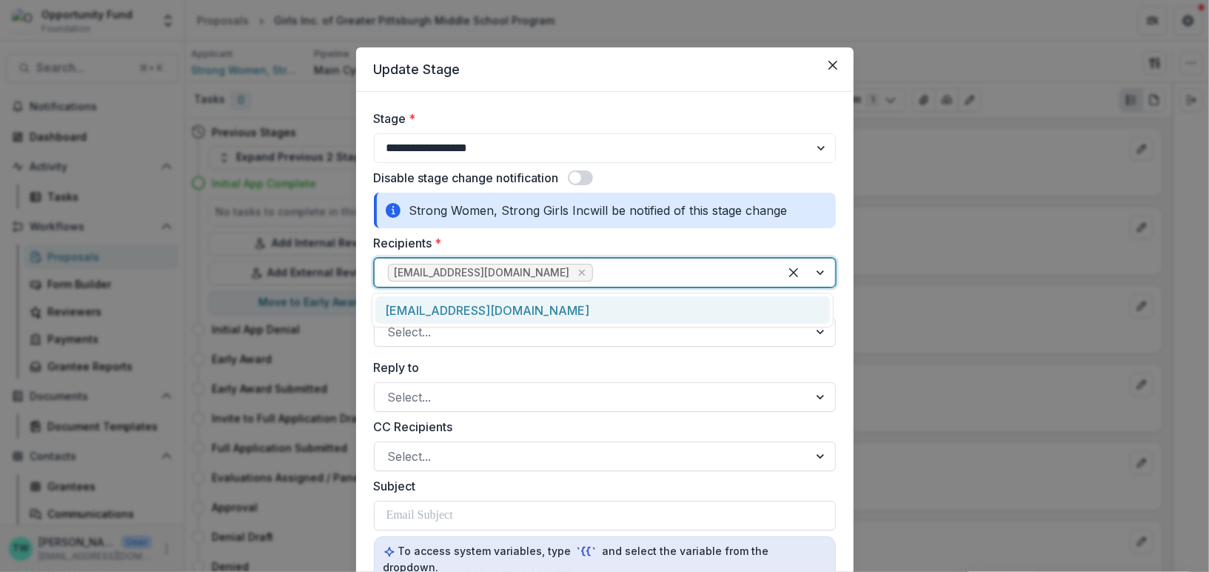
click at [635, 275] on div at bounding box center [681, 272] width 170 height 21
click at [632, 310] on div "[EMAIL_ADDRESS][DOMAIN_NAME]" at bounding box center [602, 309] width 455 height 27
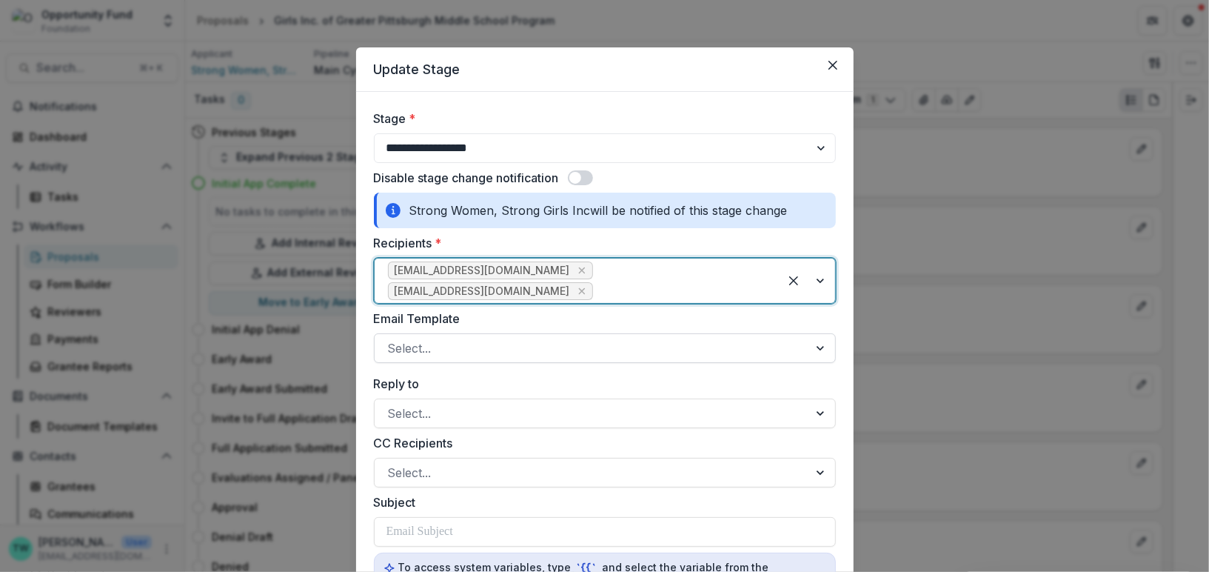
click at [595, 338] on div at bounding box center [591, 348] width 407 height 21
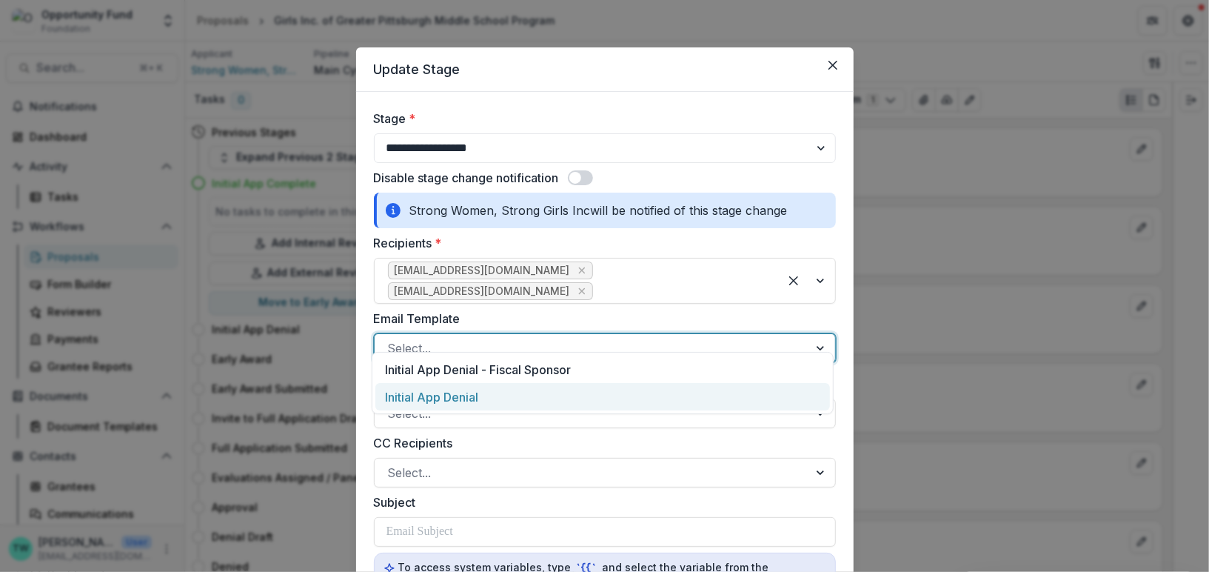
click at [594, 392] on div "Initial App Denial" at bounding box center [602, 396] width 455 height 27
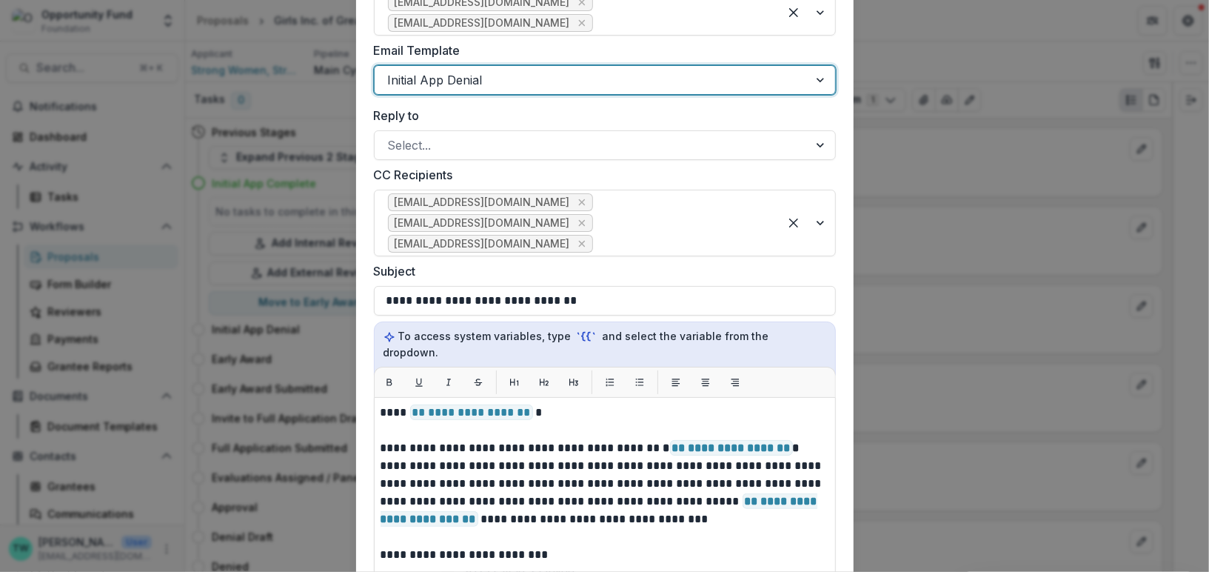
scroll to position [273, 0]
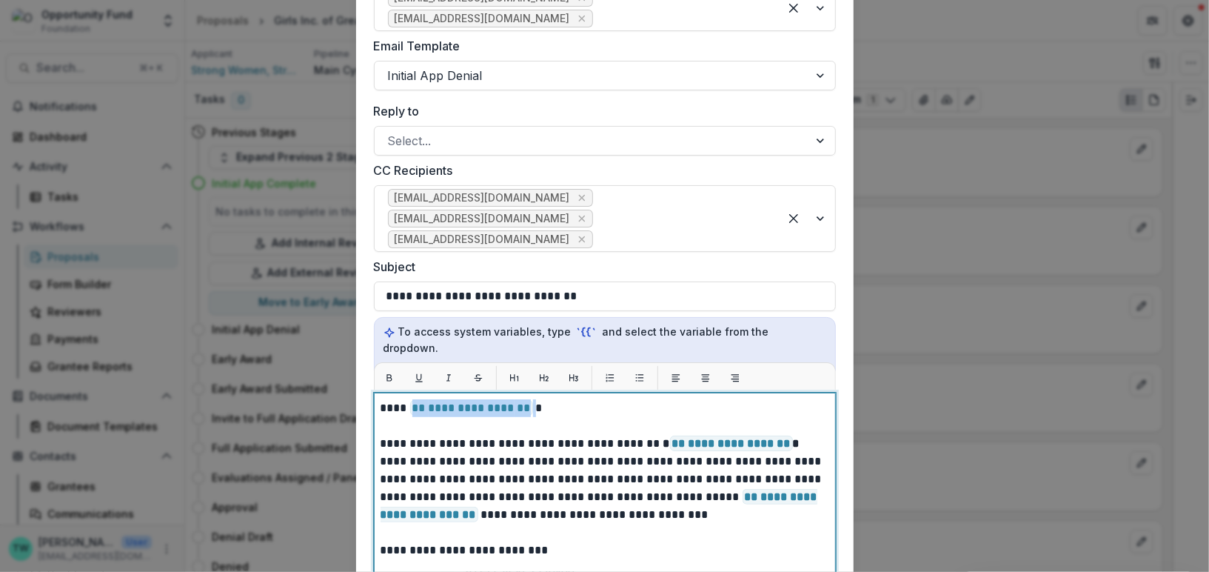
drag, startPoint x: 530, startPoint y: 378, endPoint x: 411, endPoint y: 378, distance: 119.2
drag, startPoint x: 457, startPoint y: 371, endPoint x: 669, endPoint y: 371, distance: 212.5
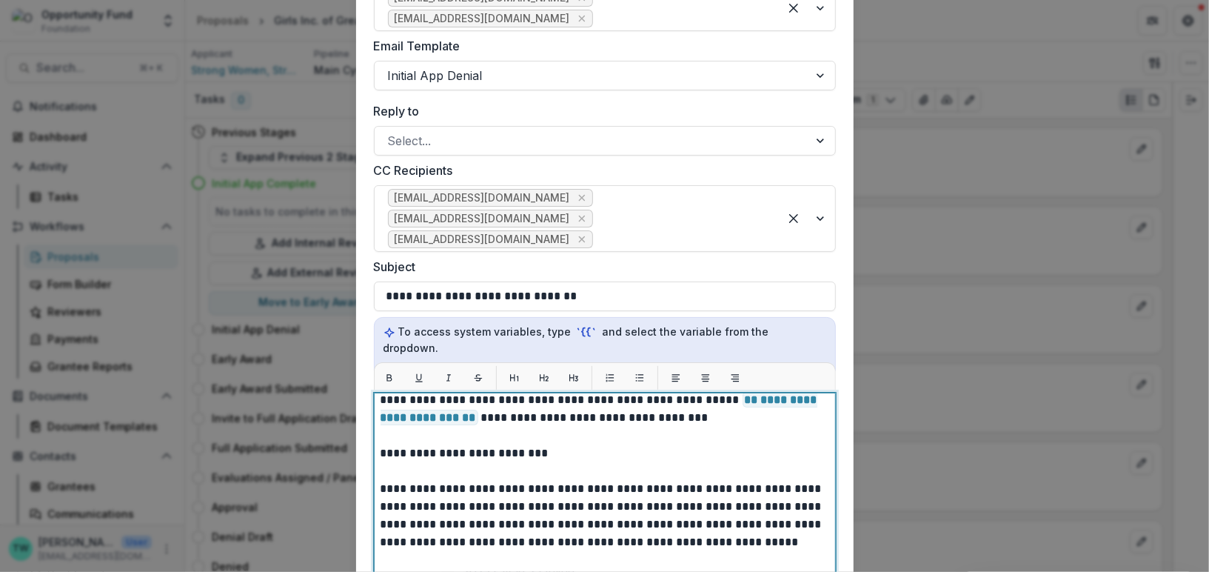
scroll to position [76, 0]
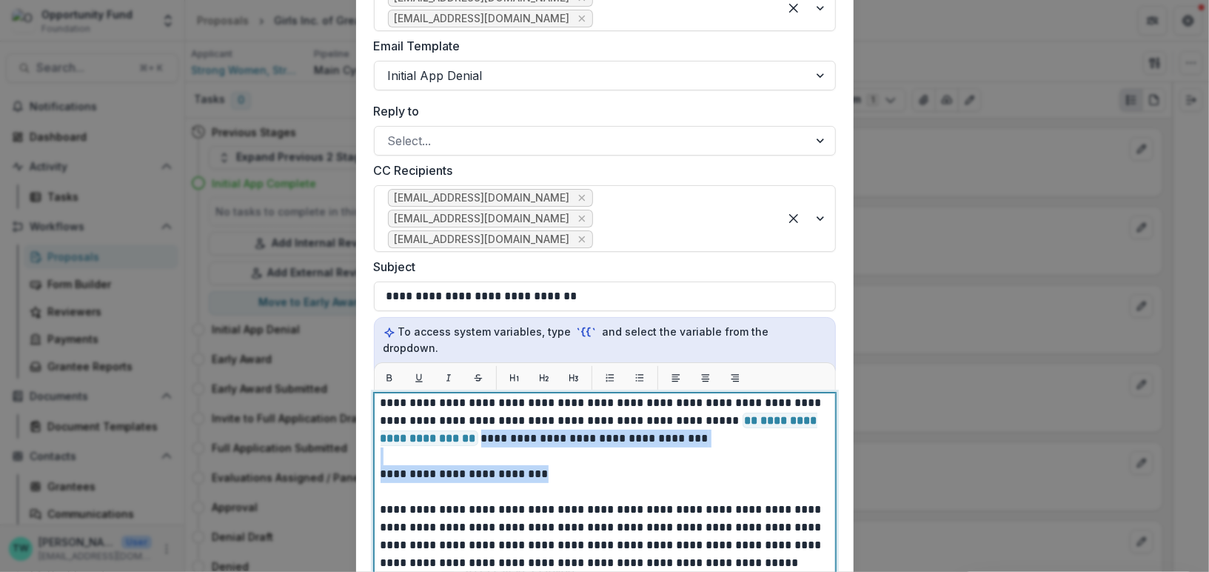
drag, startPoint x: 779, startPoint y: 399, endPoint x: 784, endPoint y: 430, distance: 31.5
click at [784, 430] on p "**********" at bounding box center [603, 572] width 445 height 498
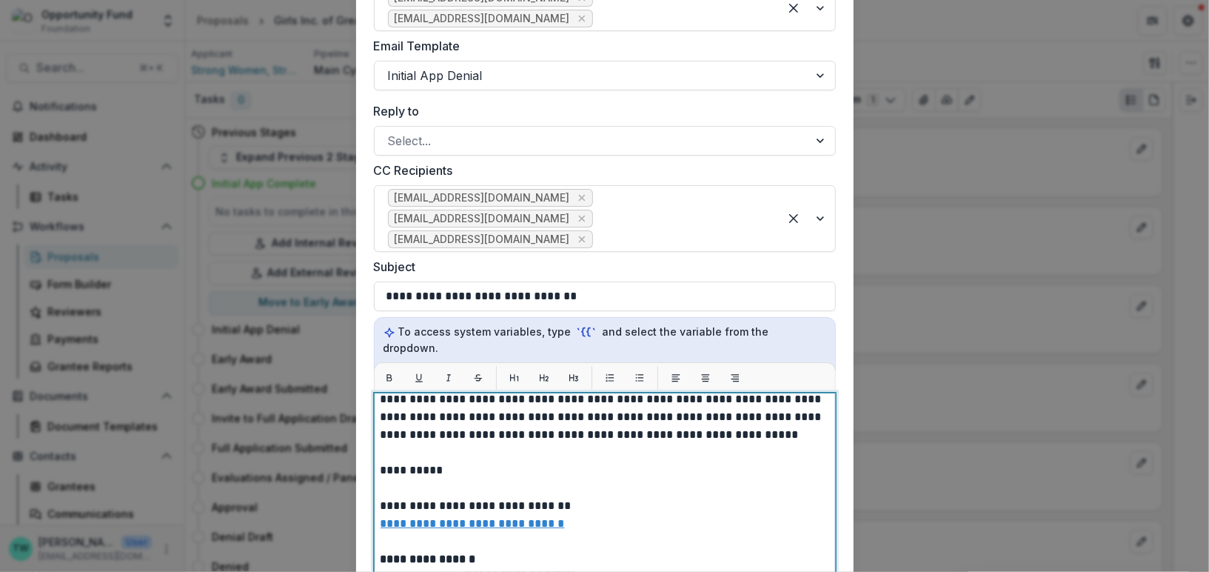
scroll to position [170, 0]
drag, startPoint x: 755, startPoint y: 398, endPoint x: 489, endPoint y: 401, distance: 266.6
click at [489, 401] on p "**********" at bounding box center [603, 460] width 445 height 462
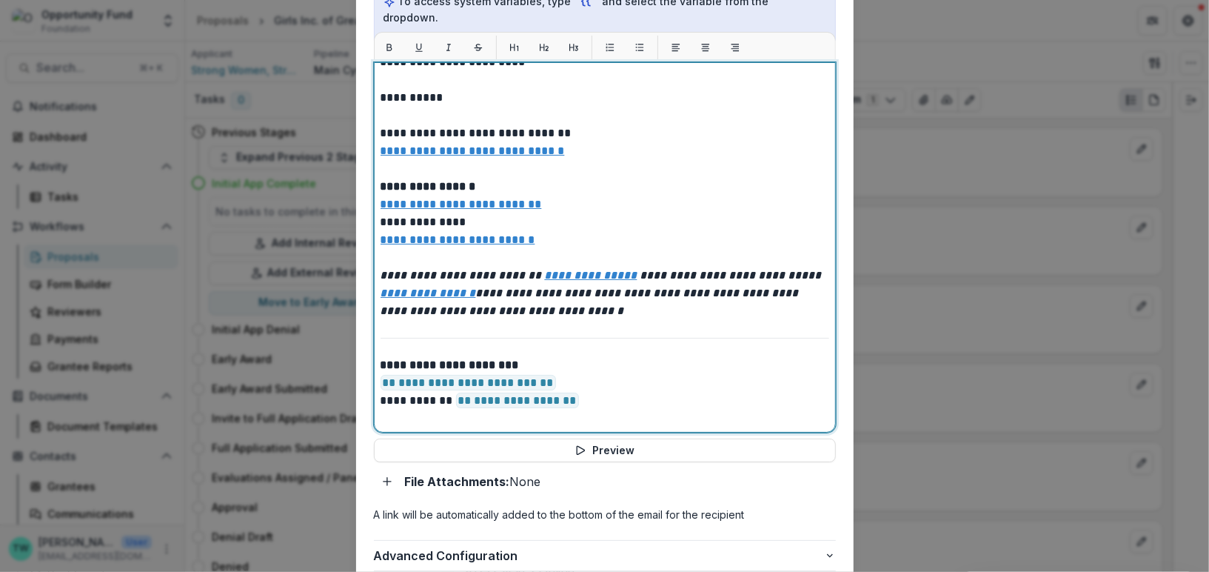
scroll to position [671, 0]
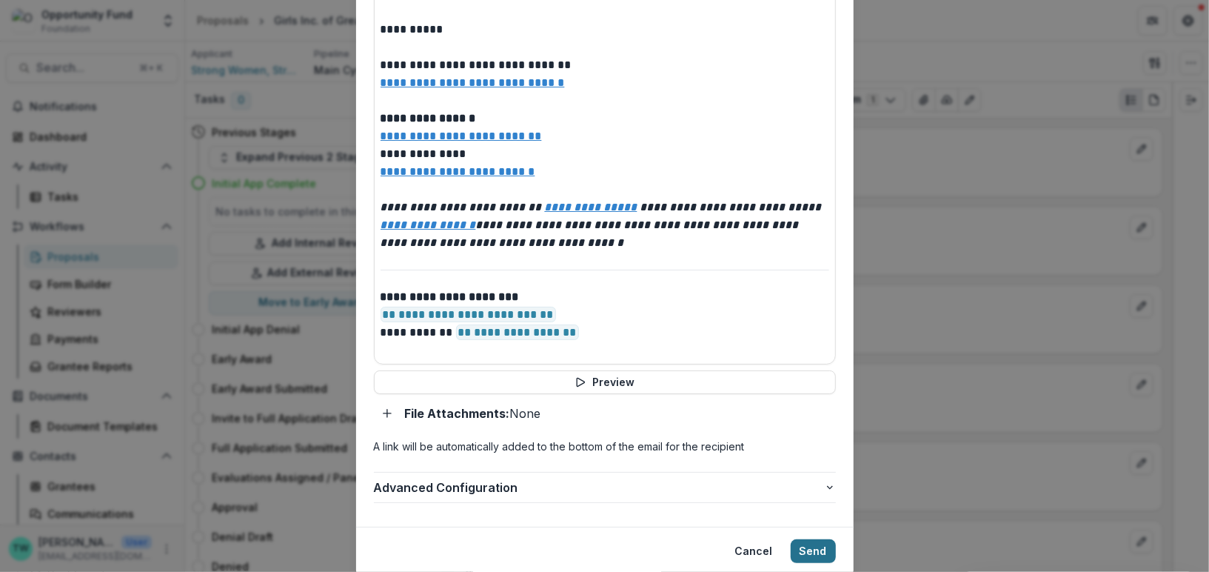
click at [808, 539] on button "Send" at bounding box center [813, 551] width 45 height 24
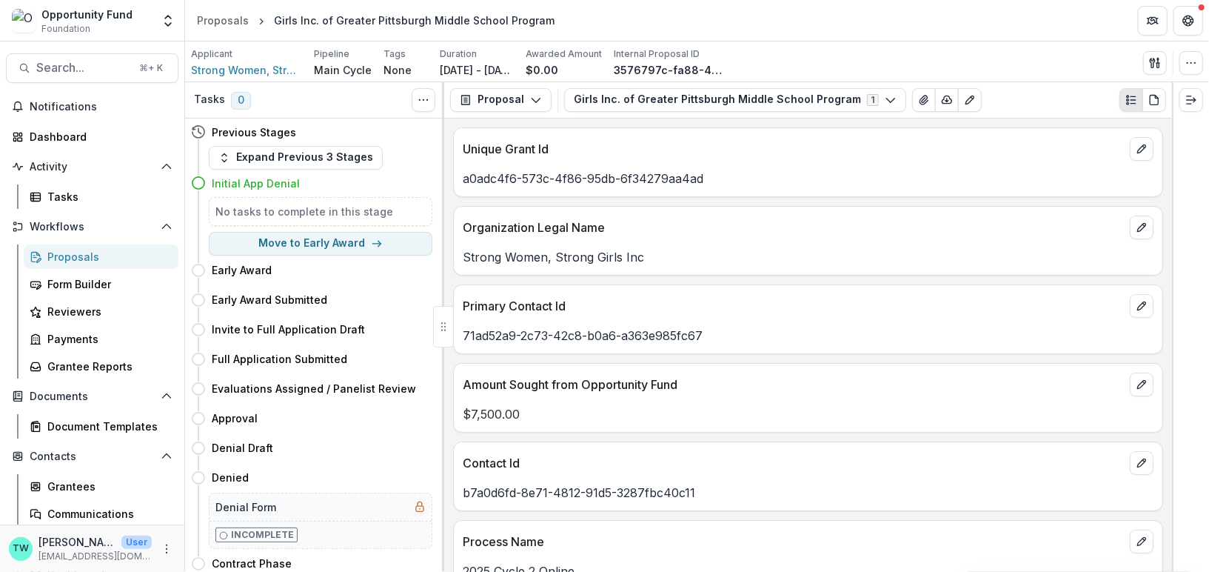
click at [78, 256] on div "Proposals" at bounding box center [106, 257] width 119 height 16
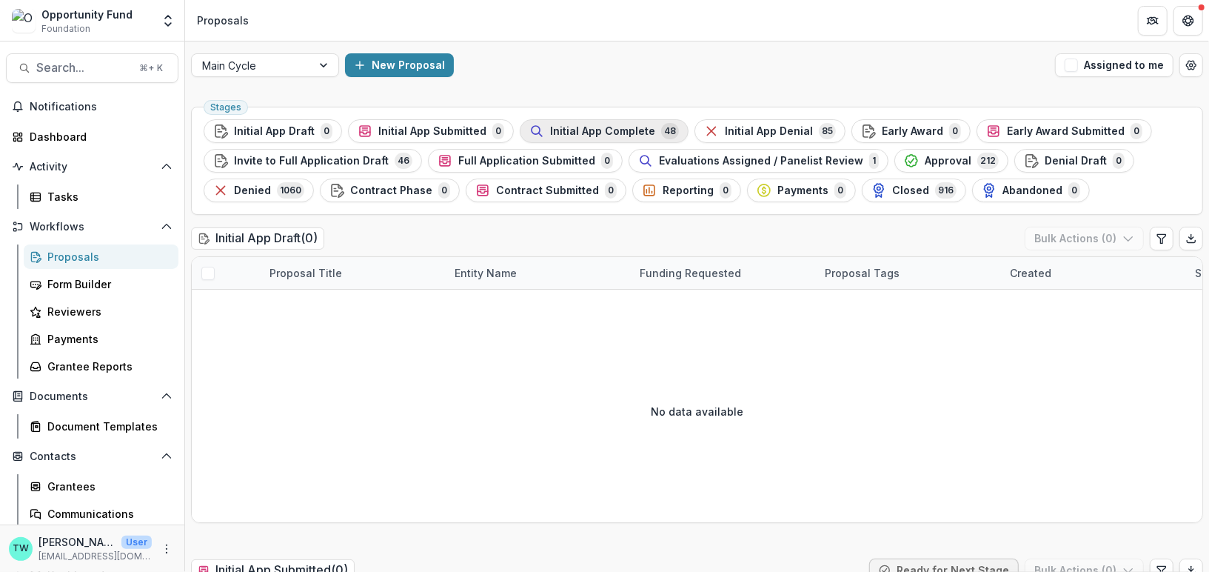
click at [606, 138] on button "Initial App Complete 48" at bounding box center [604, 131] width 169 height 24
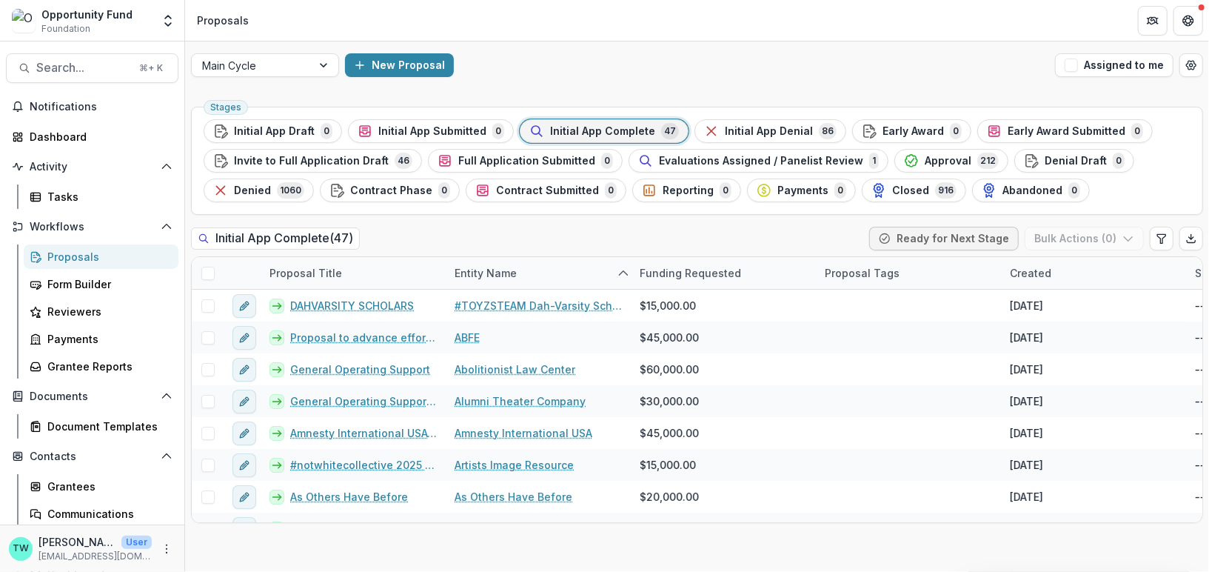
click at [583, 130] on span "Initial App Complete" at bounding box center [602, 131] width 105 height 13
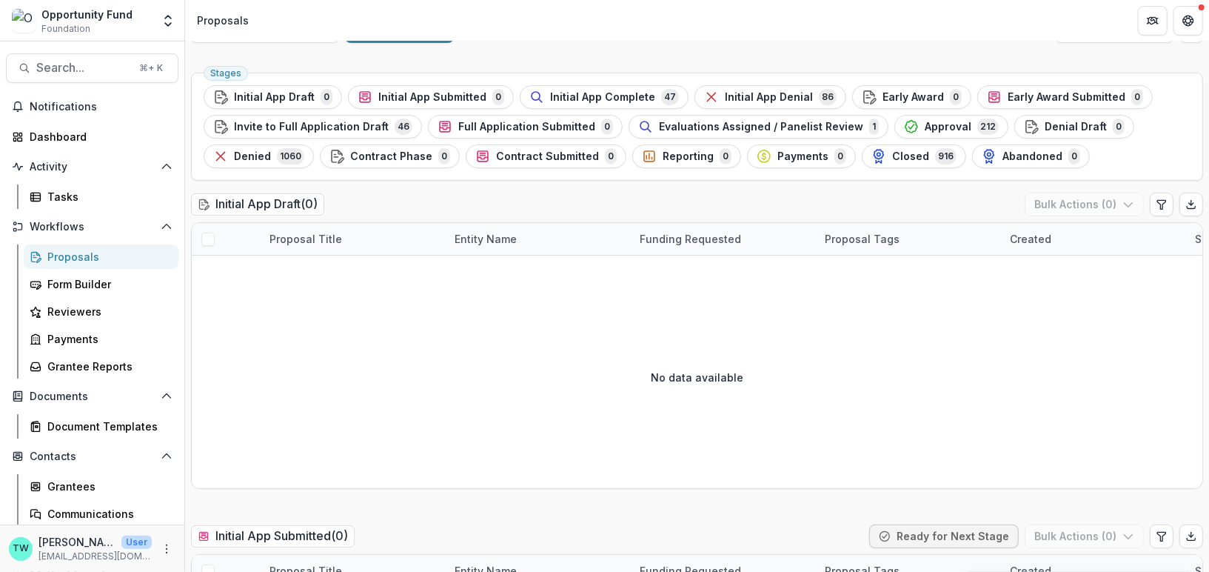
scroll to position [38, 0]
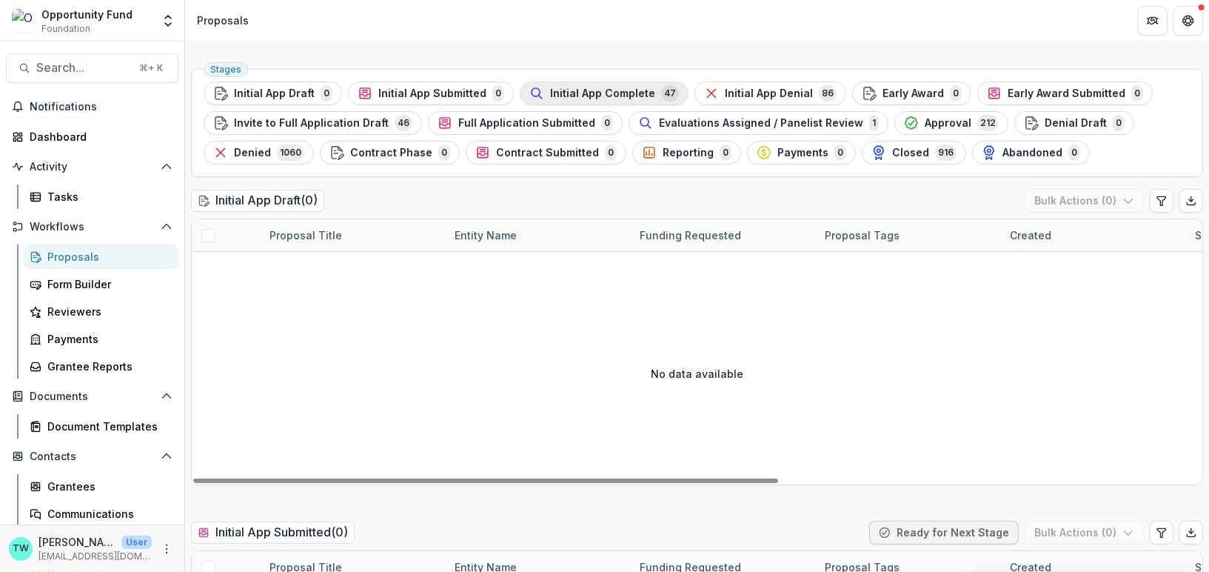
click at [592, 93] on span "Initial App Complete" at bounding box center [602, 93] width 105 height 13
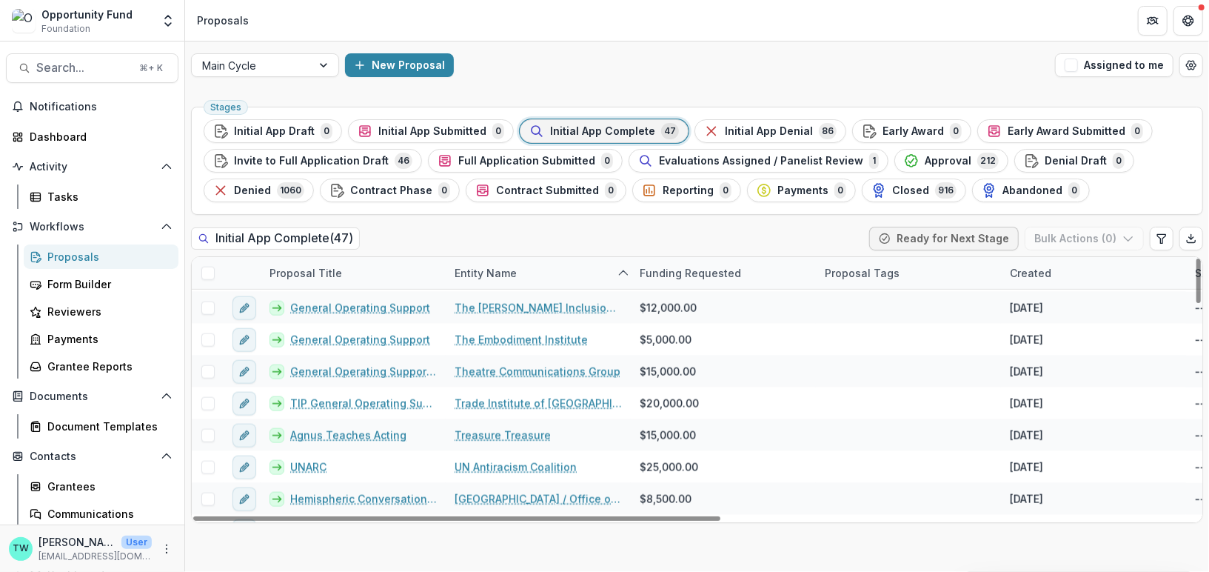
scroll to position [1263, 0]
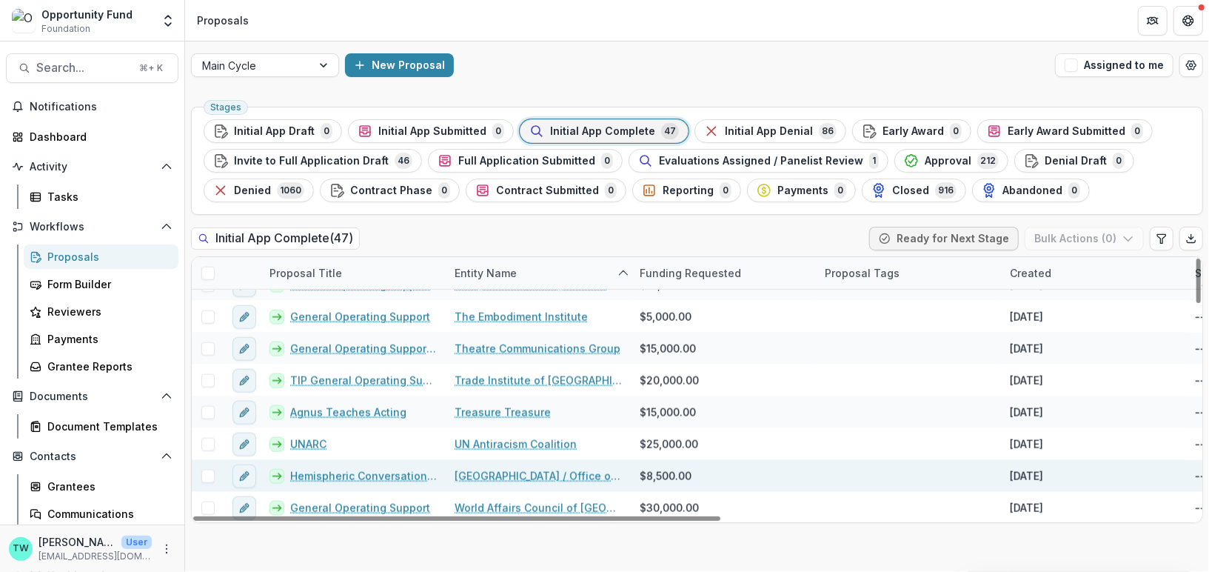
click at [372, 465] on div "Hemispheric Conversations Urban Art Project - Artist Residency Program" at bounding box center [353, 476] width 185 height 32
click at [373, 473] on link "Hemispheric Conversations Urban Art Project - Artist Residency Program" at bounding box center [363, 476] width 147 height 16
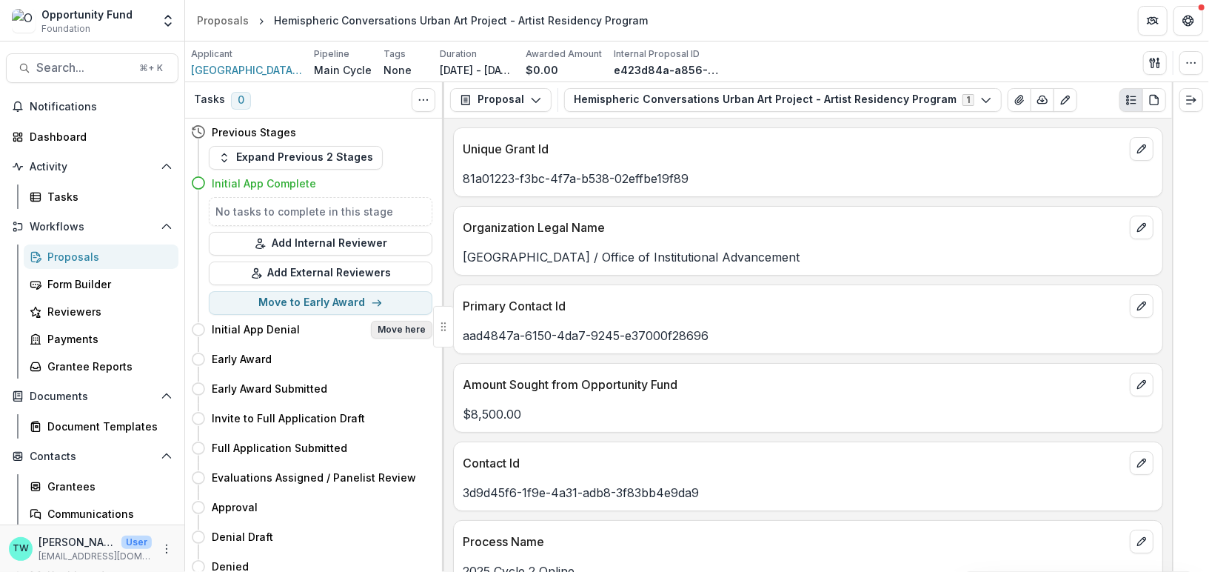
click at [399, 330] on button "Move here" at bounding box center [401, 330] width 61 height 18
select select "**********"
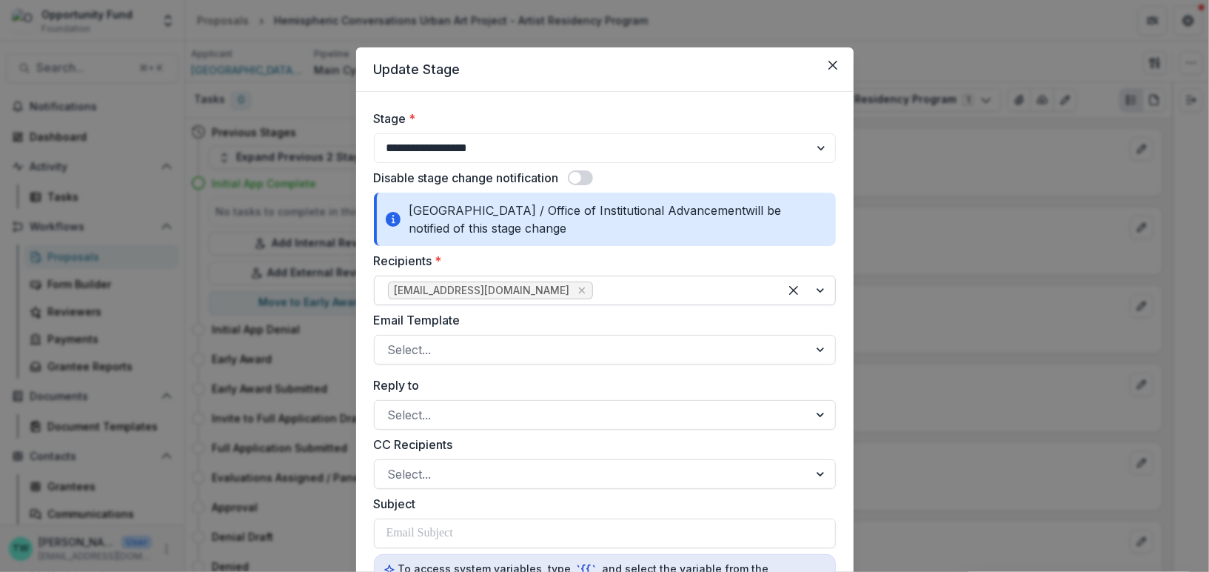
click at [596, 293] on div at bounding box center [681, 290] width 170 height 21
click at [830, 64] on icon "Close" at bounding box center [832, 65] width 9 height 9
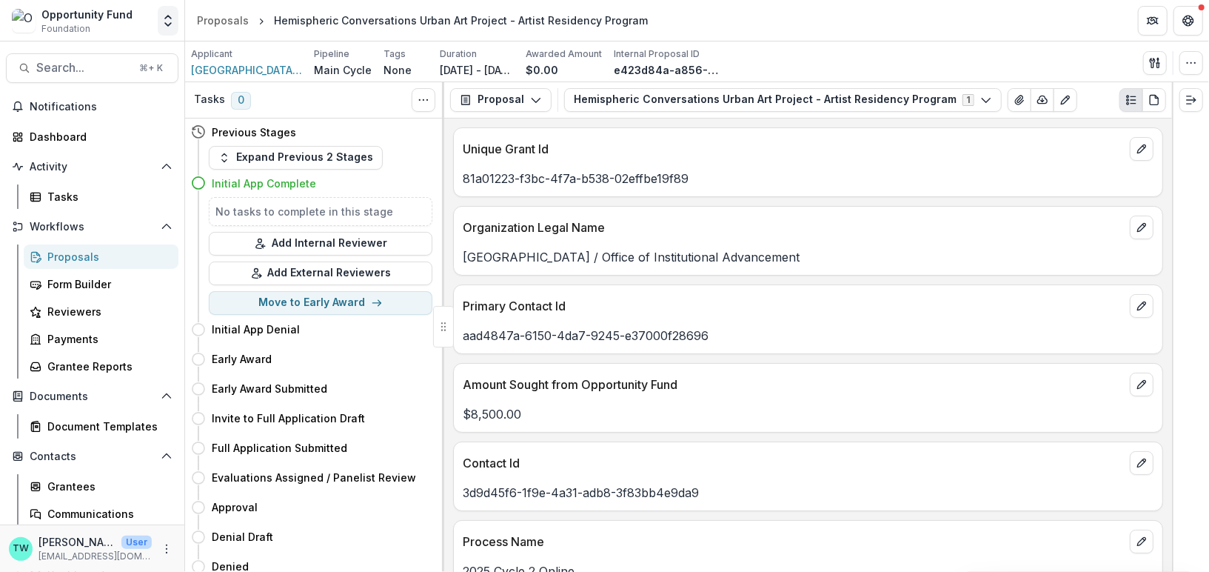
click at [177, 14] on button "Open entity switcher" at bounding box center [168, 21] width 21 height 30
click at [152, 50] on link "Admin Settings" at bounding box center [93, 57] width 178 height 24
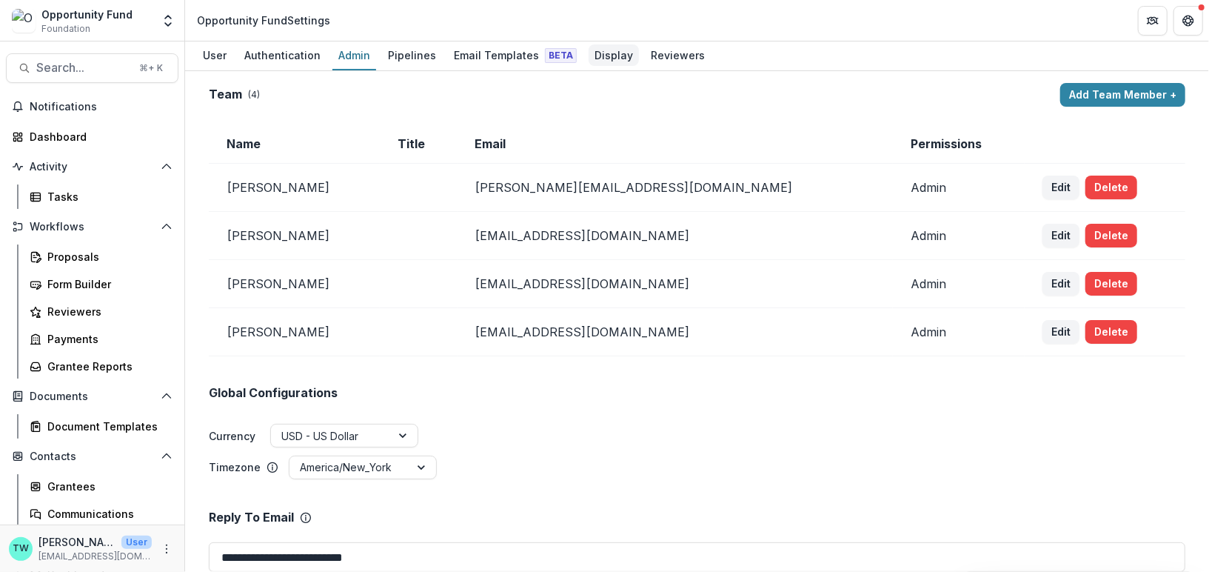
click at [598, 53] on div "Display" at bounding box center [614, 54] width 50 height 21
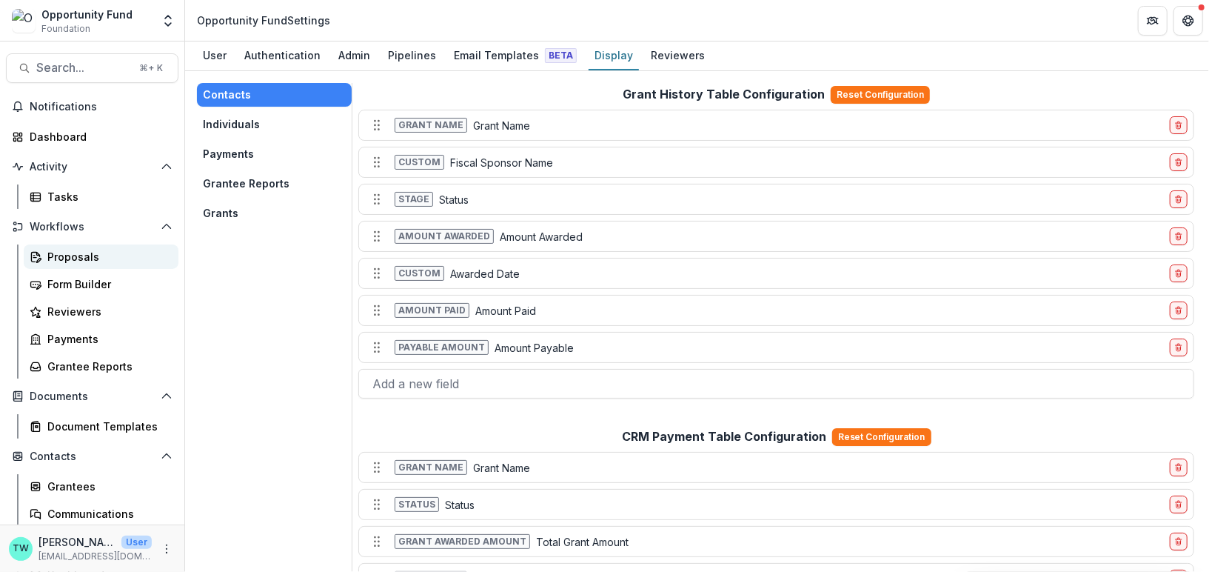
click at [72, 255] on div "Proposals" at bounding box center [106, 257] width 119 height 16
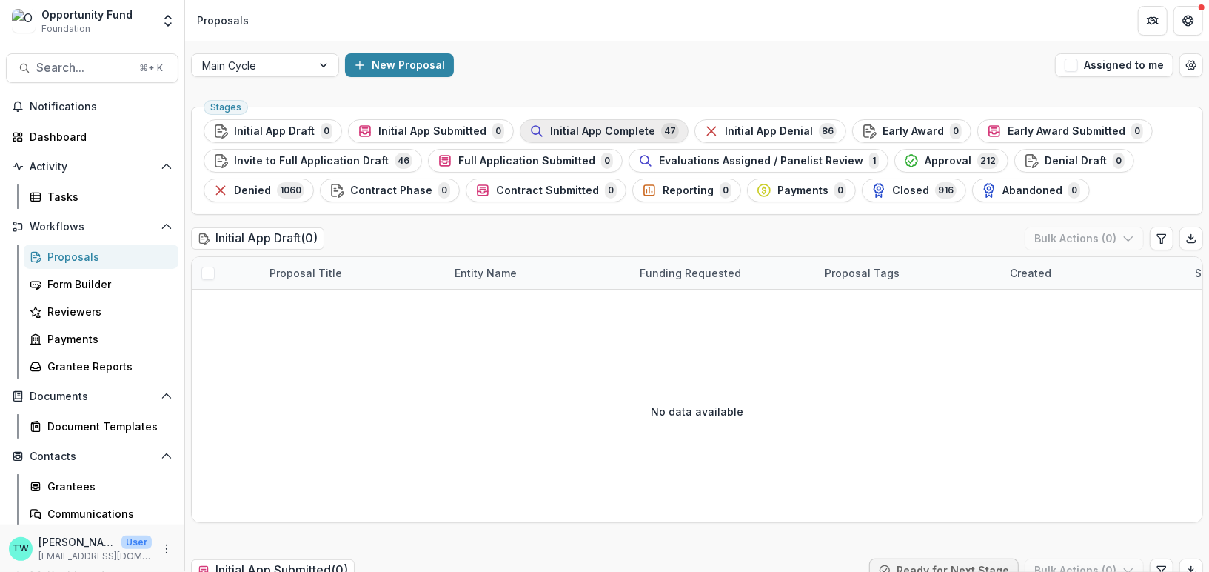
click at [606, 132] on span "Initial App Complete" at bounding box center [602, 131] width 105 height 13
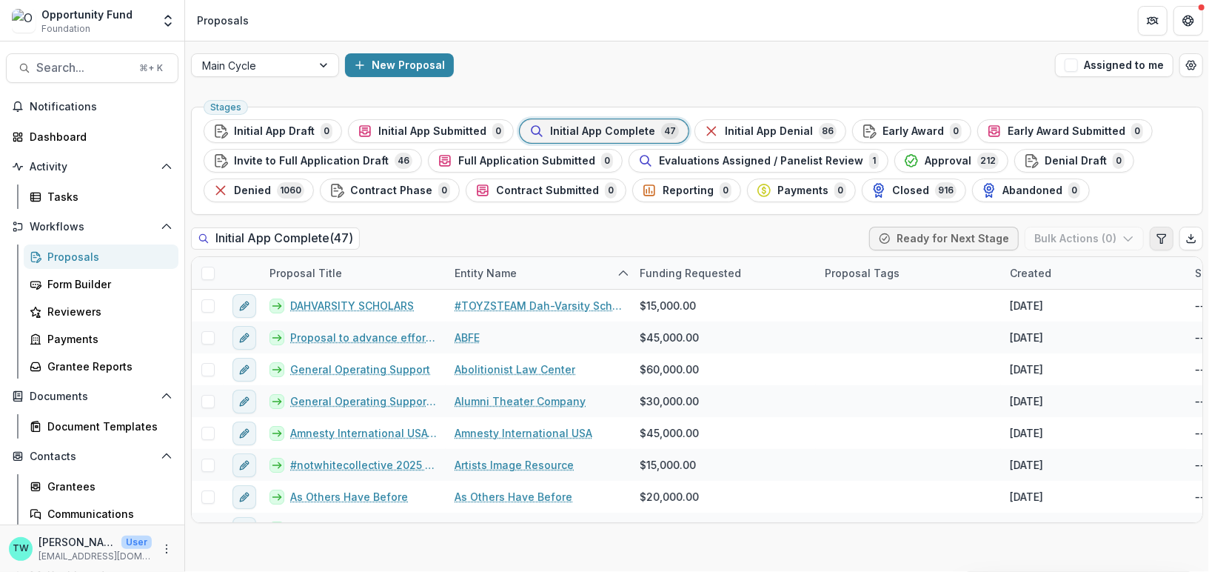
click at [1160, 240] on icon "Edit table settings" at bounding box center [1161, 238] width 8 height 9
select select "******"
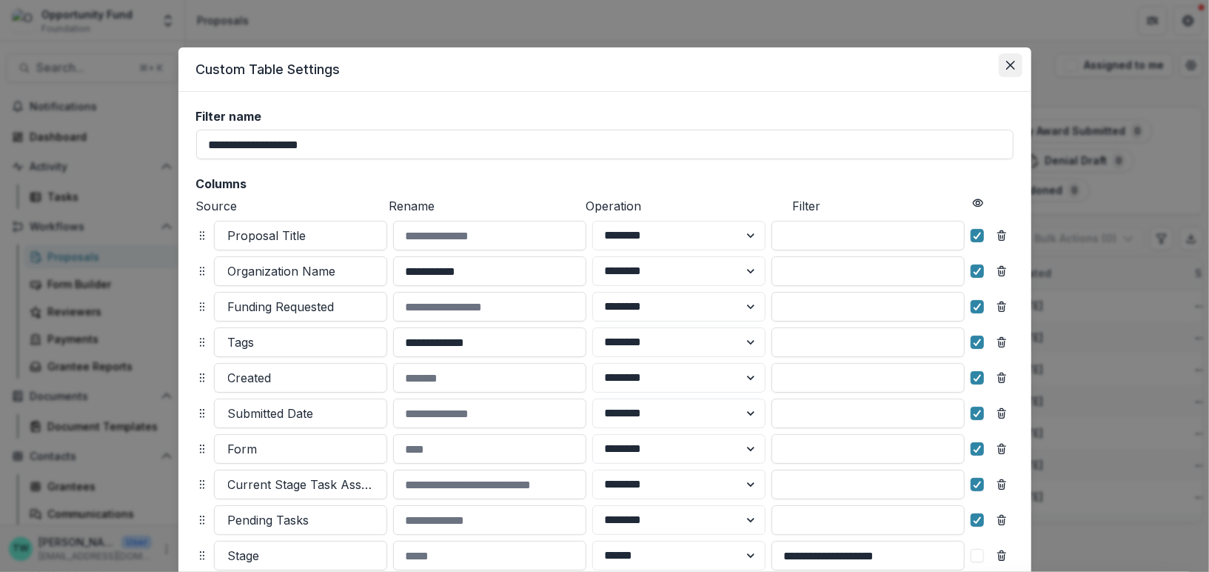
click at [1006, 61] on icon "Close" at bounding box center [1010, 65] width 9 height 9
